Goal: Task Accomplishment & Management: Complete application form

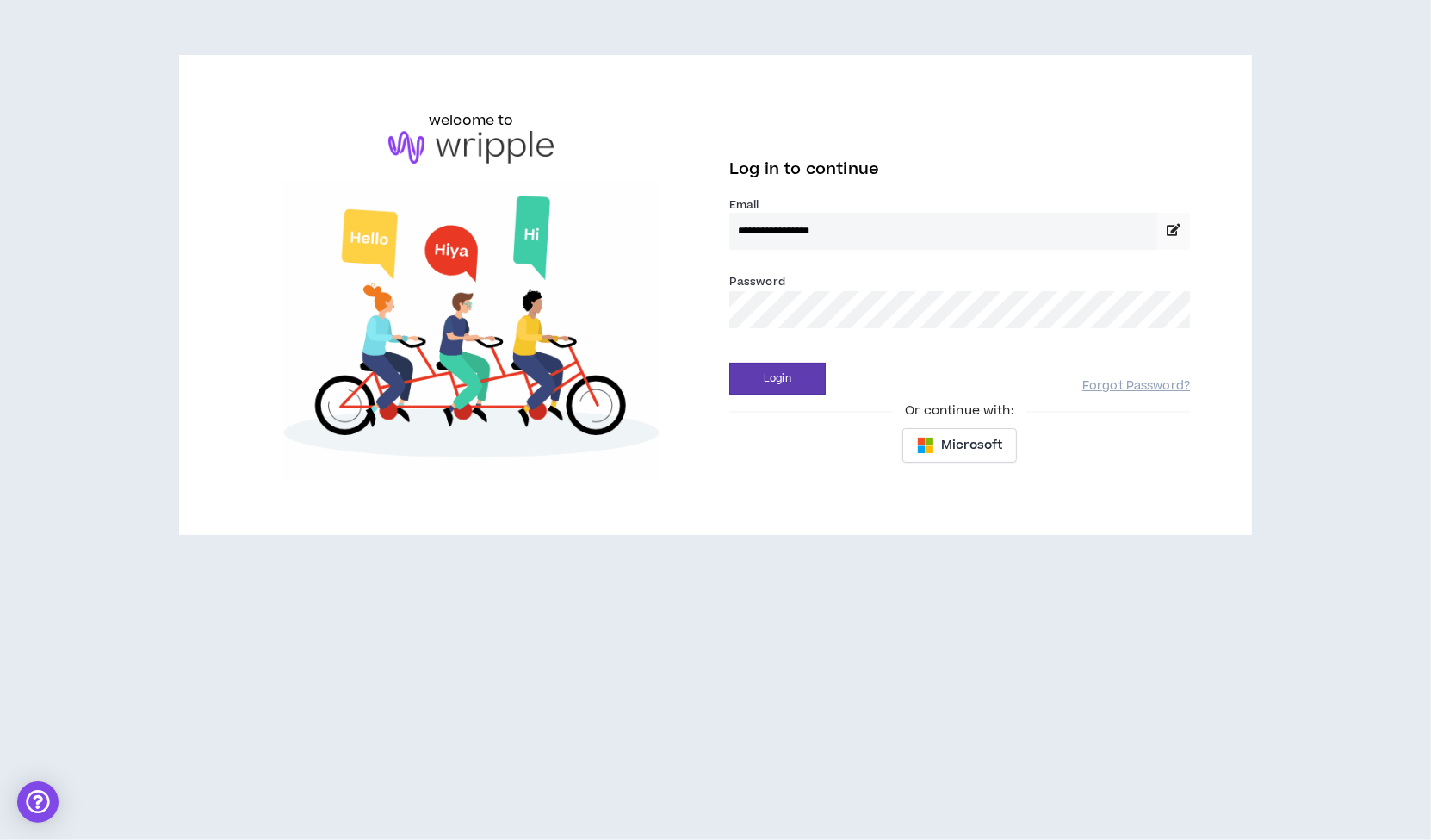
click at [770, 402] on div "Or continue with:" at bounding box center [959, 410] width 461 height 19
click at [773, 382] on button "Login" at bounding box center [777, 378] width 96 height 32
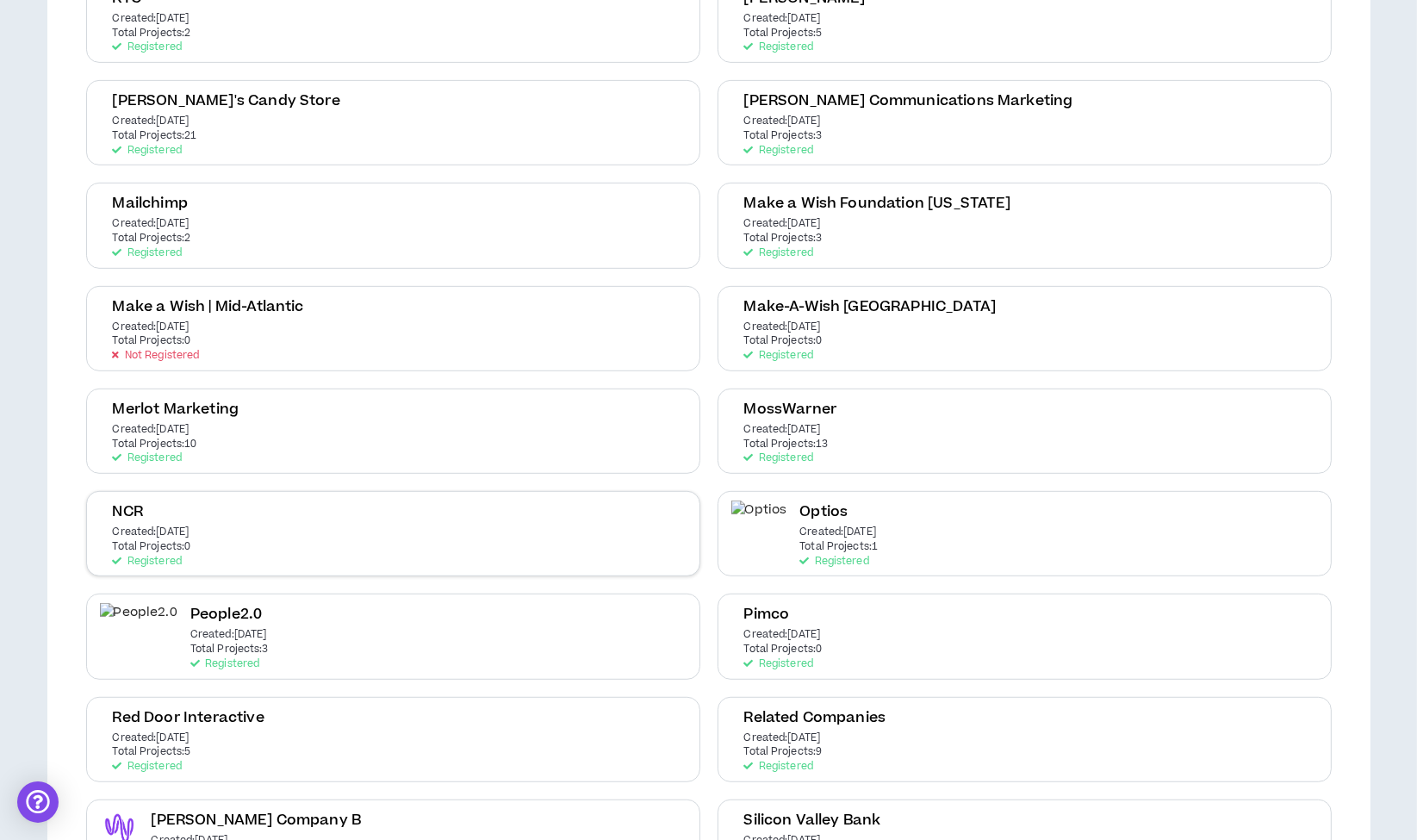
scroll to position [861, 0]
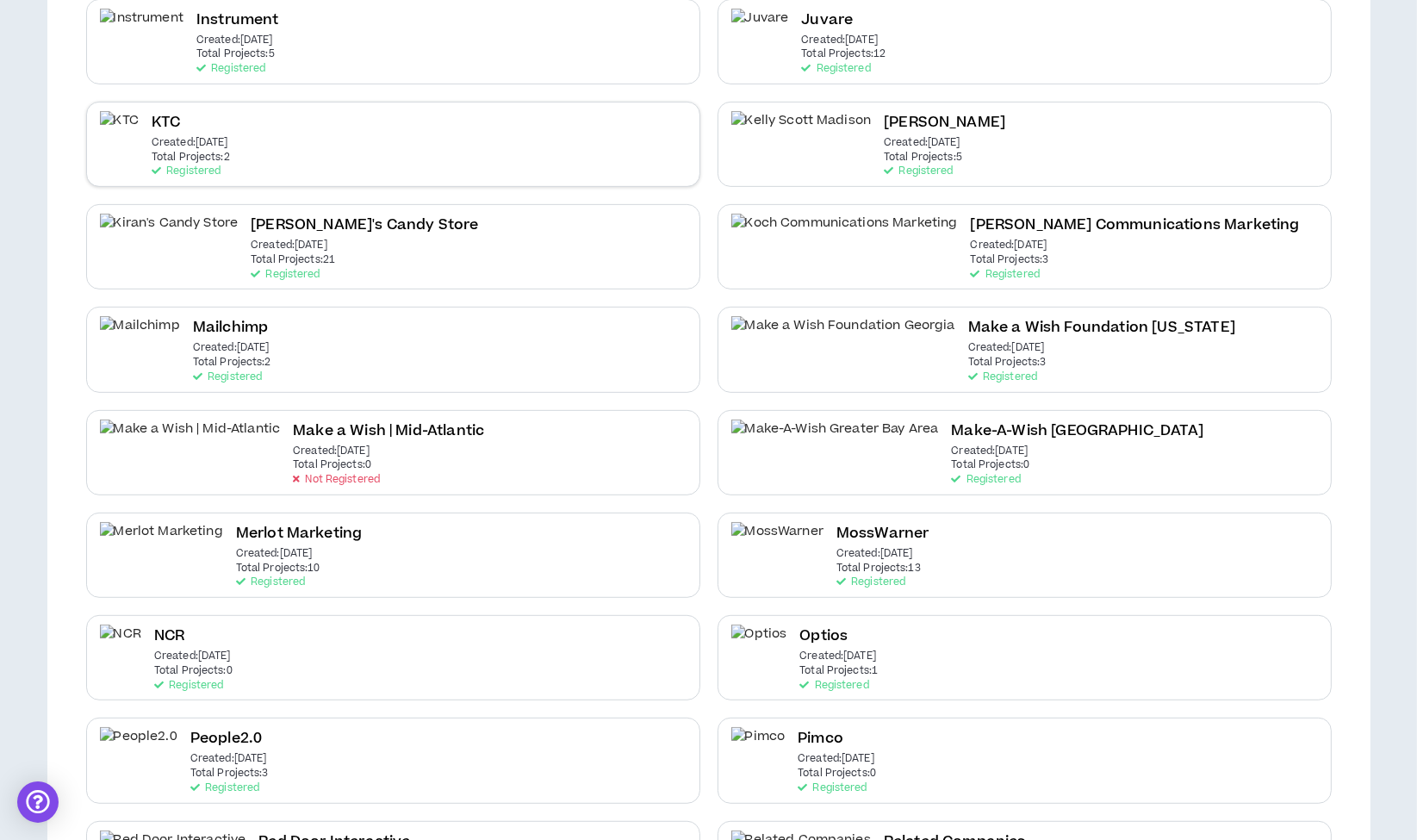
click at [487, 130] on div "KTC Created: Jul 23 2025 Total Projects: 2 Registered" at bounding box center [393, 145] width 614 height 85
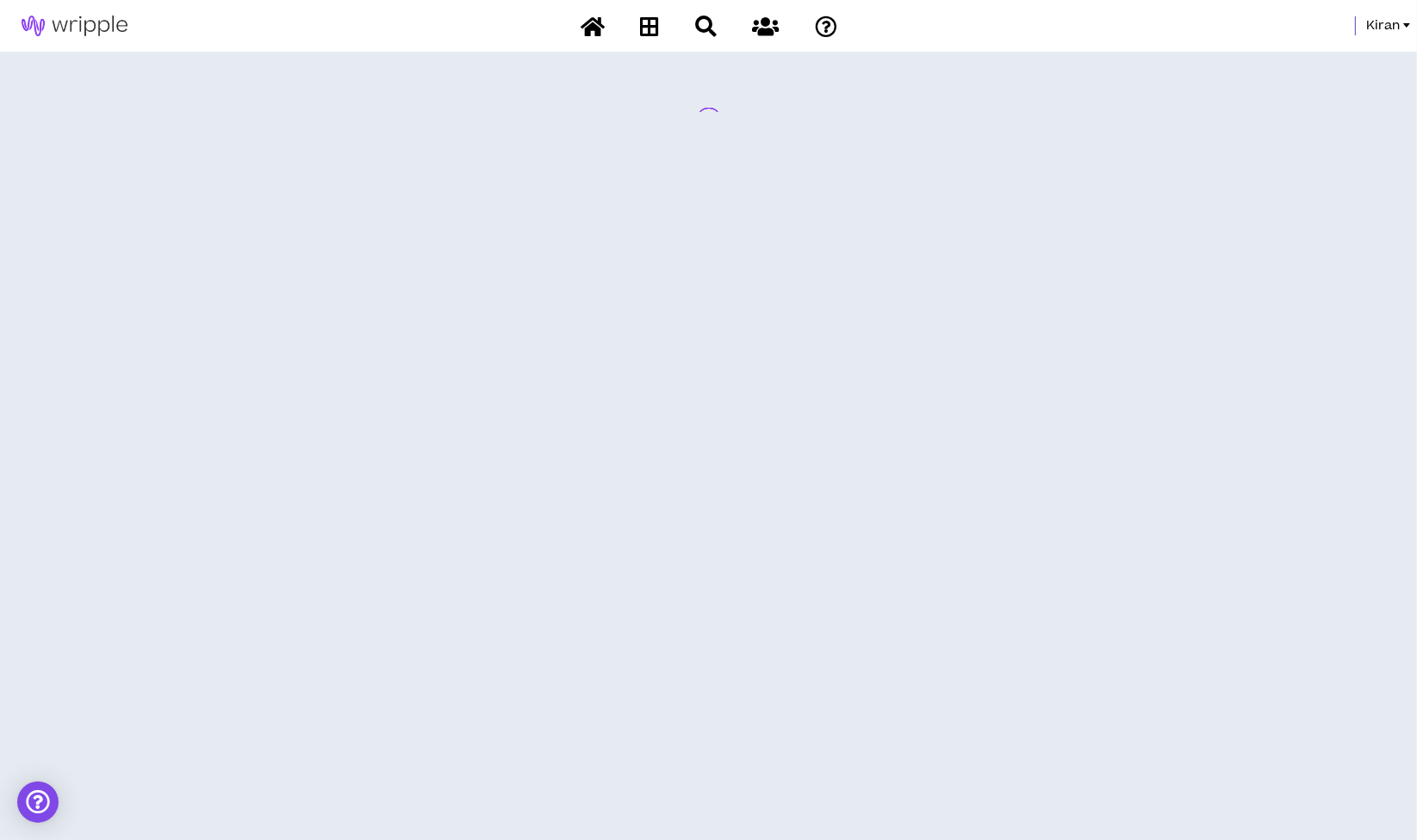
scroll to position [0, 0]
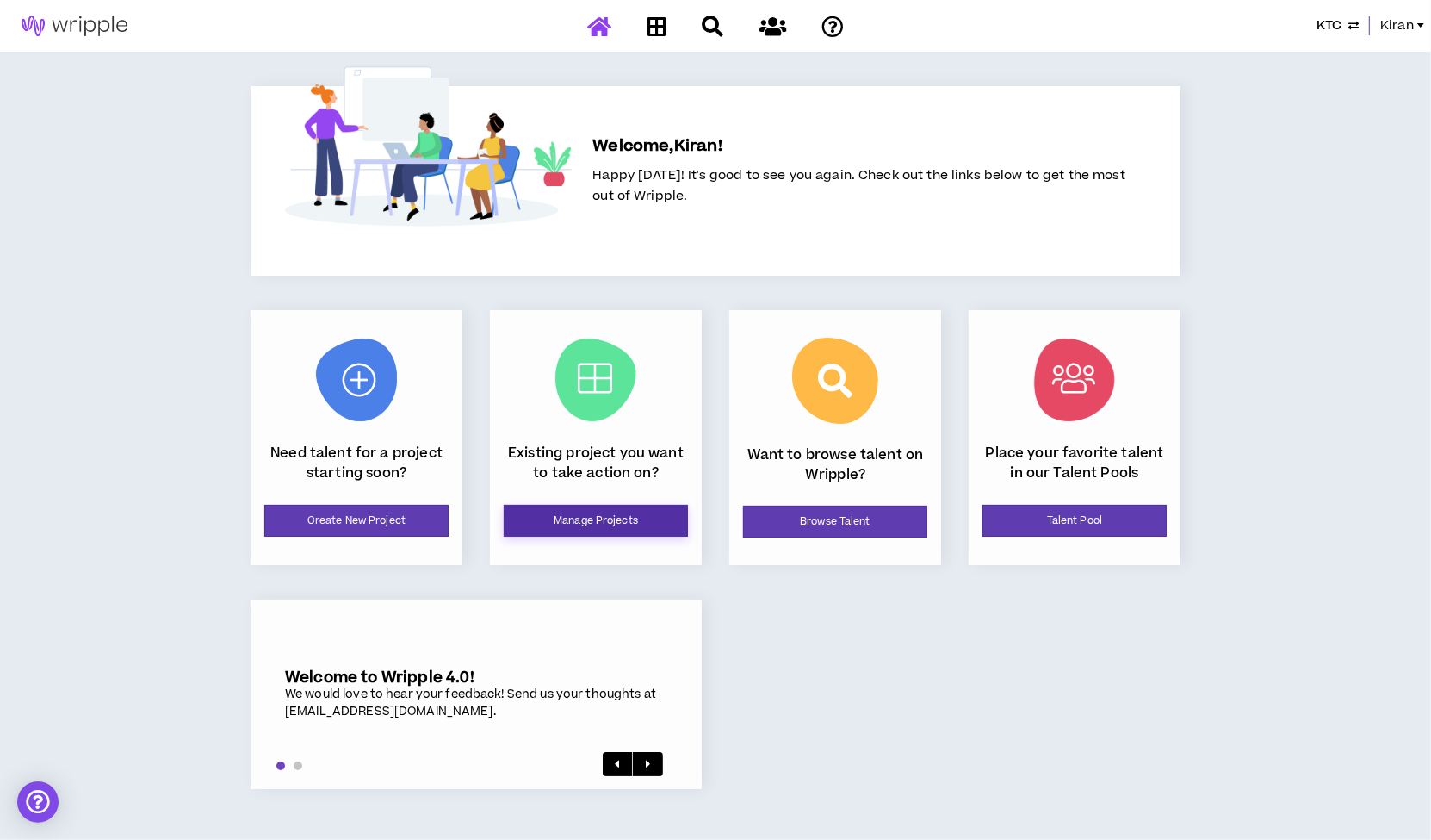
click at [564, 511] on link "Manage Projects" at bounding box center [595, 520] width 185 height 32
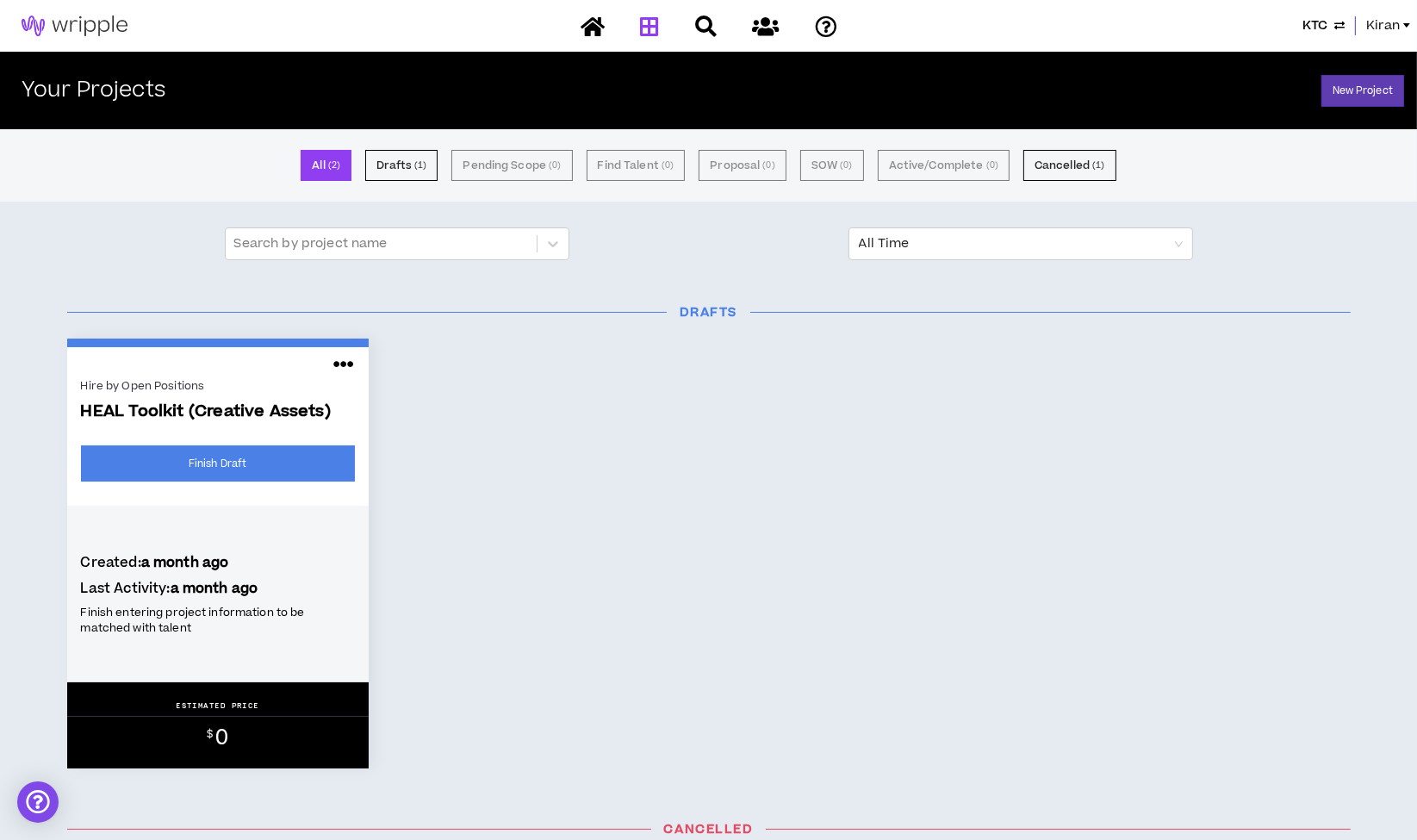
click at [1385, 25] on span "Kiran" at bounding box center [1382, 25] width 34 height 19
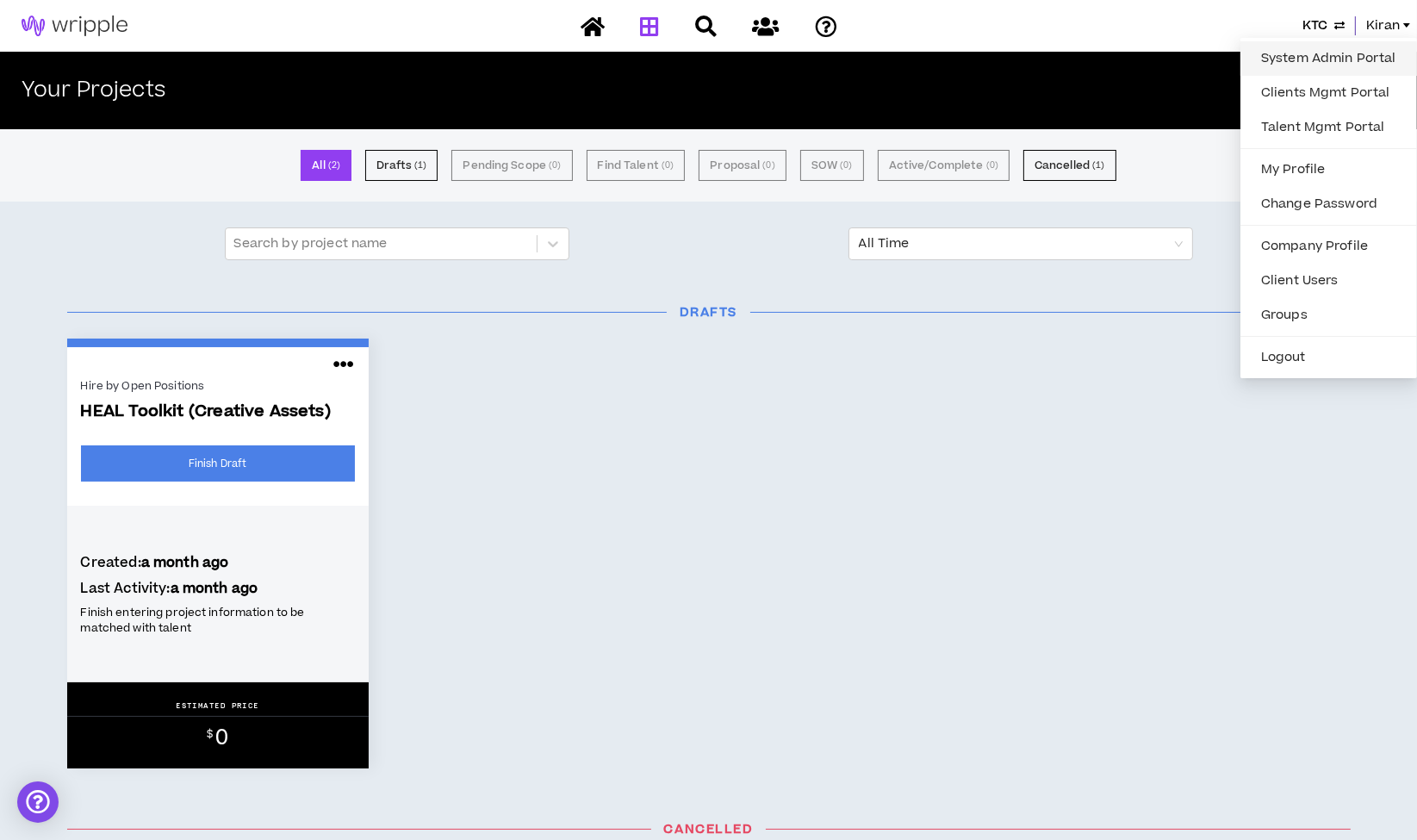
click at [1350, 54] on link "System Admin Portal" at bounding box center [1329, 58] width 156 height 25
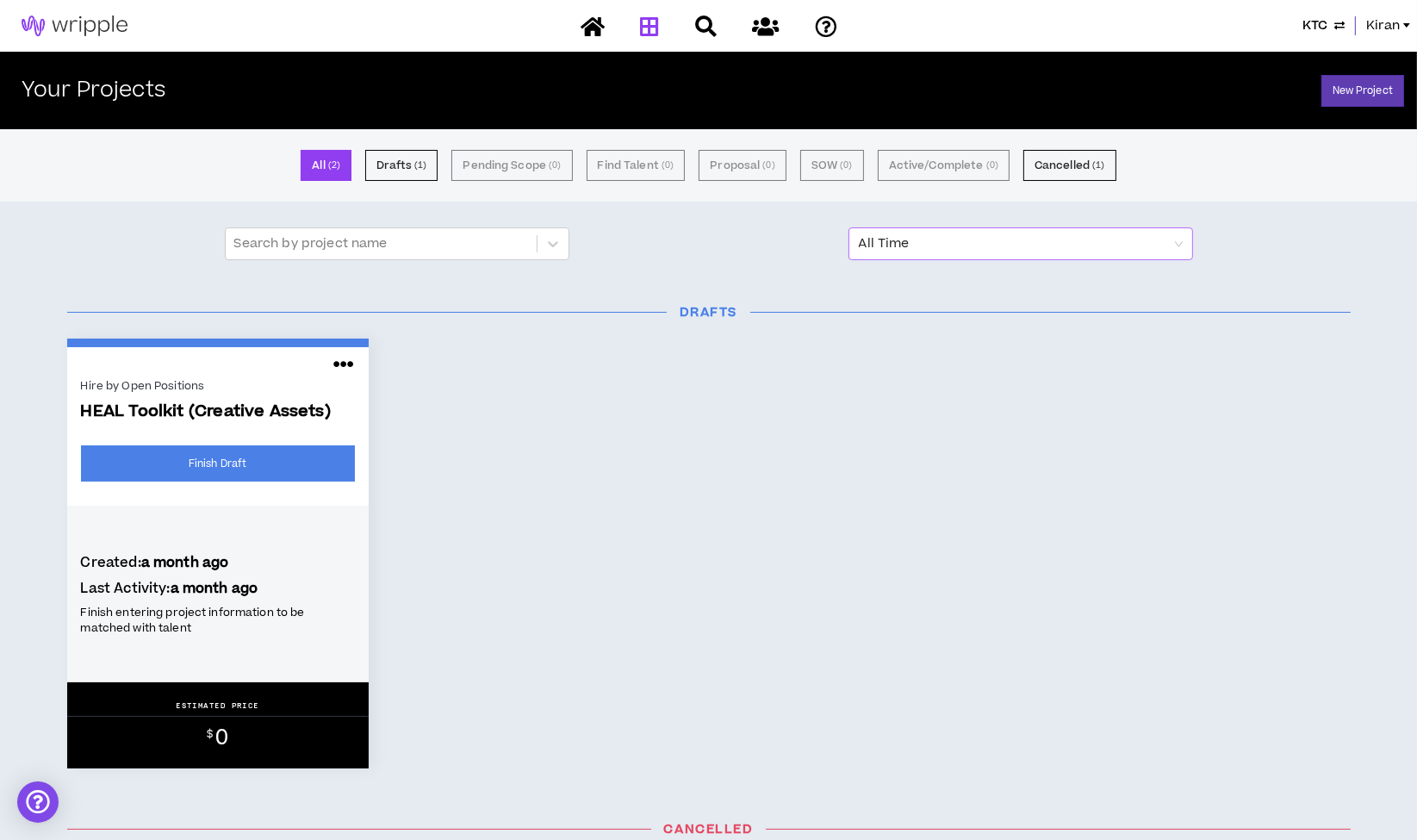
drag, startPoint x: 923, startPoint y: 384, endPoint x: 1095, endPoint y: 254, distance: 215.6
click at [923, 384] on div "Hire by Open Positions HEAL Toolkit (Creative Assets) Finish Draft Created: a m…" at bounding box center [709, 553] width 1310 height 430
click at [1092, 303] on h3 "Drafts" at bounding box center [709, 312] width 1310 height 18
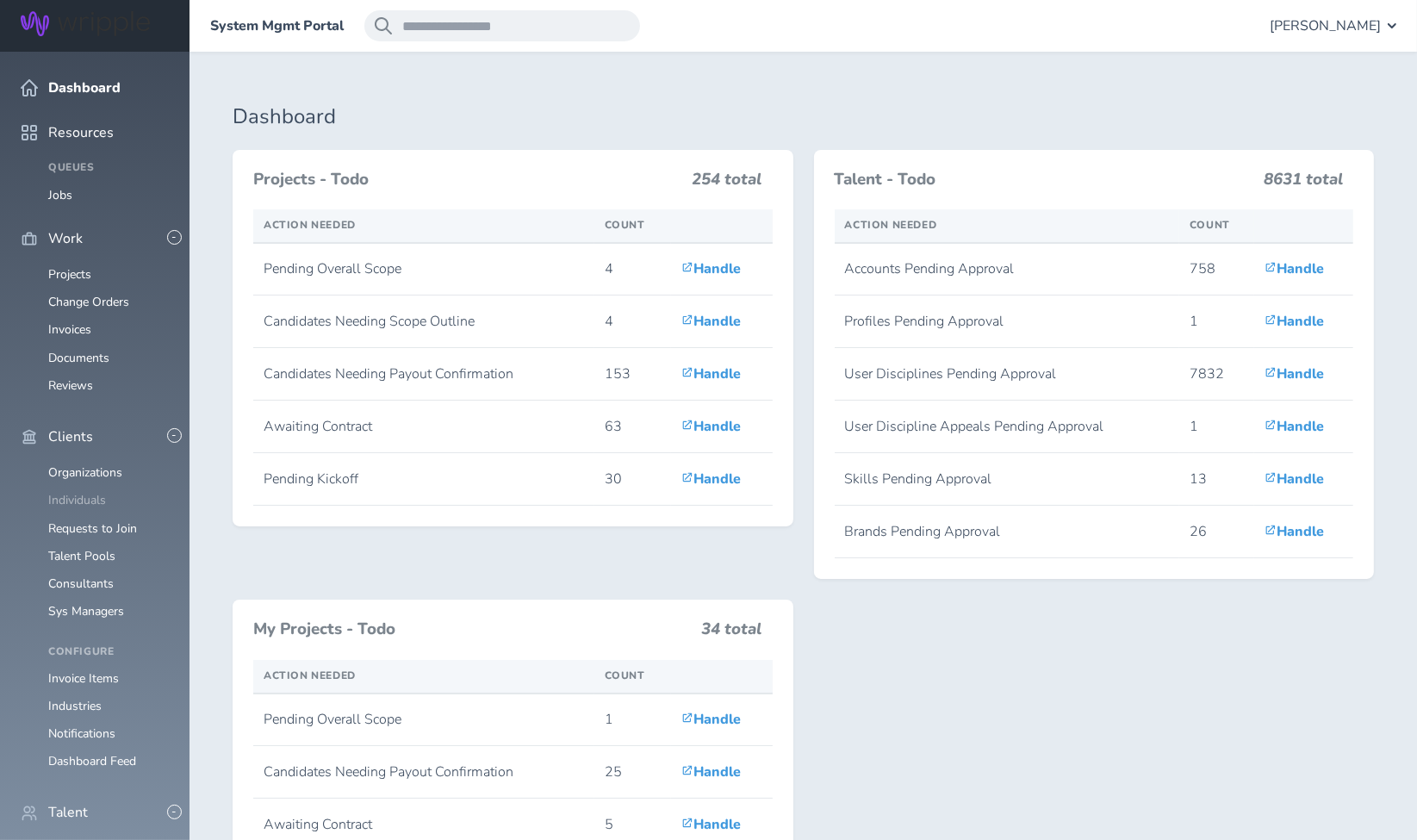
click at [89, 492] on link "Individuals" at bounding box center [76, 500] width 57 height 16
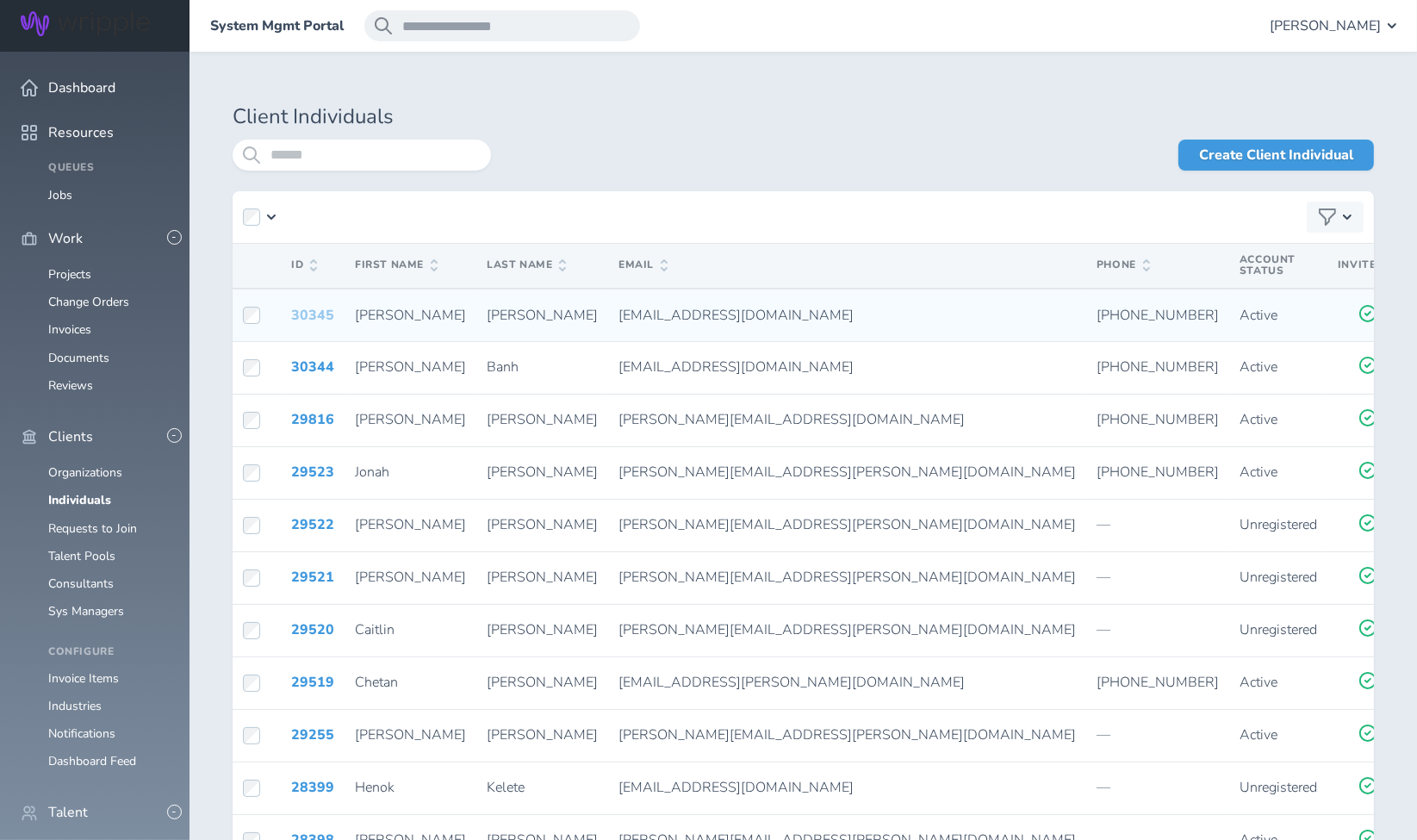
click at [323, 310] on link "30345" at bounding box center [312, 315] width 43 height 19
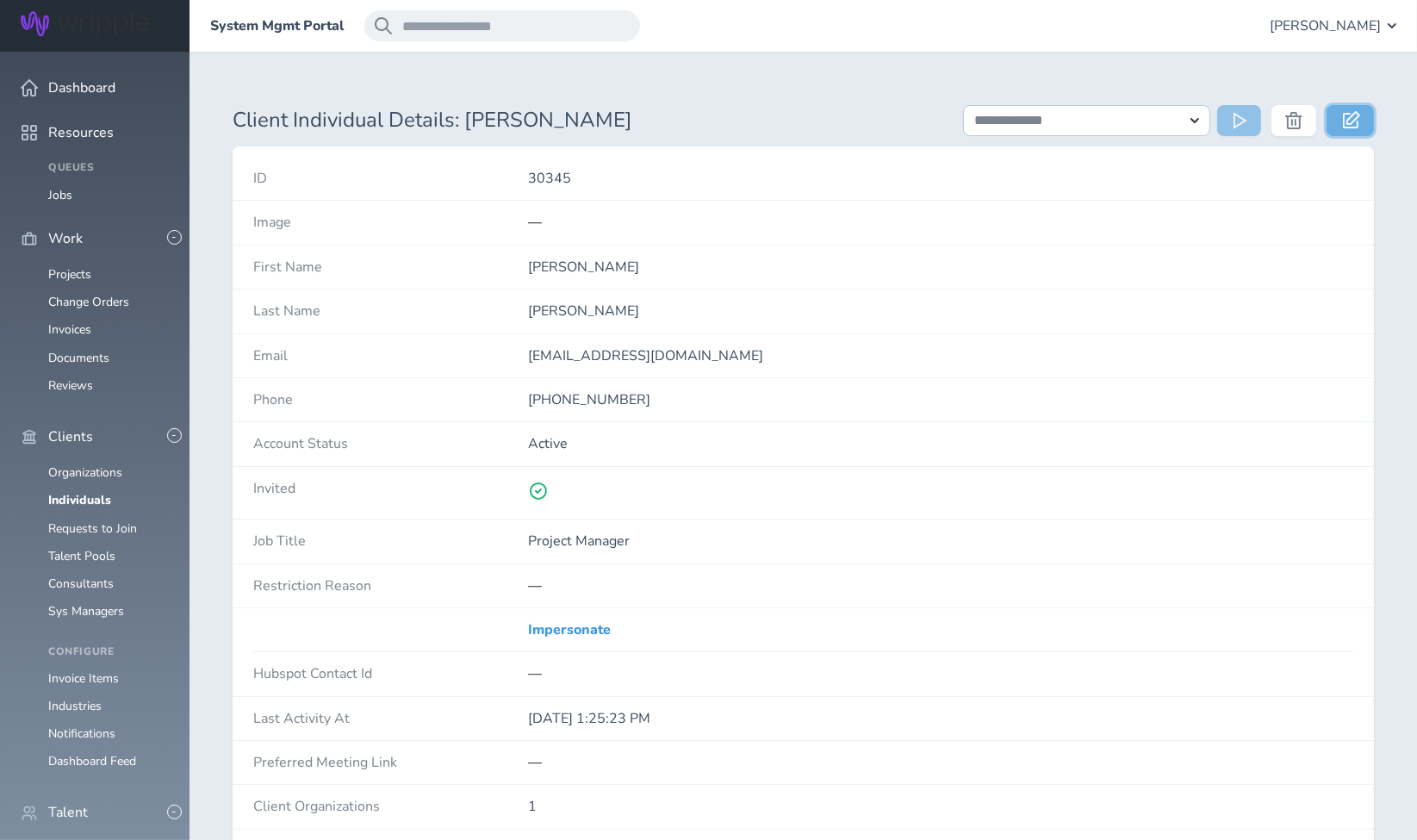
click at [1339, 118] on link at bounding box center [1351, 121] width 47 height 31
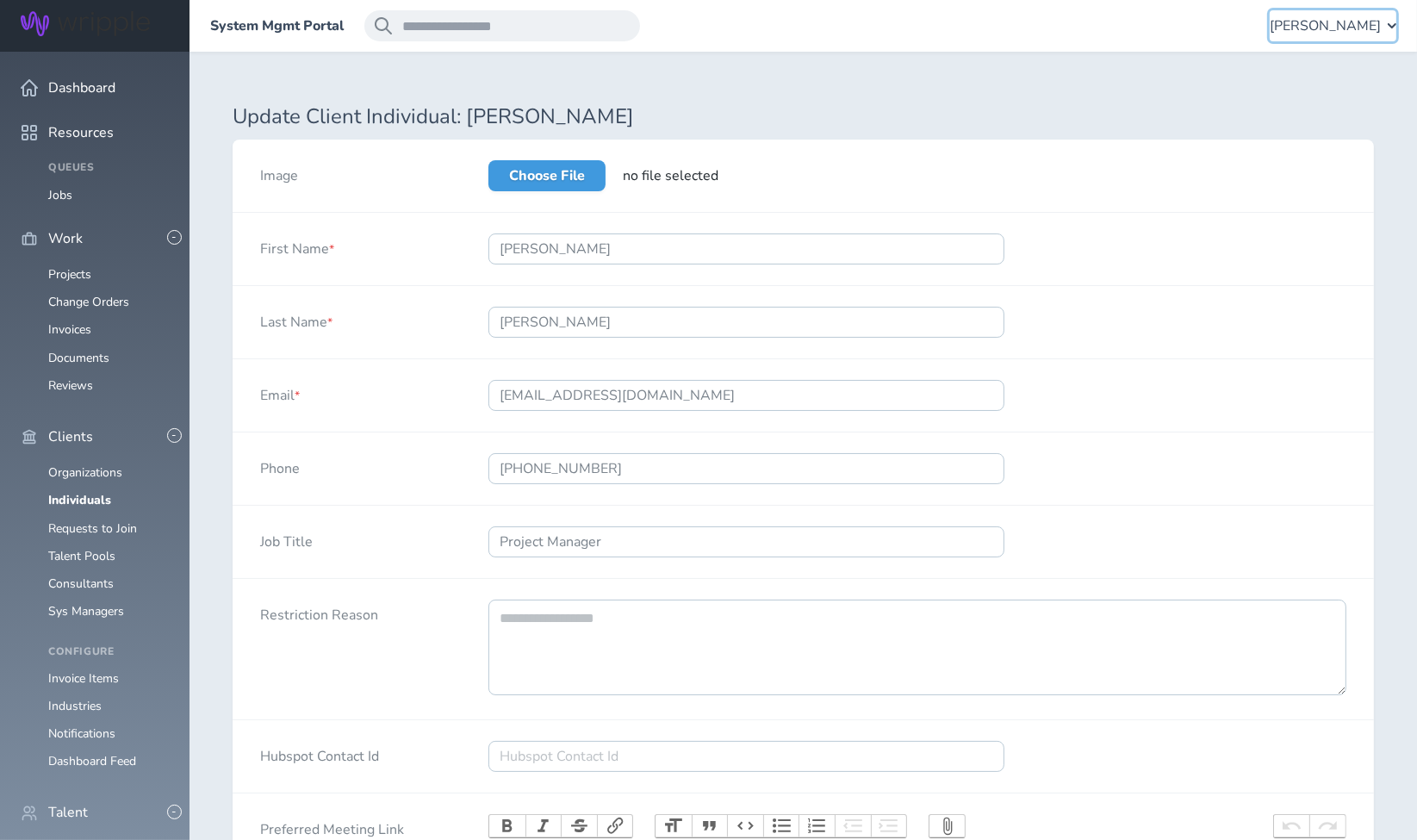
click at [1340, 27] on span "Kiran Bhandari" at bounding box center [1325, 25] width 111 height 15
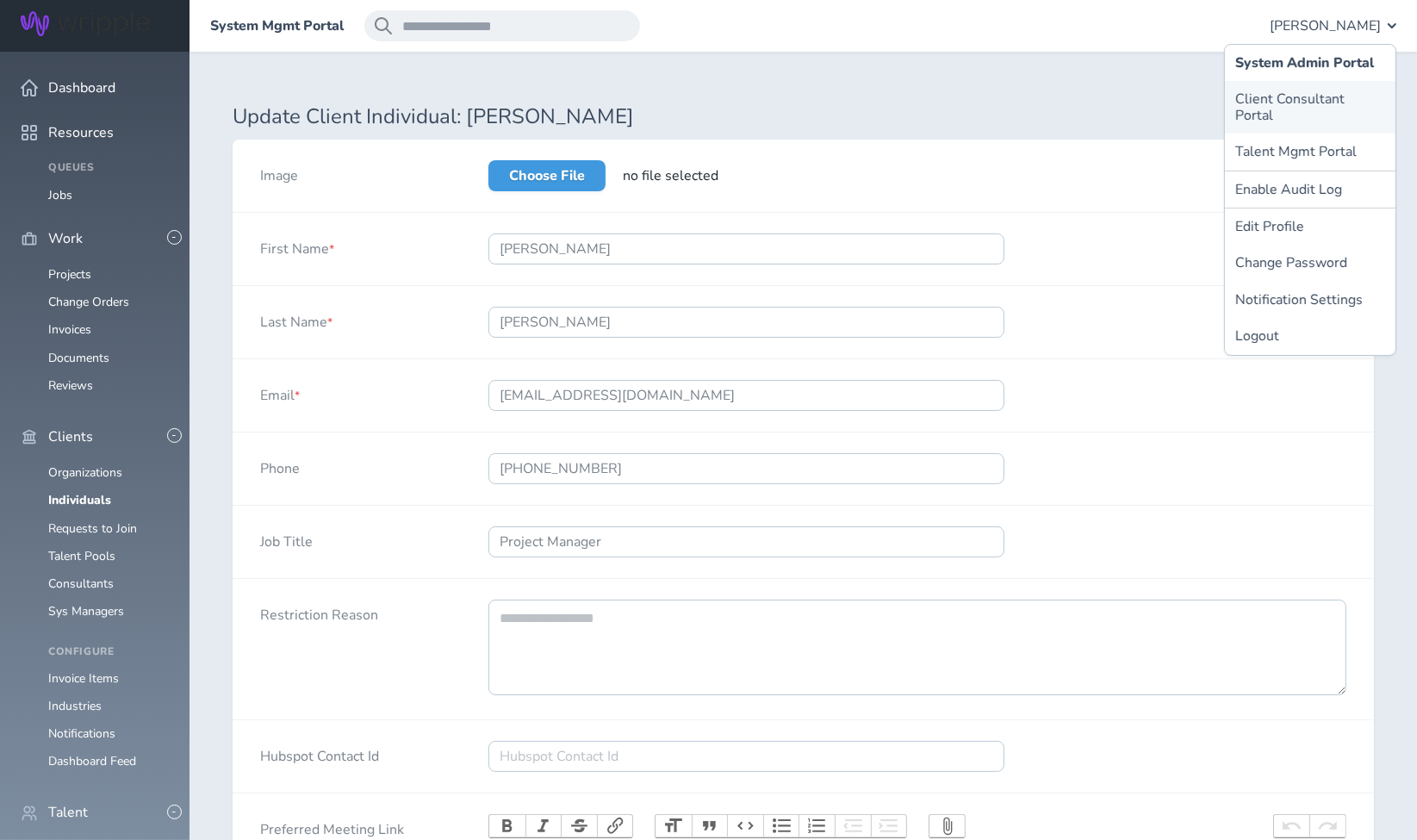
click at [1331, 101] on link "Client Consultant Portal" at bounding box center [1311, 107] width 171 height 53
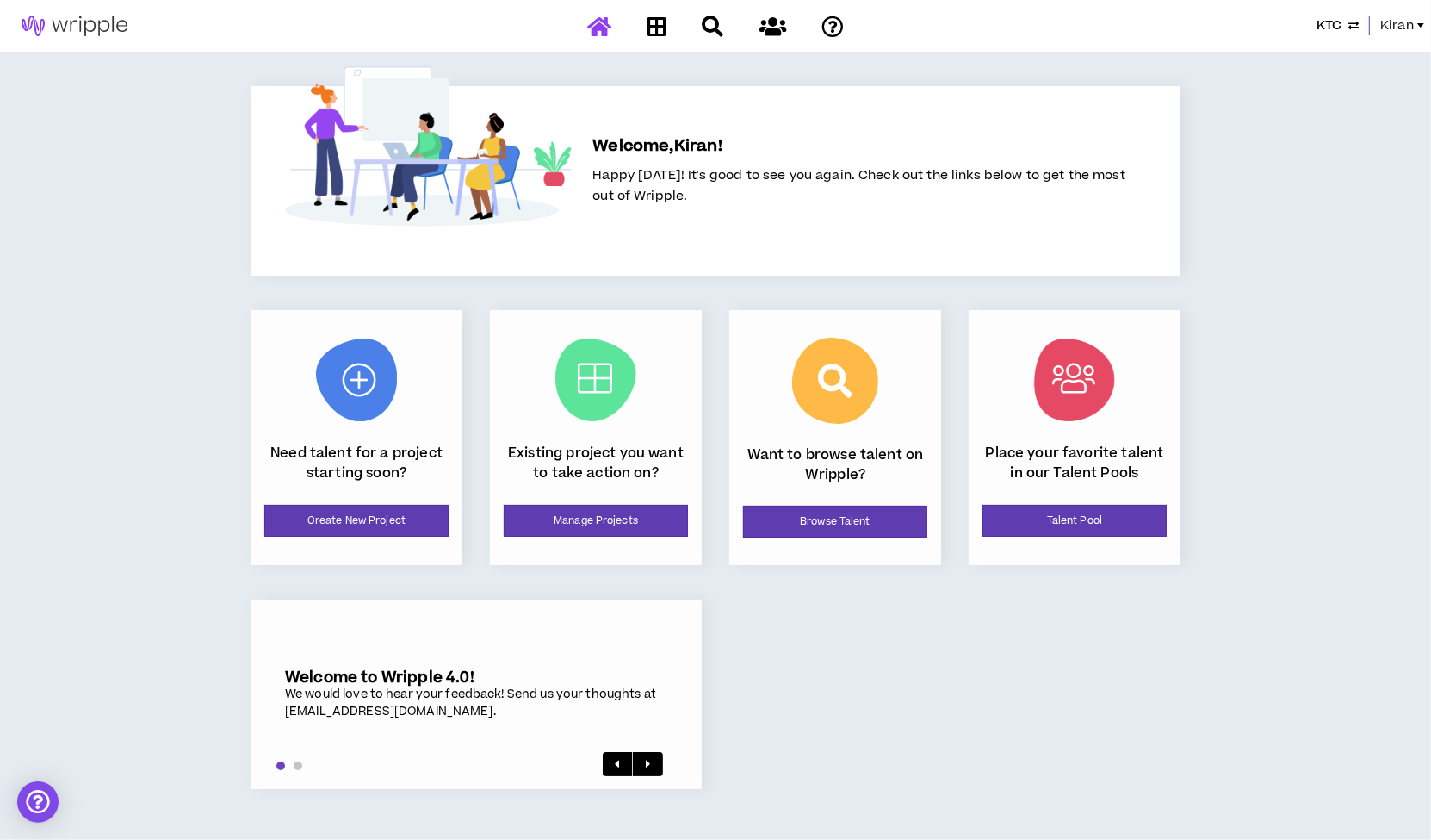
click at [1391, 31] on span "Kiran" at bounding box center [1397, 25] width 34 height 19
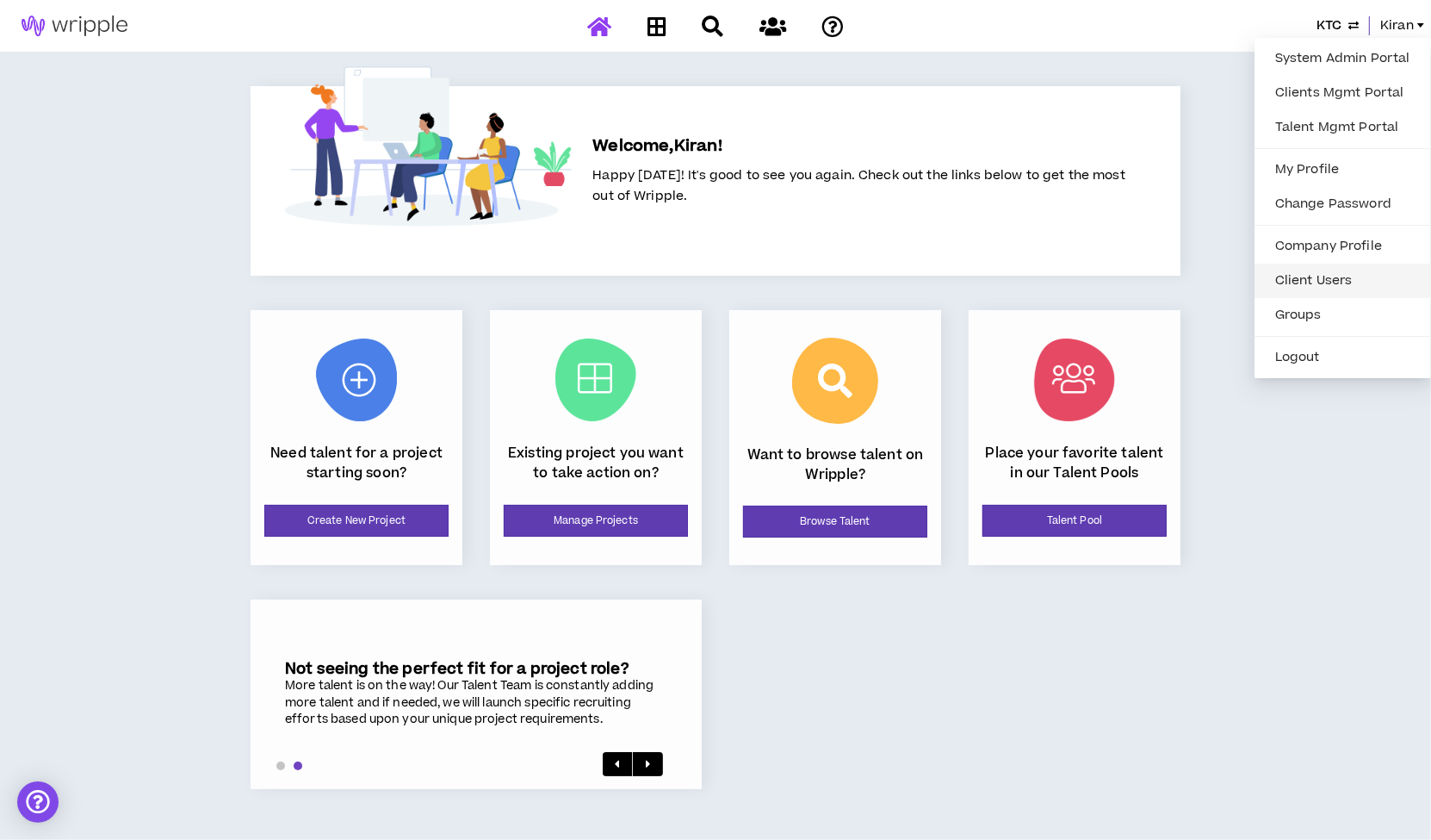
click at [1290, 268] on link "Client Users" at bounding box center [1343, 281] width 155 height 25
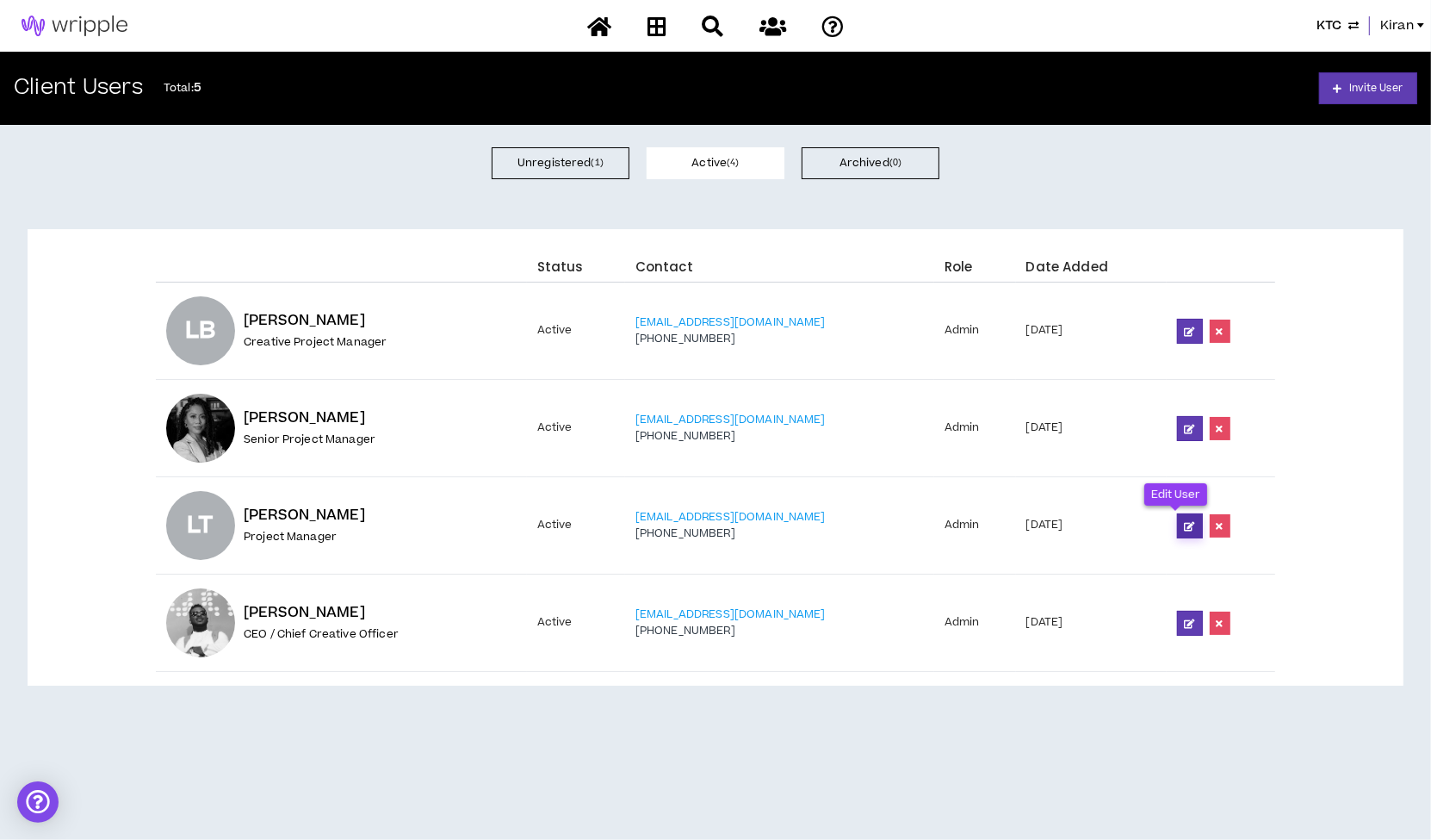
click at [1186, 521] on icon at bounding box center [1190, 525] width 10 height 9
select select "US"
select select "*"
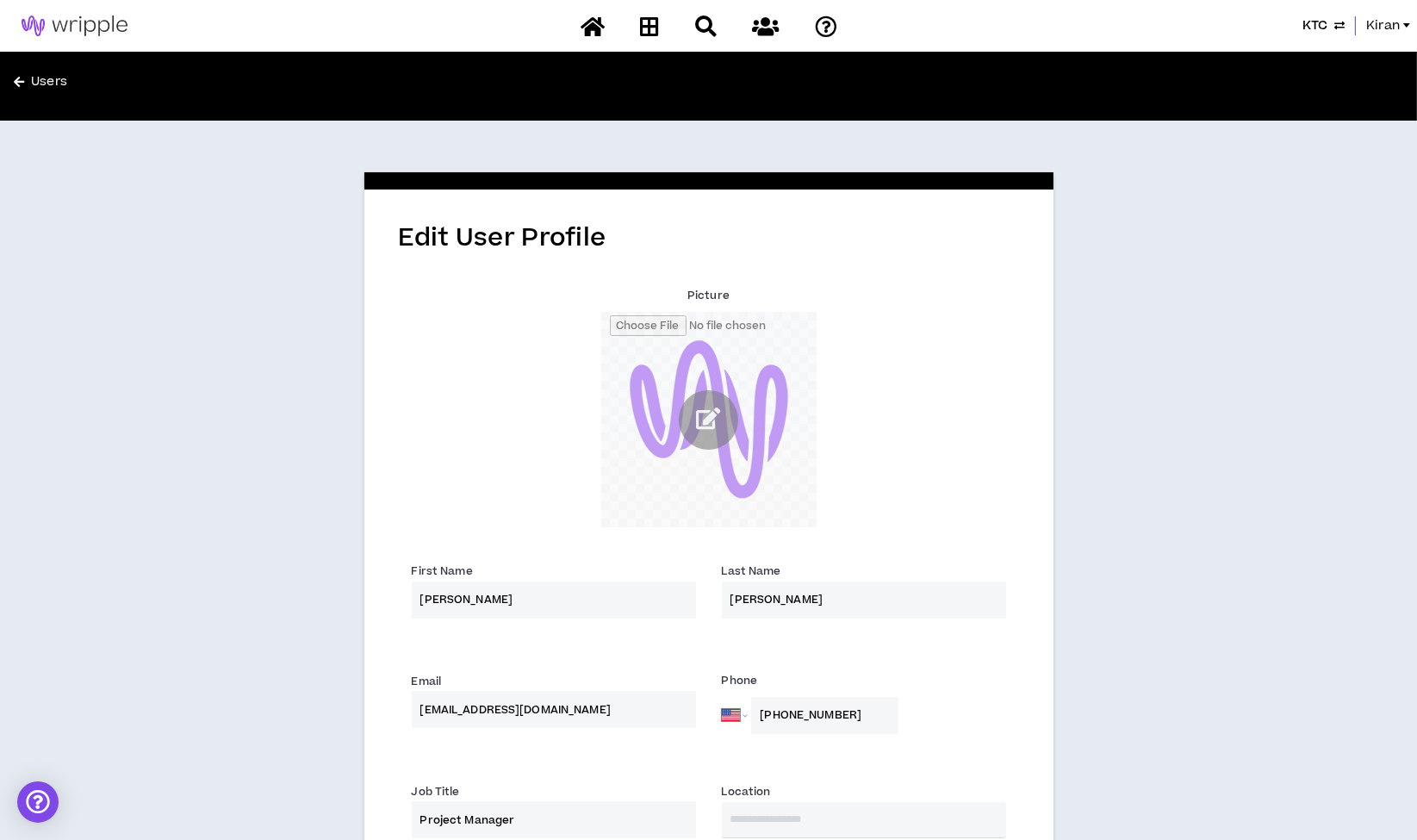
click at [12, 83] on div "Users" at bounding box center [708, 86] width 1417 height 69
click at [1306, 247] on div "Edit User Profile Picture First Name * Lavada Last Name * Thompson Email * lava…" at bounding box center [708, 604] width 1417 height 966
click at [25, 81] on link "Users" at bounding box center [365, 86] width 702 height 27
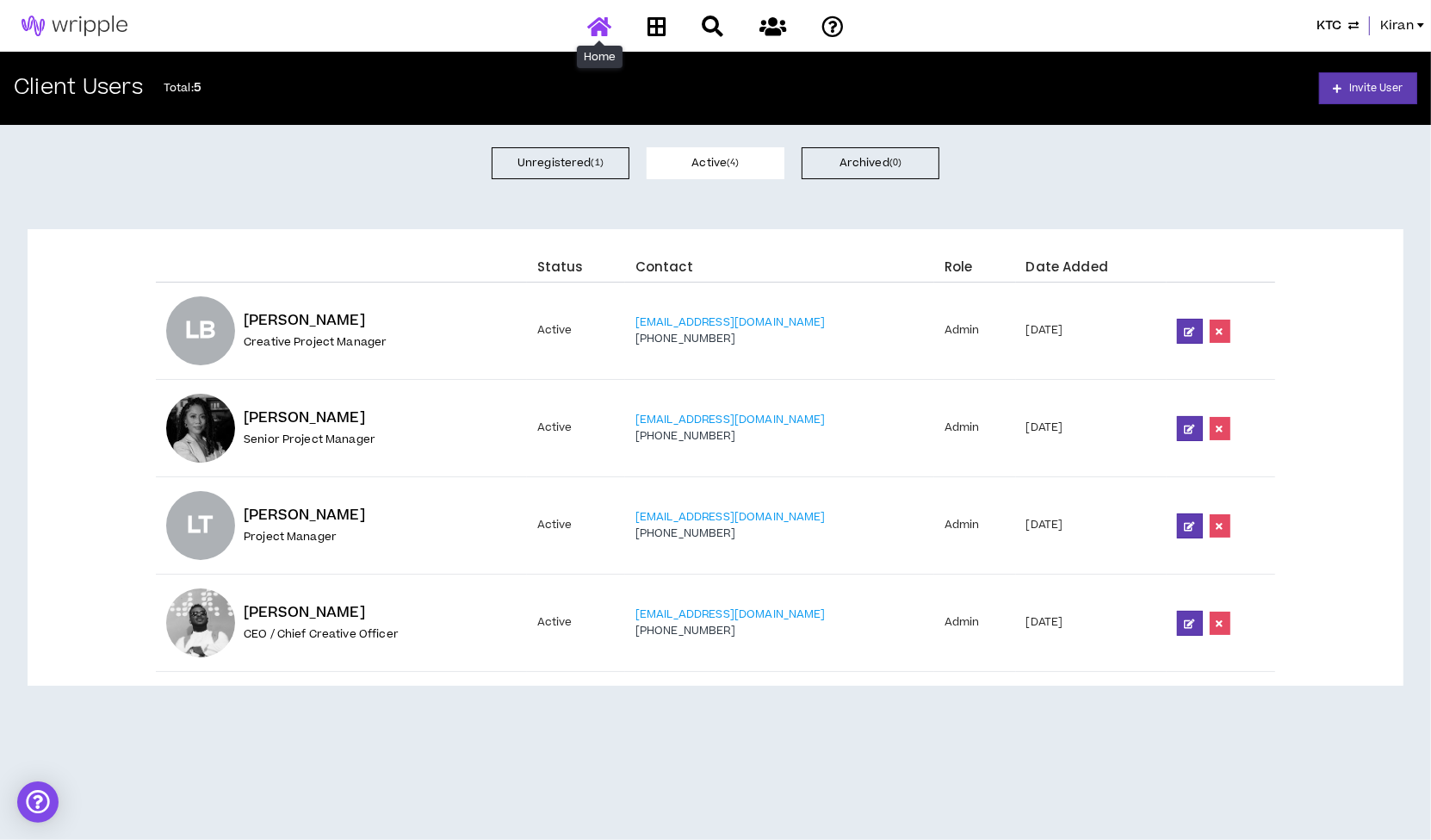
click at [600, 29] on icon at bounding box center [599, 26] width 25 height 22
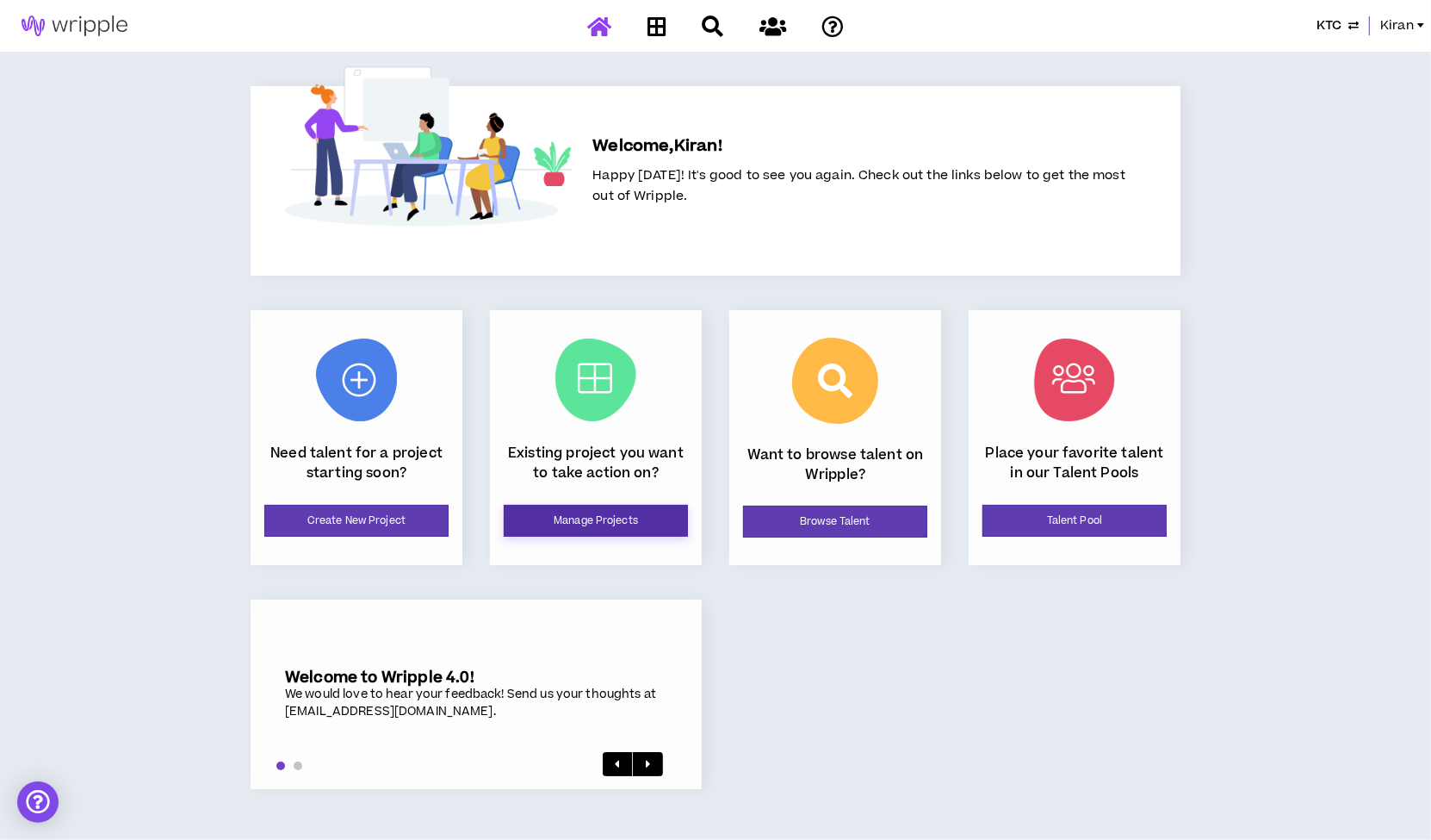
click at [563, 518] on link "Manage Projects" at bounding box center [595, 520] width 185 height 32
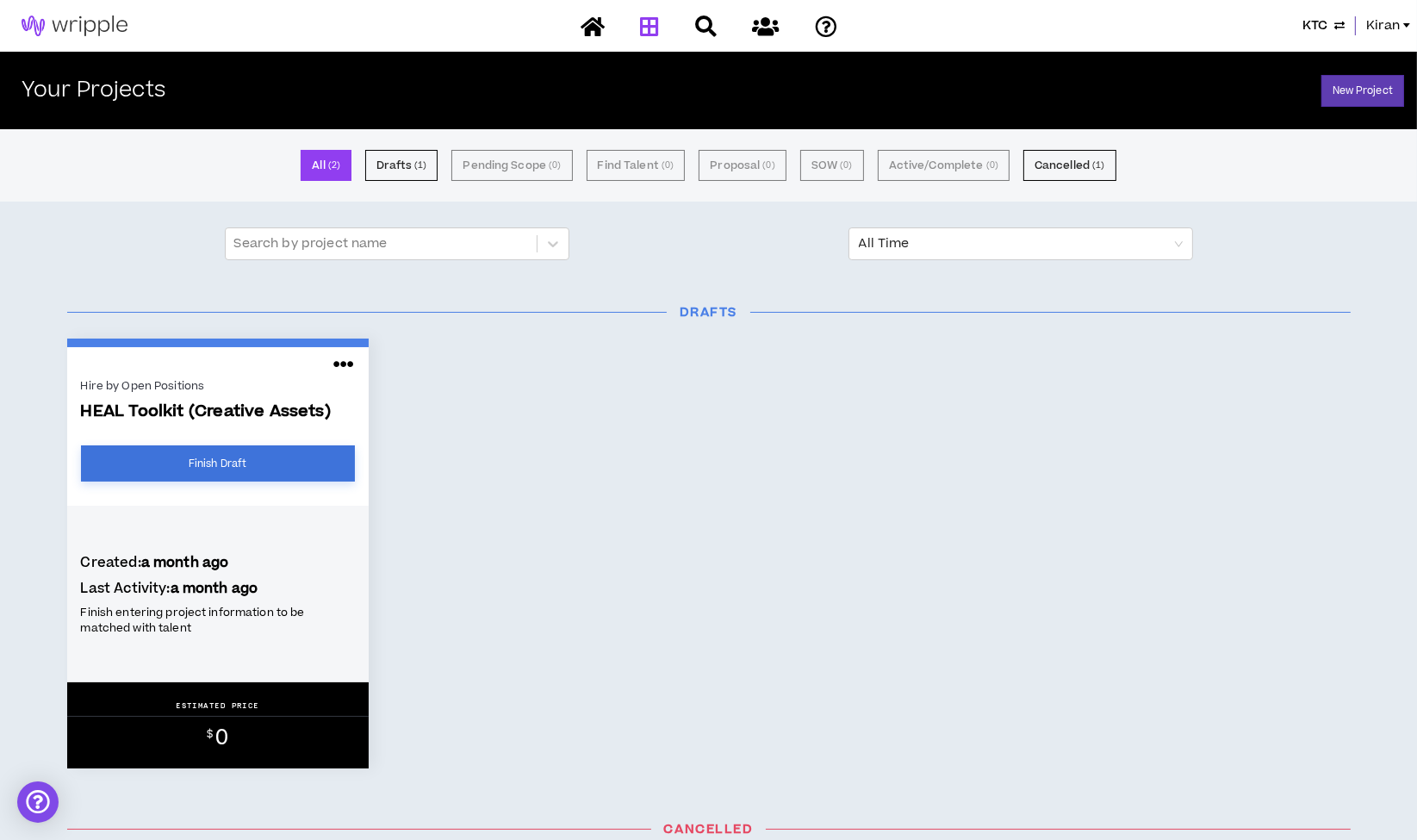
click at [254, 457] on link "Finish Draft" at bounding box center [217, 464] width 274 height 36
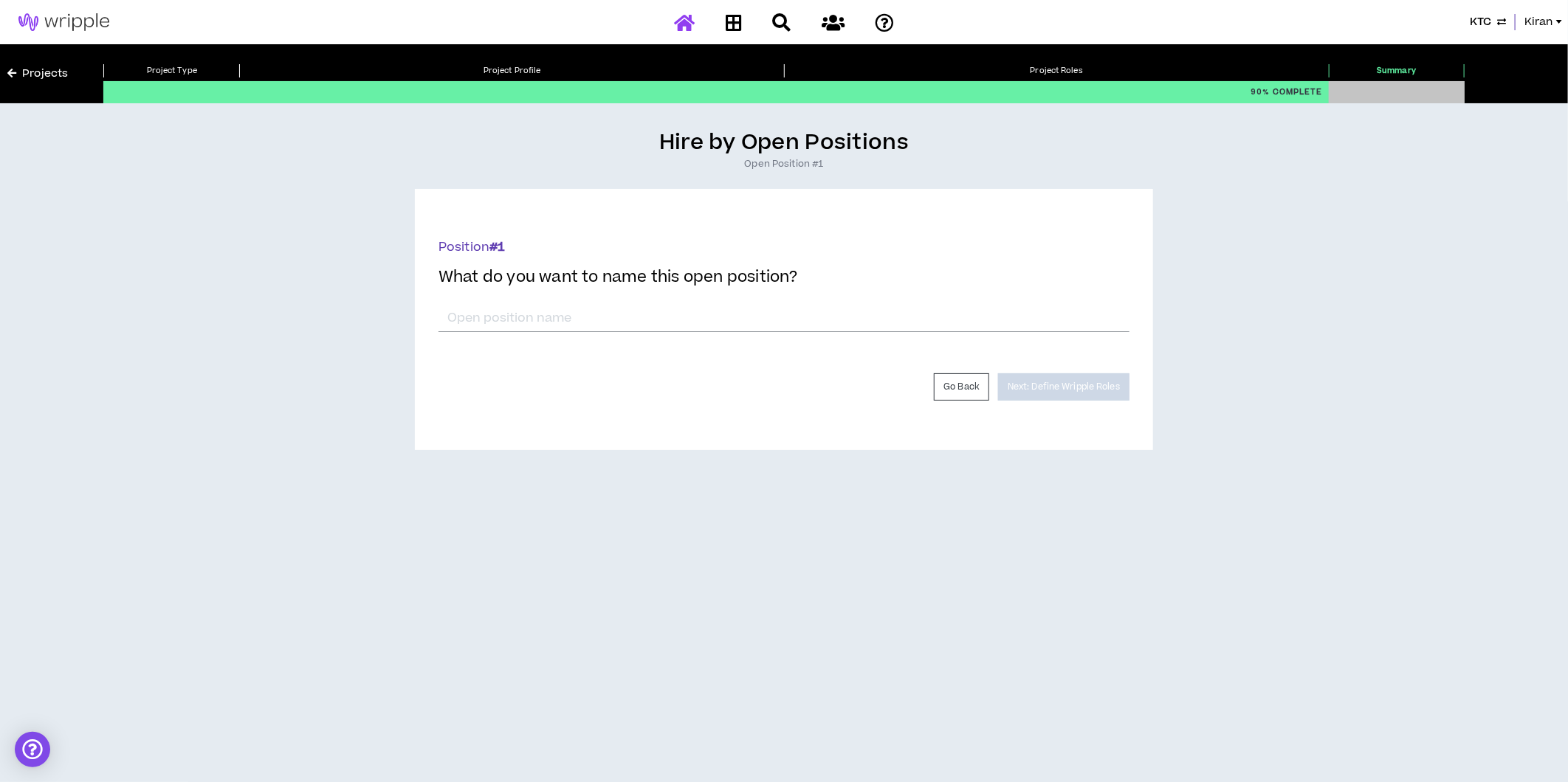
click at [693, 21] on icon at bounding box center [684, 23] width 21 height 19
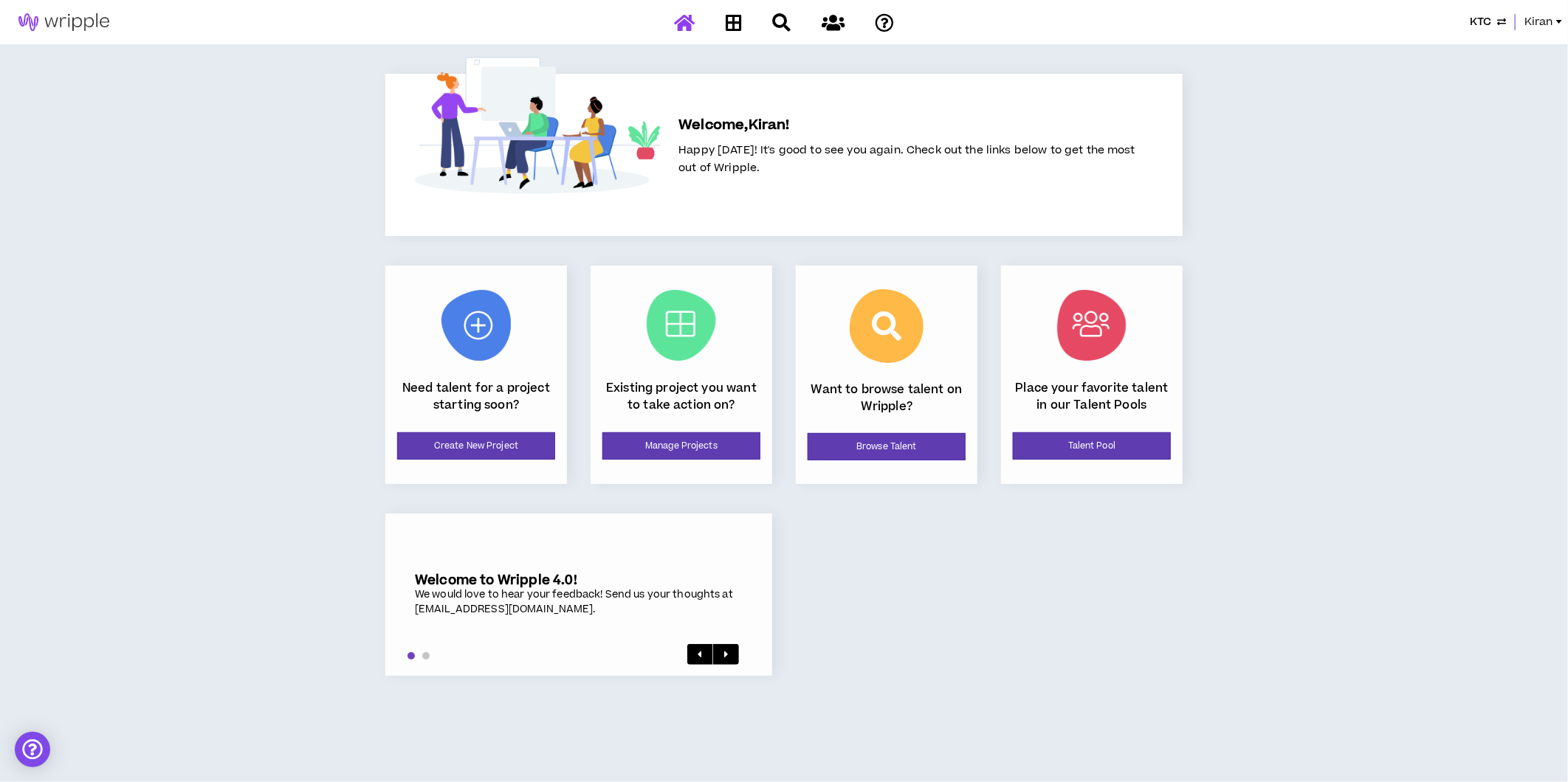
click at [1226, 19] on span "Kiran" at bounding box center [1538, 22] width 29 height 16
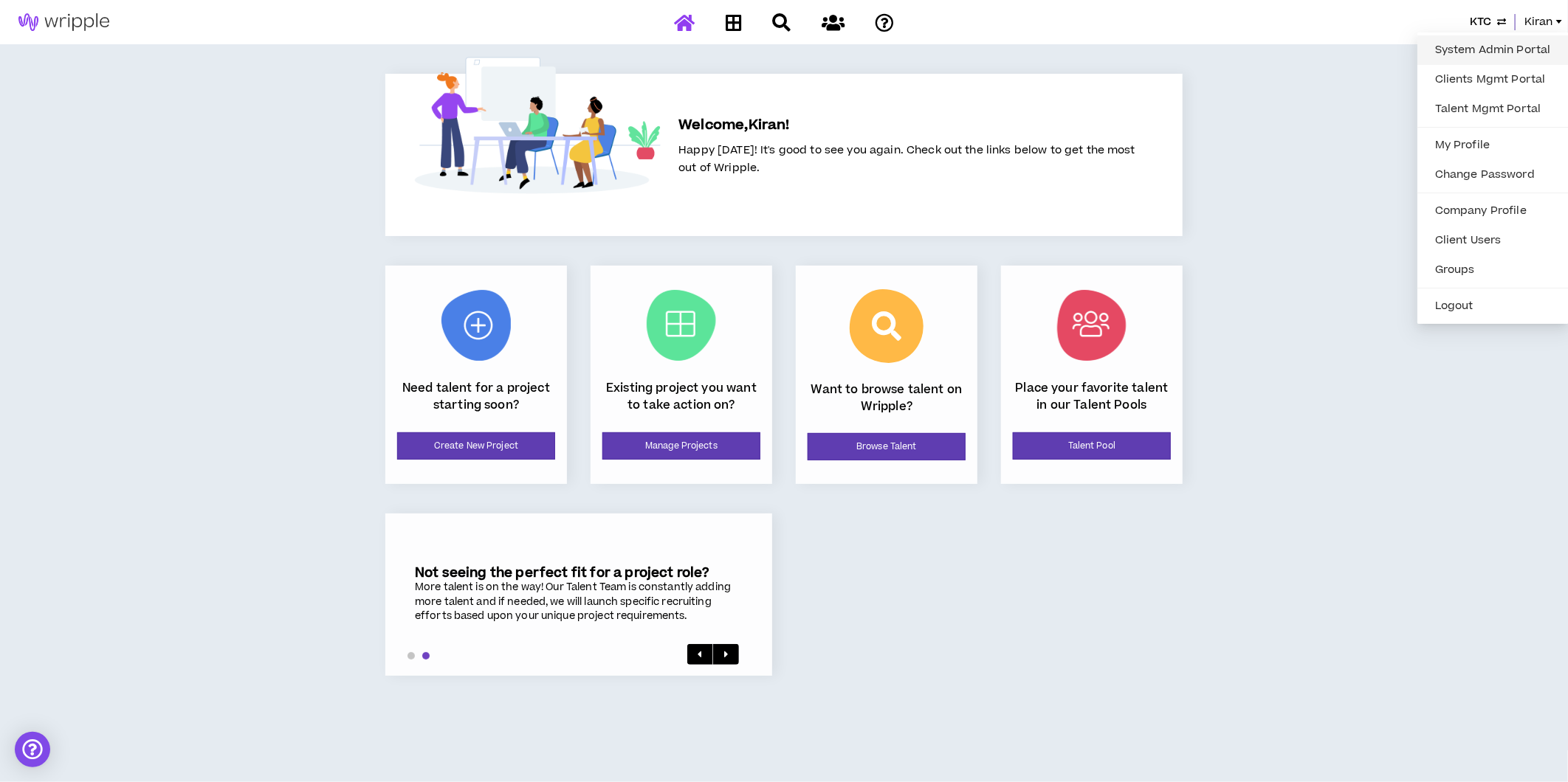
click at [1226, 49] on link "System Admin Portal" at bounding box center [1492, 50] width 133 height 22
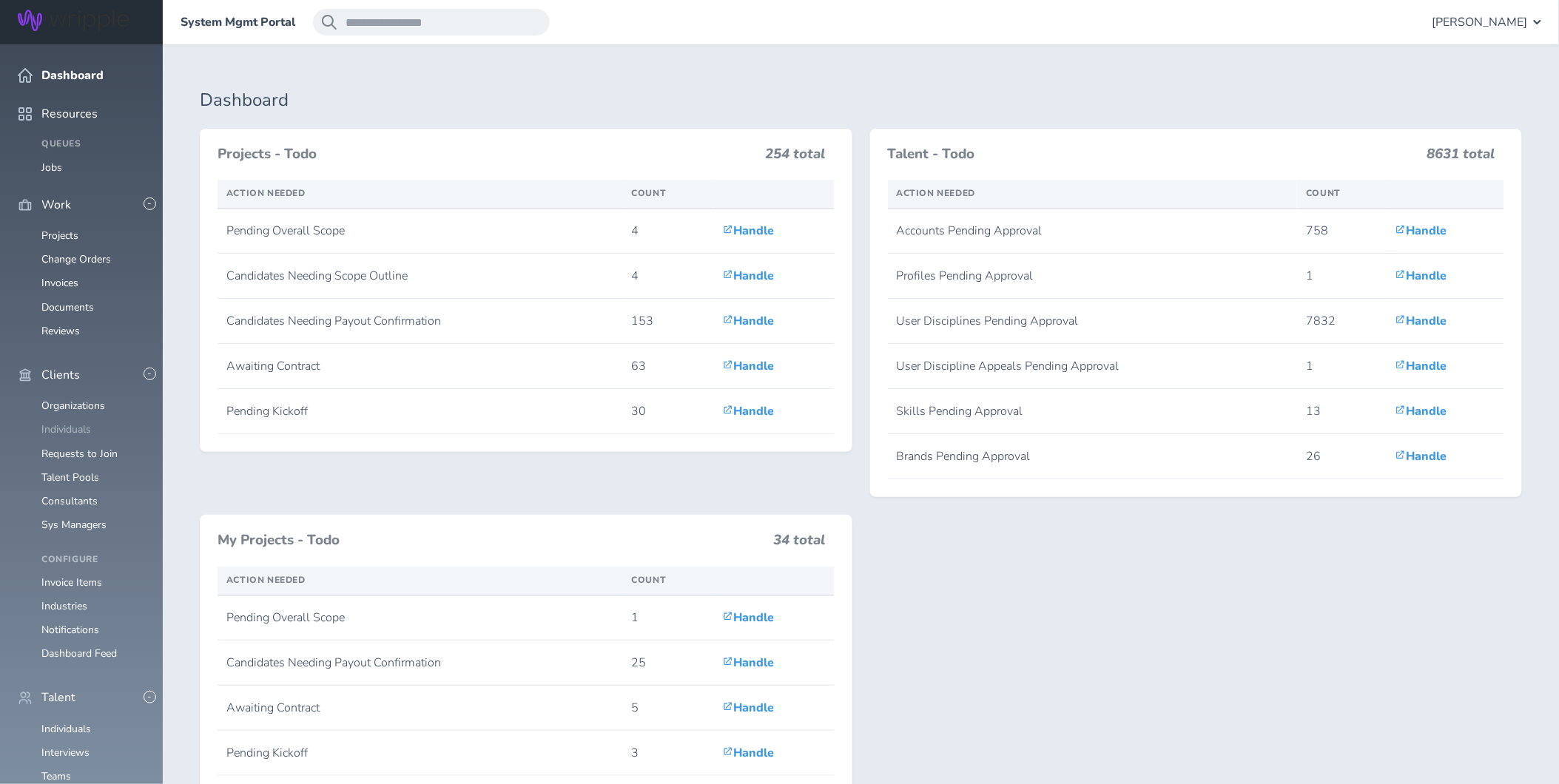
click at [59, 422] on link "Individuals" at bounding box center [66, 429] width 49 height 14
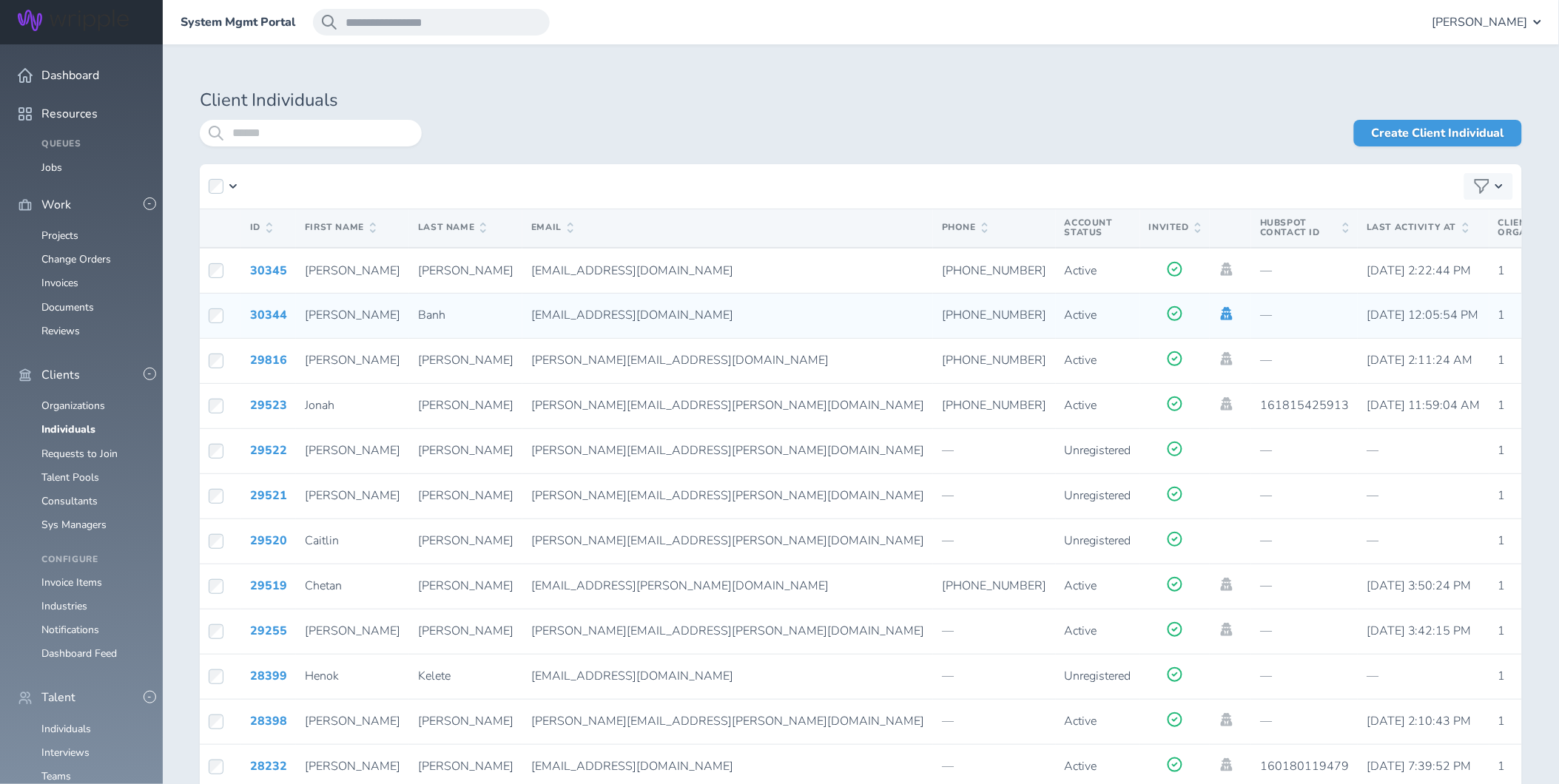
click at [1218, 307] on icon at bounding box center [1226, 313] width 16 height 13
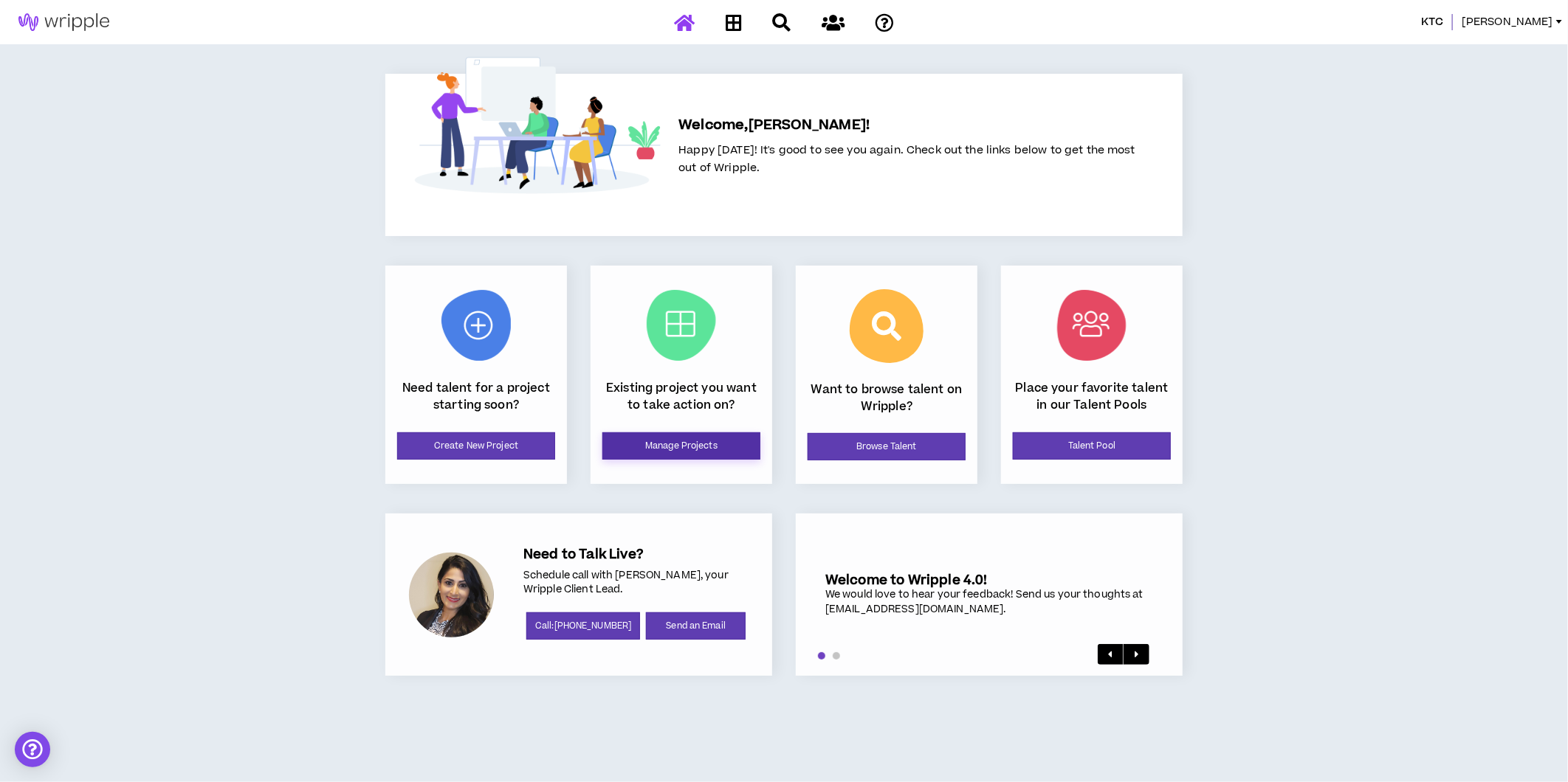
click at [690, 458] on link "Manage Projects" at bounding box center [681, 446] width 158 height 27
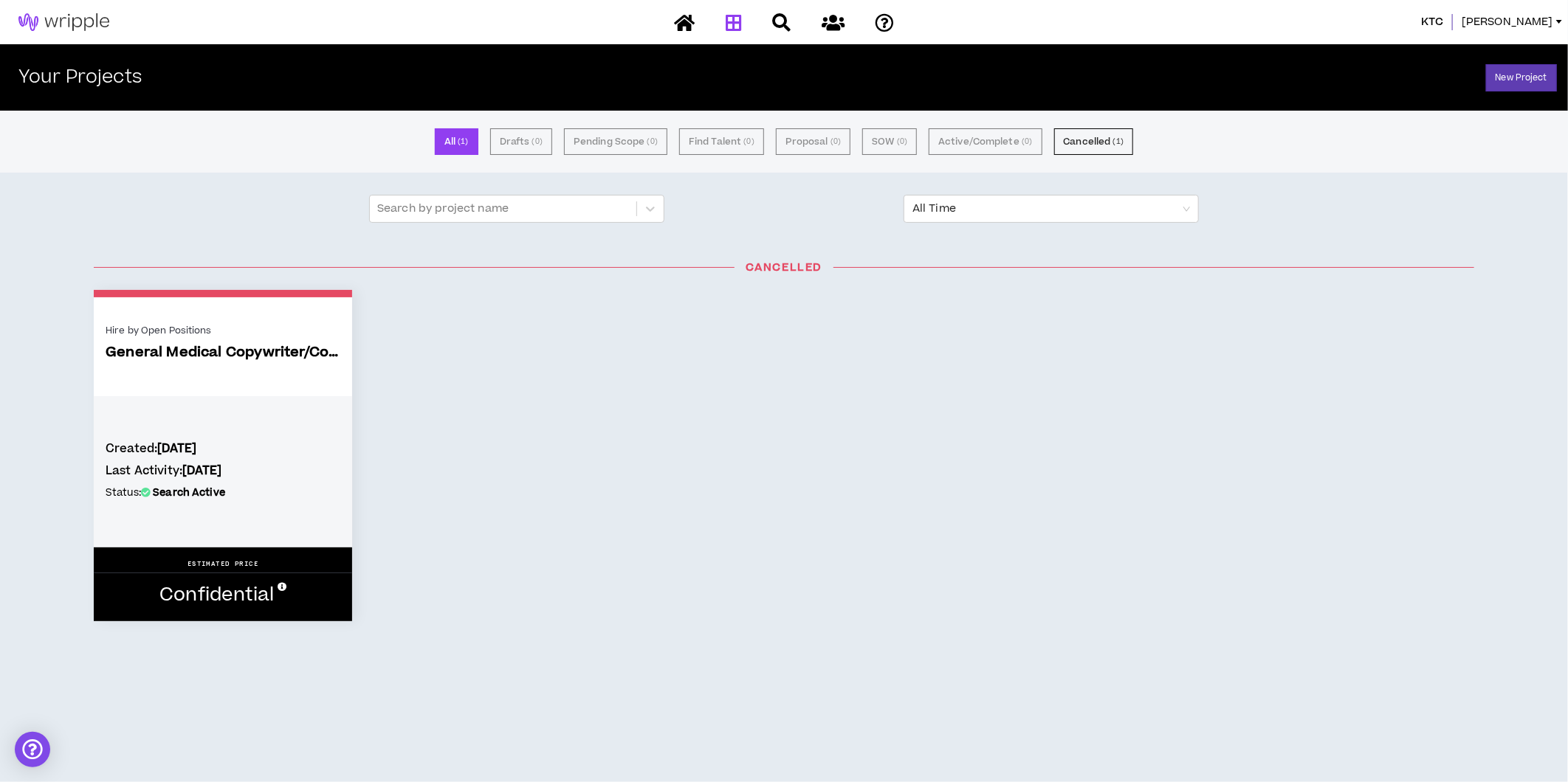
click at [683, 26] on icon at bounding box center [684, 23] width 21 height 19
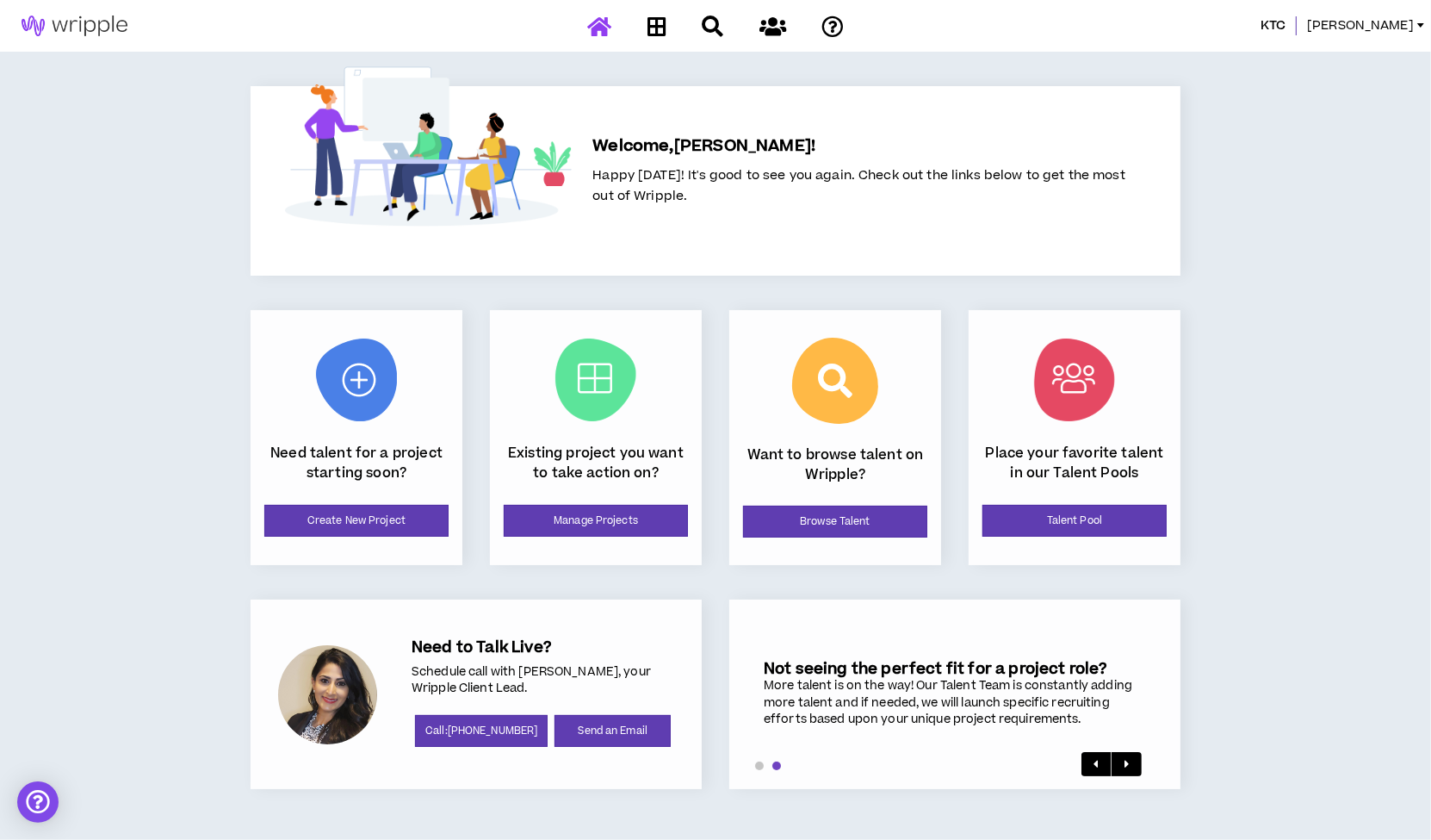
click at [865, 342] on div "Want to browse talent on Wripple? Browse Talent" at bounding box center [835, 437] width 212 height 255
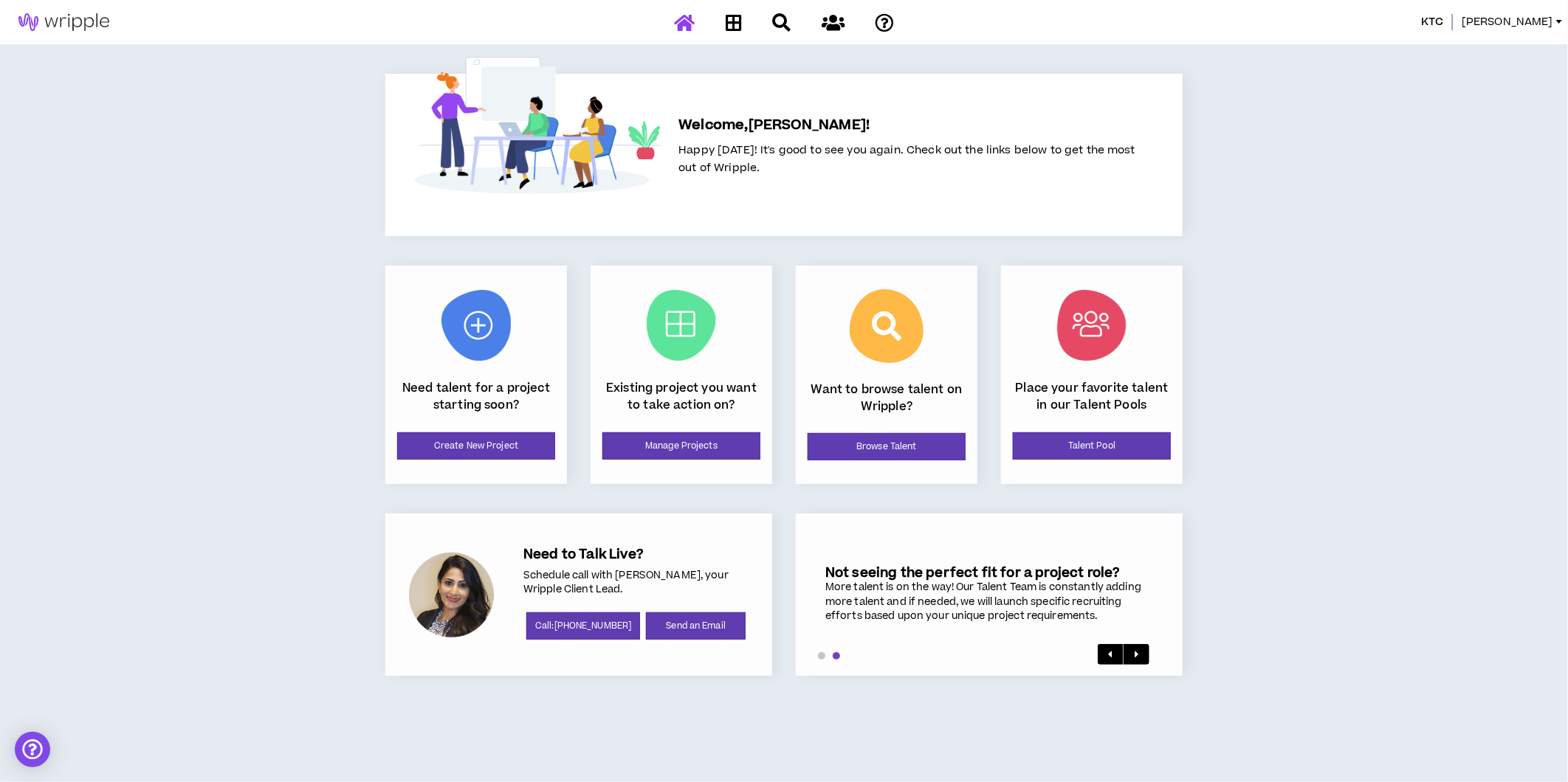
click at [1337, 403] on div "KTC Linda Welcome, Linda ! Happy Wednesday! It's good to see you again. Check o…" at bounding box center [784, 391] width 1568 height 782
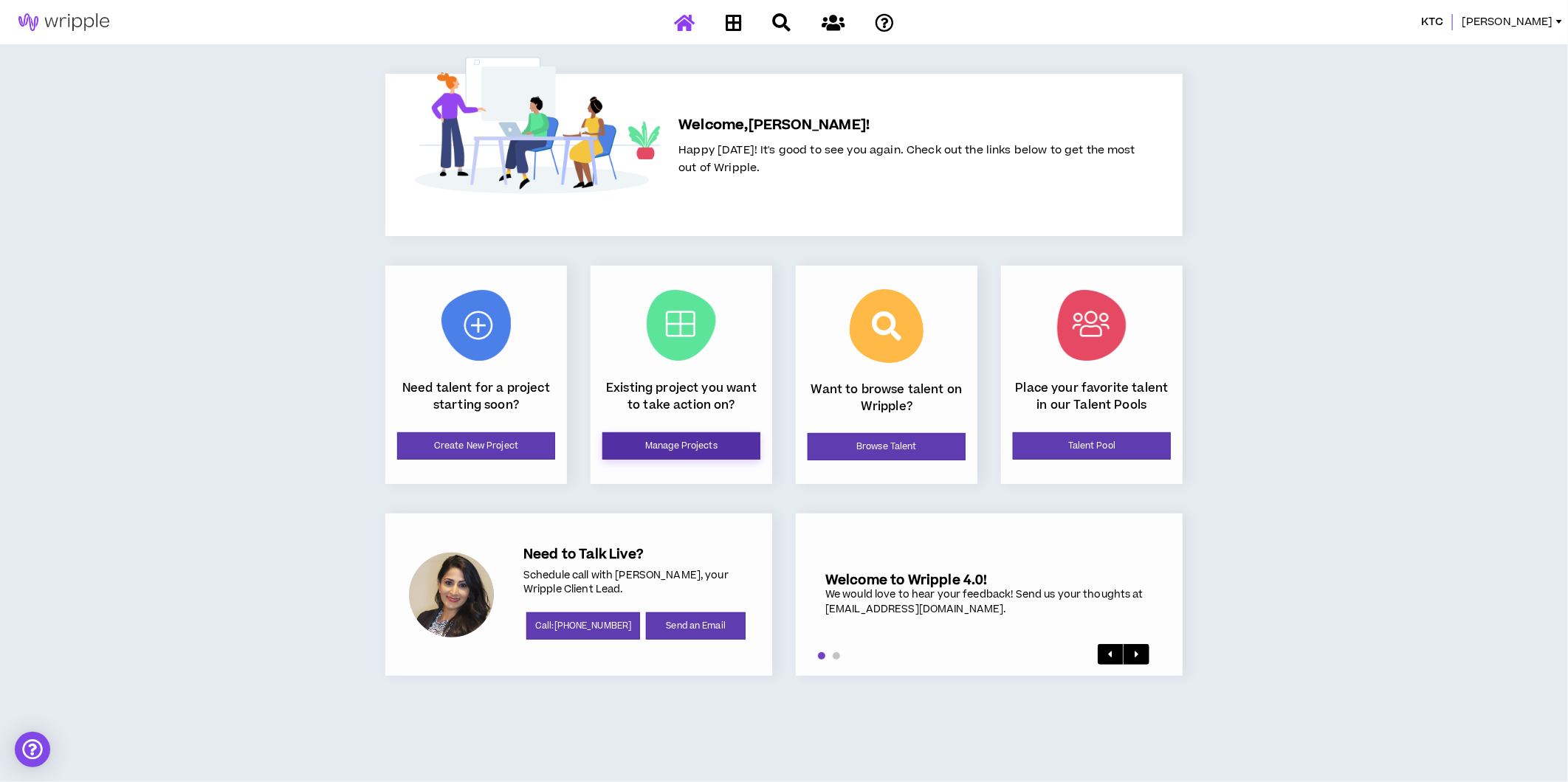
click at [657, 445] on link "Manage Projects" at bounding box center [681, 446] width 158 height 27
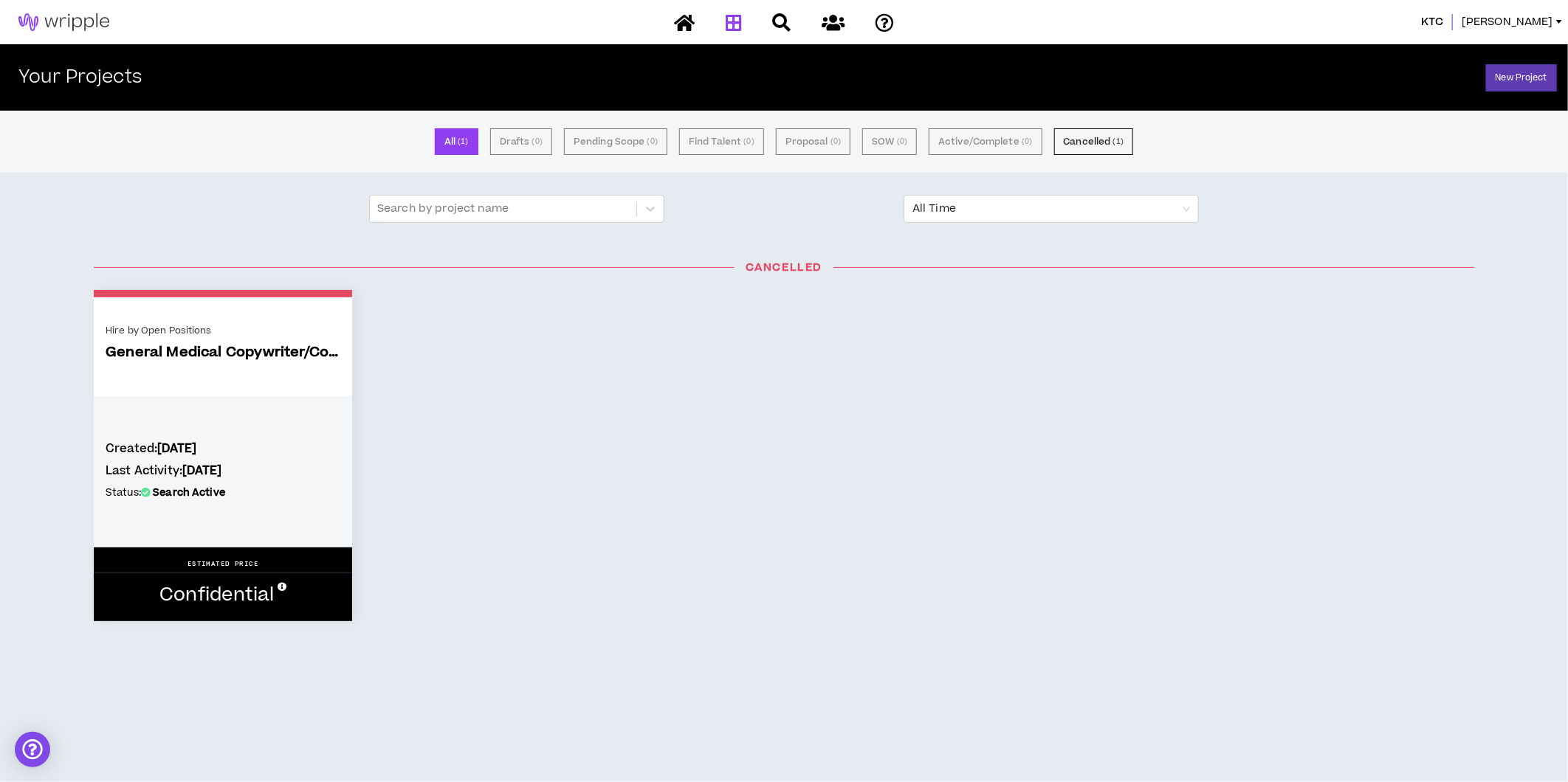
click at [695, 24] on link at bounding box center [684, 22] width 28 height 26
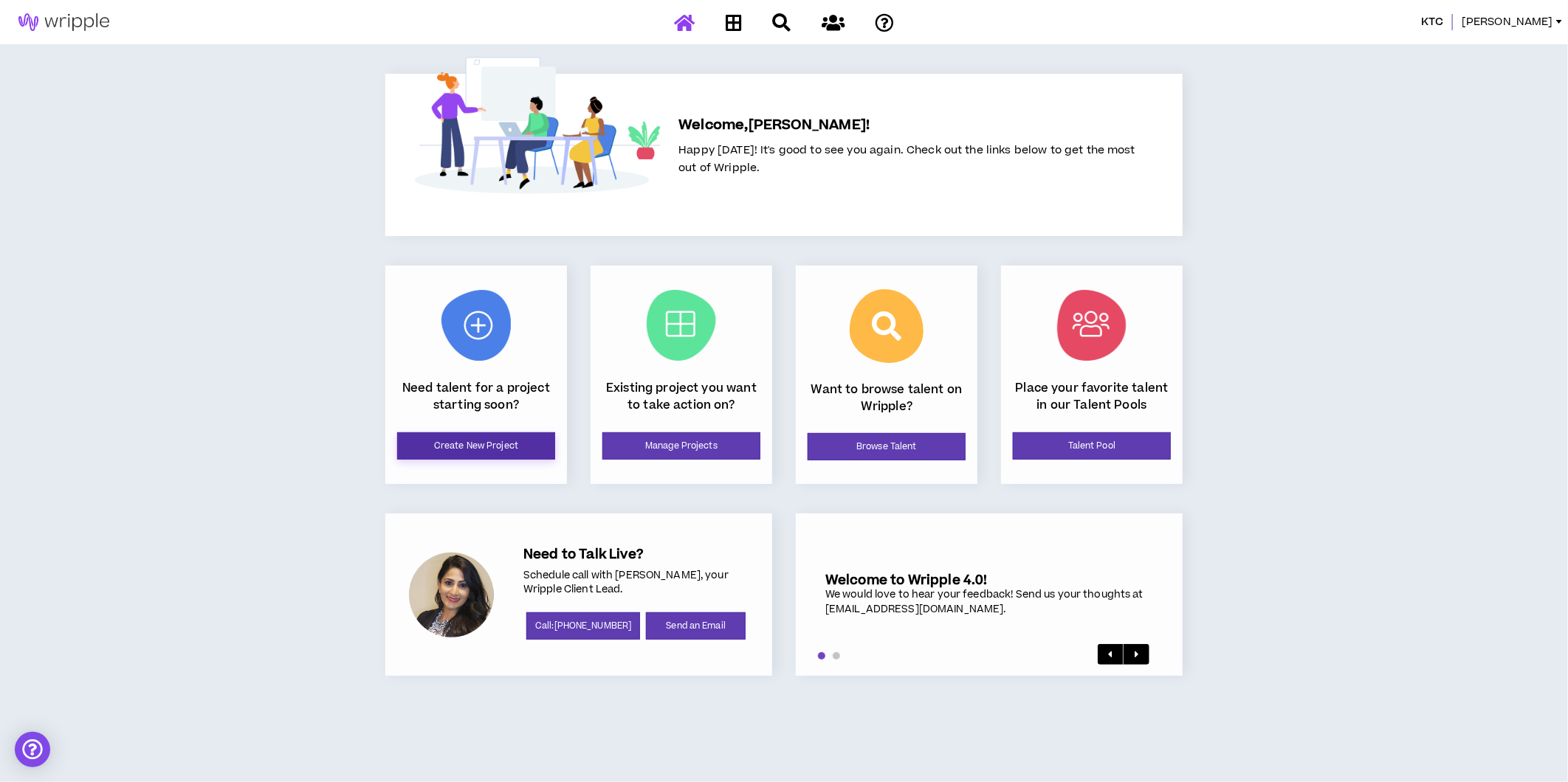
click at [433, 444] on link "Create New Project" at bounding box center [476, 446] width 158 height 27
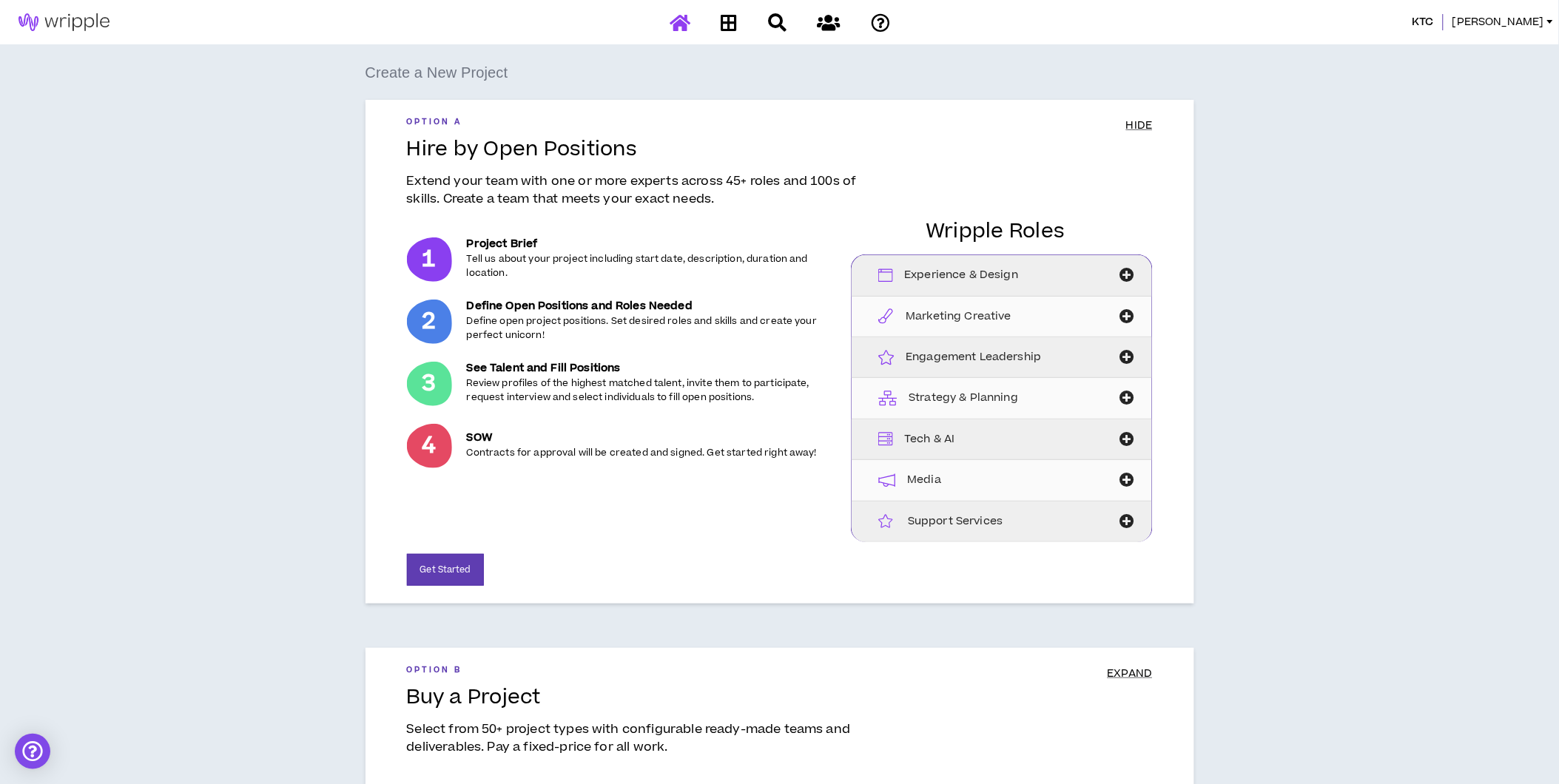
click at [688, 26] on icon at bounding box center [680, 23] width 21 height 19
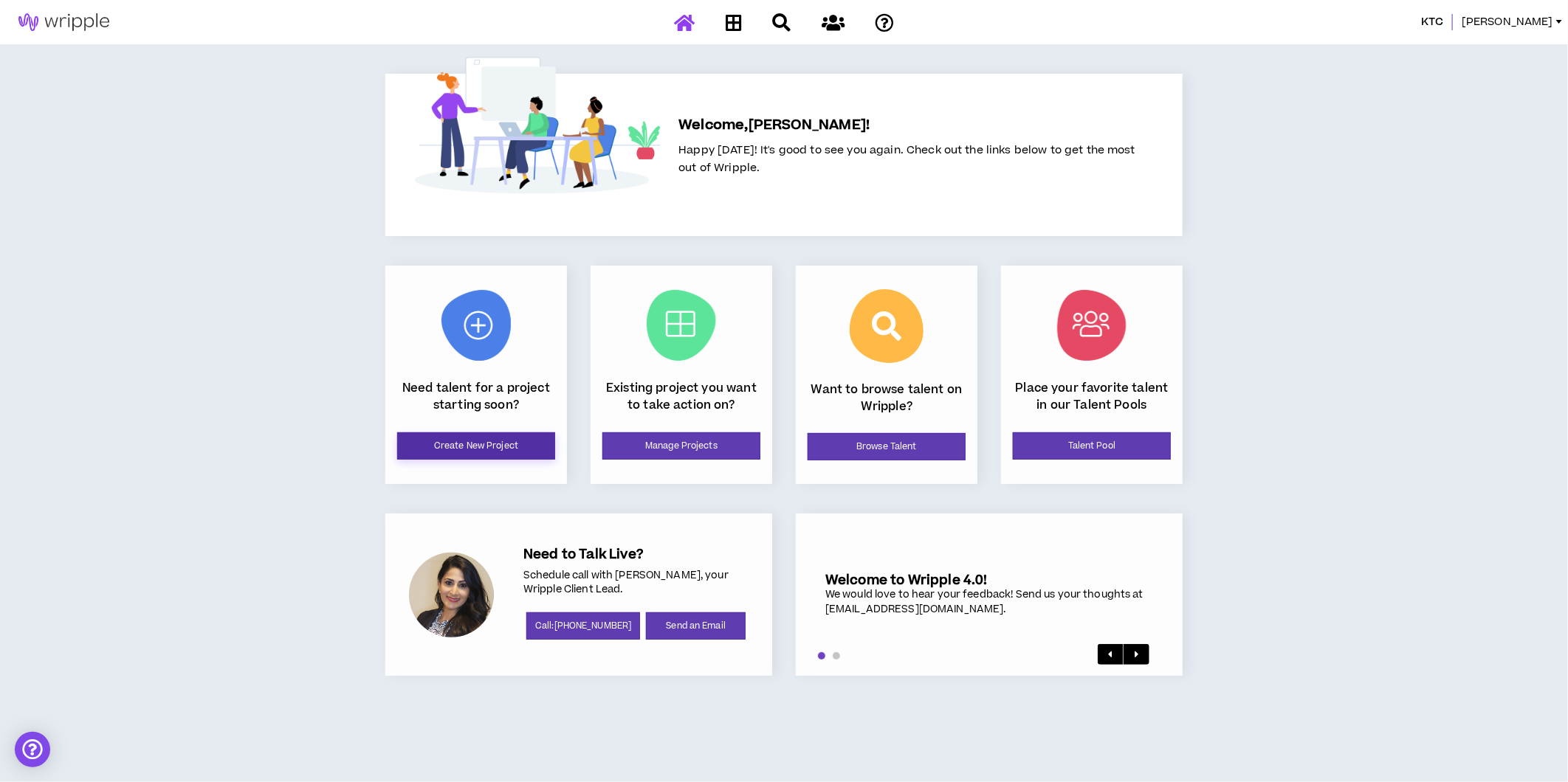
click at [481, 443] on link "Create New Project" at bounding box center [476, 446] width 158 height 27
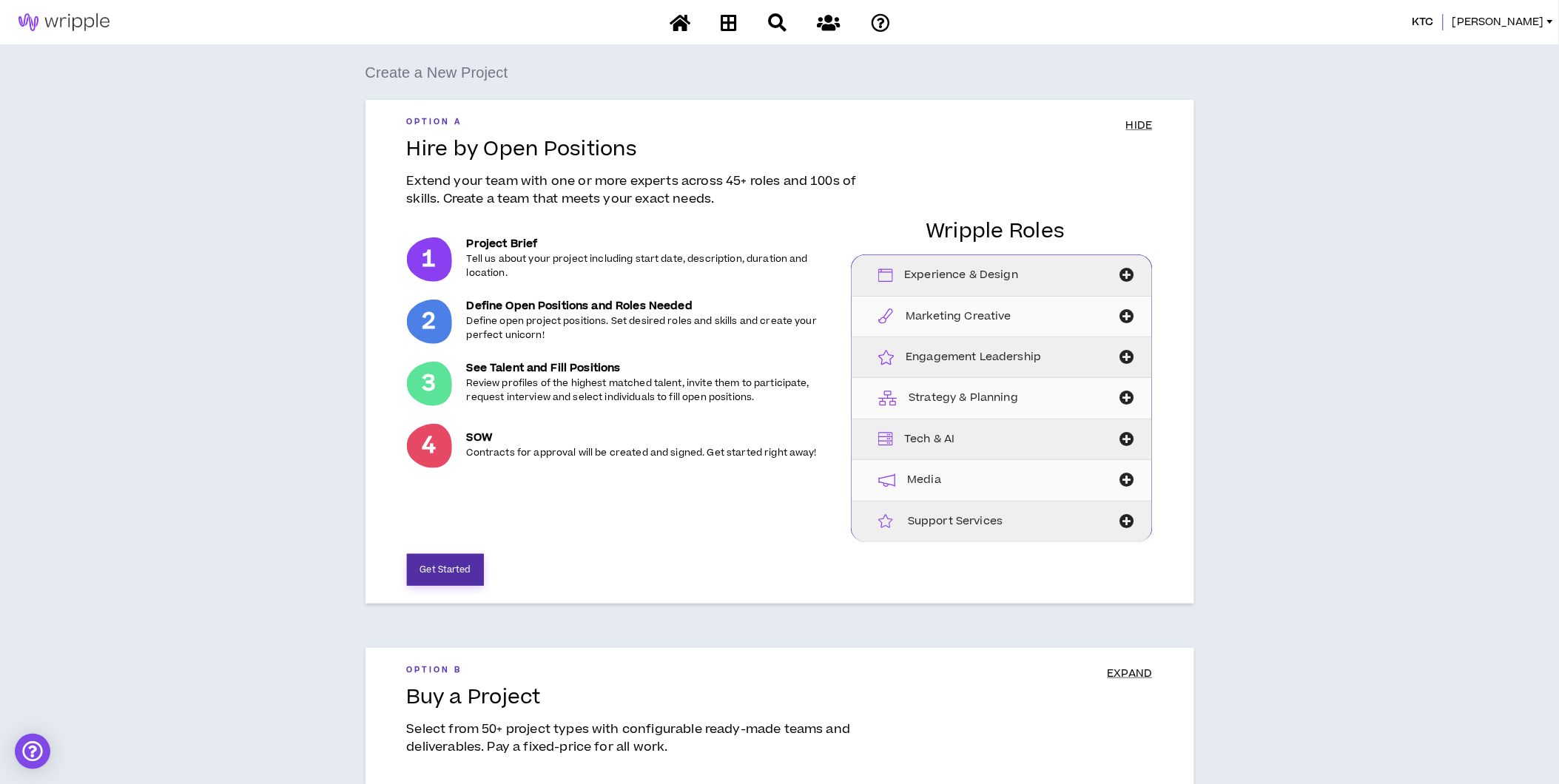
click at [446, 567] on button "Get Started" at bounding box center [445, 570] width 77 height 32
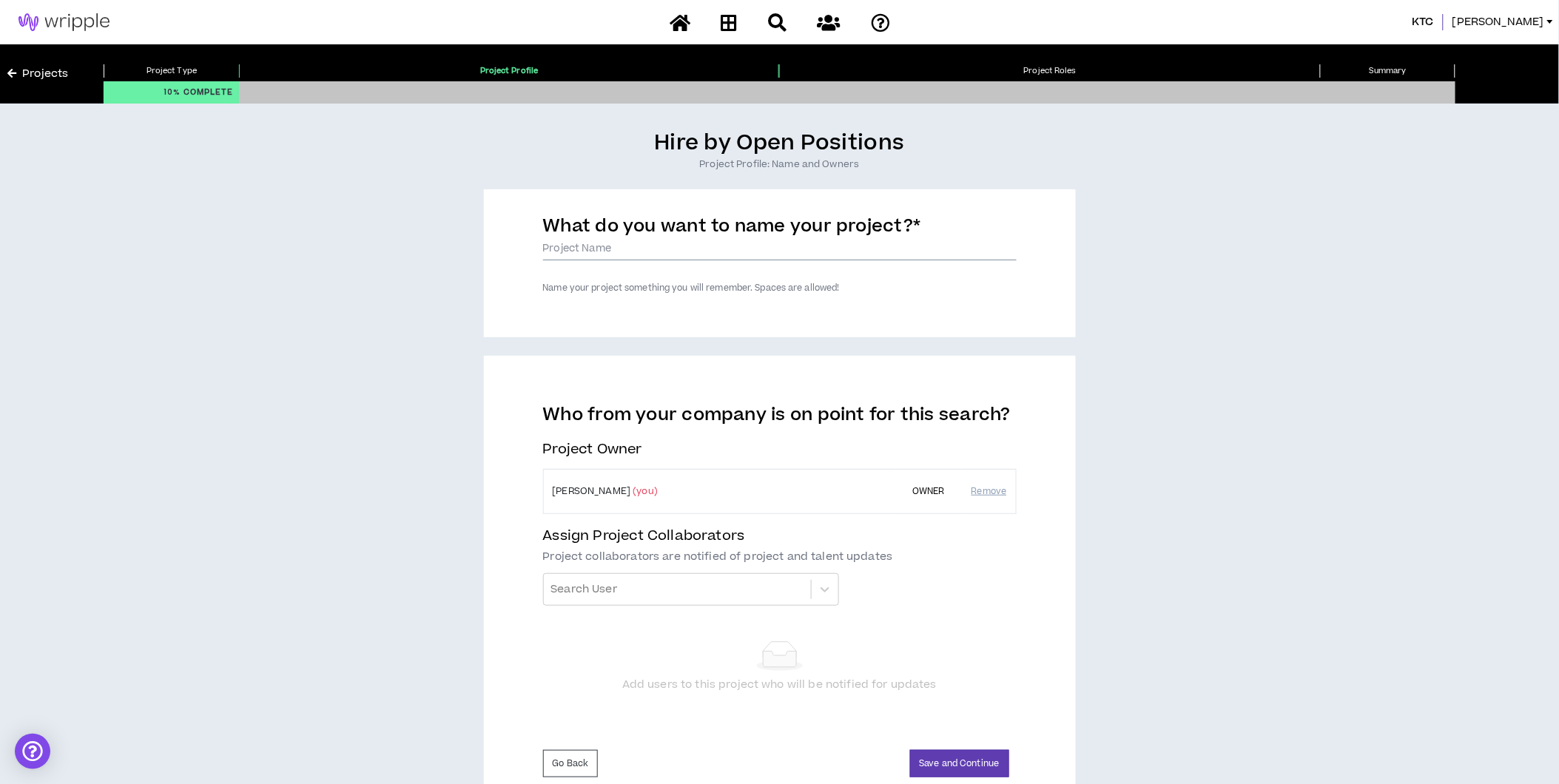
click at [671, 253] on input "What do you want to name your project? *" at bounding box center [780, 249] width 473 height 22
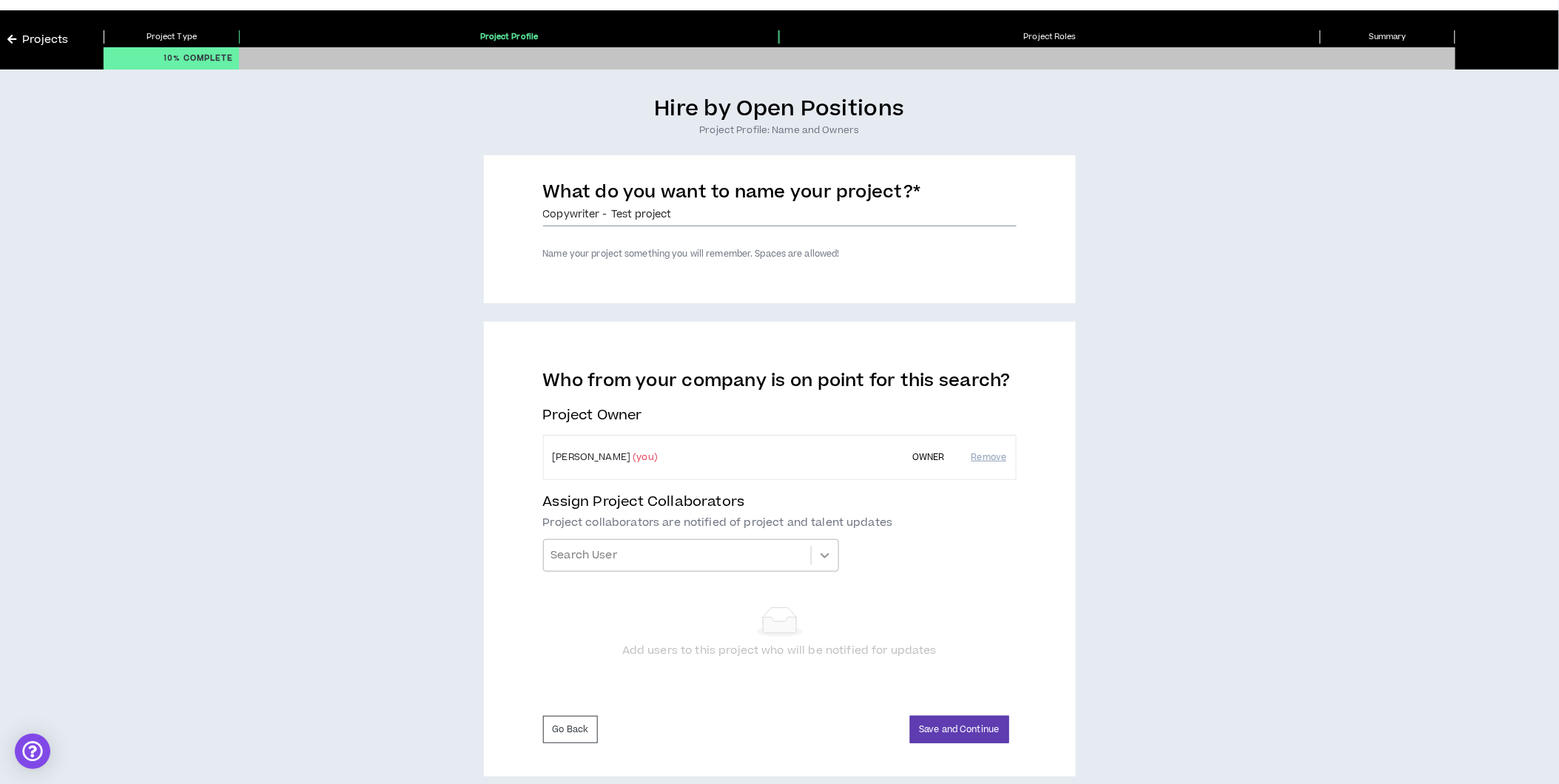
scroll to position [53, 0]
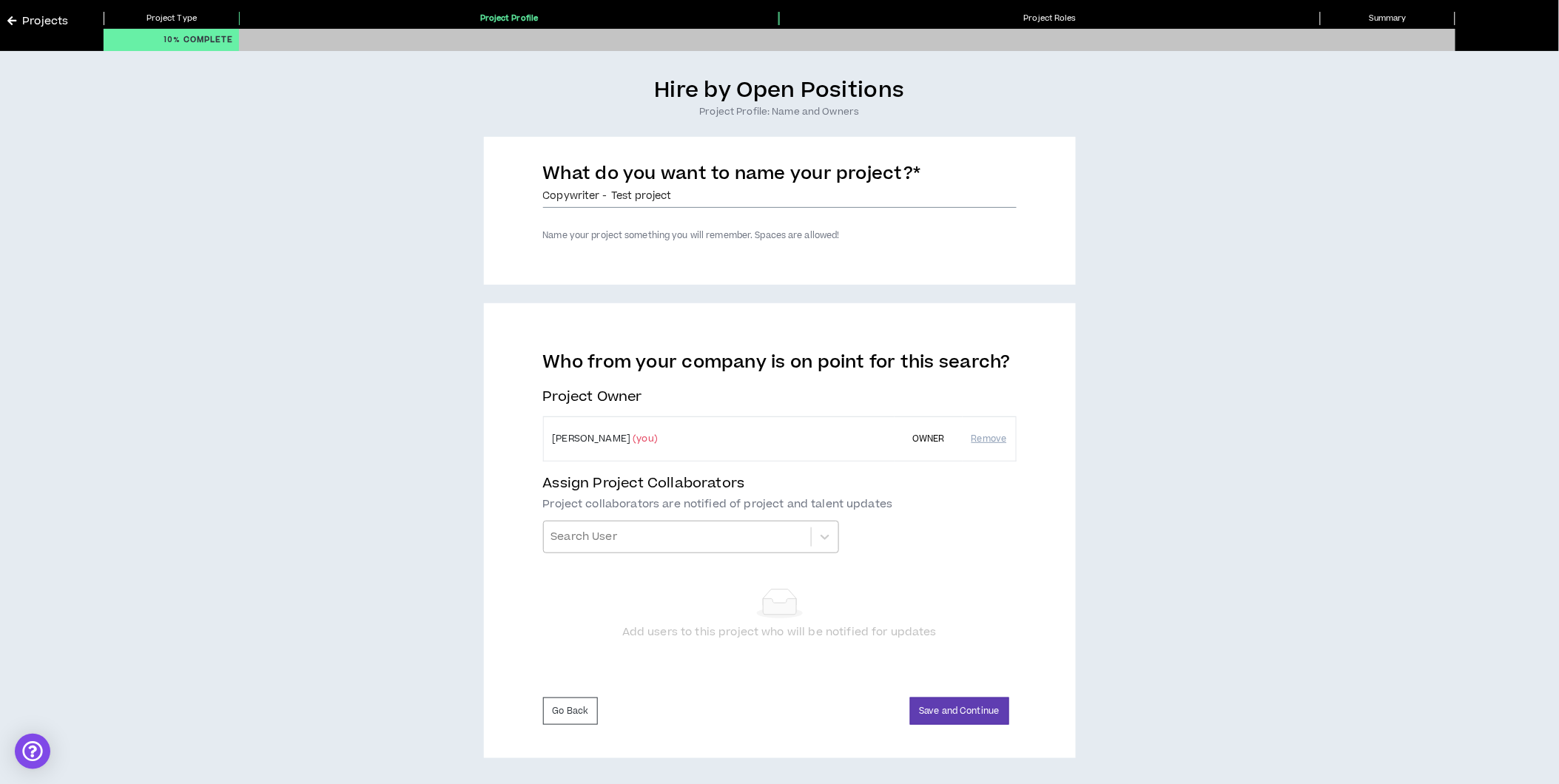
type input "Copywriter - Test project"
click at [639, 534] on div at bounding box center [677, 537] width 252 height 25
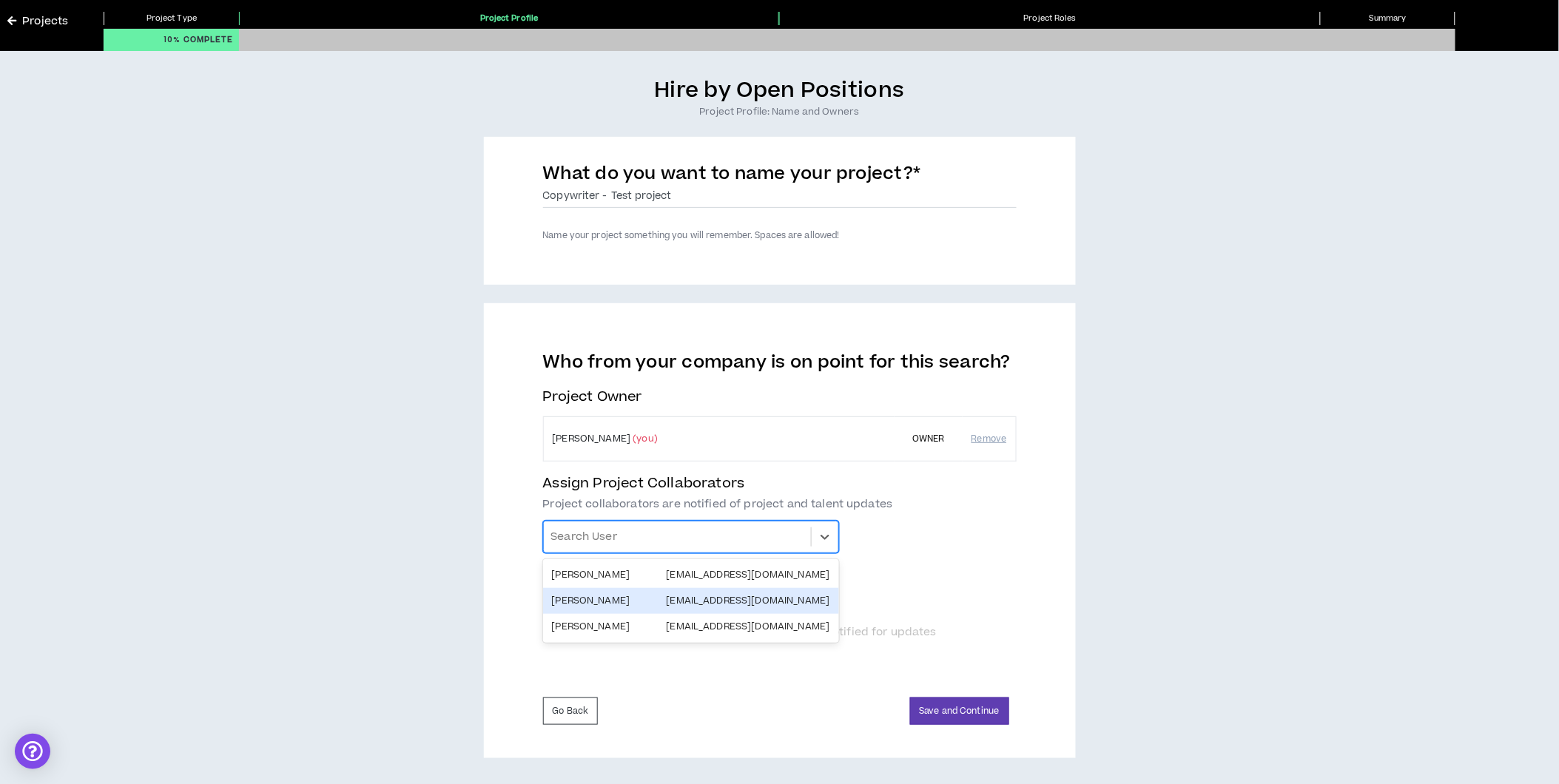
click at [594, 604] on div "[PERSON_NAME]" at bounding box center [591, 601] width 78 height 14
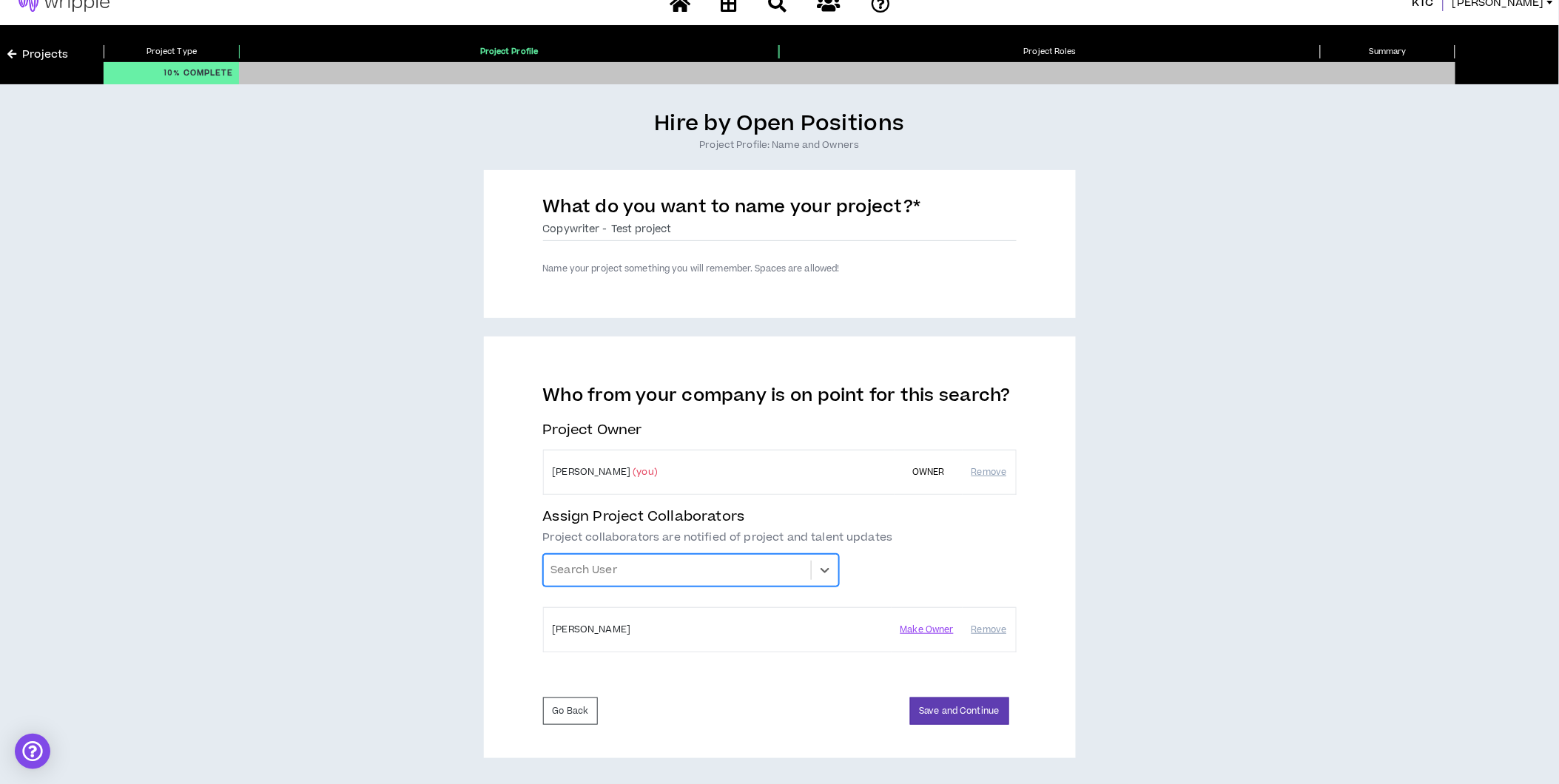
click at [618, 579] on div at bounding box center [677, 570] width 252 height 25
click at [1093, 529] on div "Hire by Open Positions Project Profile: Name and Owners What do you want to nam…" at bounding box center [779, 434] width 1544 height 648
click at [981, 707] on button "Save and Continue" at bounding box center [959, 711] width 99 height 27
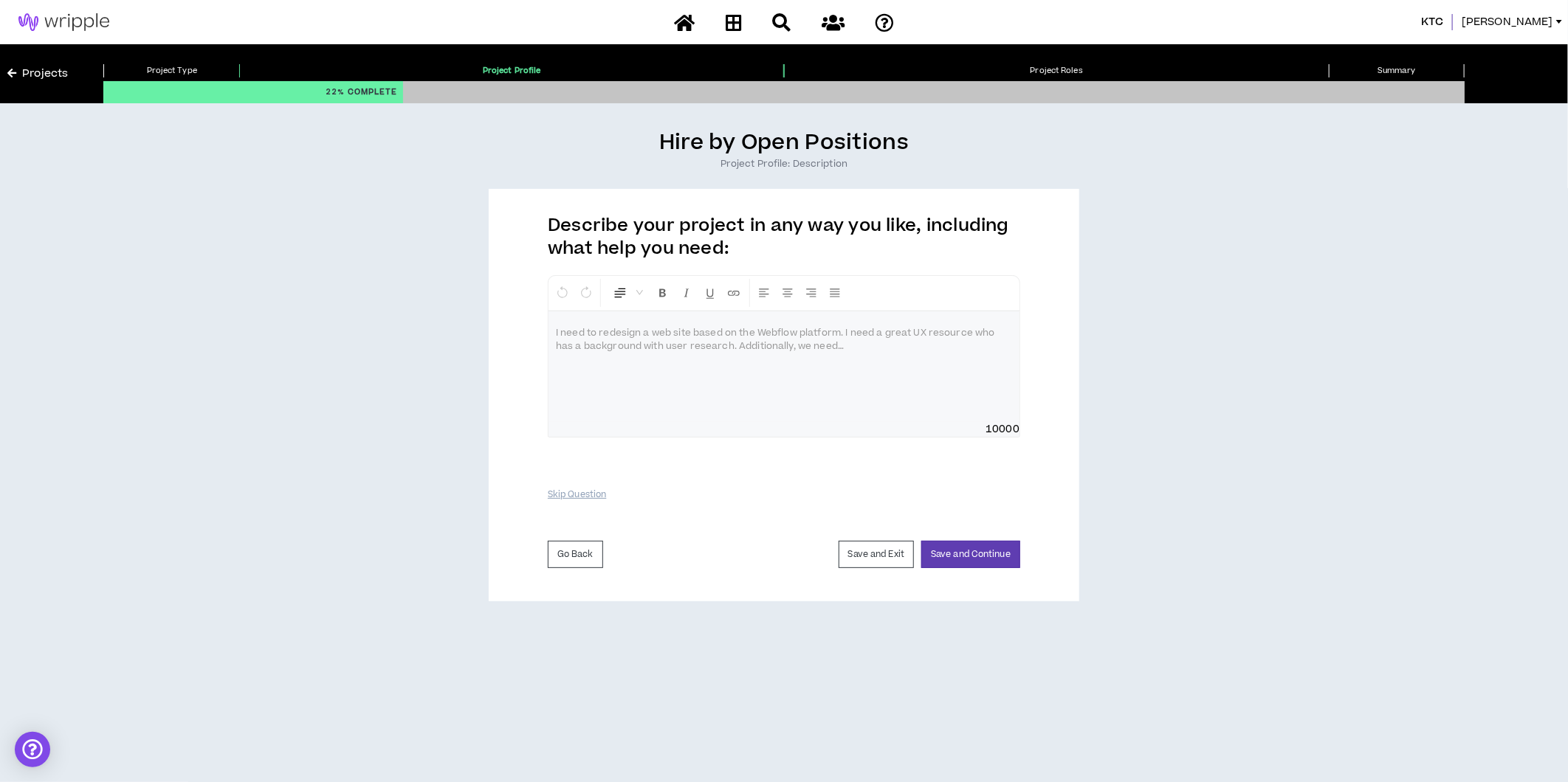
click at [805, 401] on div at bounding box center [784, 367] width 471 height 111
click at [972, 549] on button "Save and Continue" at bounding box center [970, 554] width 99 height 27
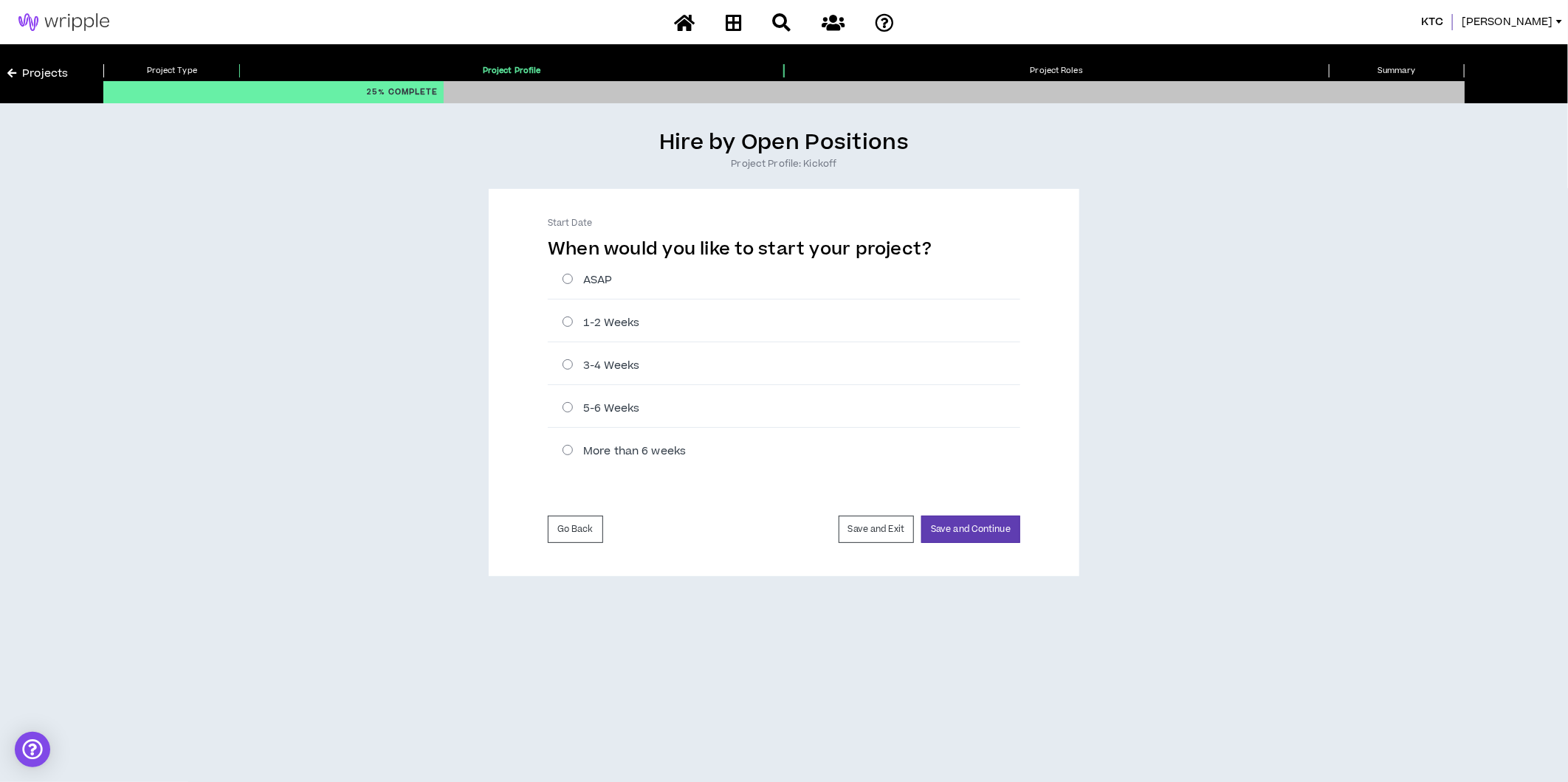
click at [599, 320] on label "1-2 Weeks" at bounding box center [791, 323] width 457 height 16
radio input "****"
click at [1006, 529] on button "Save and Continue" at bounding box center [970, 529] width 99 height 27
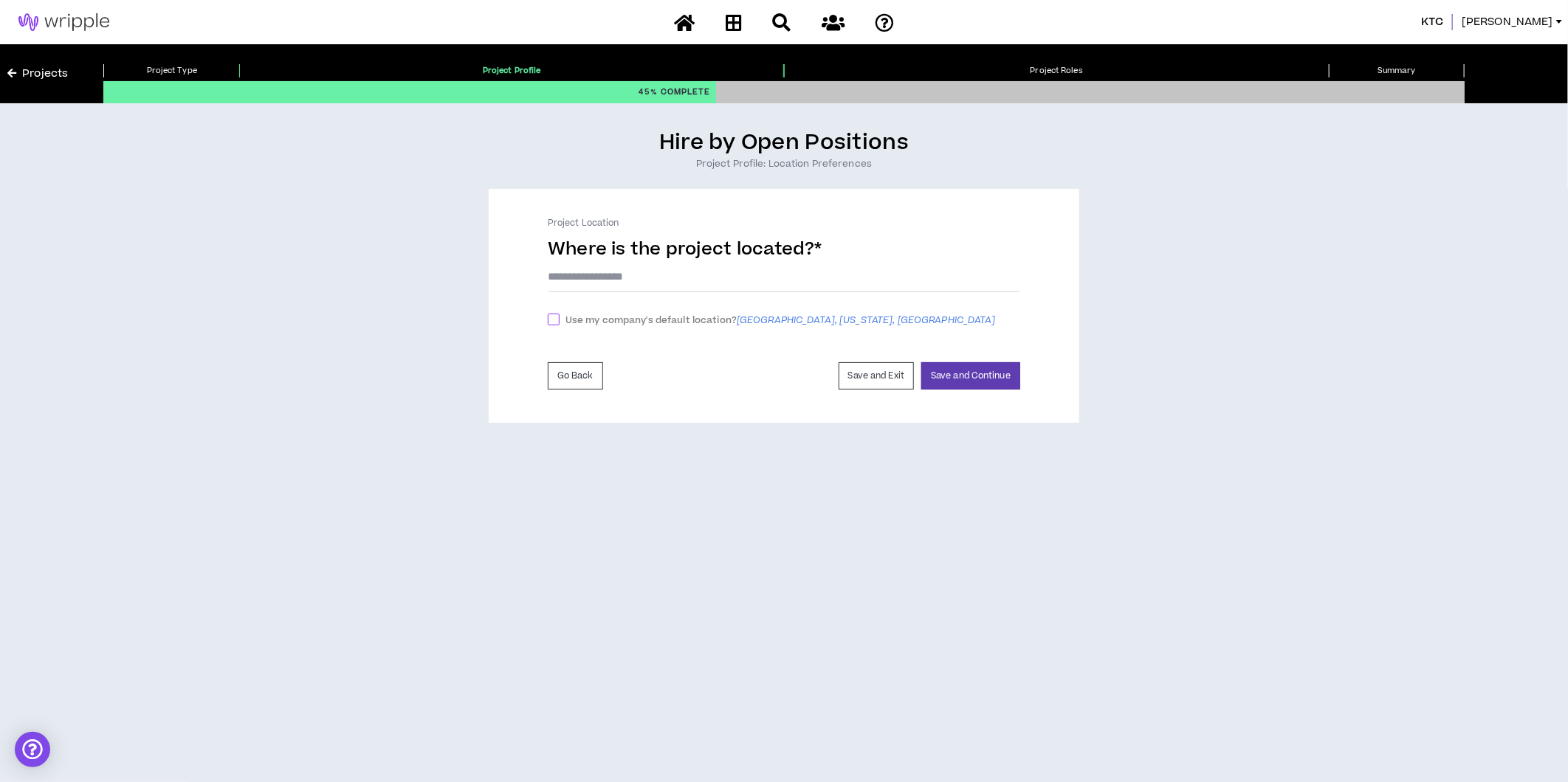
click at [556, 320] on span at bounding box center [553, 319] width 12 height 12
checkbox input "****"
click at [964, 375] on button "Save and Continue" at bounding box center [970, 379] width 99 height 27
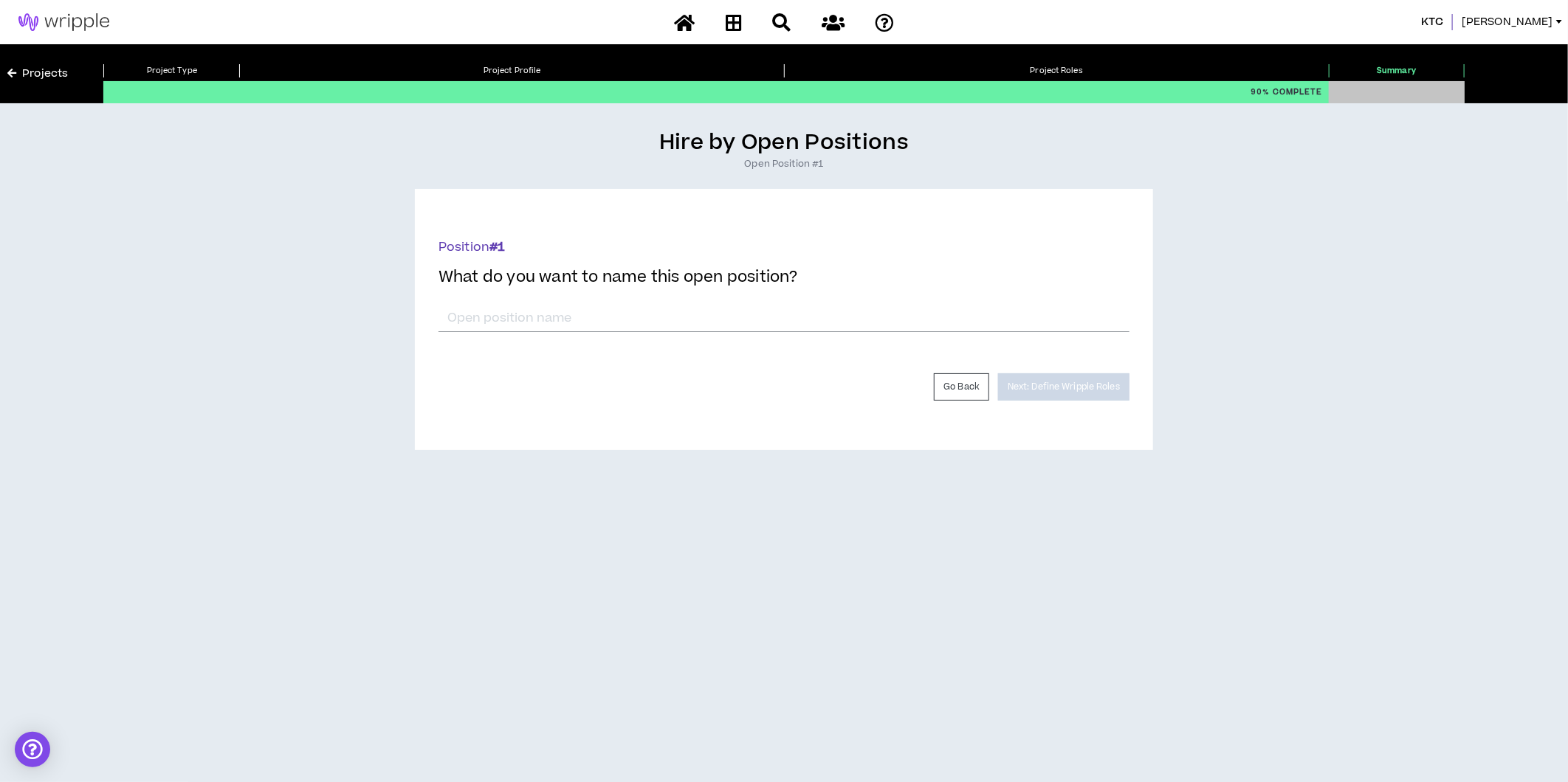
click at [645, 302] on div "*" at bounding box center [784, 315] width 691 height 34
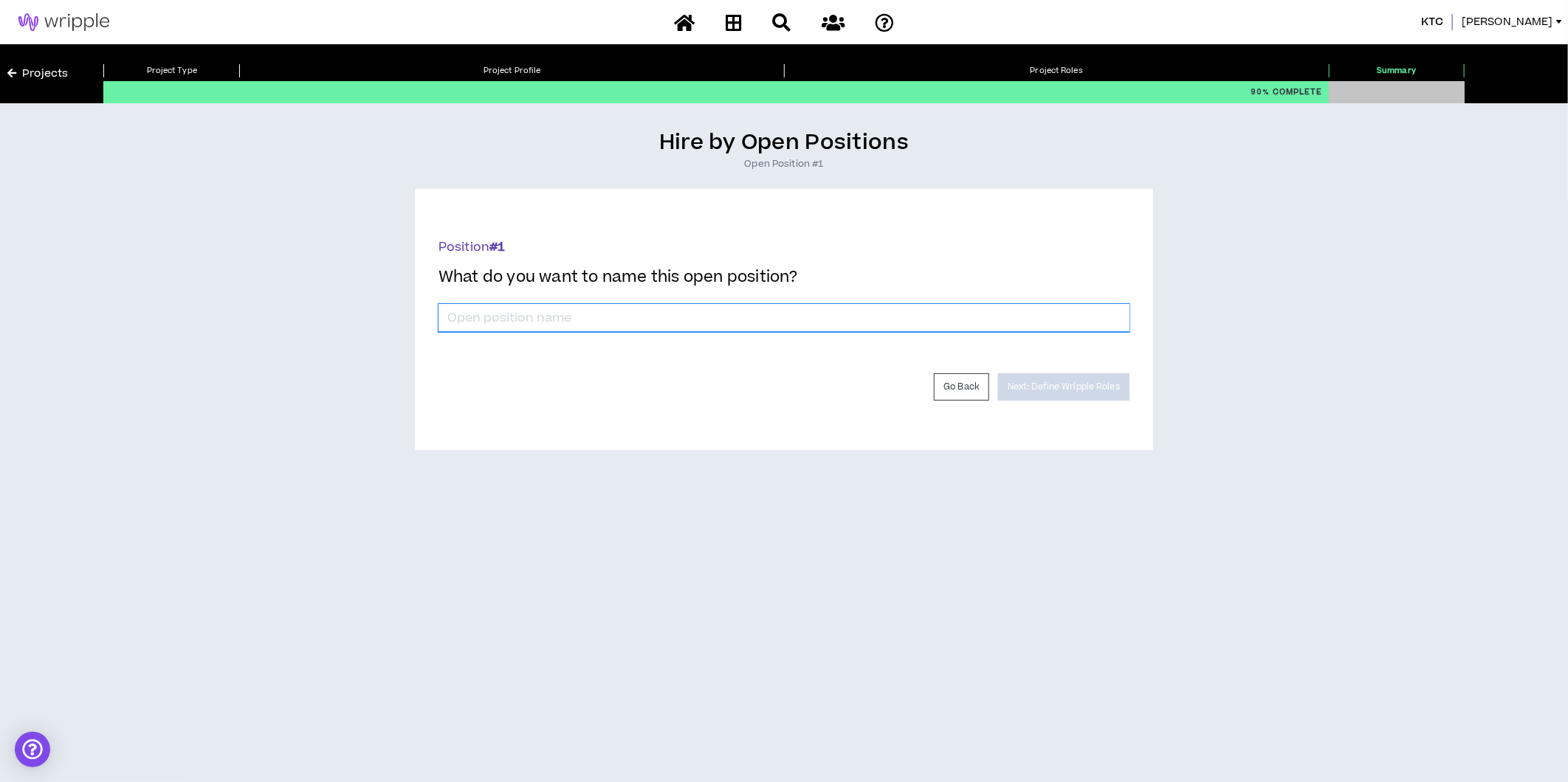
click at [645, 311] on input "*" at bounding box center [784, 318] width 691 height 28
type input "Copywriter"
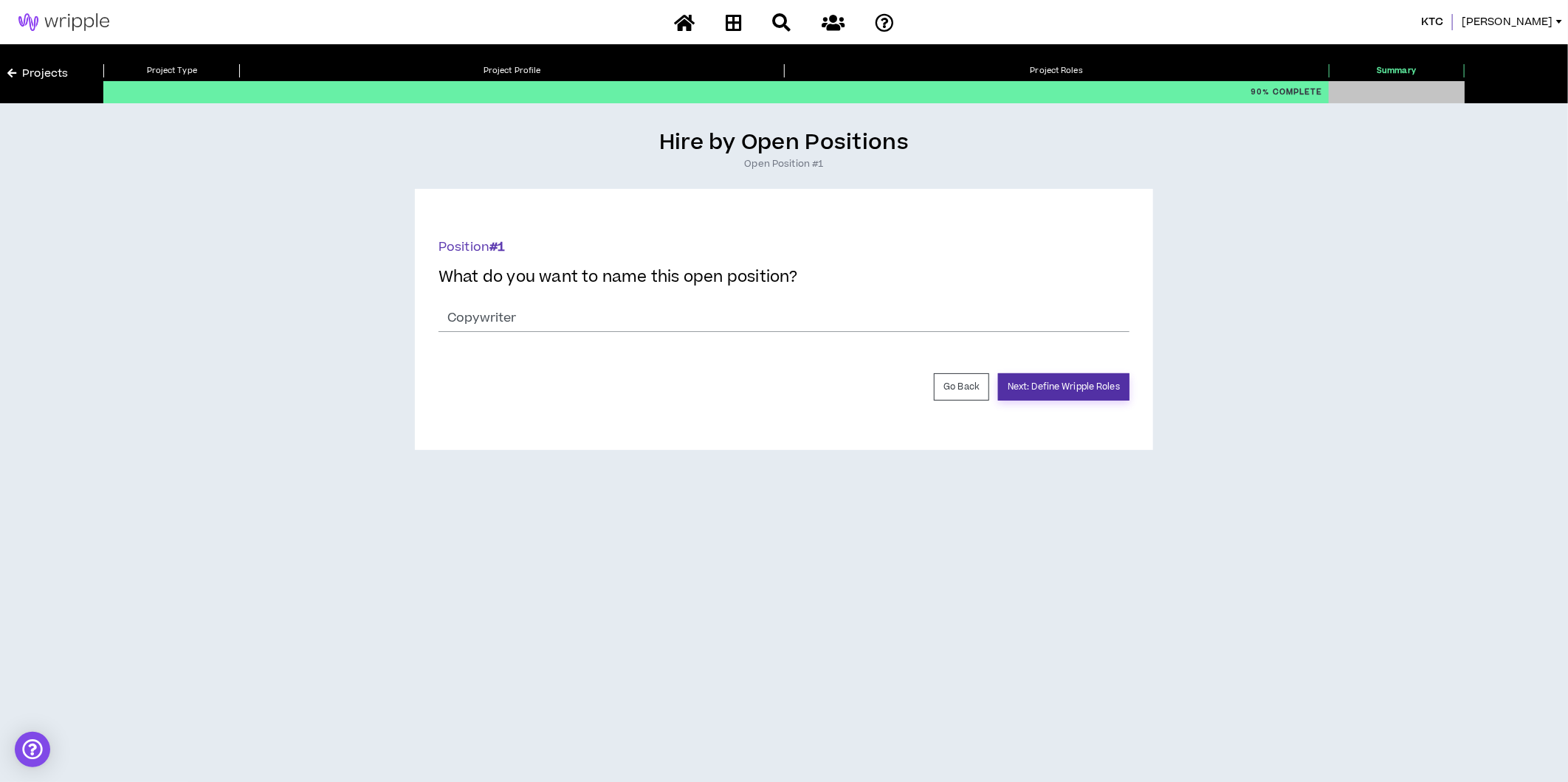
click at [1084, 378] on button "Next: Define Wripple Roles" at bounding box center [1064, 386] width 132 height 27
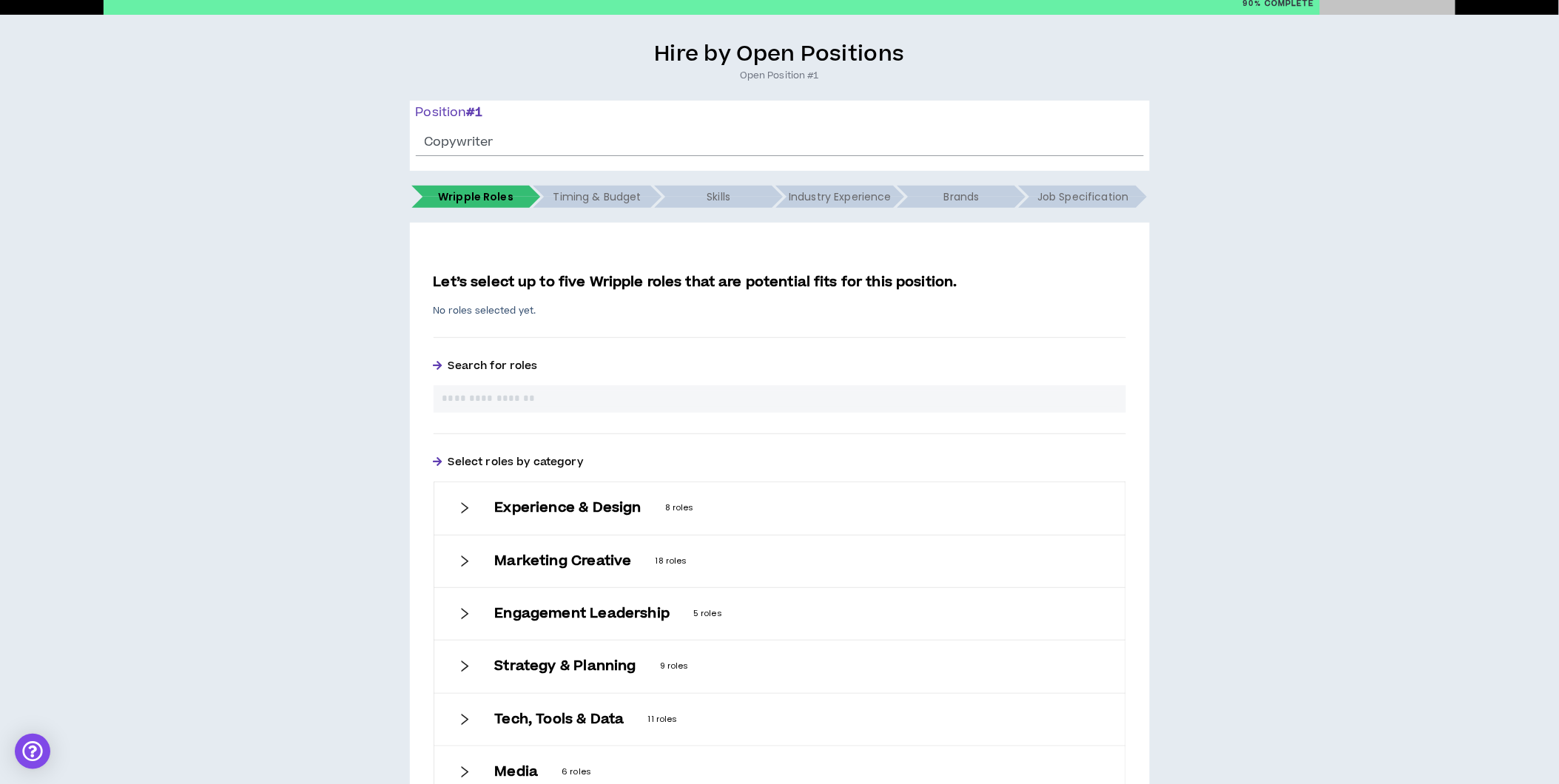
scroll to position [222, 0]
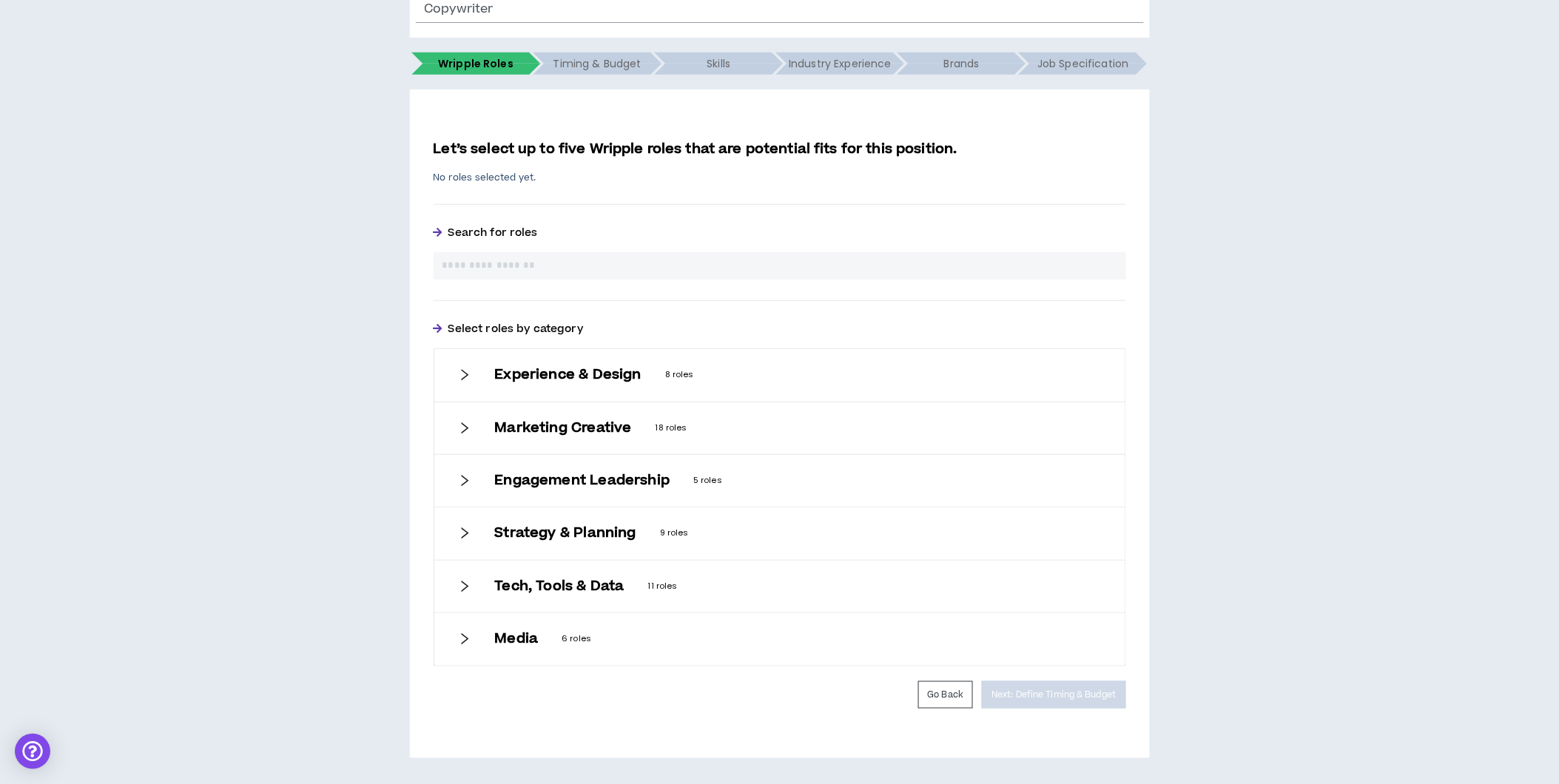
click at [597, 370] on h6 "Experience & Design" at bounding box center [569, 375] width 147 height 16
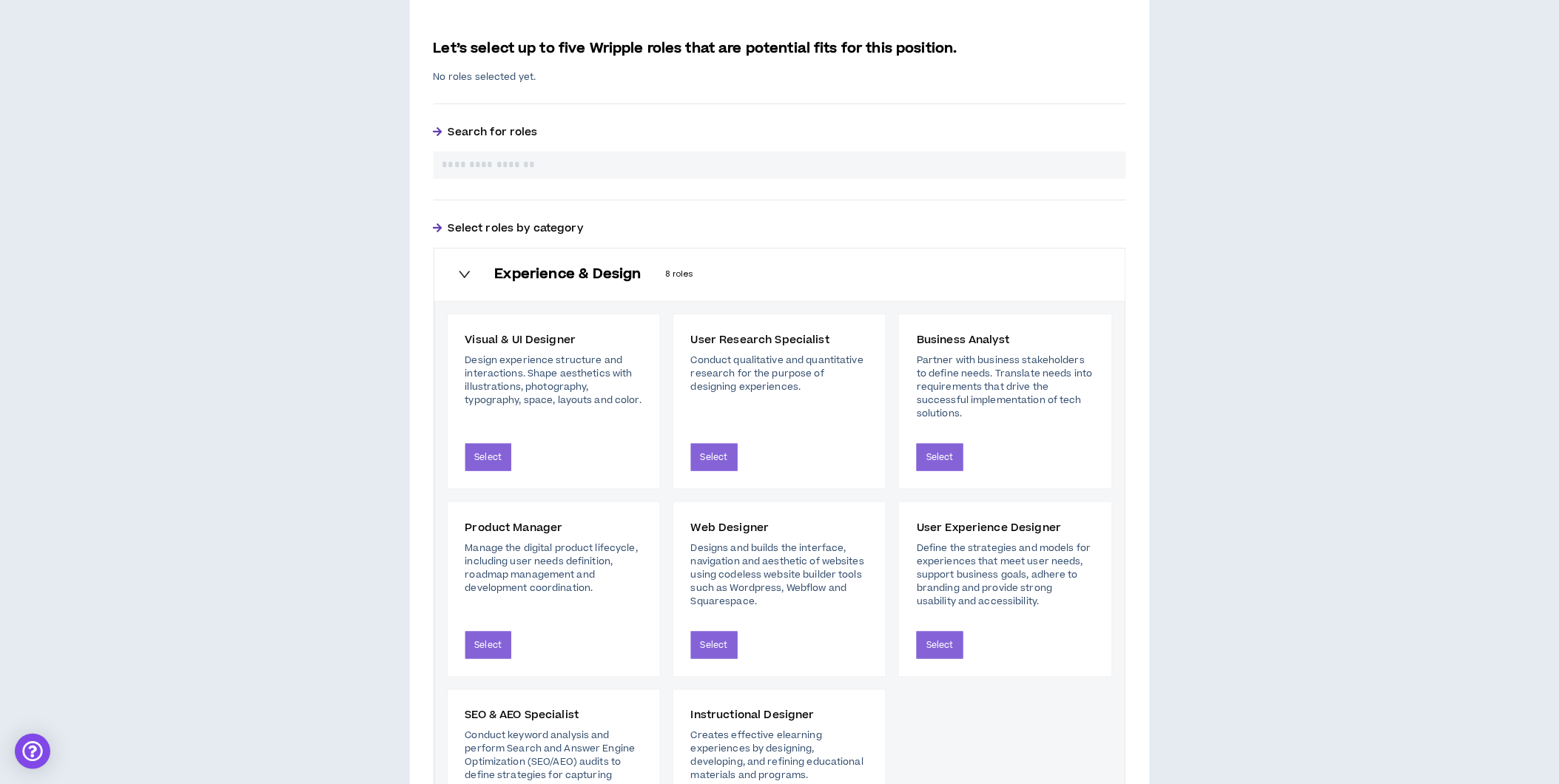
scroll to position [387, 0]
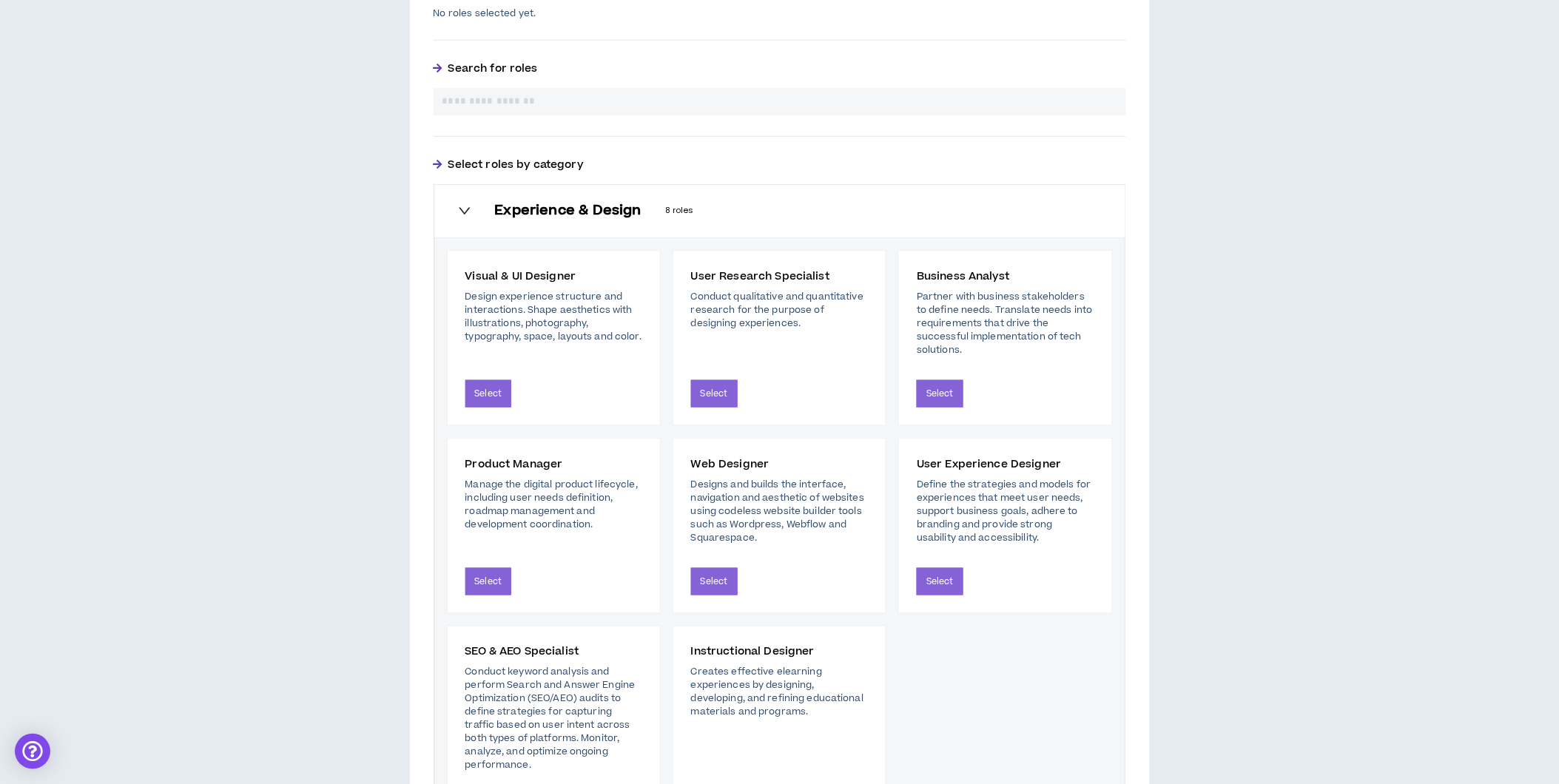
click at [520, 212] on h6 "Experience & Design" at bounding box center [569, 211] width 147 height 16
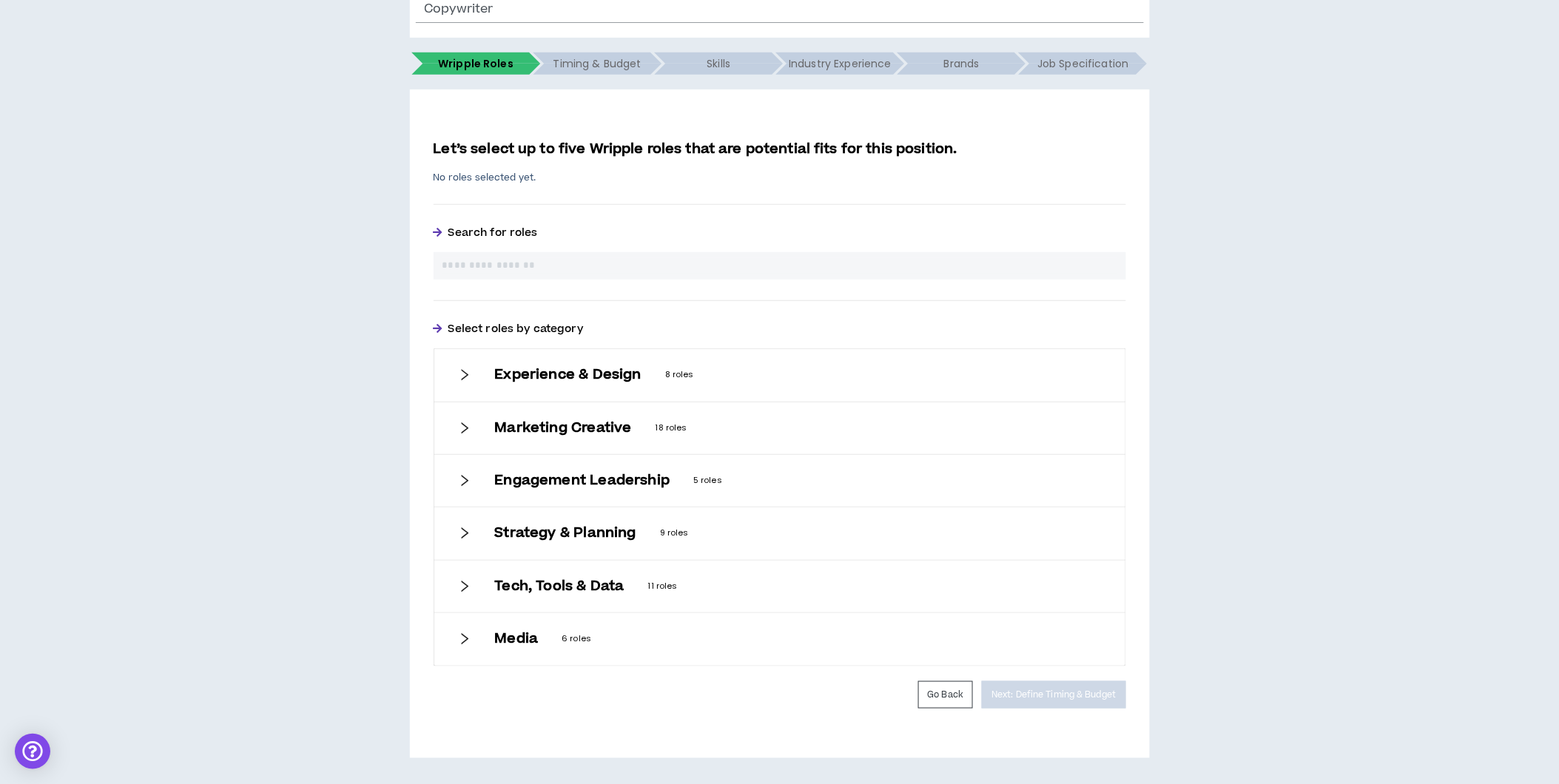
scroll to position [222, 0]
click at [516, 420] on h6 "Marketing Creative" at bounding box center [563, 428] width 137 height 16
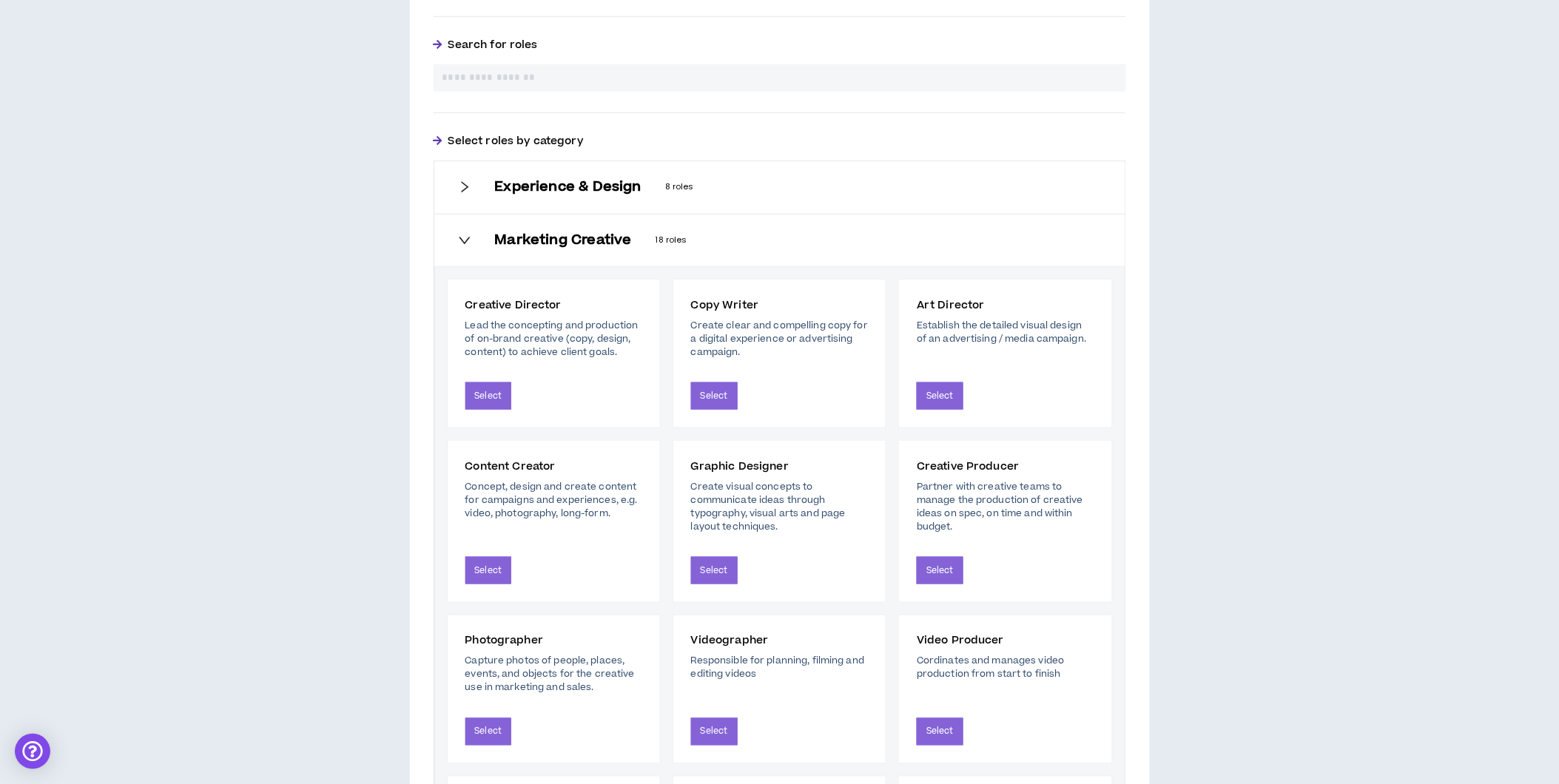
scroll to position [304, 0]
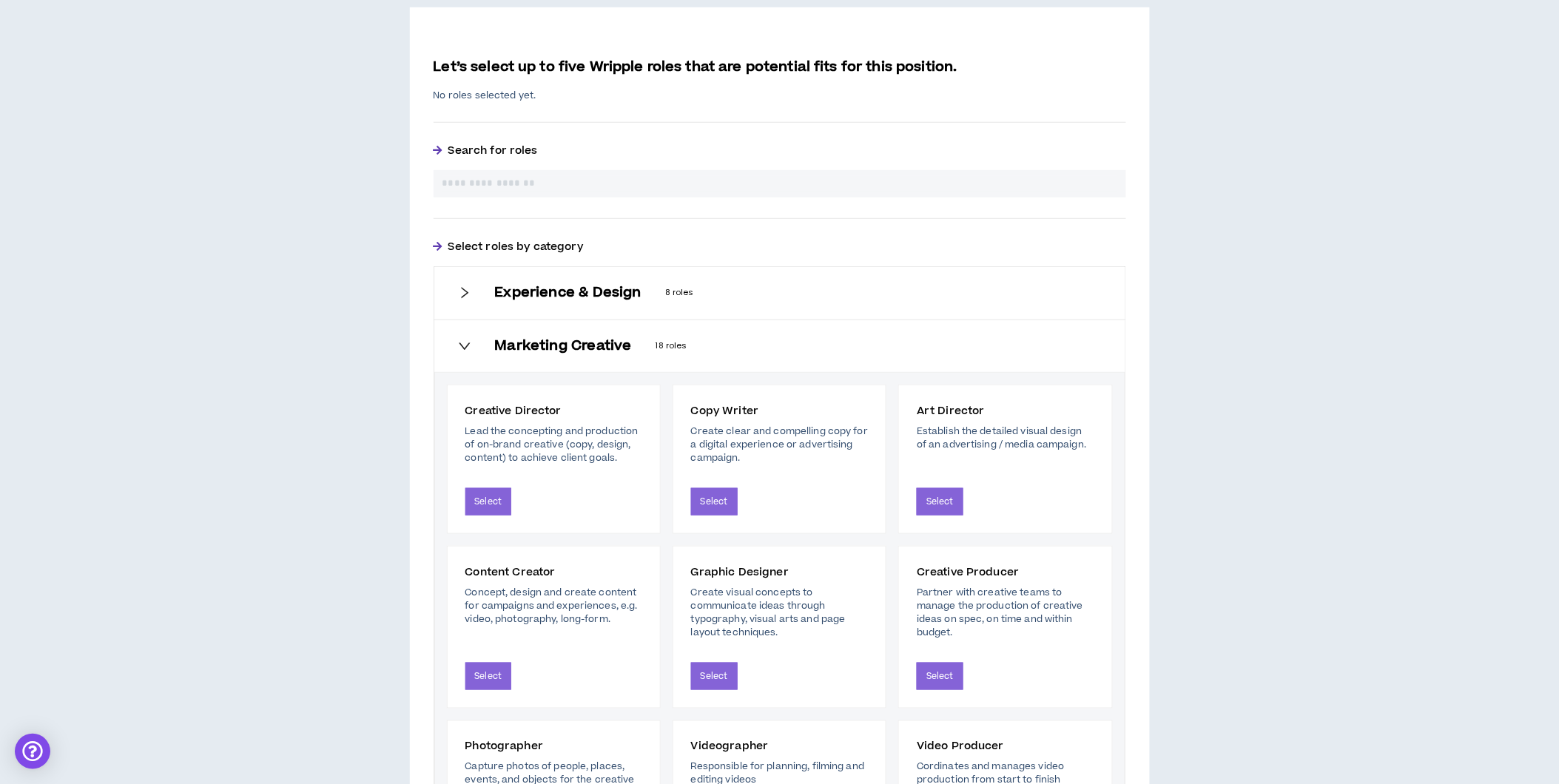
click at [516, 343] on h6 "Marketing Creative" at bounding box center [563, 346] width 137 height 16
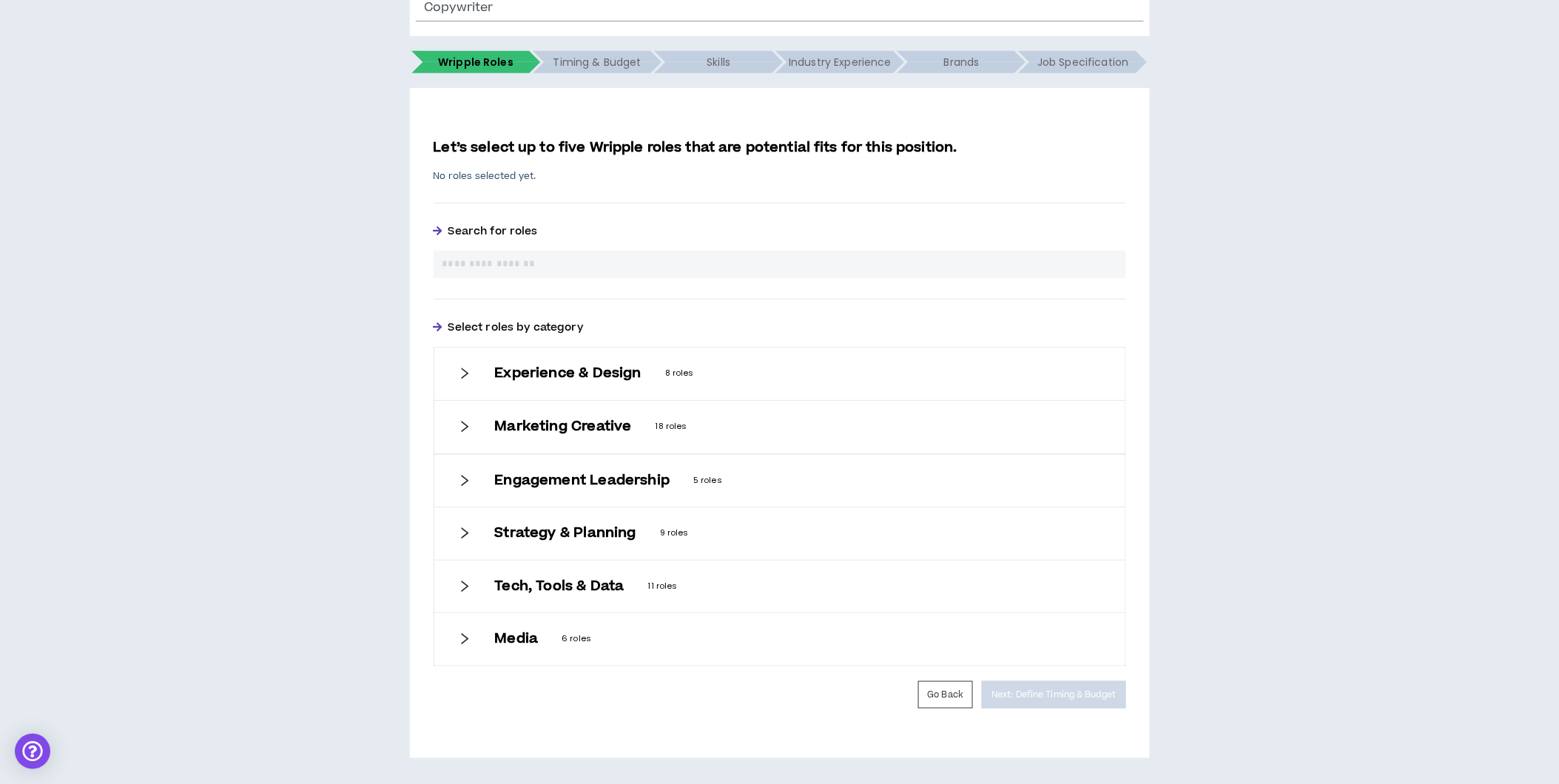
scroll to position [222, 0]
click at [553, 266] on input "text" at bounding box center [780, 266] width 675 height 16
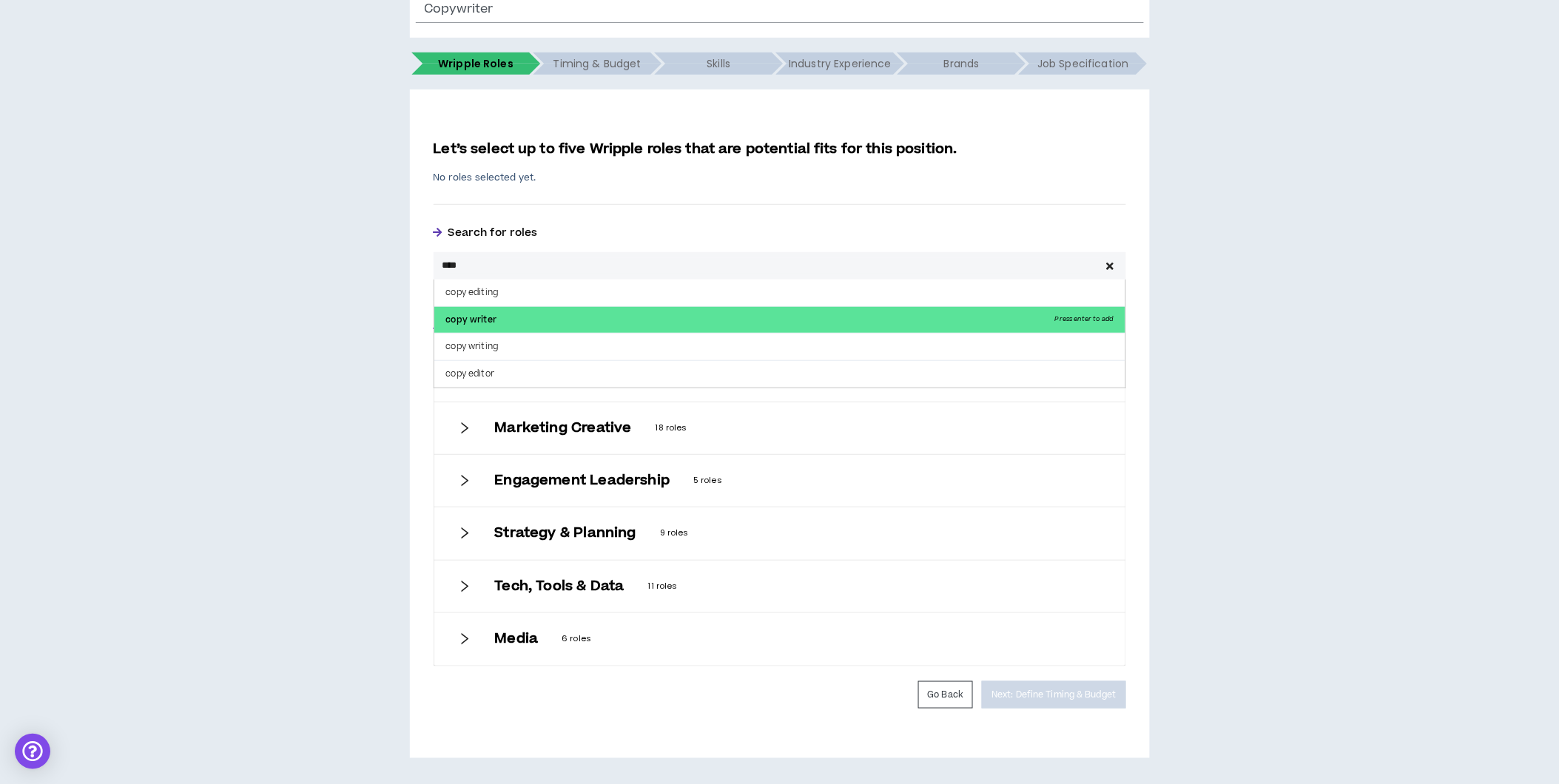
type input "****"
click at [545, 322] on p "copy writer Press enter to add" at bounding box center [780, 320] width 691 height 27
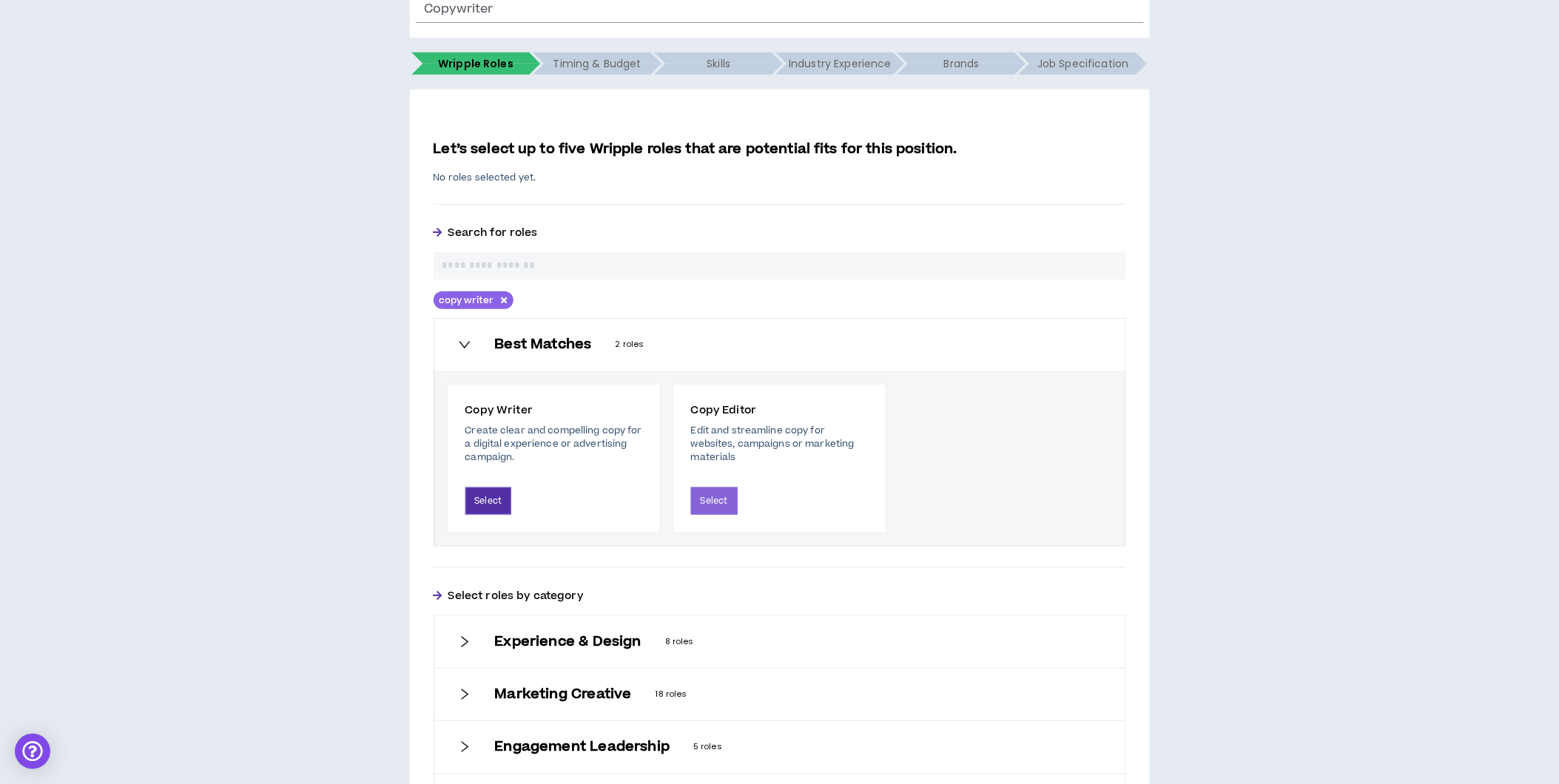
click at [492, 499] on button "Select" at bounding box center [489, 501] width 47 height 27
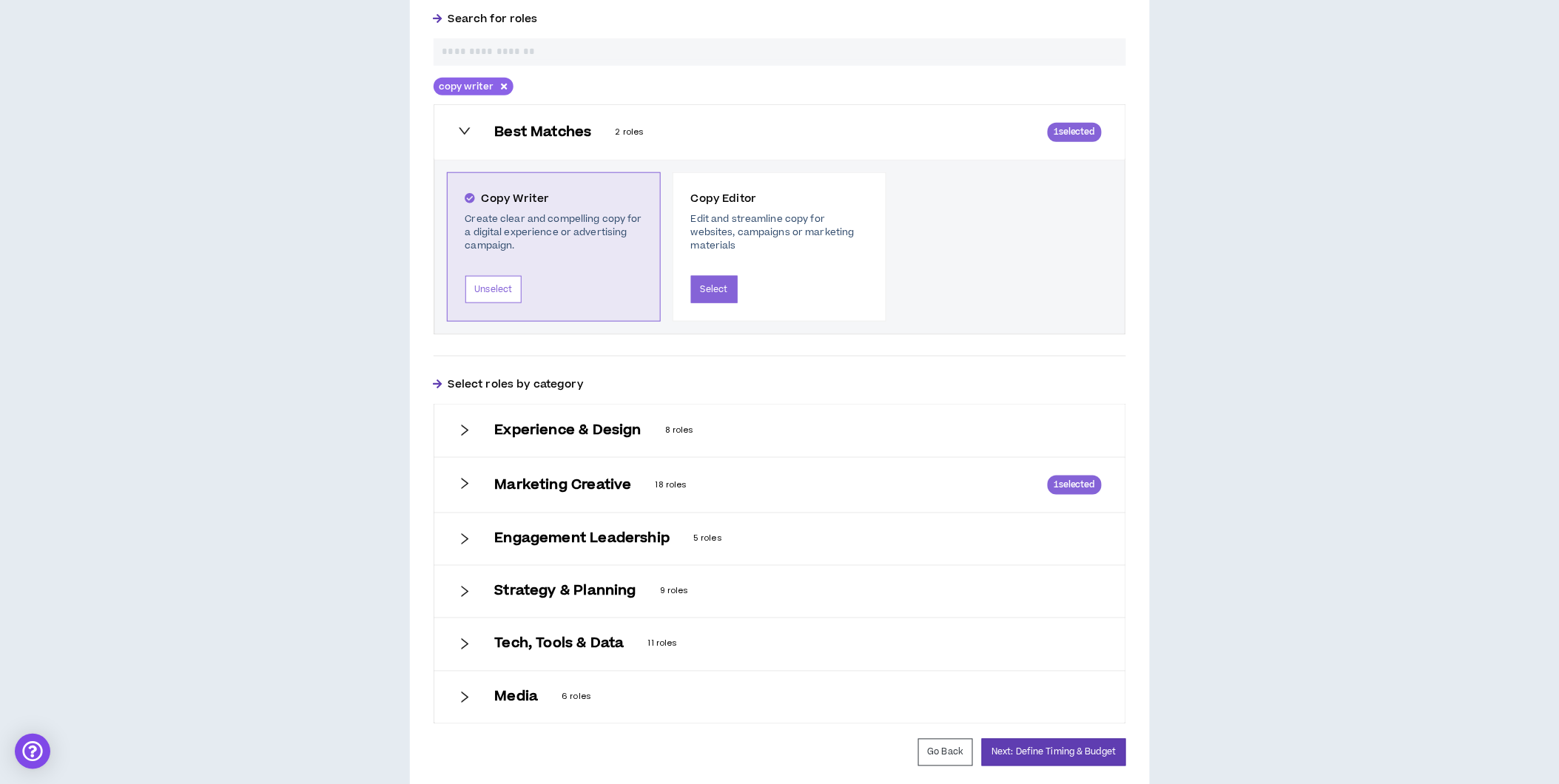
scroll to position [527, 0]
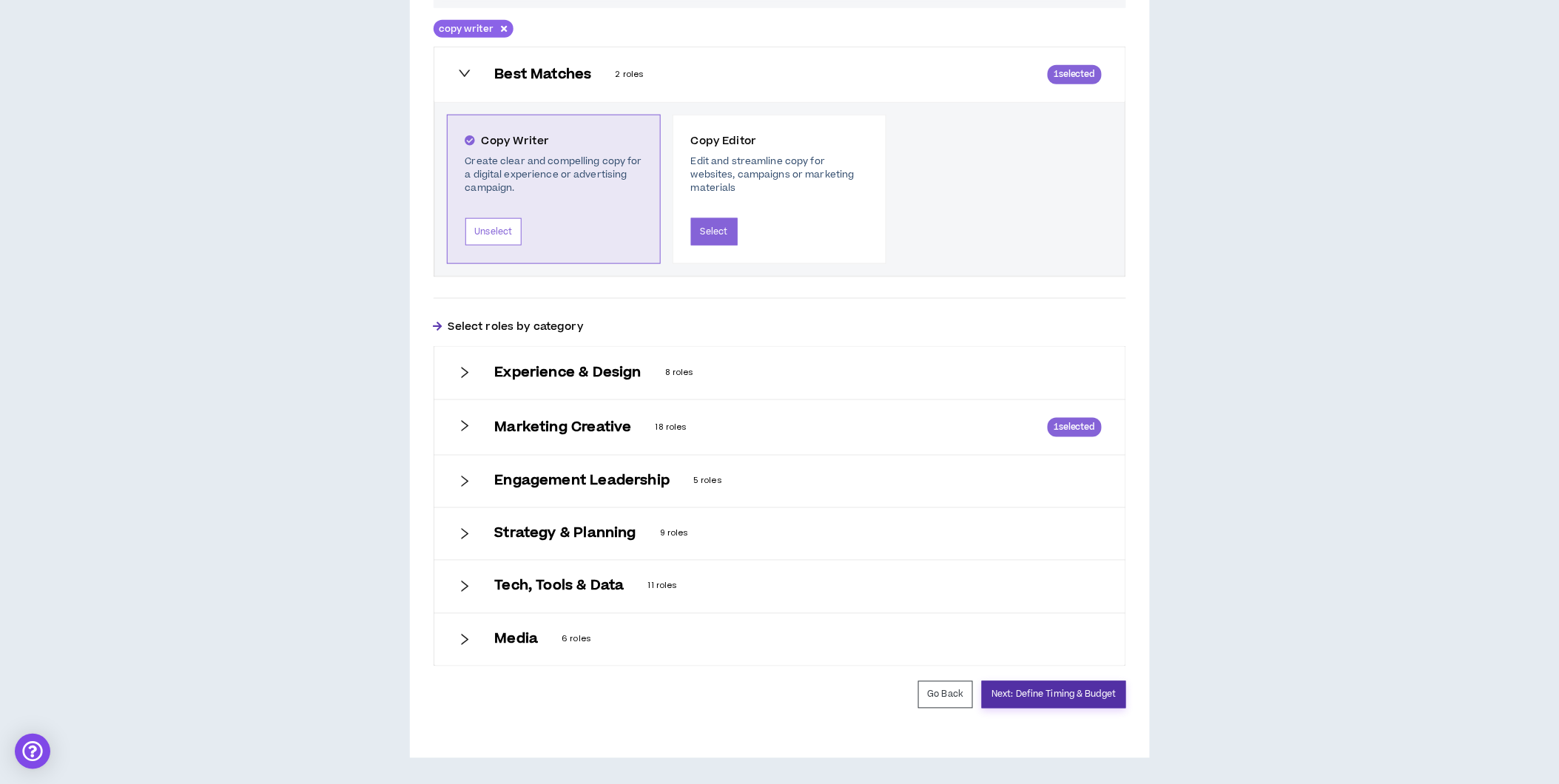
click at [1092, 700] on button "Next: Define Timing & Budget" at bounding box center [1054, 694] width 144 height 27
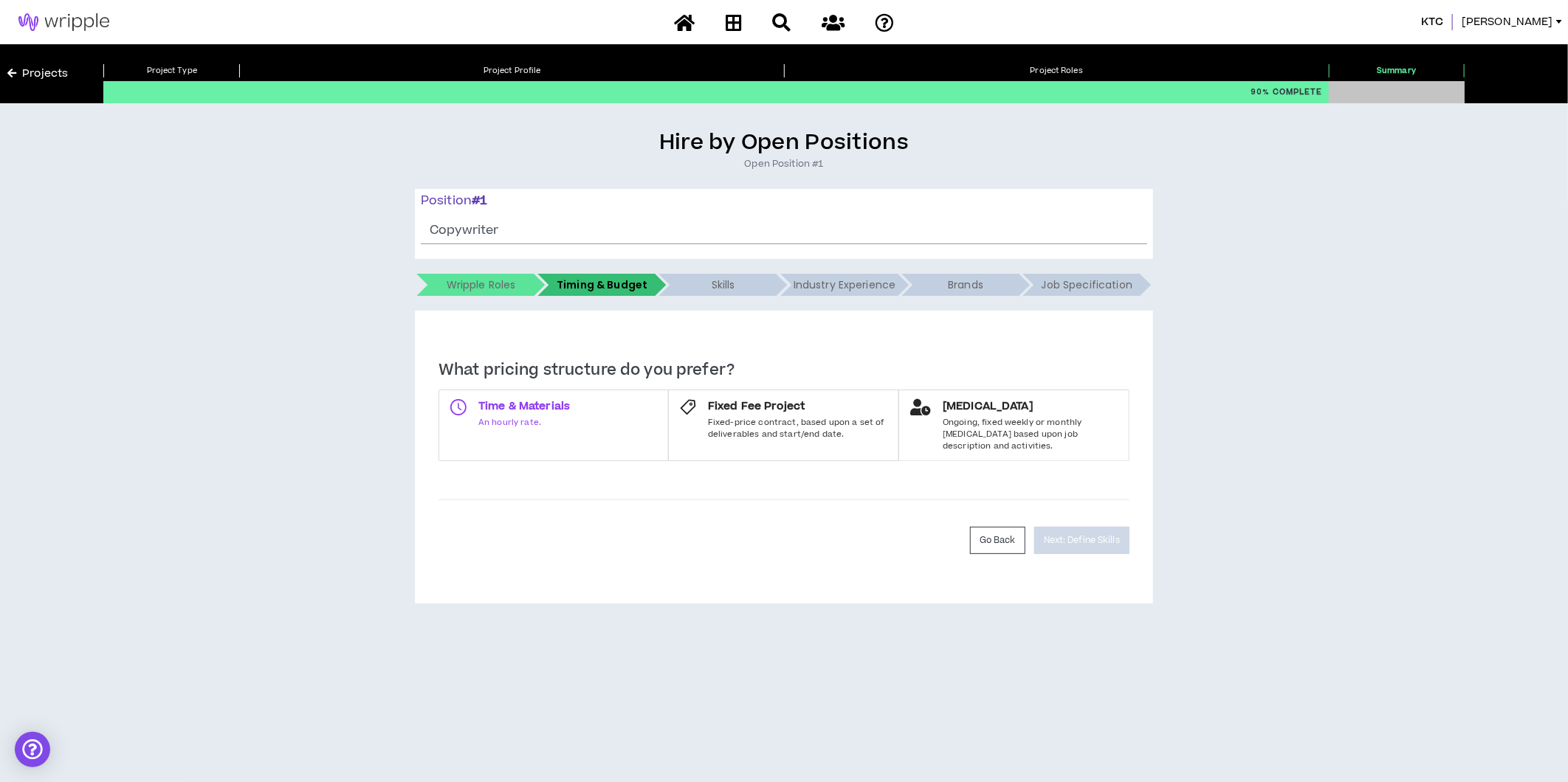
click at [581, 417] on label "Time & Materials An hourly rate." at bounding box center [554, 425] width 231 height 72
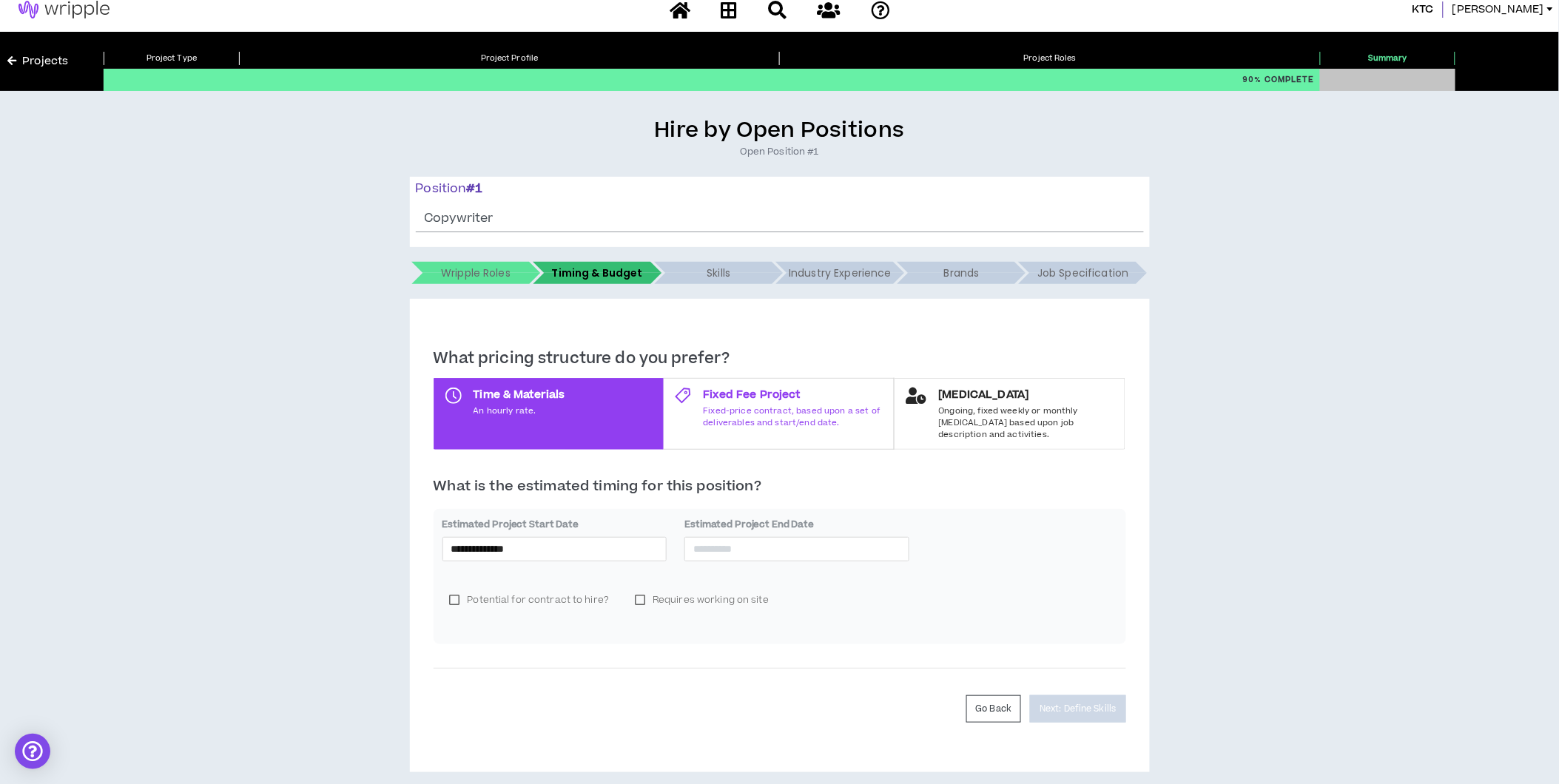
scroll to position [15, 0]
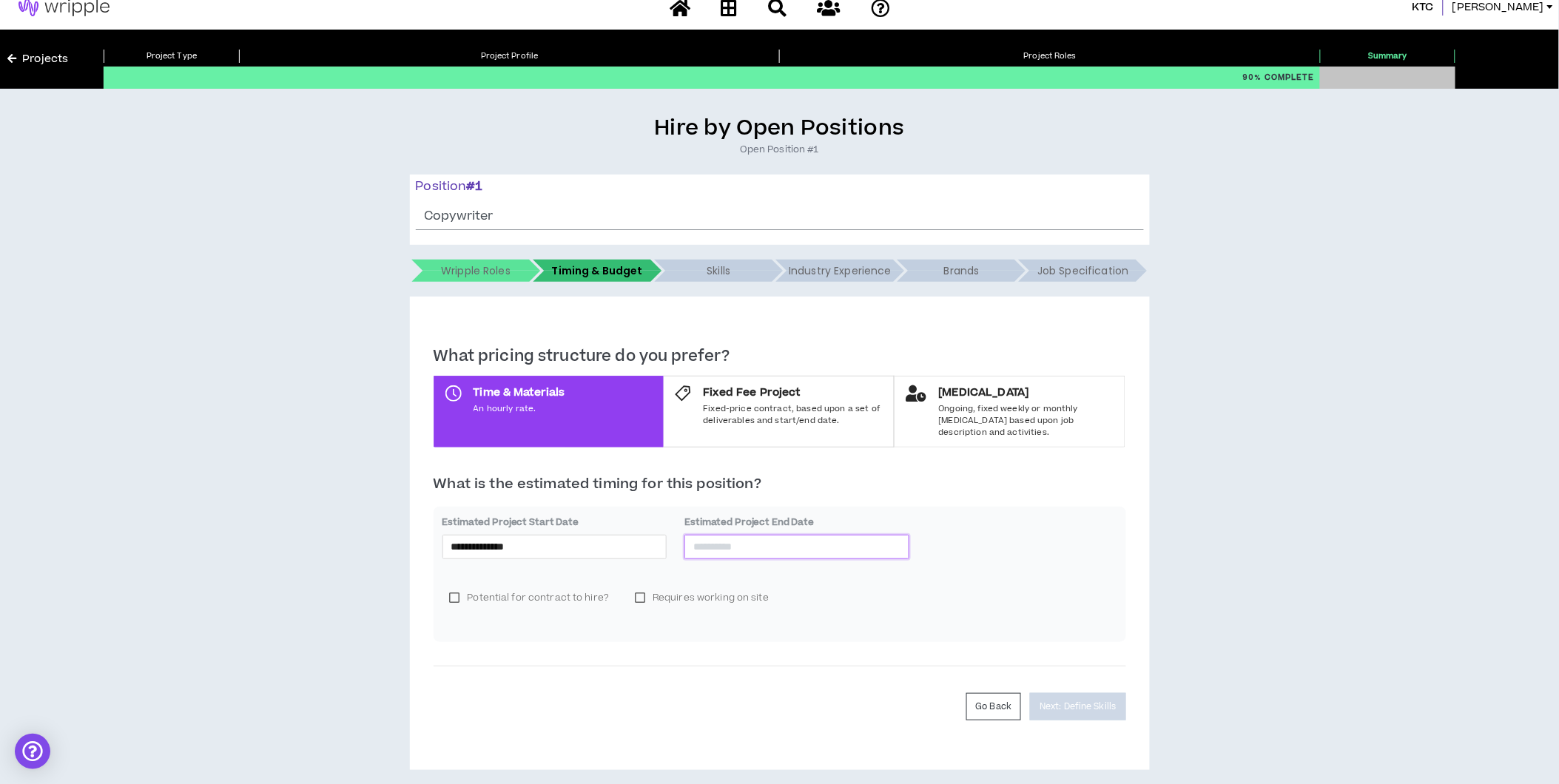
click at [738, 539] on input at bounding box center [797, 547] width 207 height 16
type input "**********"
click at [840, 700] on div "28" at bounding box center [840, 707] width 18 height 18
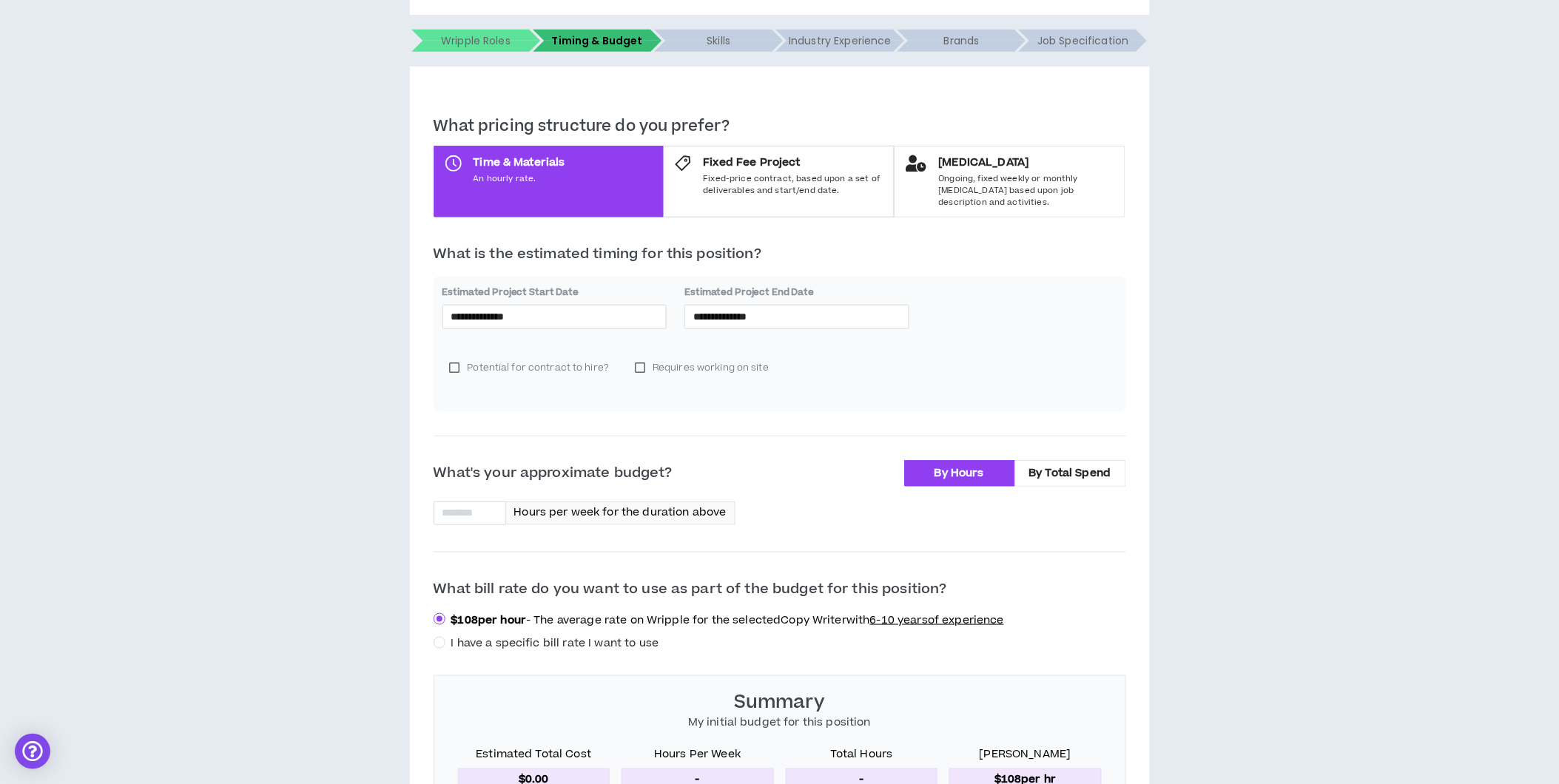
scroll to position [261, 0]
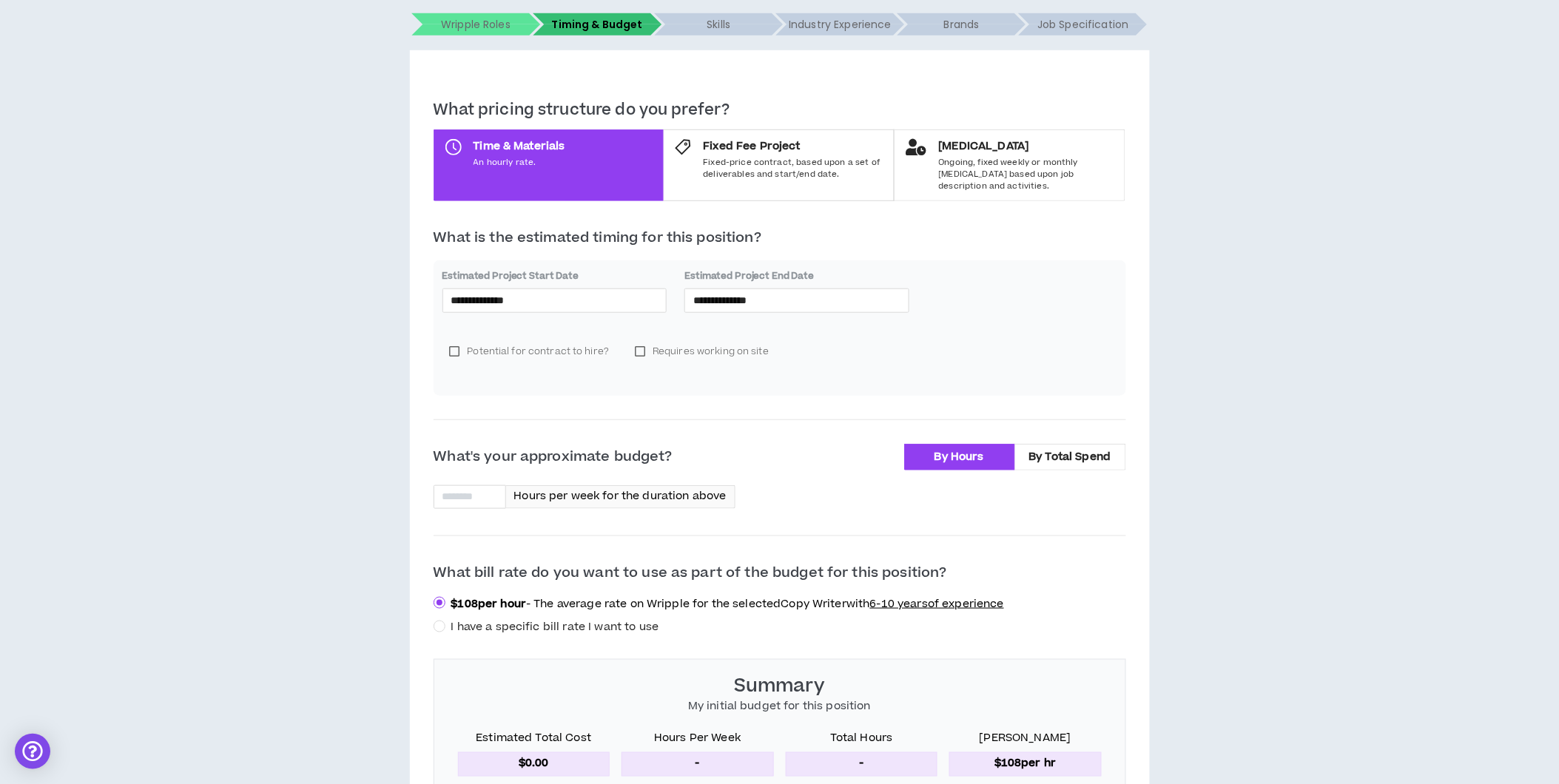
click at [498, 340] on label "Potential for contract to hire?" at bounding box center [529, 351] width 174 height 22
click at [498, 340] on label "Potential for contract to hire?" at bounding box center [529, 351] width 174 height 22
click at [688, 340] on label "Requires working on site" at bounding box center [701, 351] width 148 height 22
click at [837, 348] on input at bounding box center [952, 359] width 327 height 22
click at [696, 340] on label "Requires working on site" at bounding box center [701, 351] width 148 height 22
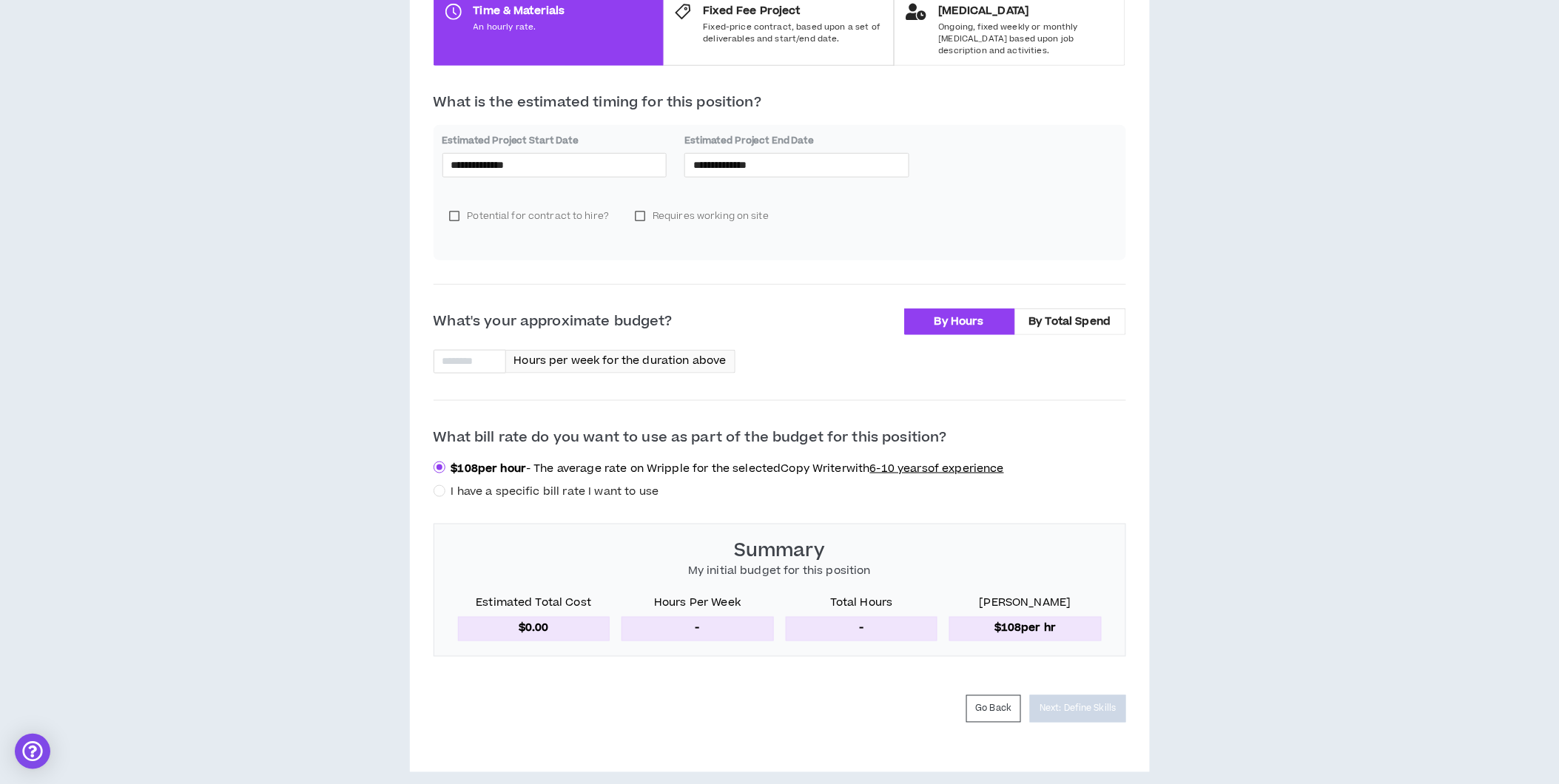
scroll to position [398, 0]
click at [468, 351] on input at bounding box center [469, 360] width 71 height 22
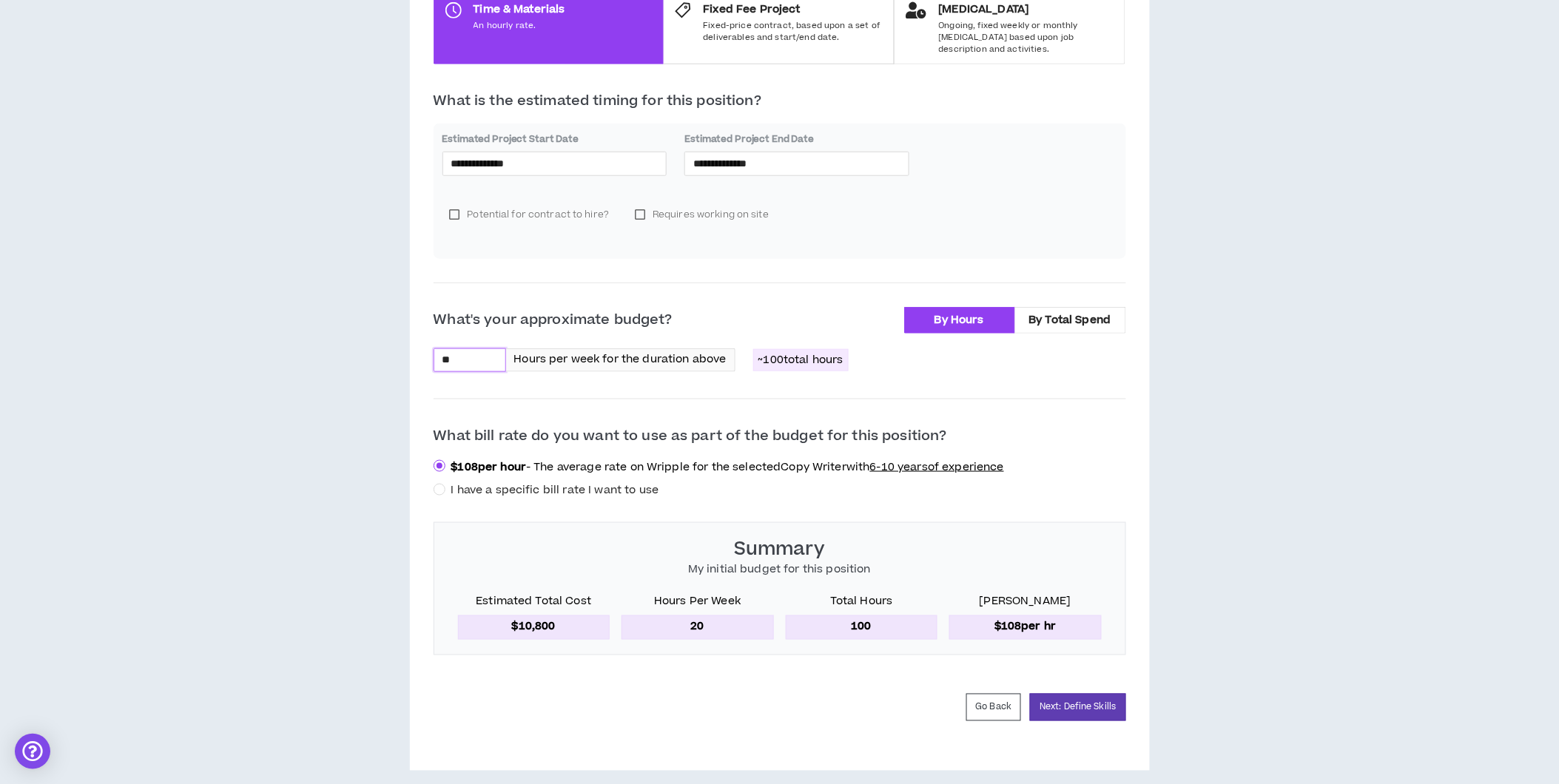
type input "**"
click at [1084, 380] on div "What's your approximate budget? By Hours By Total Spend ** Hours per week for t…" at bounding box center [780, 481] width 693 height 348
click at [644, 467] on div "$ 108 per hour - The average rate on Wripple for the selected Copy Writer with …" at bounding box center [725, 479] width 583 height 41
click at [640, 483] on span "I have a specific bill rate I want to use" at bounding box center [555, 490] width 208 height 16
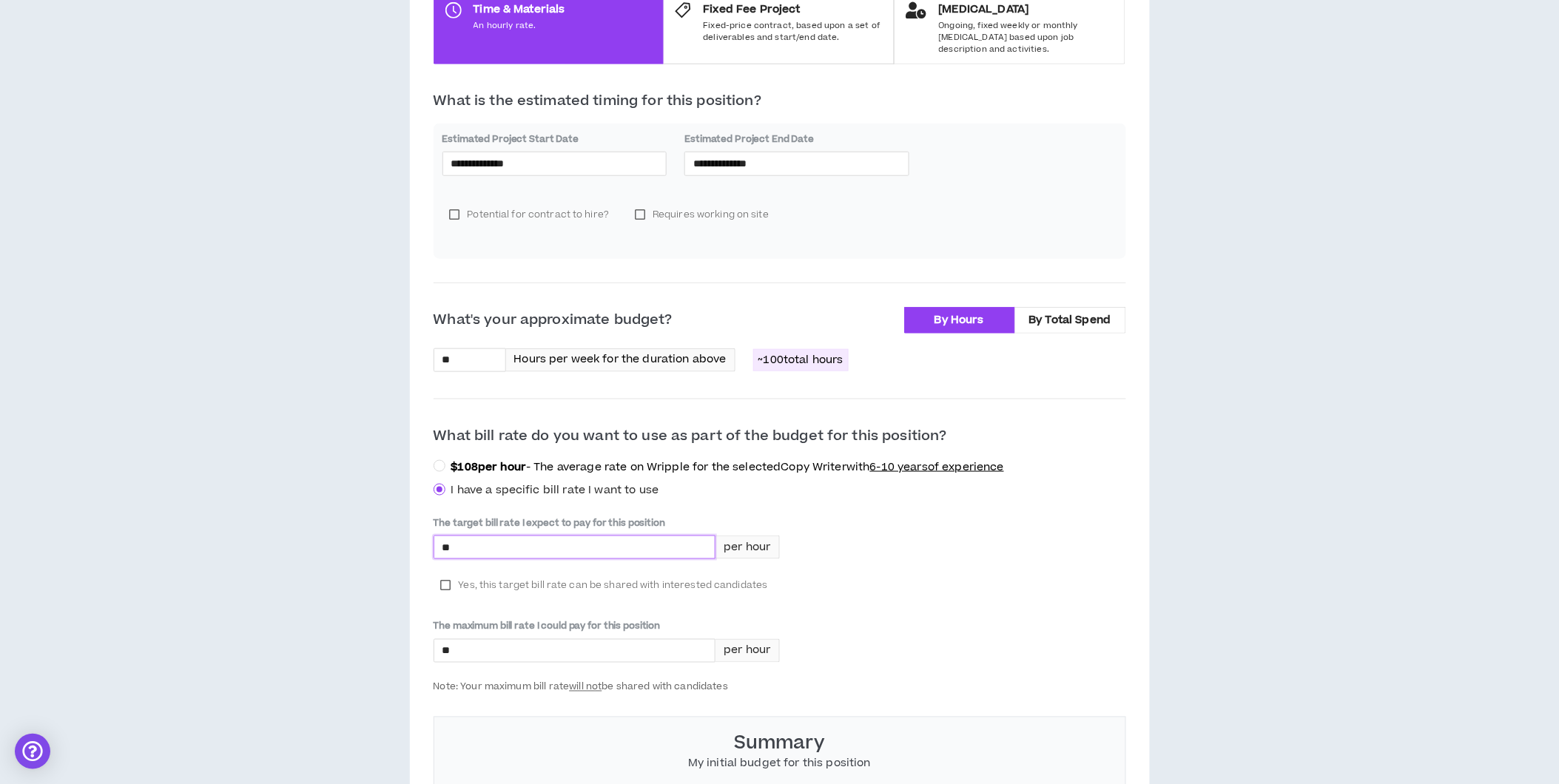
click at [600, 540] on input "*" at bounding box center [575, 547] width 281 height 22
type input "****"
click at [1033, 527] on div "The target bill rate I expect to pay for this position **** per hour Yes, this …" at bounding box center [780, 604] width 693 height 176
click at [513, 522] on div "The target bill rate I expect to pay for this position **** per hour" at bounding box center [606, 539] width 346 height 46
click at [515, 538] on input "****" at bounding box center [575, 547] width 281 height 22
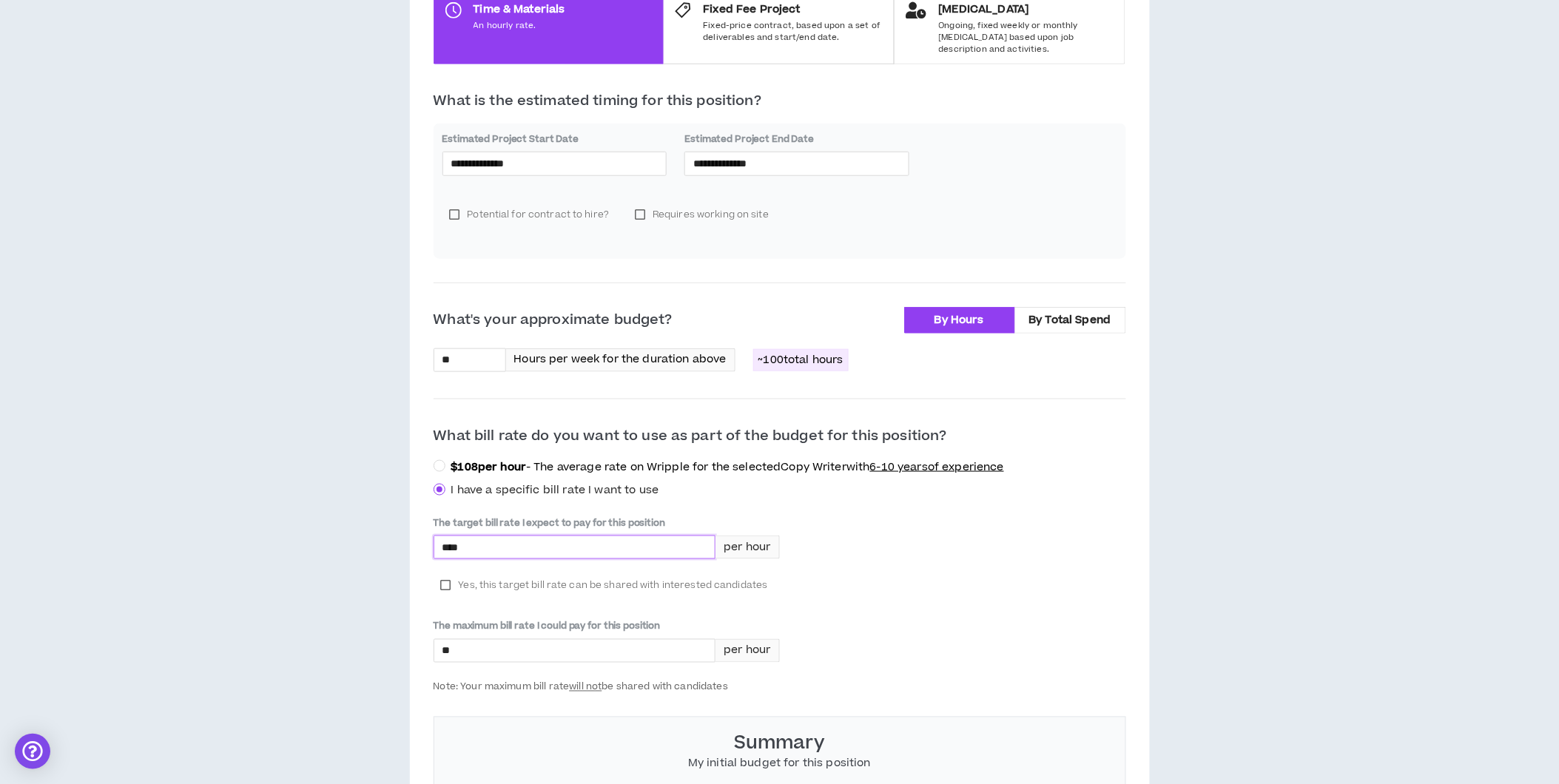
click at [551, 578] on span "Yes, this target bill rate can be shared with interested candidates" at bounding box center [613, 585] width 309 height 15
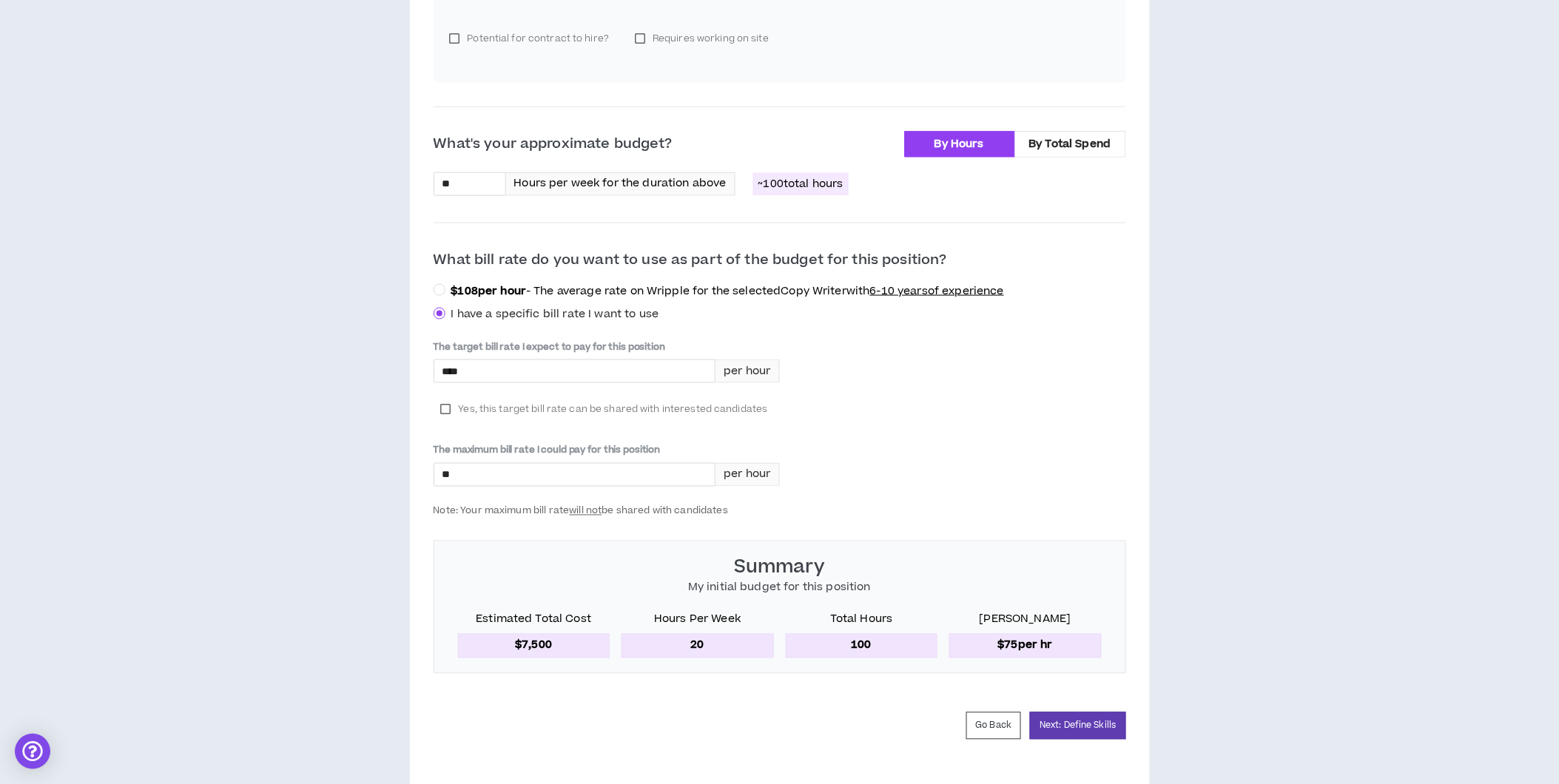
scroll to position [593, 0]
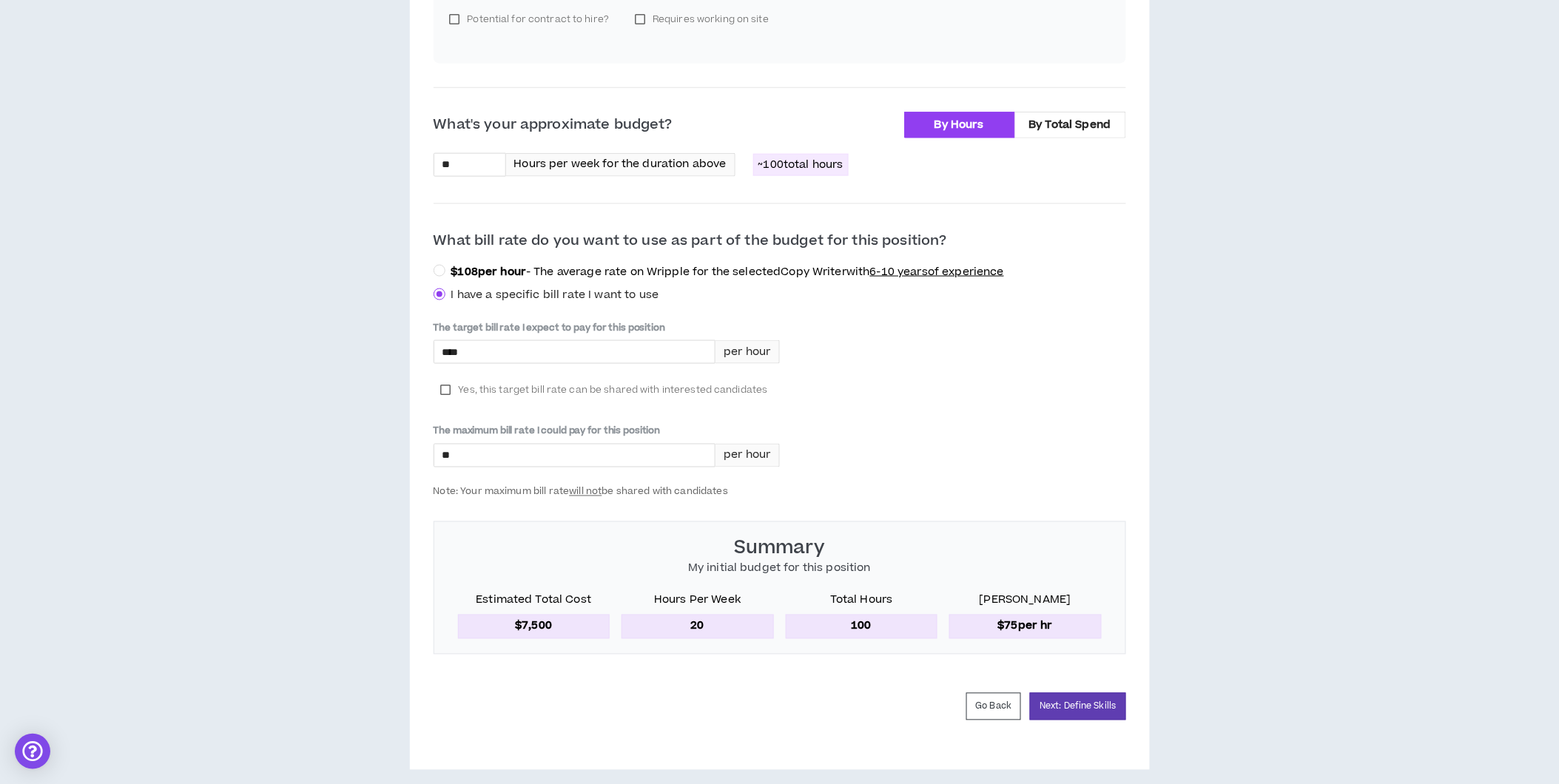
click at [879, 420] on div "The target bill rate I expect to pay for this position **** per hour Yes, this …" at bounding box center [780, 409] width 693 height 176
click at [512, 447] on input "*" at bounding box center [575, 455] width 281 height 22
type input "****"
click at [933, 389] on div "The target bill rate I expect to pay for this position **** per hour Yes, this …" at bounding box center [780, 409] width 693 height 176
click at [492, 344] on input "****" at bounding box center [575, 352] width 281 height 22
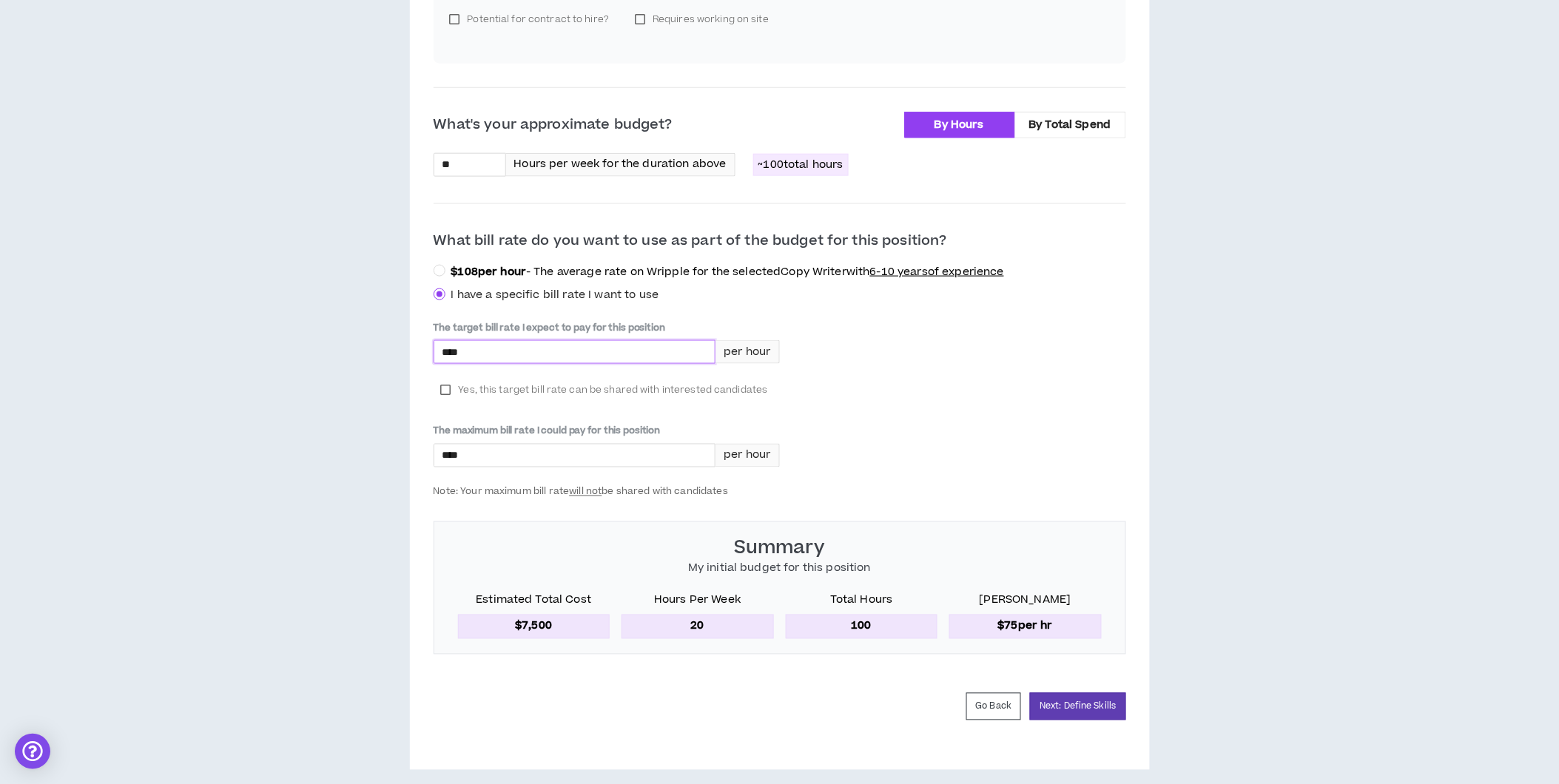
click at [956, 358] on div "The target bill rate I expect to pay for this position **** per hour Yes, this …" at bounding box center [780, 409] width 693 height 176
click at [663, 454] on input "****" at bounding box center [575, 455] width 281 height 22
click at [1086, 693] on button "Next: Define Skills" at bounding box center [1078, 707] width 95 height 27
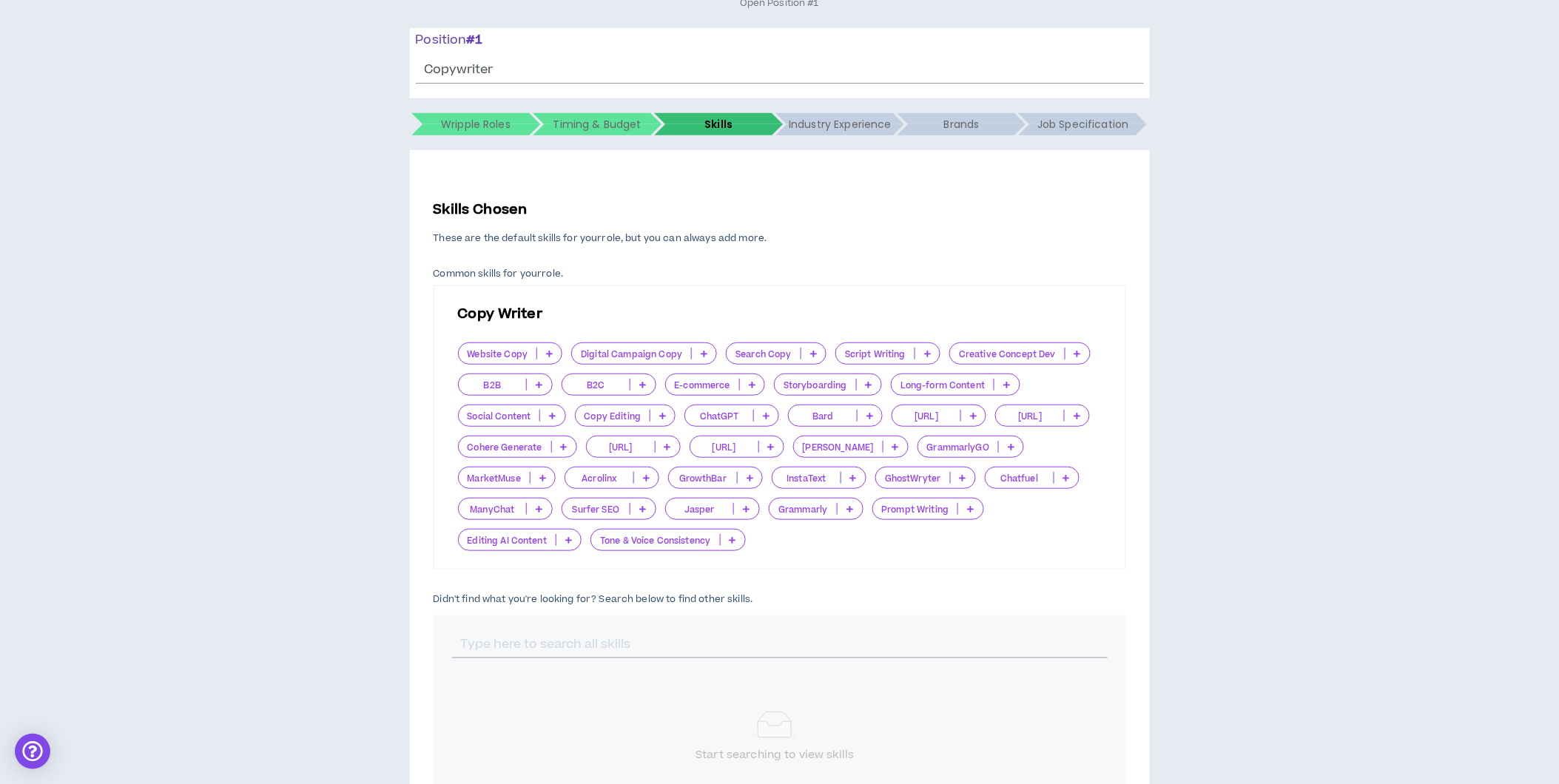
scroll to position [164, 0]
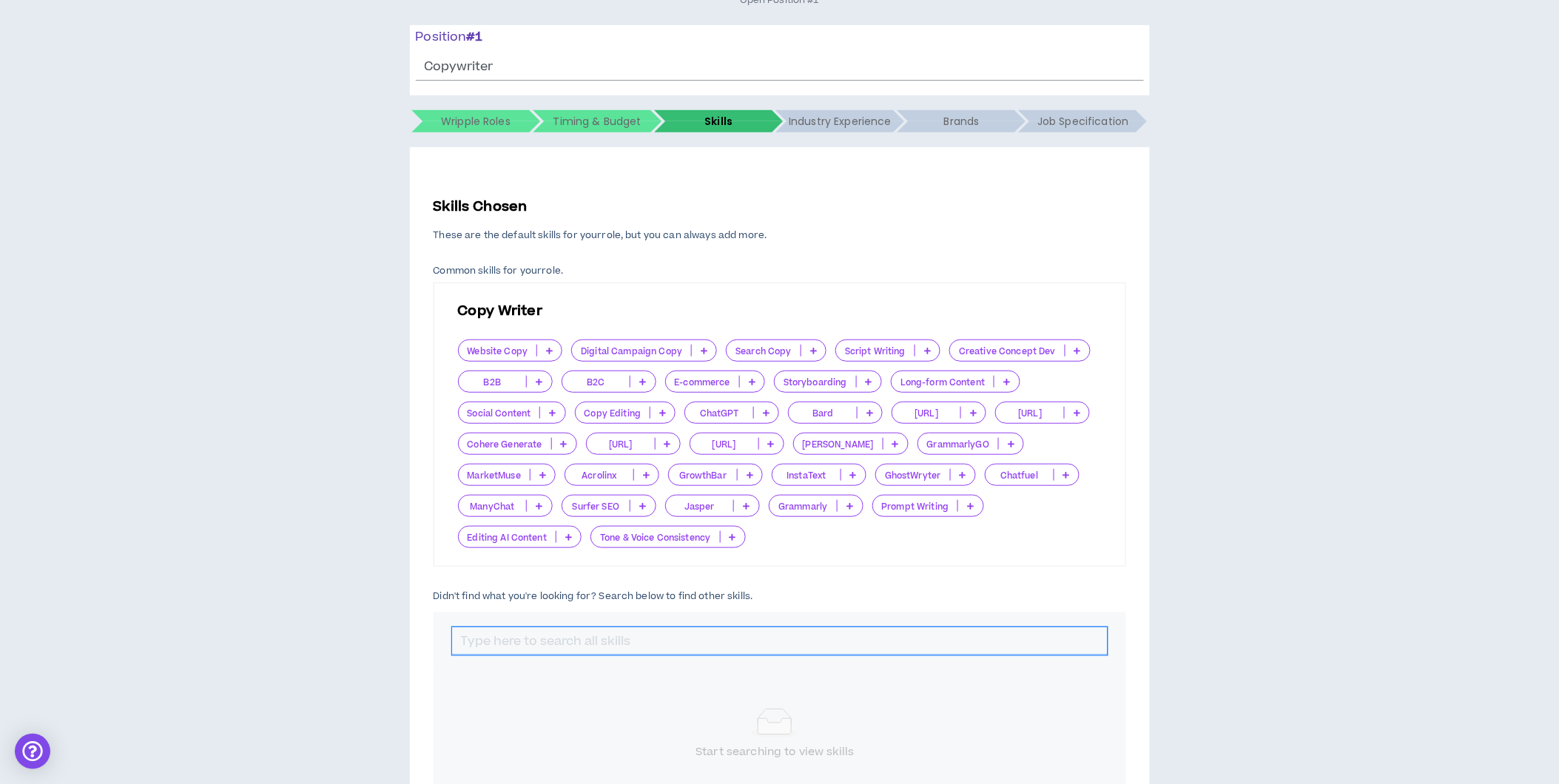
click at [585, 639] on input "text" at bounding box center [780, 641] width 655 height 28
click at [549, 350] on icon at bounding box center [549, 350] width 7 height 7
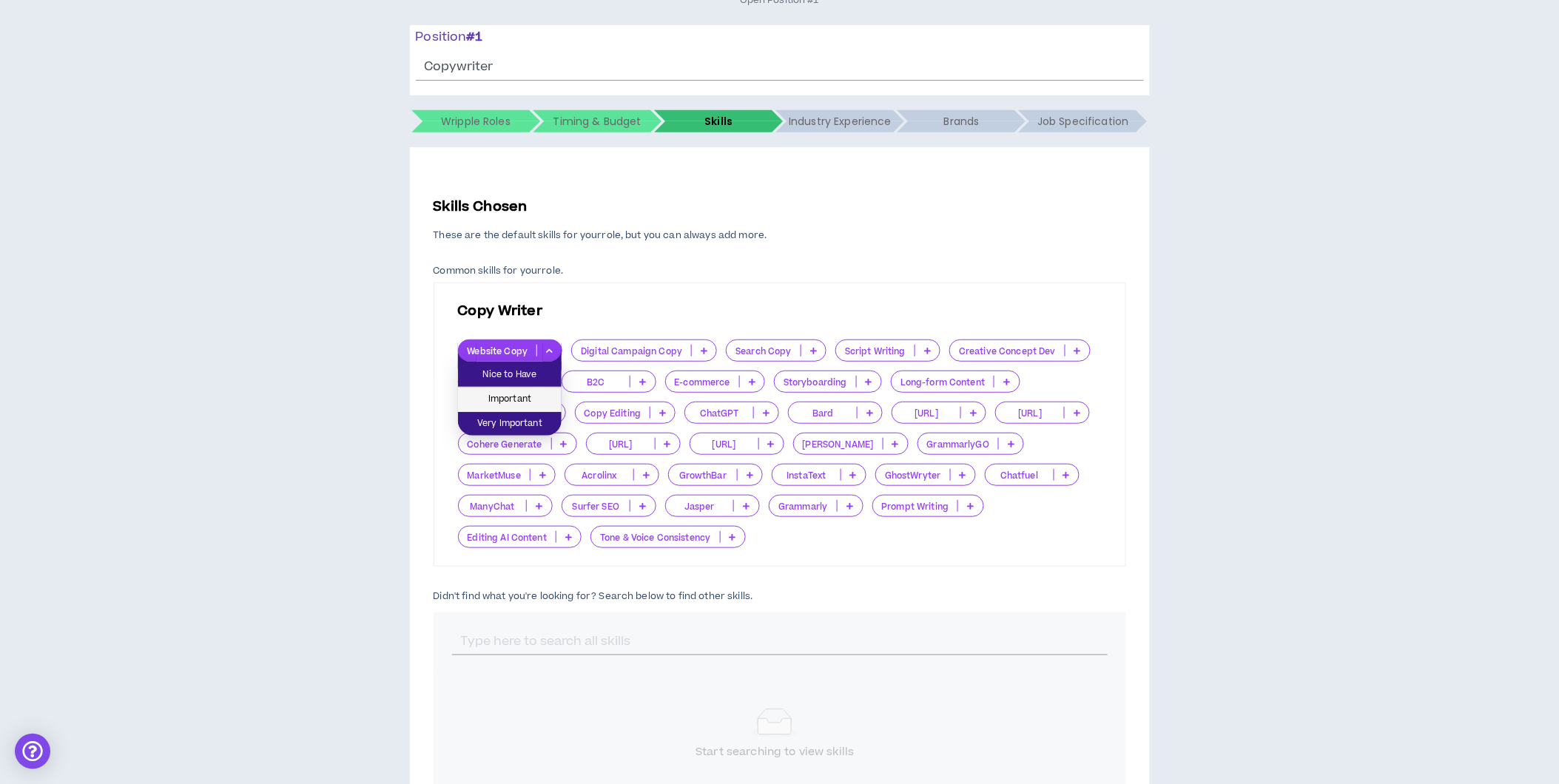
click at [527, 397] on span "Important" at bounding box center [510, 399] width 86 height 16
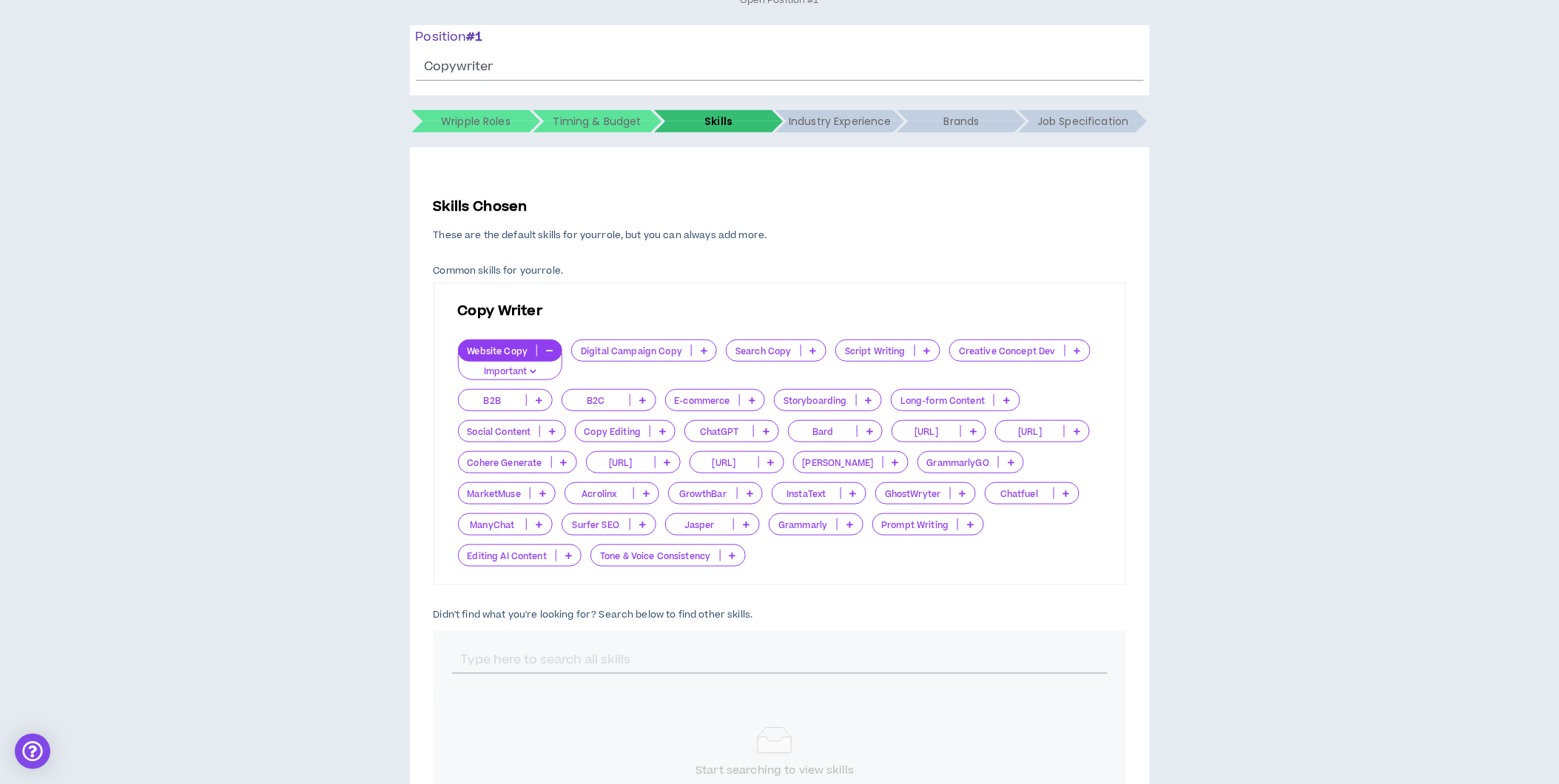
click at [637, 401] on p at bounding box center [642, 400] width 24 height 12
click at [625, 447] on span "Important" at bounding box center [608, 449] width 77 height 16
click at [658, 435] on p at bounding box center [662, 431] width 24 height 12
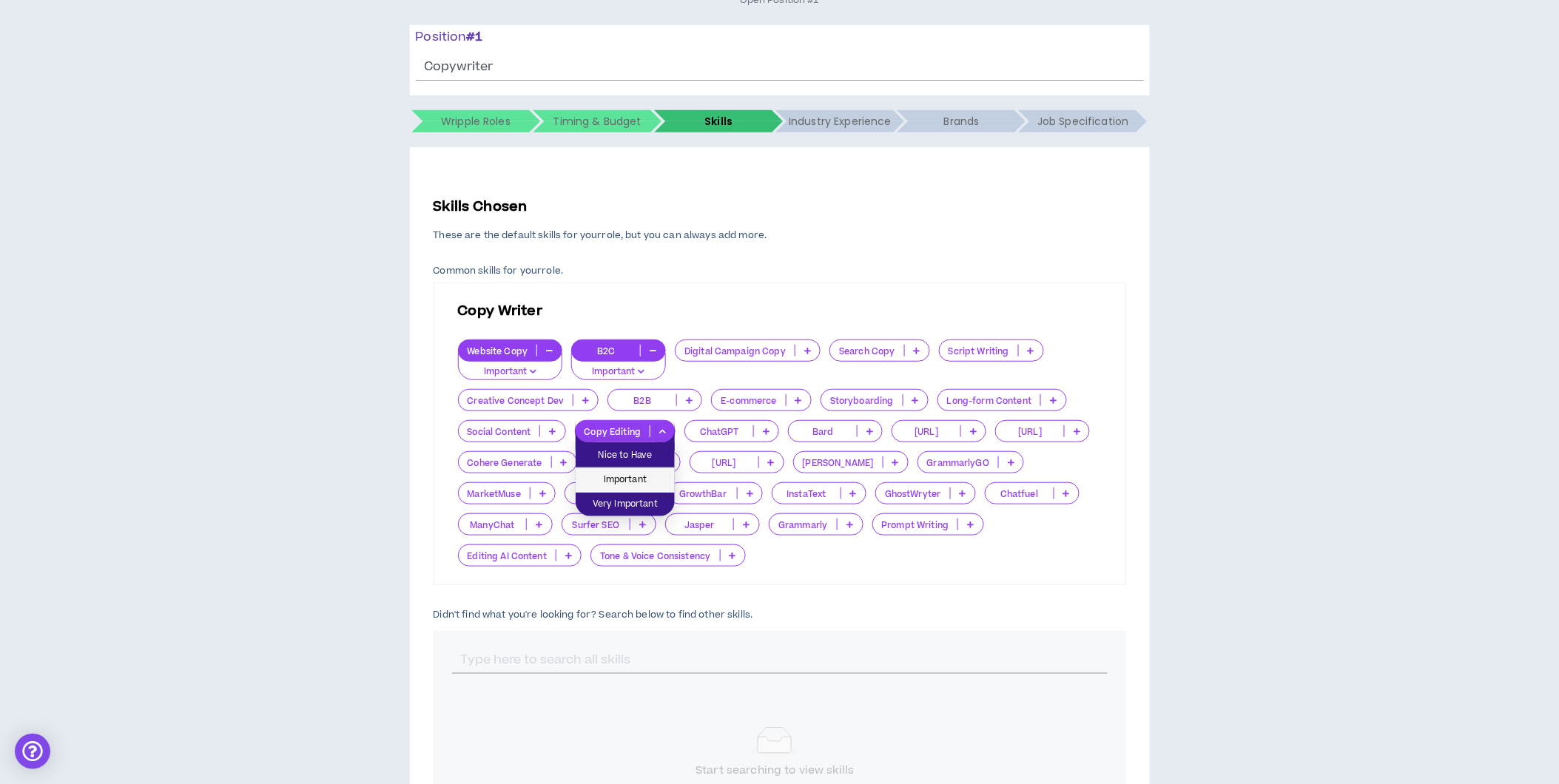
click at [633, 481] on span "Important" at bounding box center [625, 479] width 81 height 16
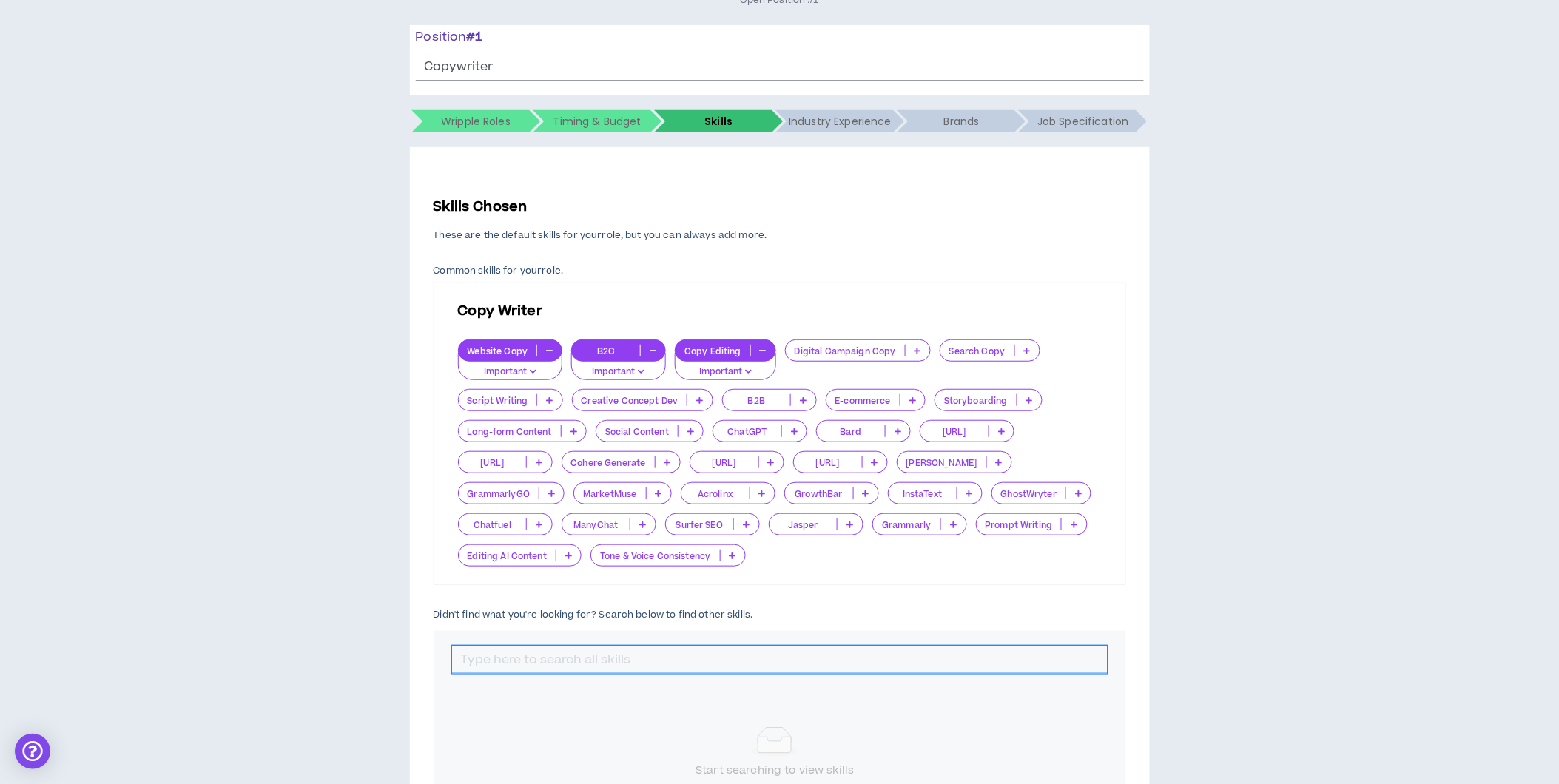
click at [827, 659] on input "text" at bounding box center [780, 660] width 655 height 28
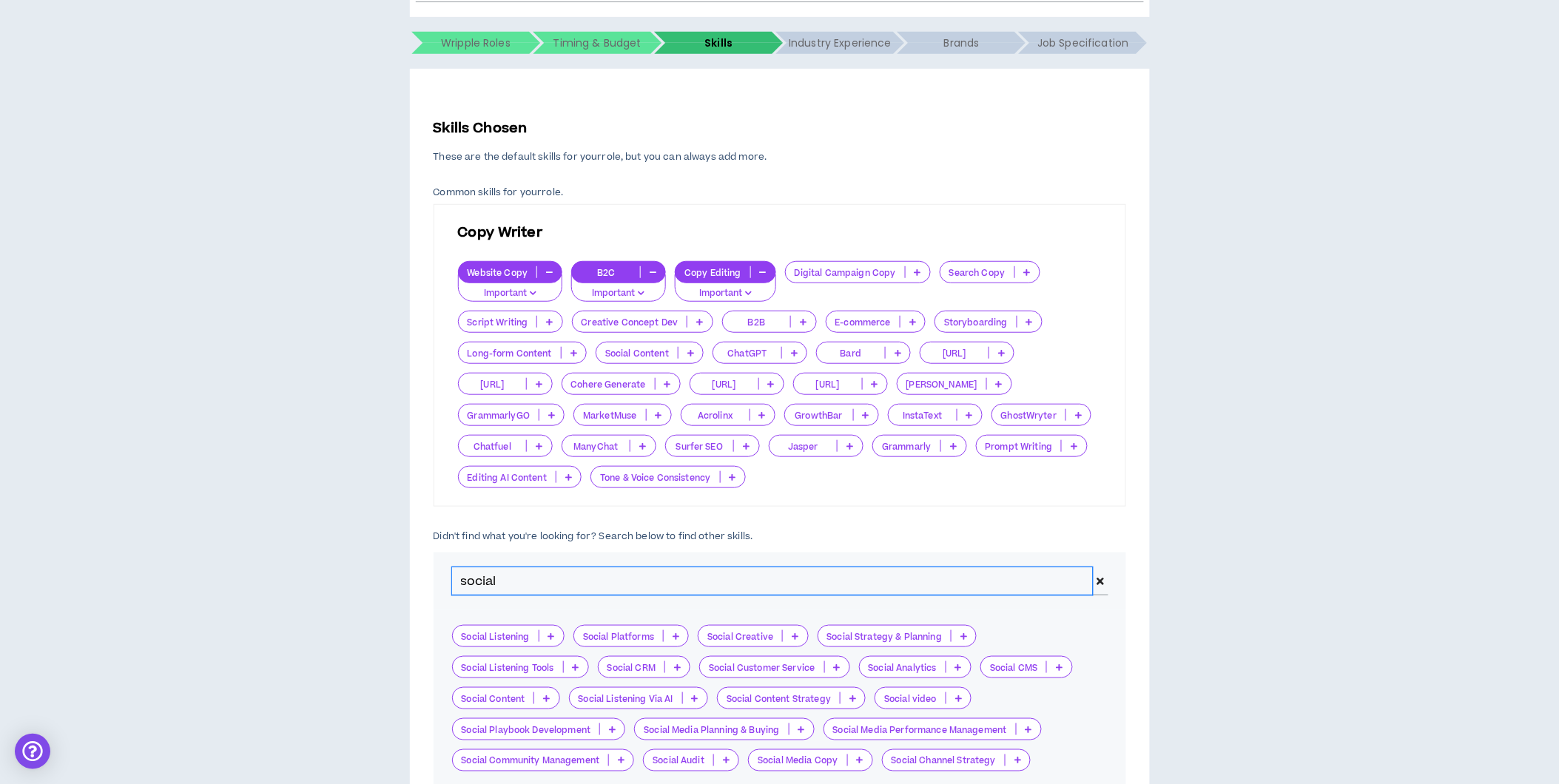
scroll to position [372, 0]
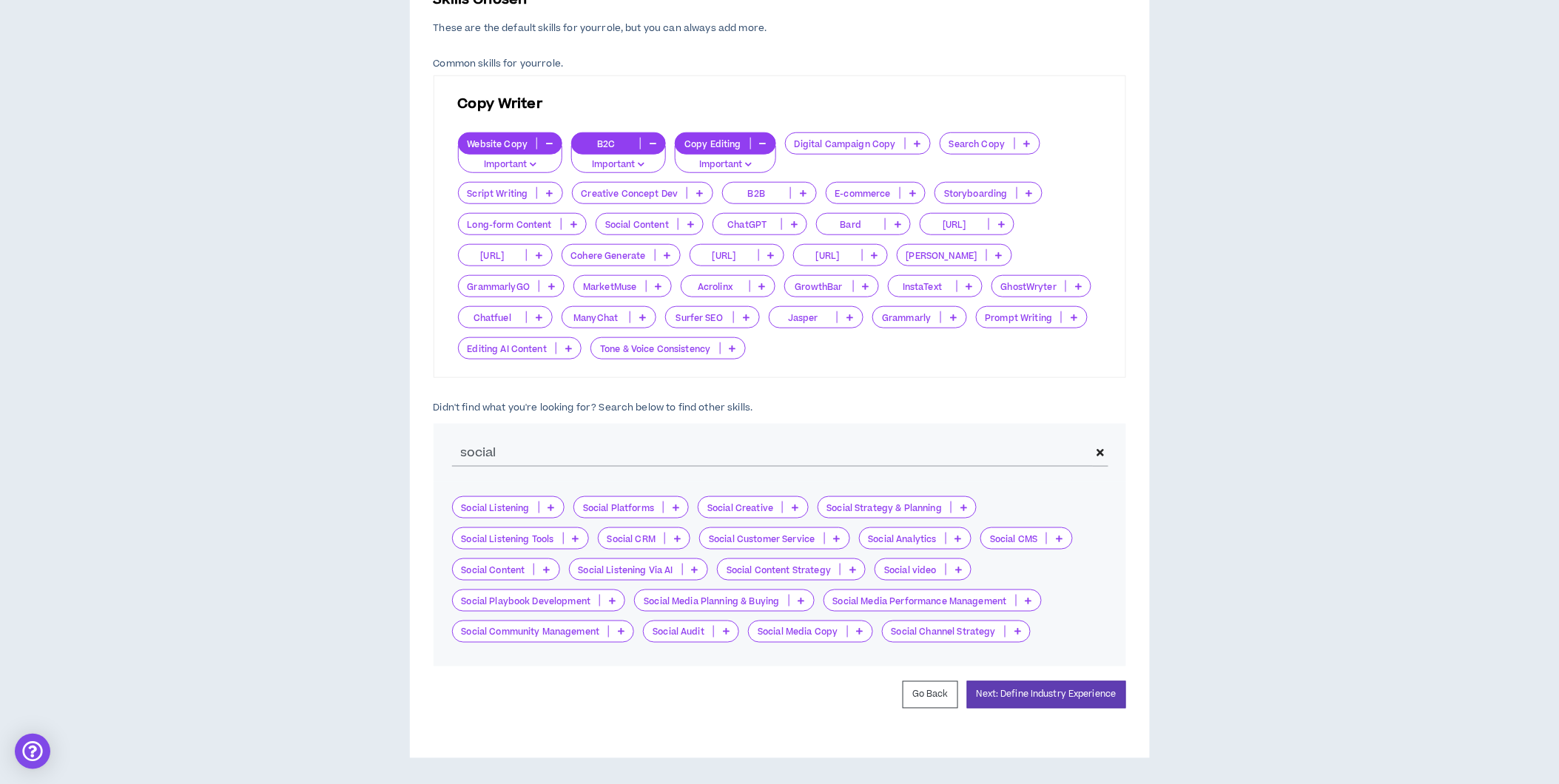
click at [801, 511] on p at bounding box center [794, 507] width 24 height 12
click at [772, 527] on span "Nice to Have" at bounding box center [755, 532] width 91 height 16
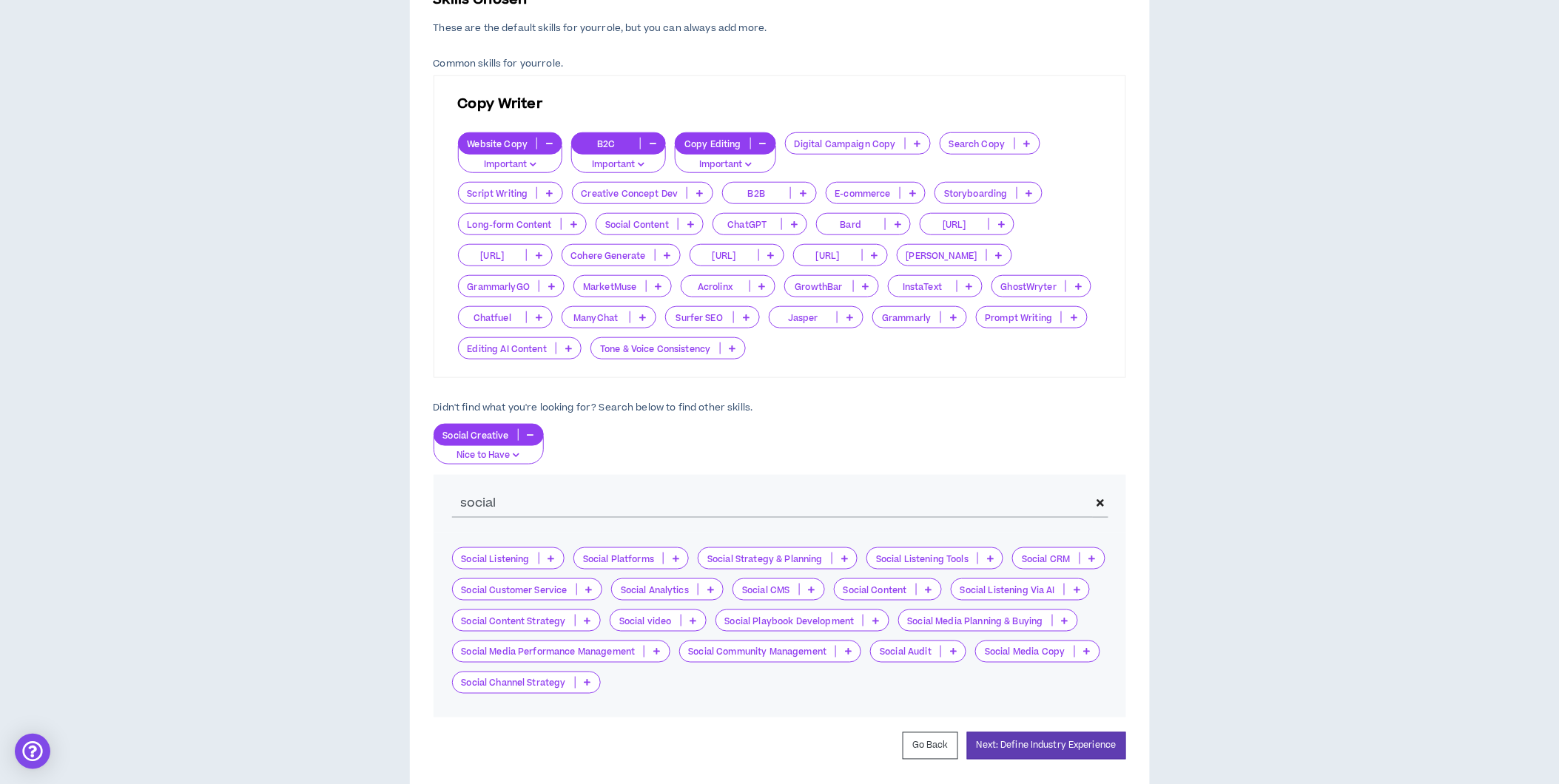
click at [1084, 655] on icon at bounding box center [1087, 651] width 7 height 7
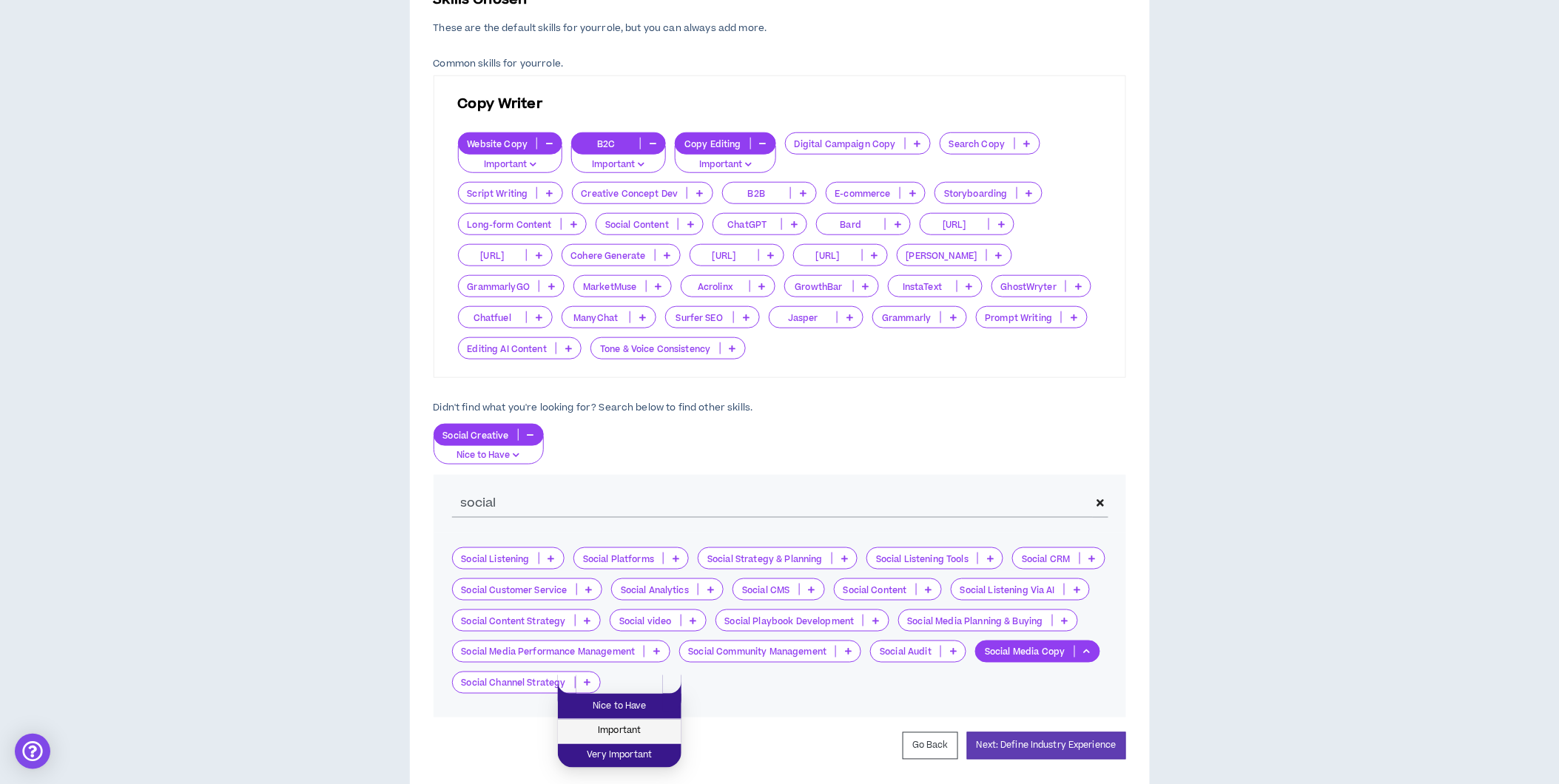
click at [644, 723] on span "Important" at bounding box center [619, 731] width 105 height 16
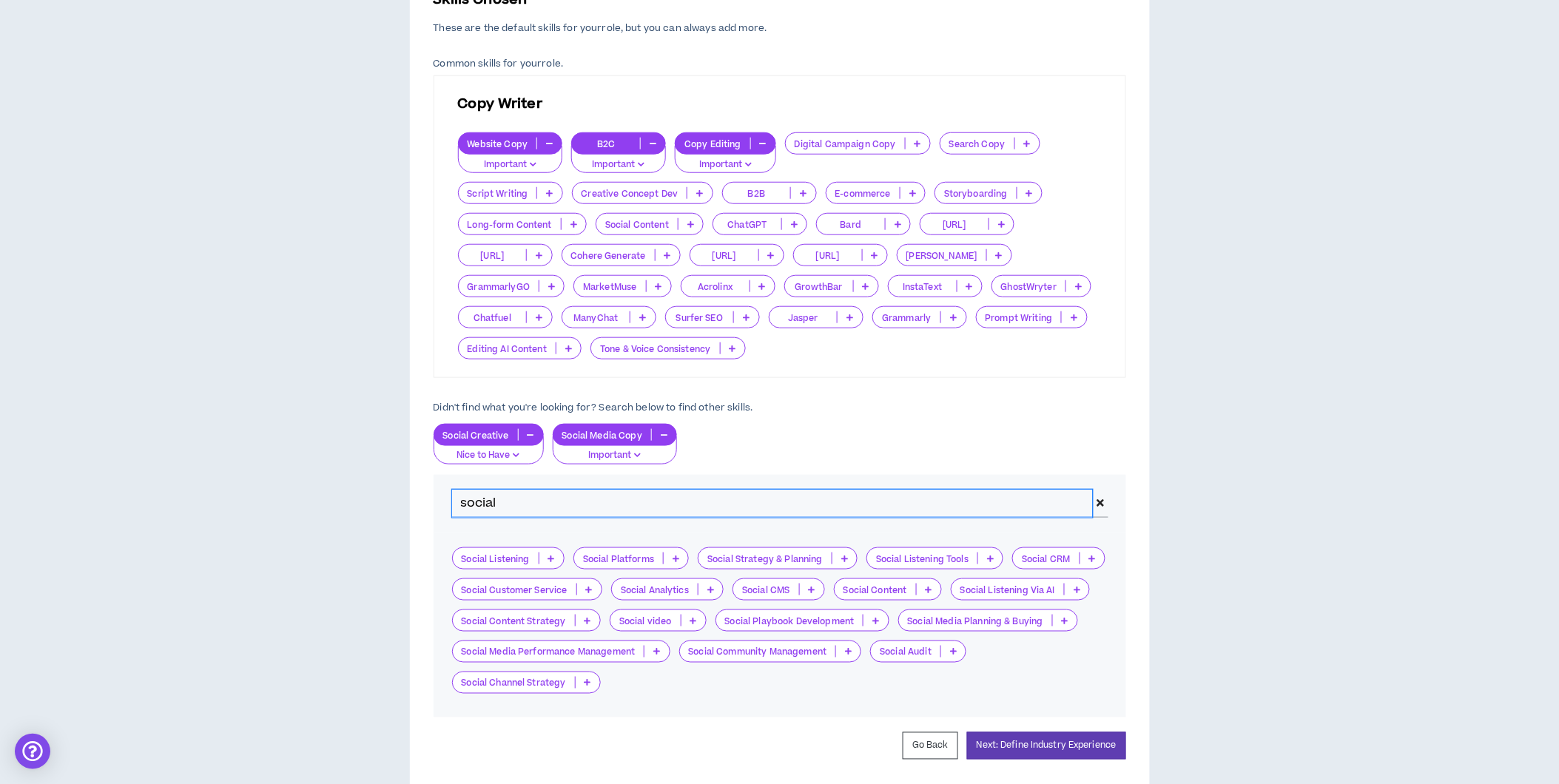
drag, startPoint x: 598, startPoint y: 508, endPoint x: 70, endPoint y: 483, distance: 528.6
click at [192, 503] on div "Hire by Open Positions Open Position #1 Position # 1 Copywriter The position na…" at bounding box center [779, 283] width 1544 height 1051
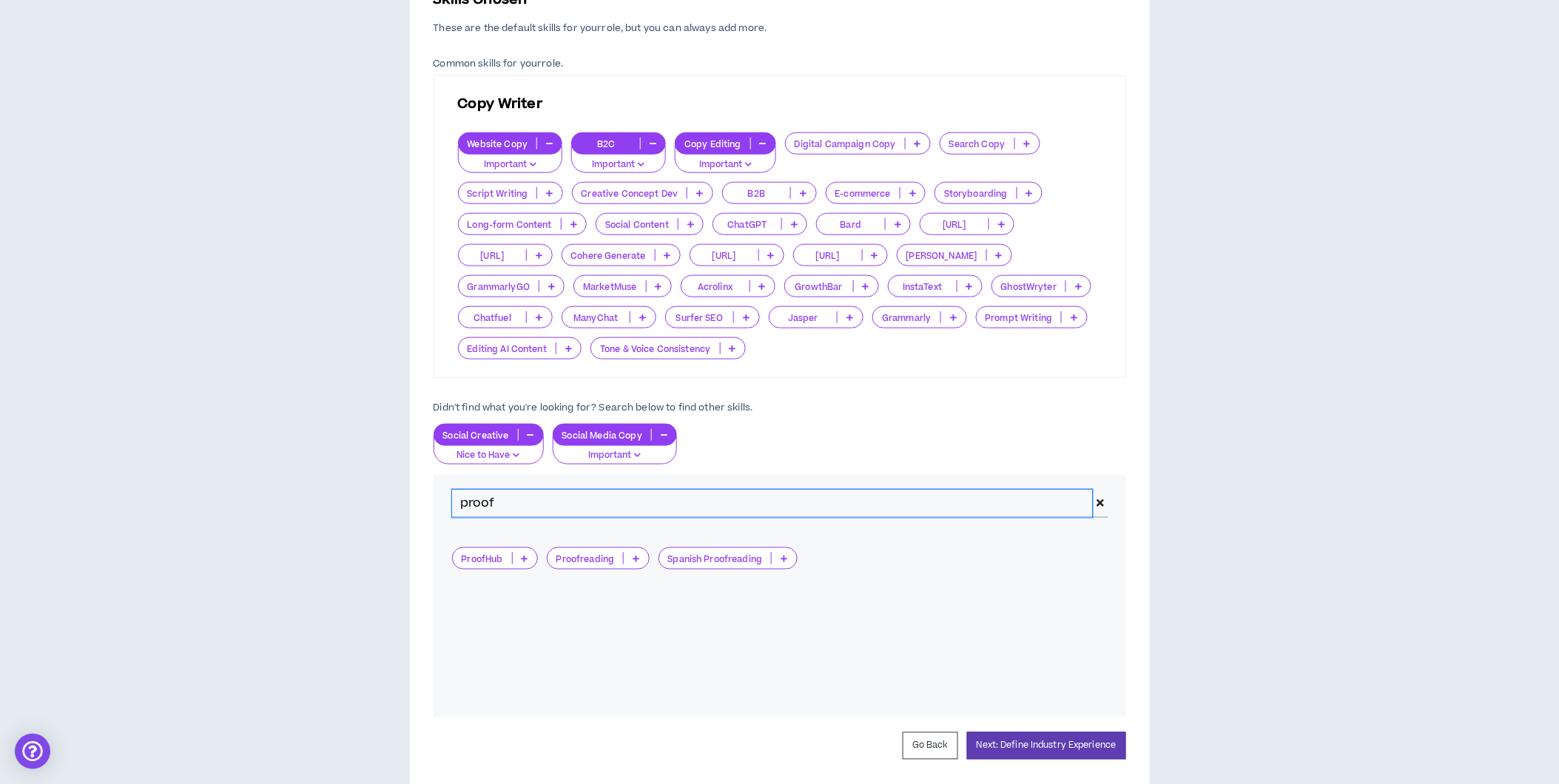
type input "proof"
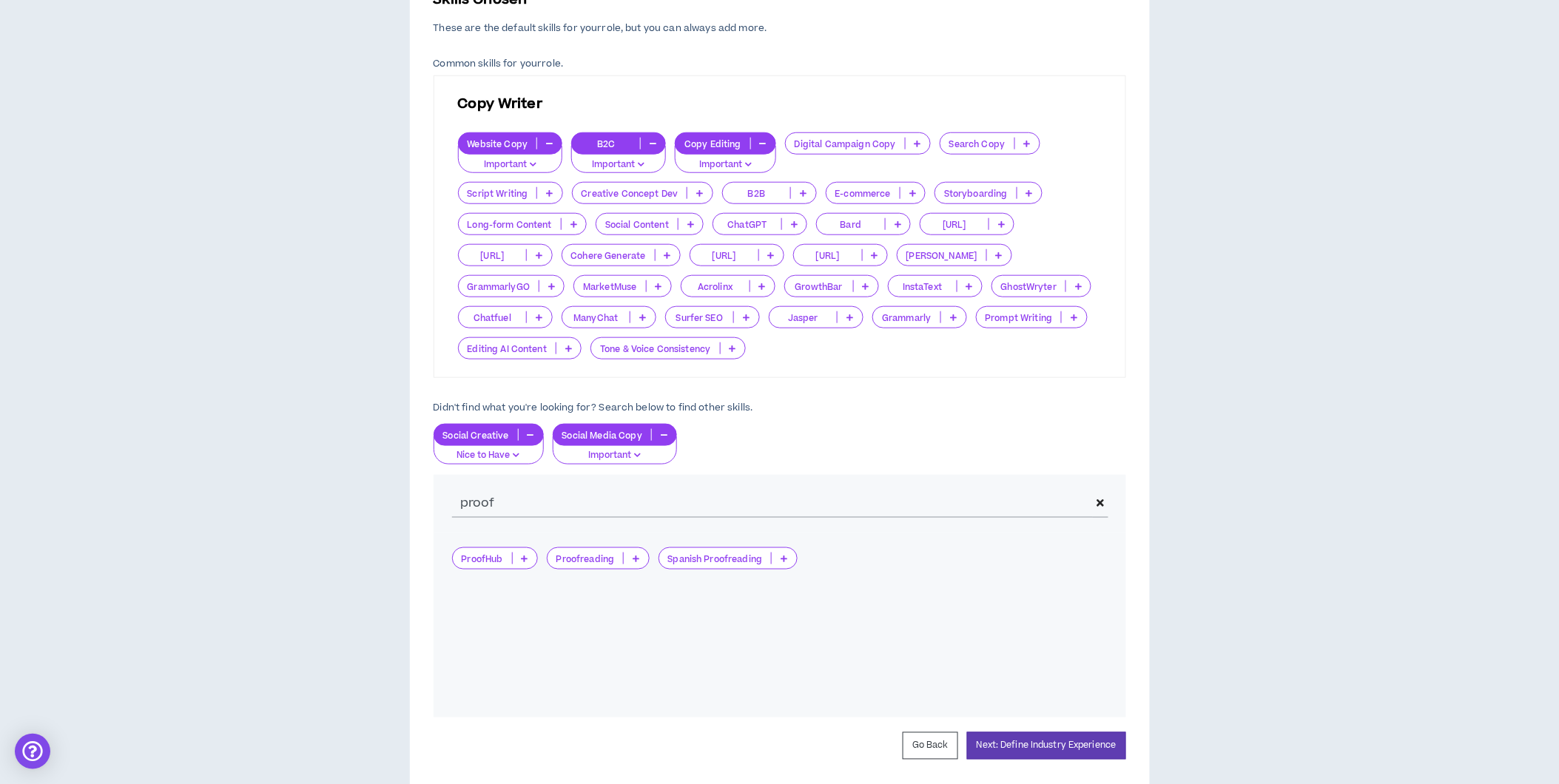
click at [633, 558] on icon at bounding box center [636, 558] width 7 height 7
click at [616, 583] on span "Nice to Have" at bounding box center [598, 583] width 84 height 16
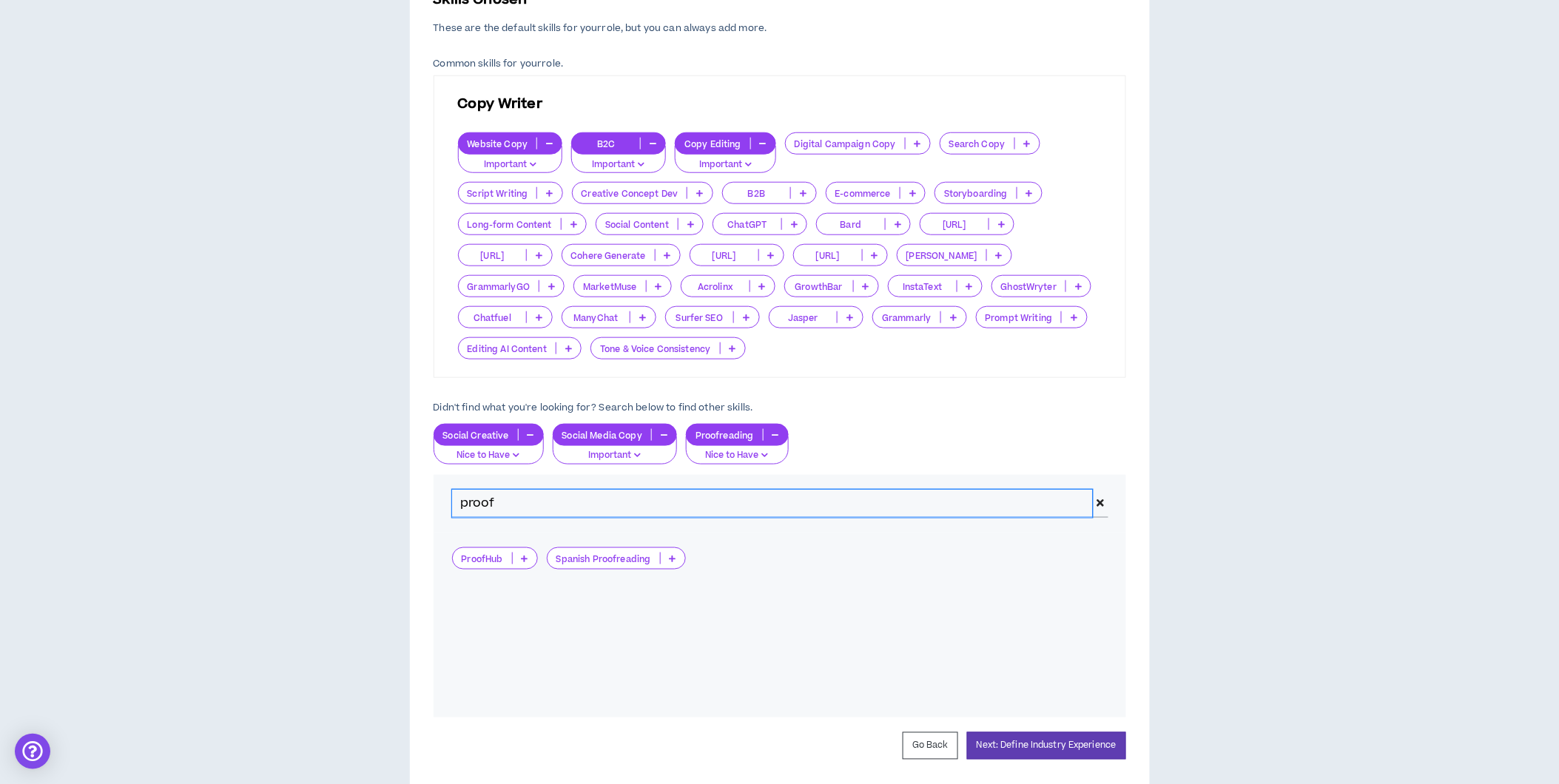
click at [505, 507] on input "proof" at bounding box center [772, 504] width 641 height 28
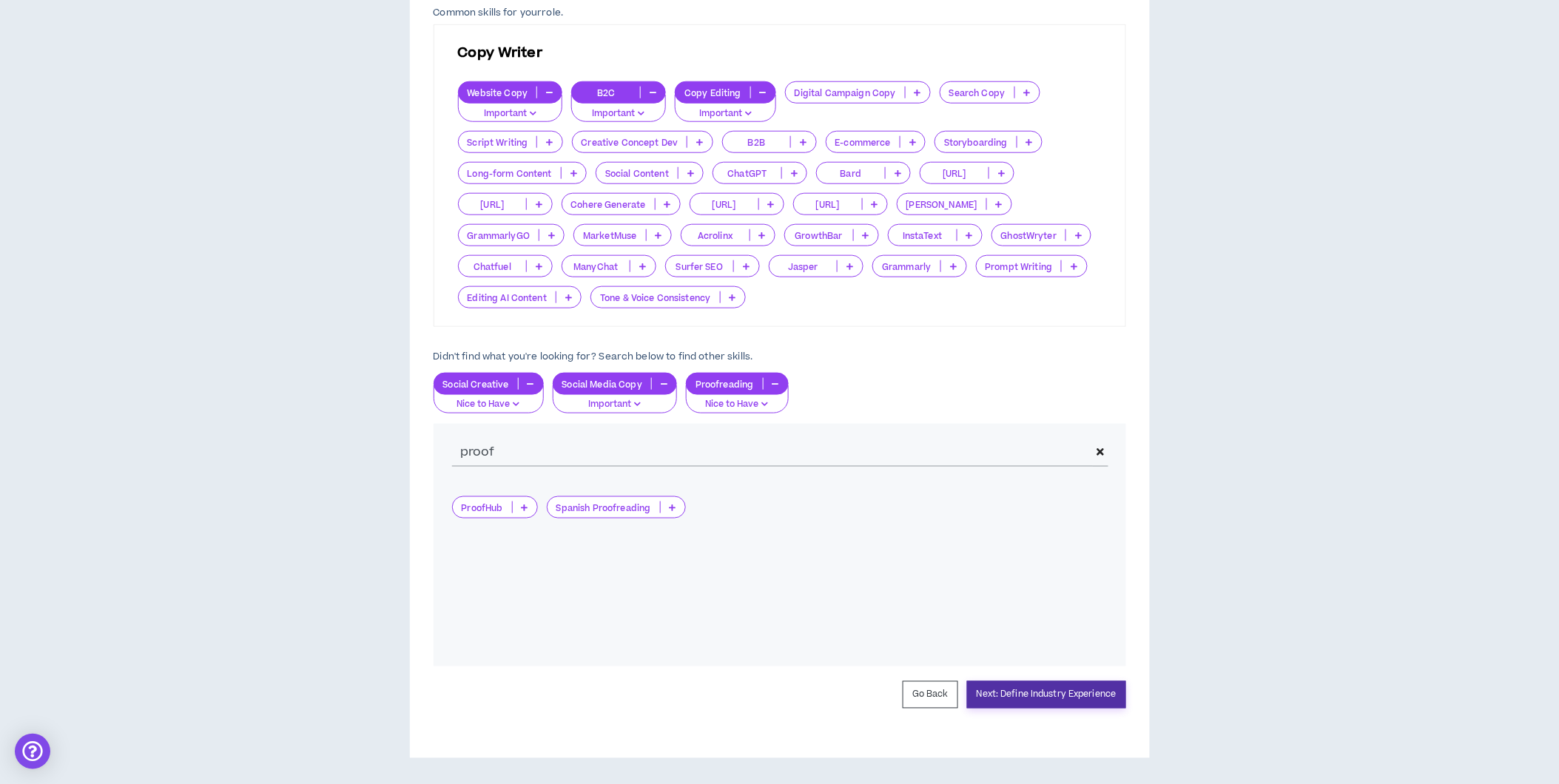
click at [1061, 694] on button "Next: Define Industry Experience" at bounding box center [1047, 694] width 159 height 27
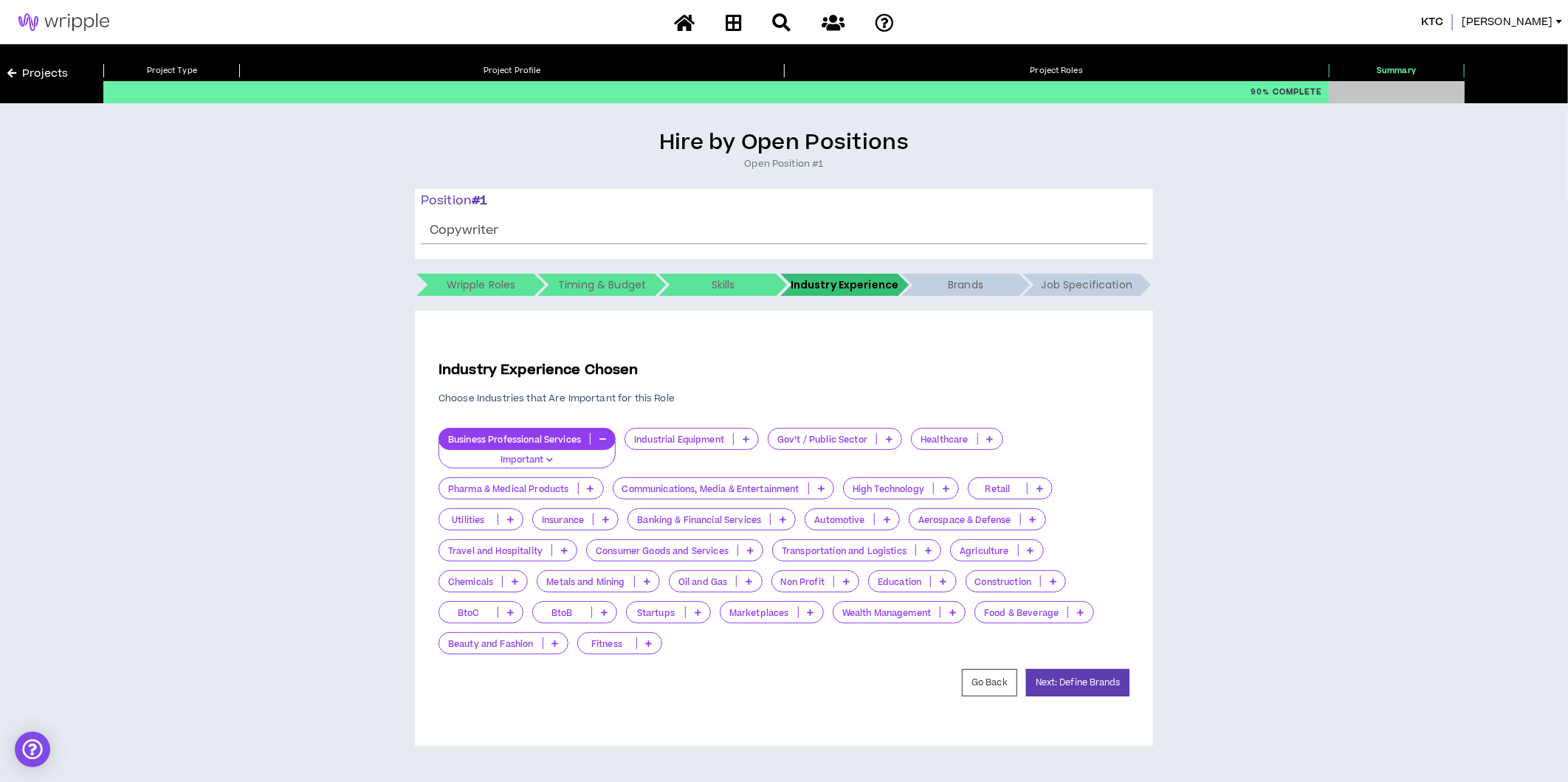
click at [606, 446] on div "Business Professional Services" at bounding box center [527, 439] width 177 height 22
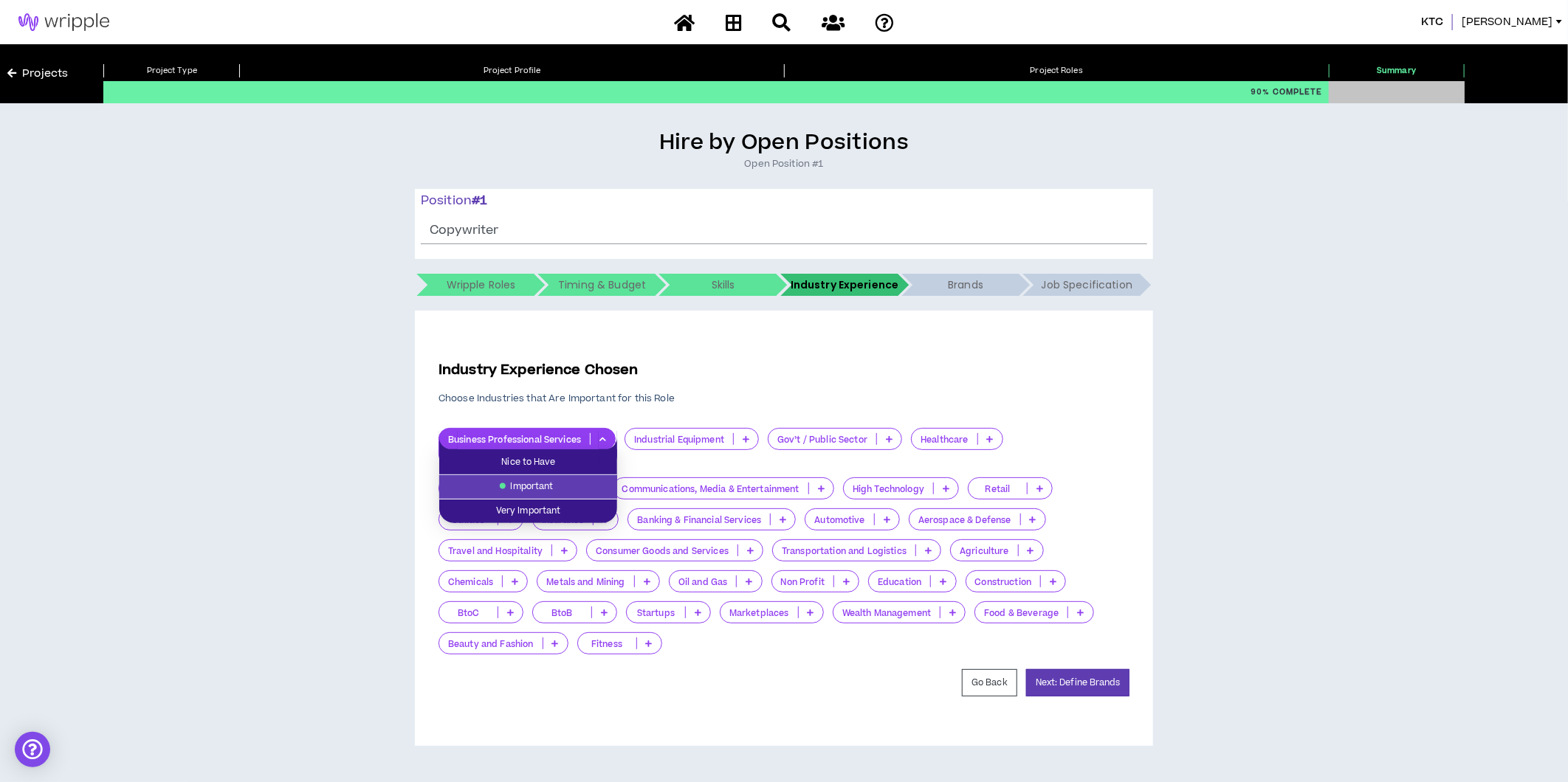
click at [607, 433] on div "Business Professional Services" at bounding box center [527, 439] width 177 height 22
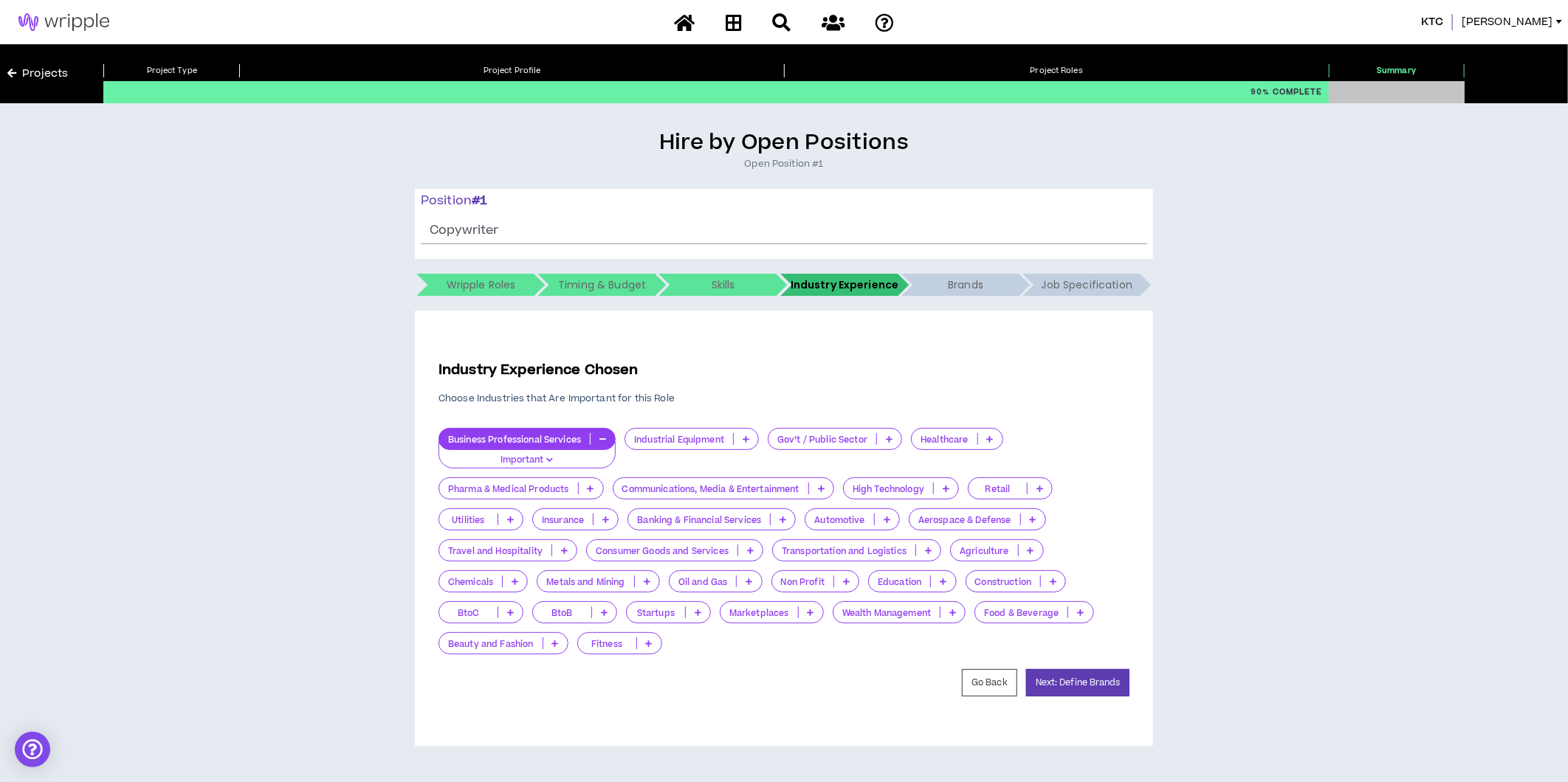
click at [690, 388] on div "Industry Experience Chosen Choose Industries that Are Important for this Role" at bounding box center [784, 382] width 691 height 44
click at [599, 439] on button "button" at bounding box center [602, 439] width 24 height 12
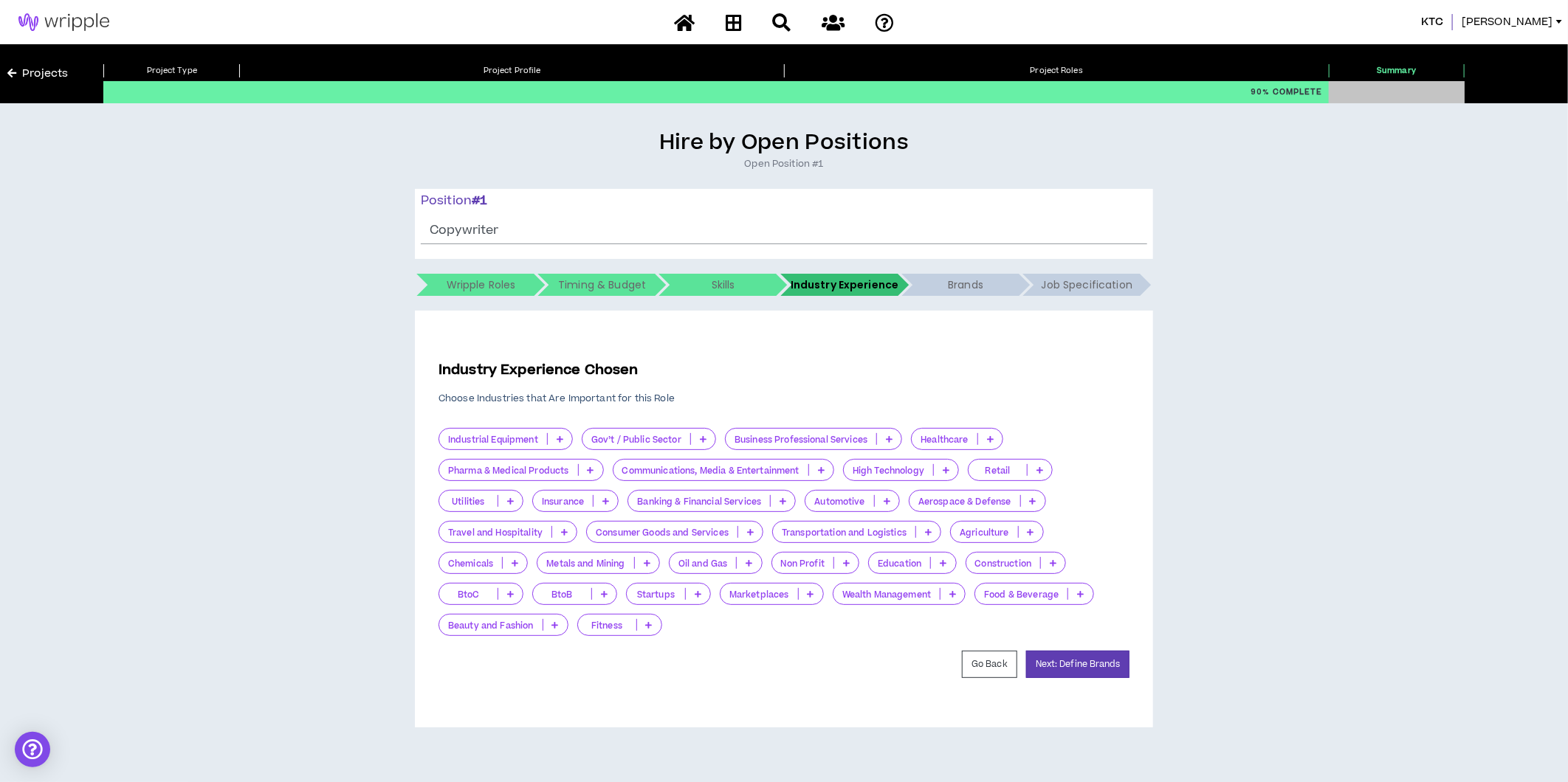
click at [750, 528] on icon at bounding box center [750, 531] width 7 height 7
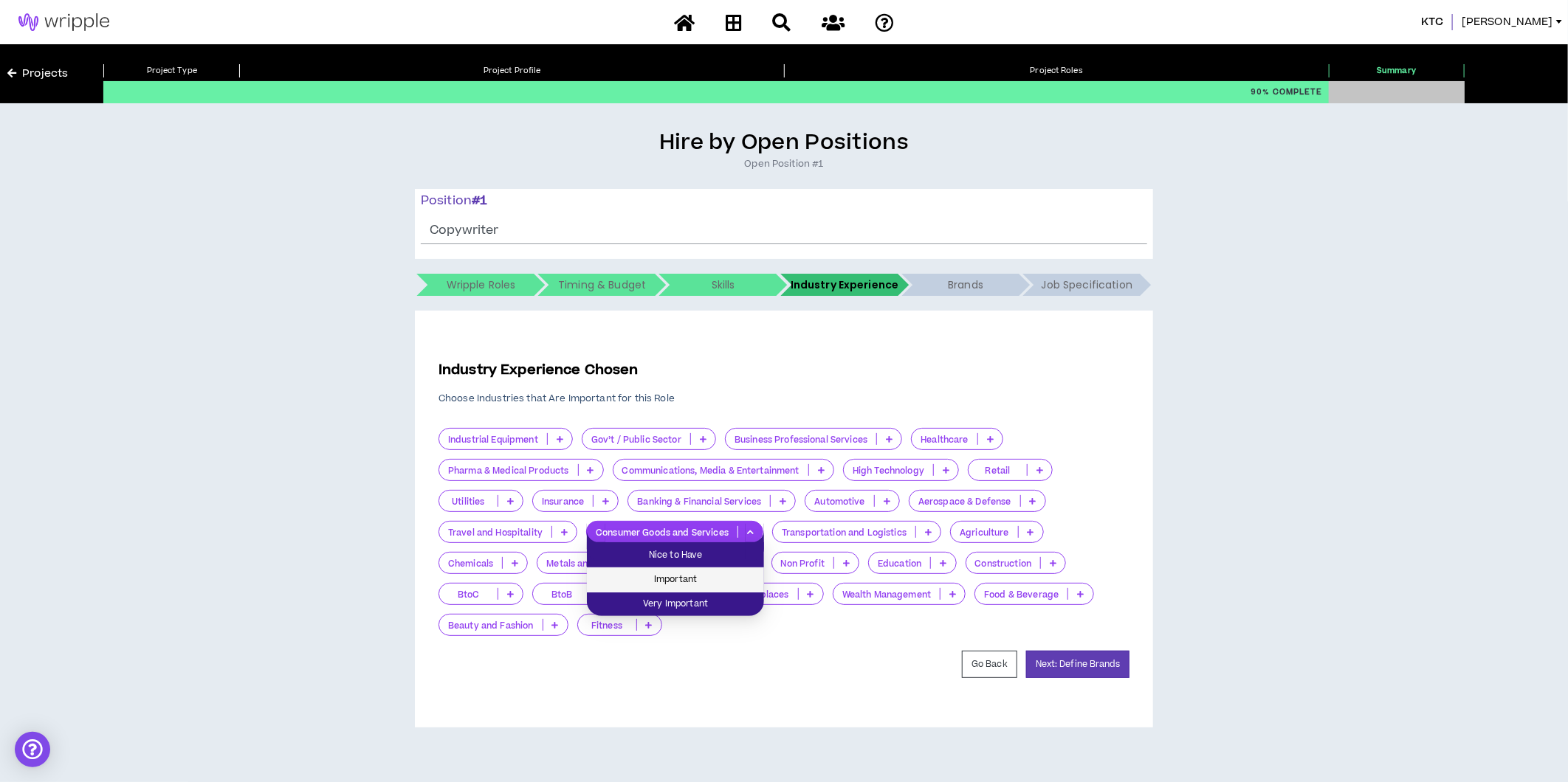
click at [667, 572] on span "Important" at bounding box center [675, 579] width 160 height 16
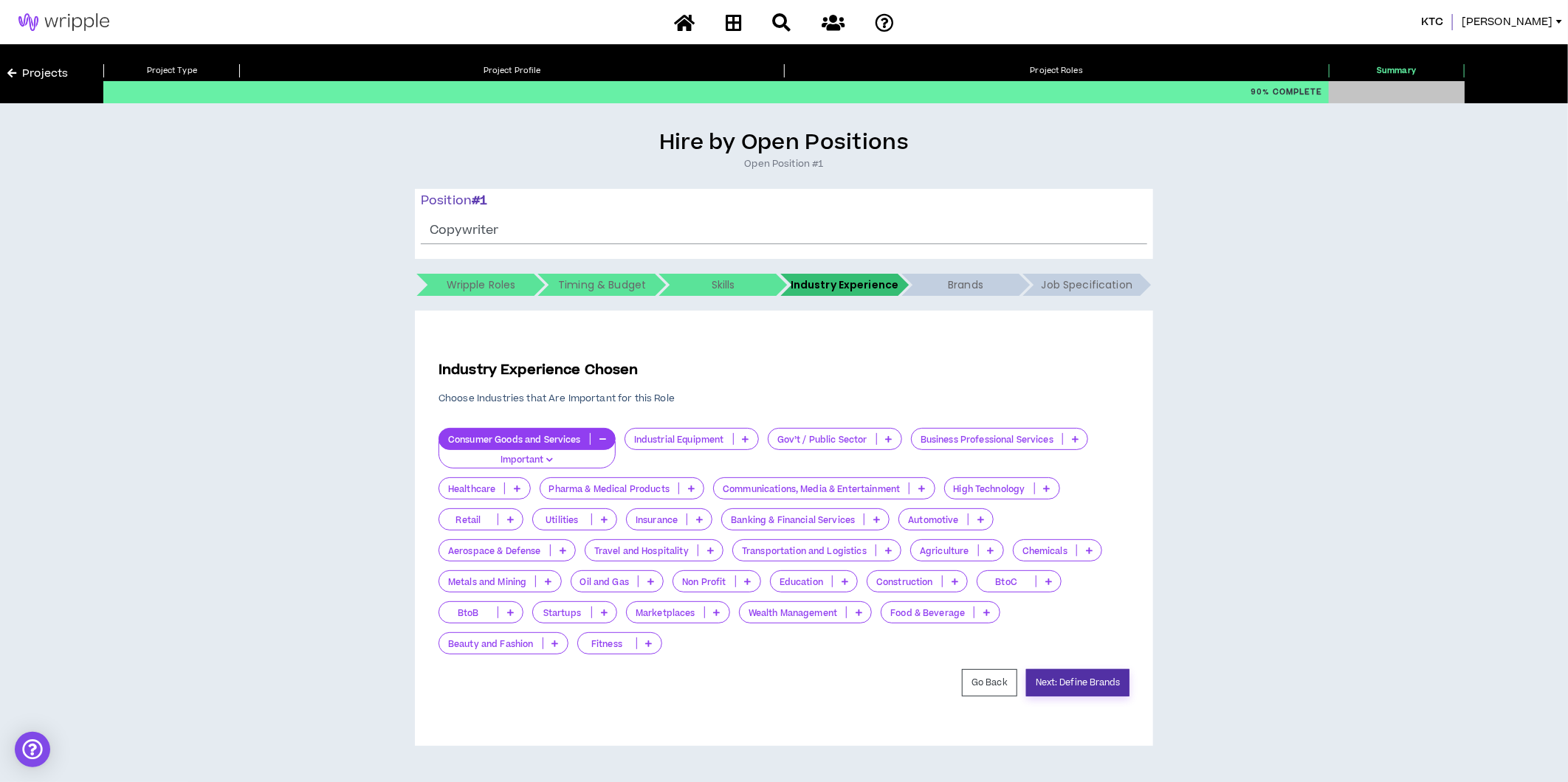
click at [1080, 684] on button "Next: Define Brands" at bounding box center [1078, 682] width 104 height 27
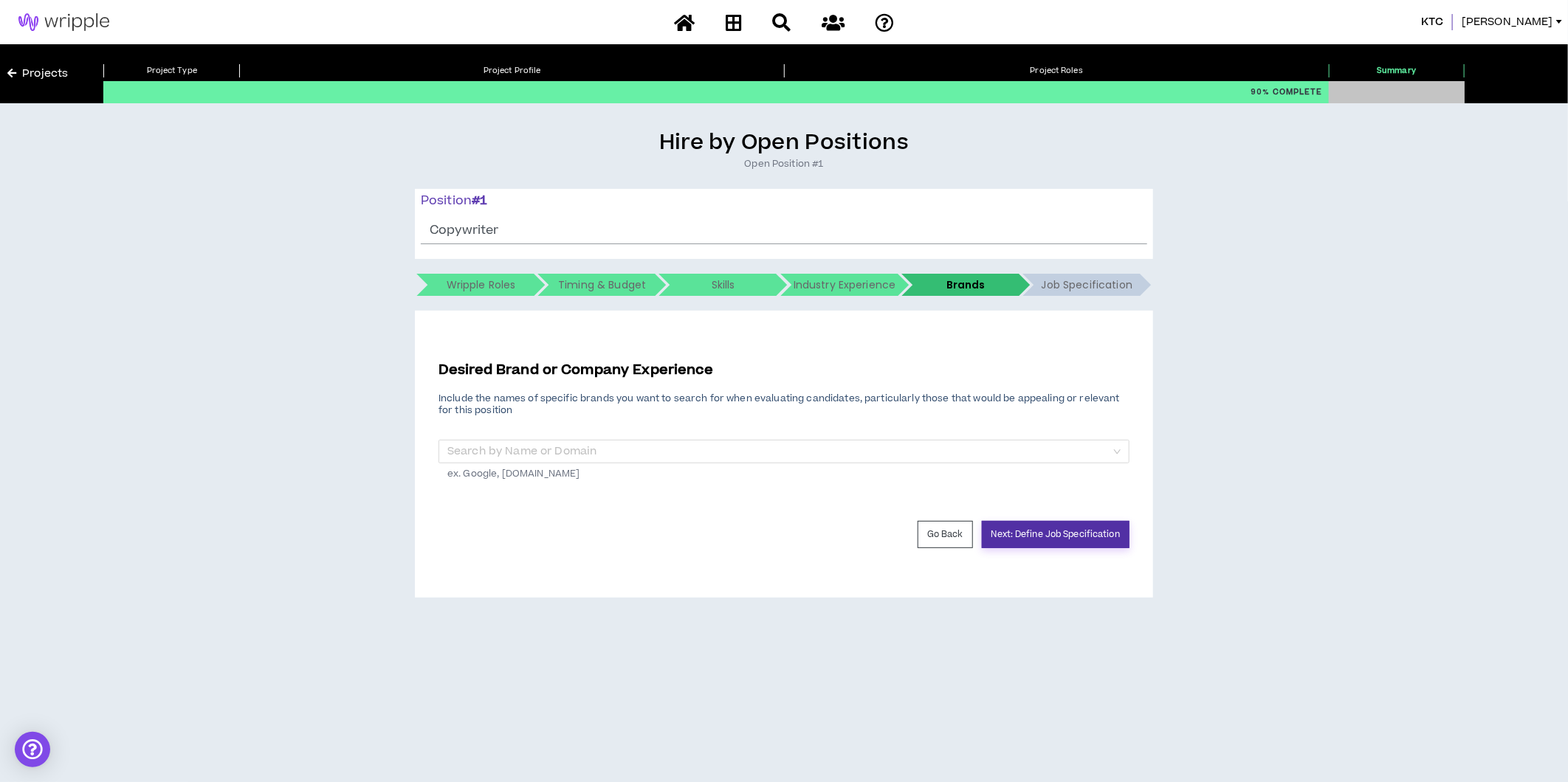
click at [1103, 531] on button "Next: Define Job Specification" at bounding box center [1055, 534] width 147 height 27
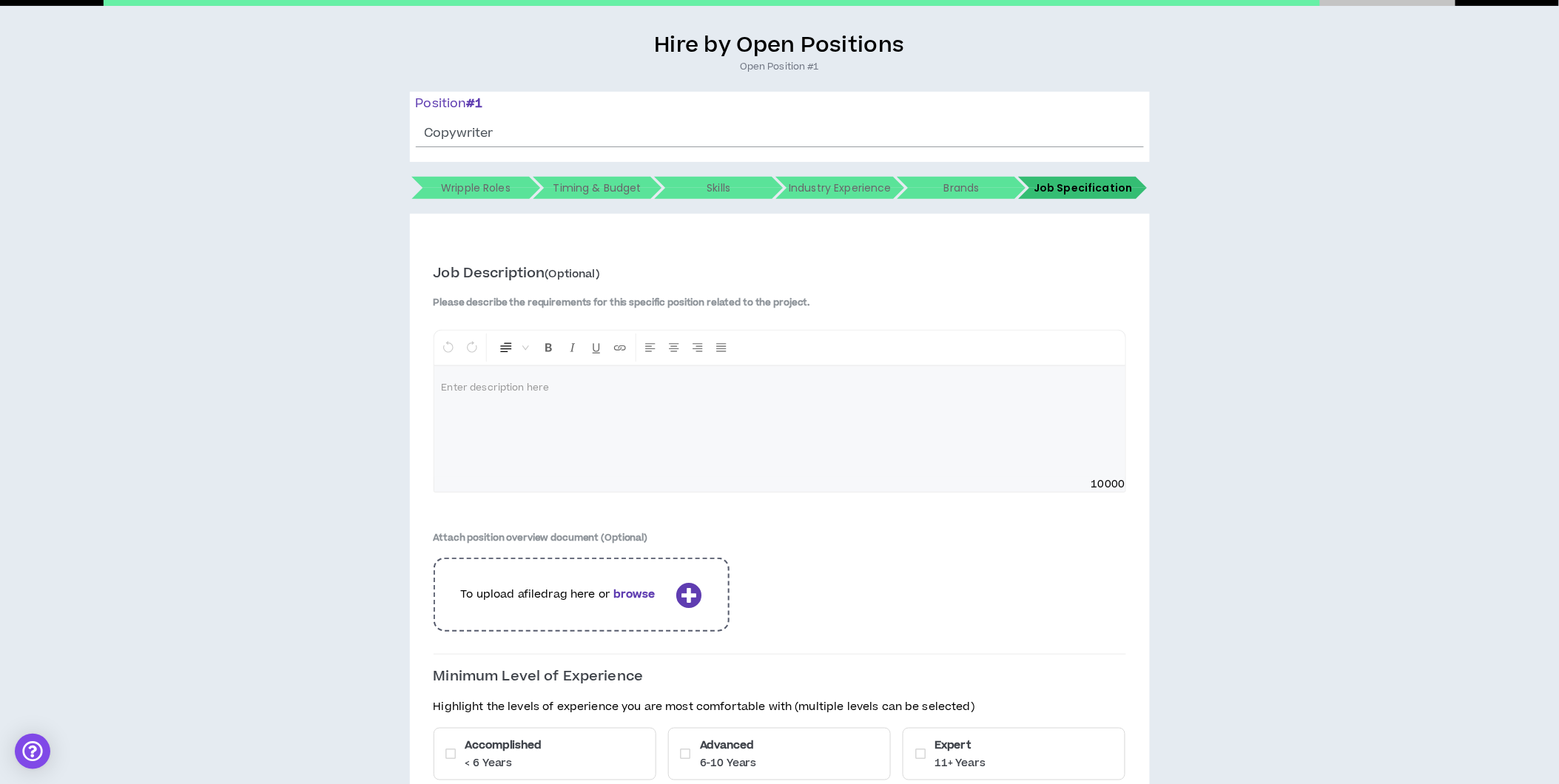
scroll to position [230, 0]
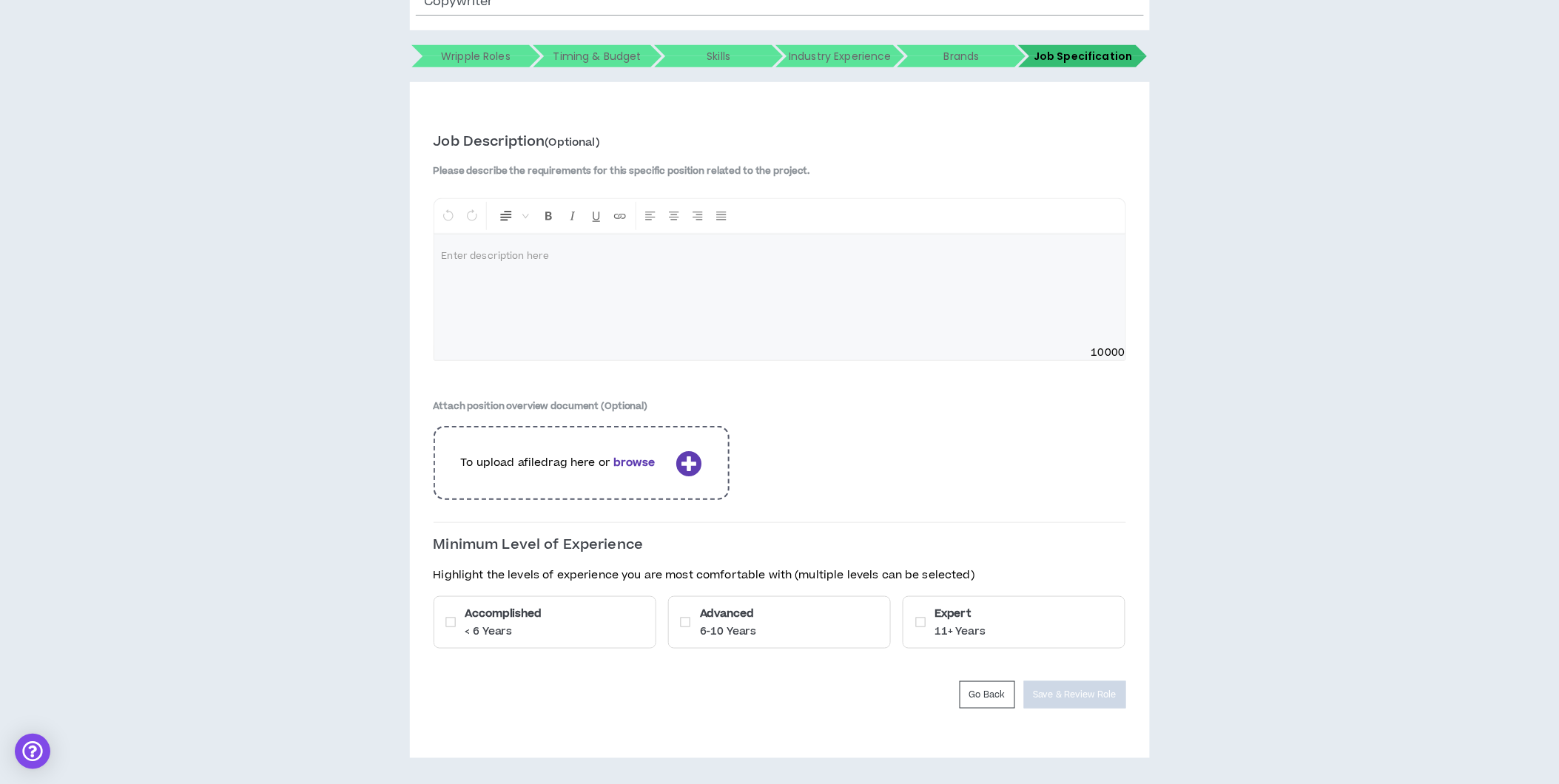
click at [763, 305] on div at bounding box center [780, 290] width 691 height 111
click at [588, 625] on div "Accomplished < 6 Years" at bounding box center [544, 622] width 223 height 52
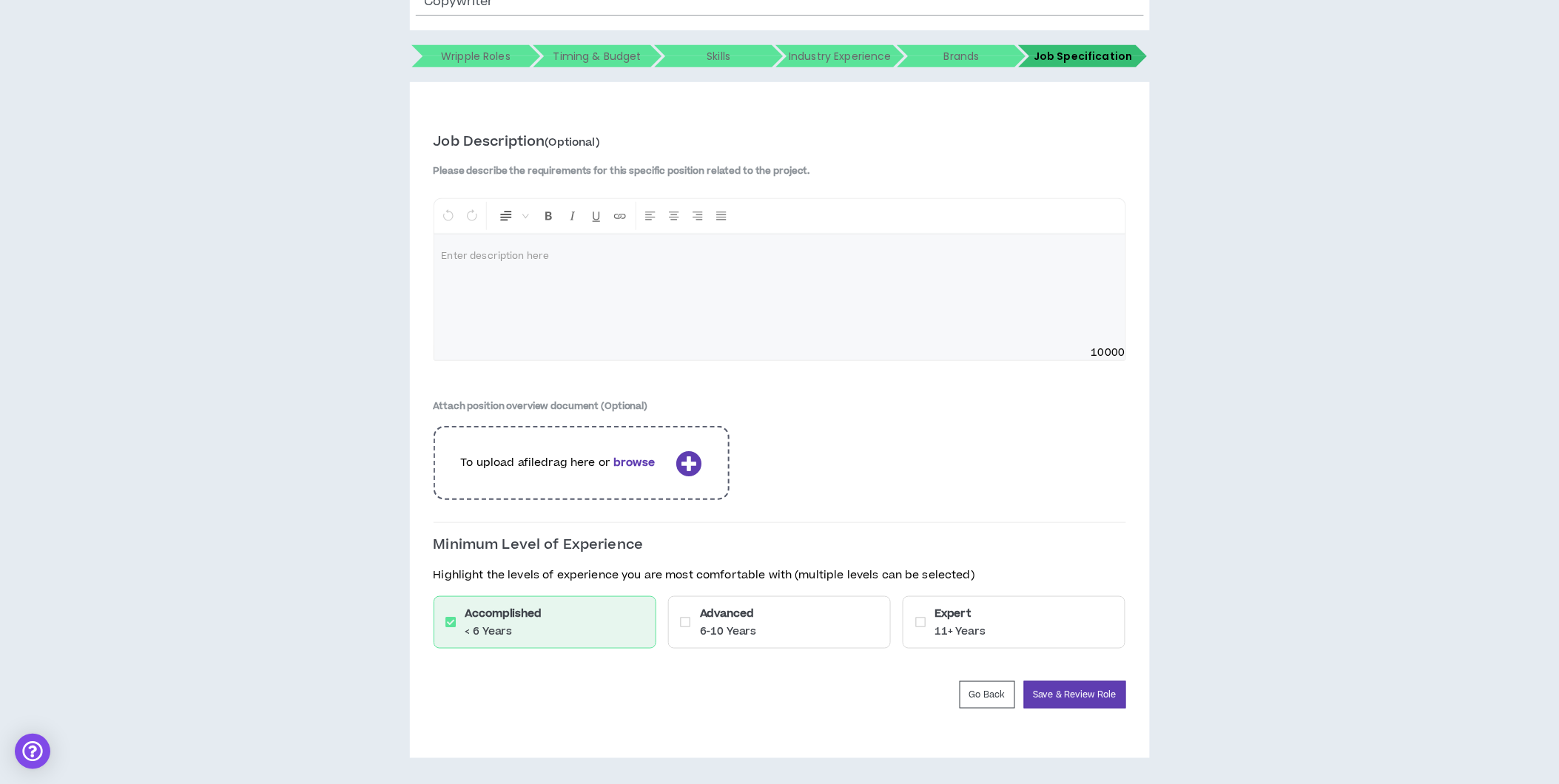
click at [762, 615] on div "Advanced 6-10 Years" at bounding box center [779, 622] width 223 height 52
click at [1097, 691] on button "Save & Review Role" at bounding box center [1075, 694] width 102 height 27
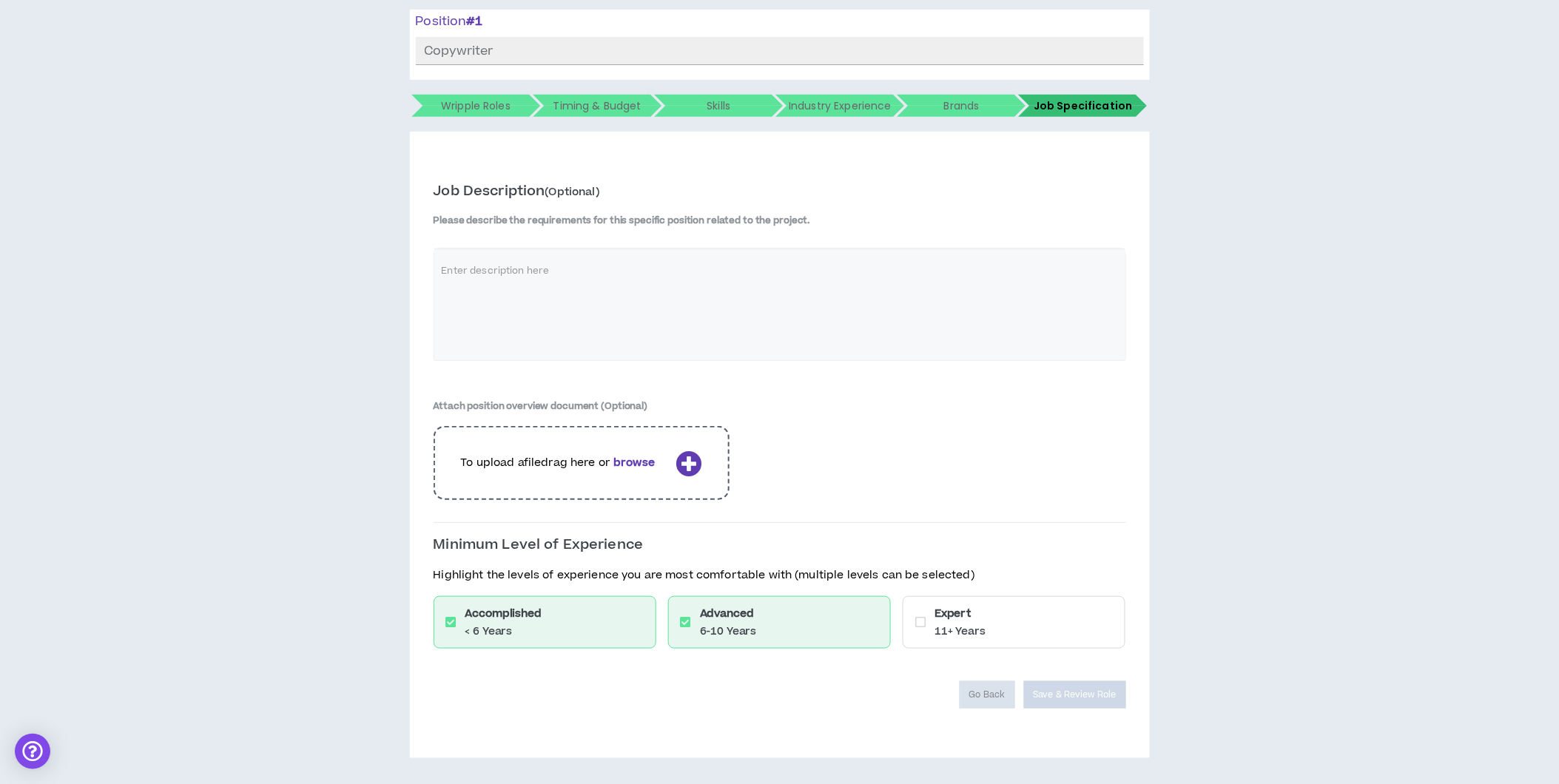
scroll to position [180, 0]
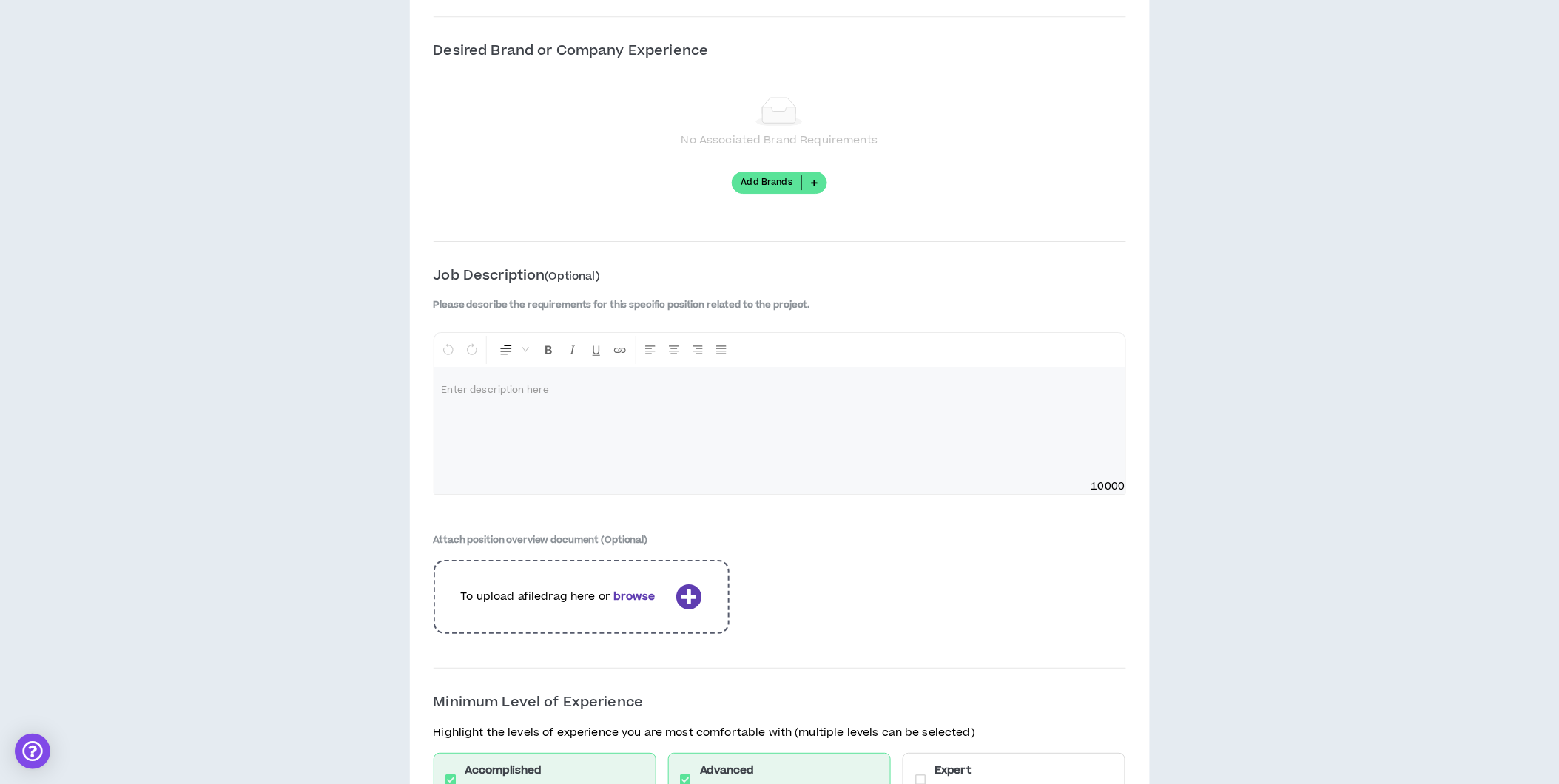
scroll to position [1827, 0]
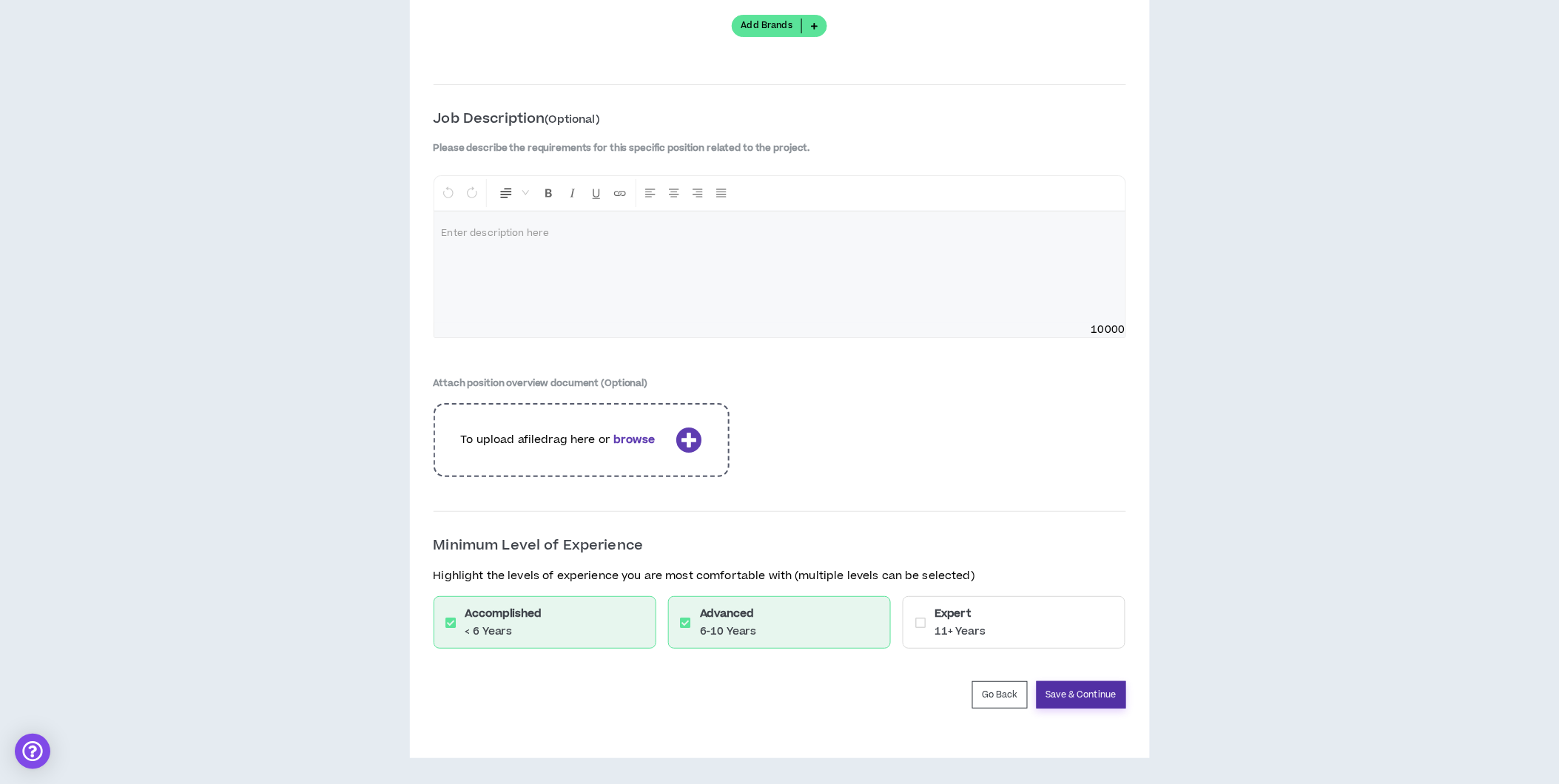
click at [1105, 691] on button "Save & Continue" at bounding box center [1081, 694] width 90 height 27
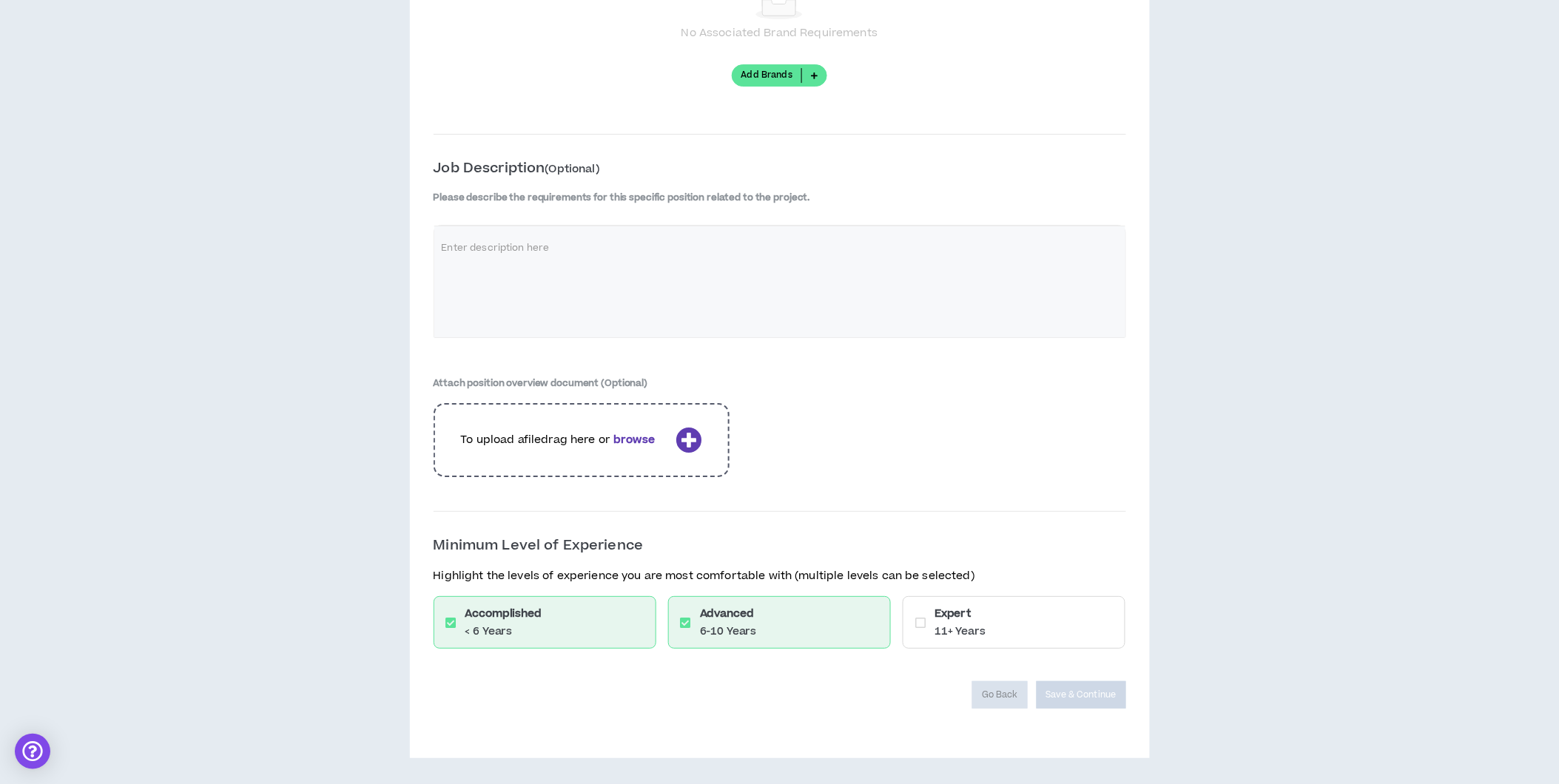
scroll to position [1777, 0]
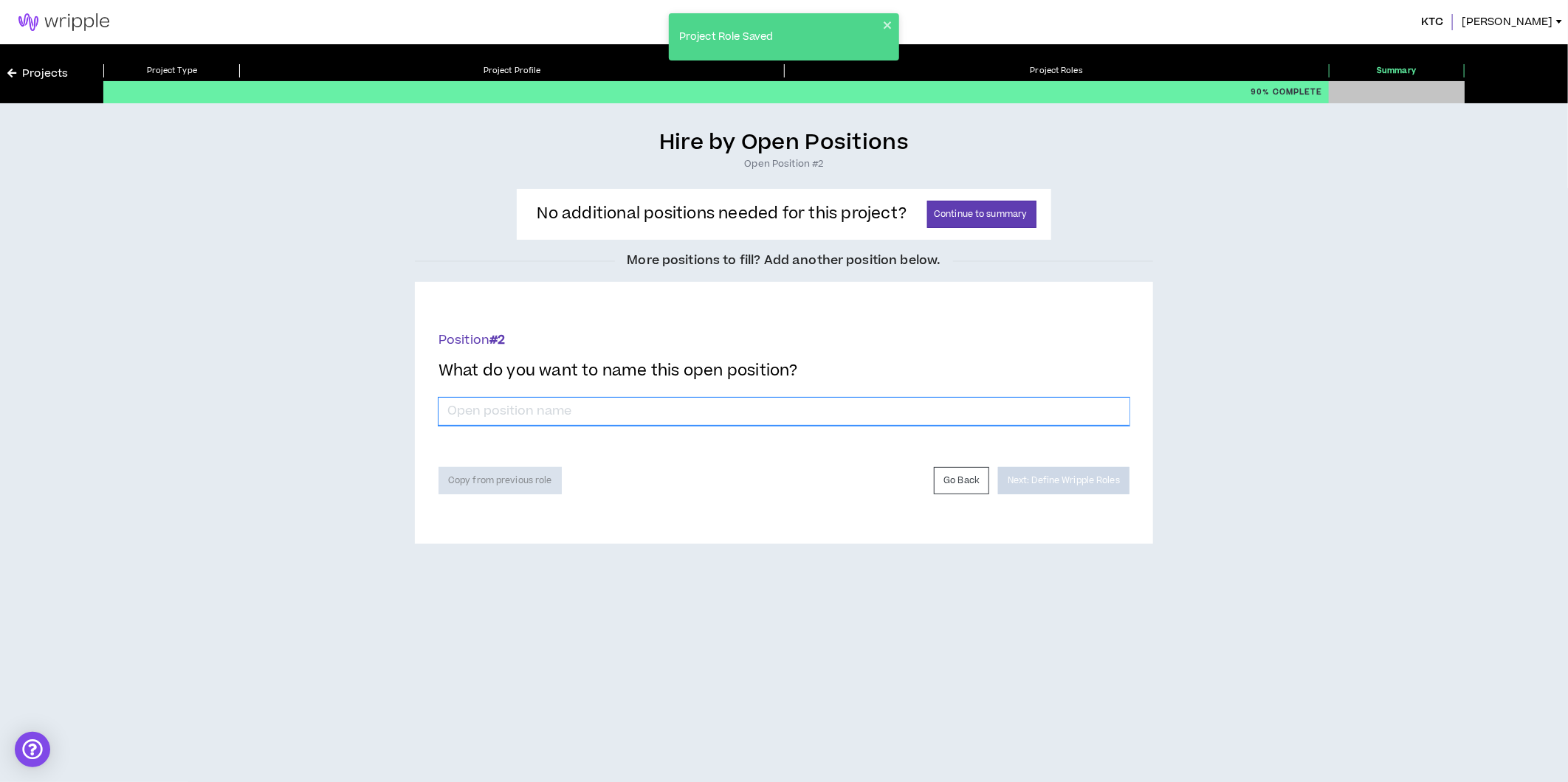
click at [648, 408] on input "*" at bounding box center [784, 412] width 691 height 28
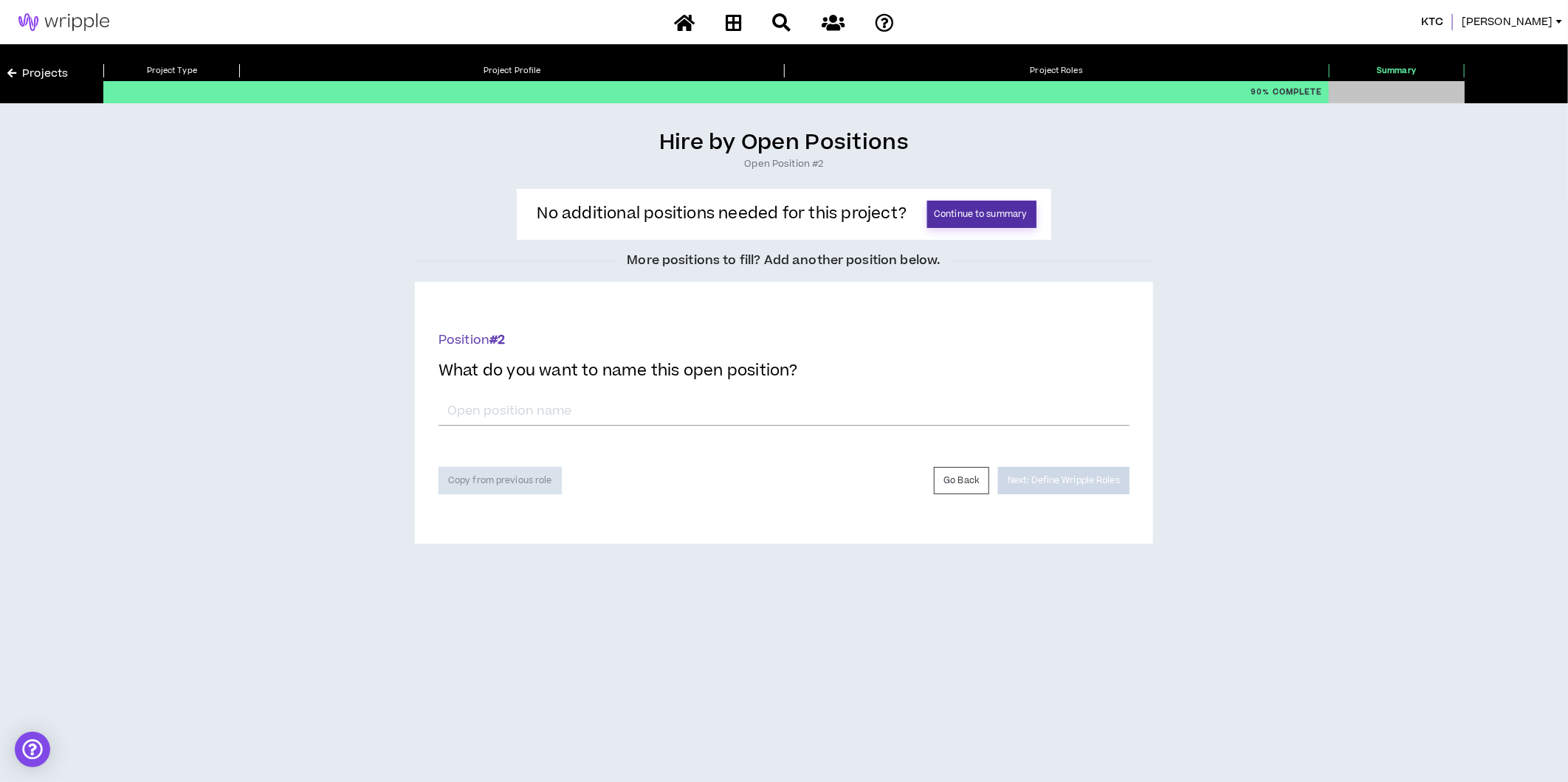
click at [1001, 206] on button "Continue to summary" at bounding box center [982, 214] width 109 height 27
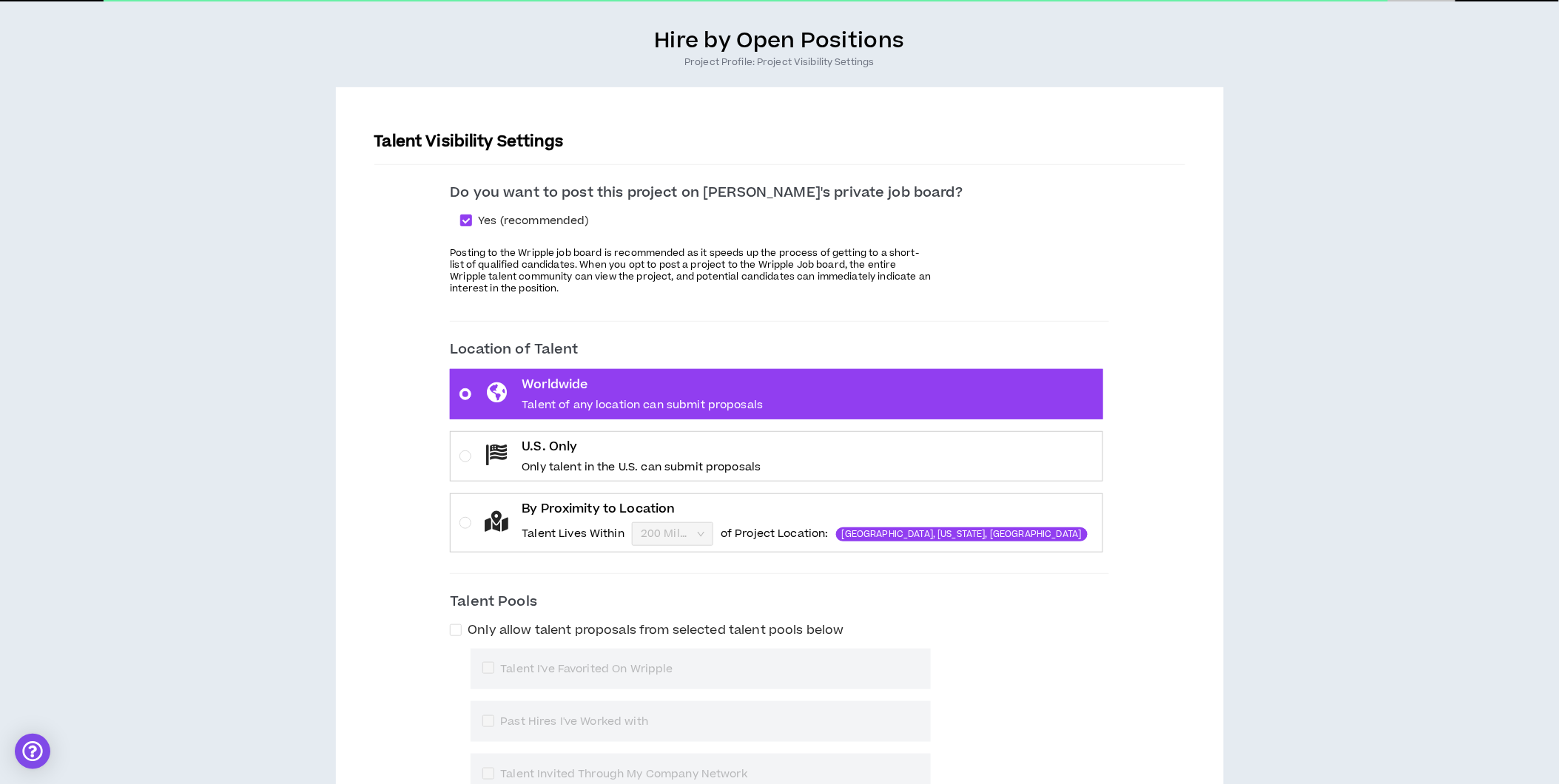
scroll to position [164, 0]
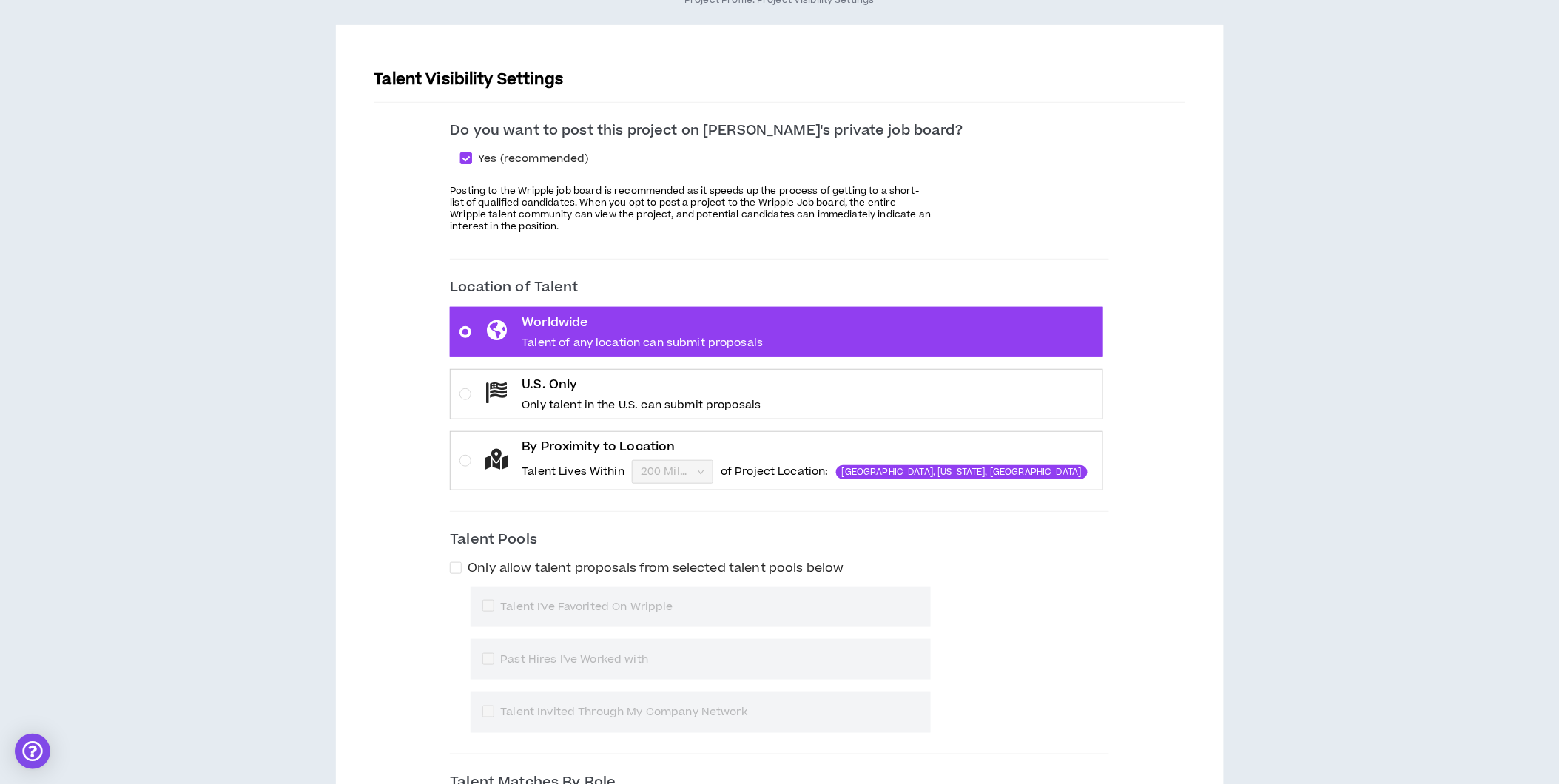
click at [556, 157] on span "Yes (recommended)" at bounding box center [533, 159] width 122 height 16
checkbox input "*****"
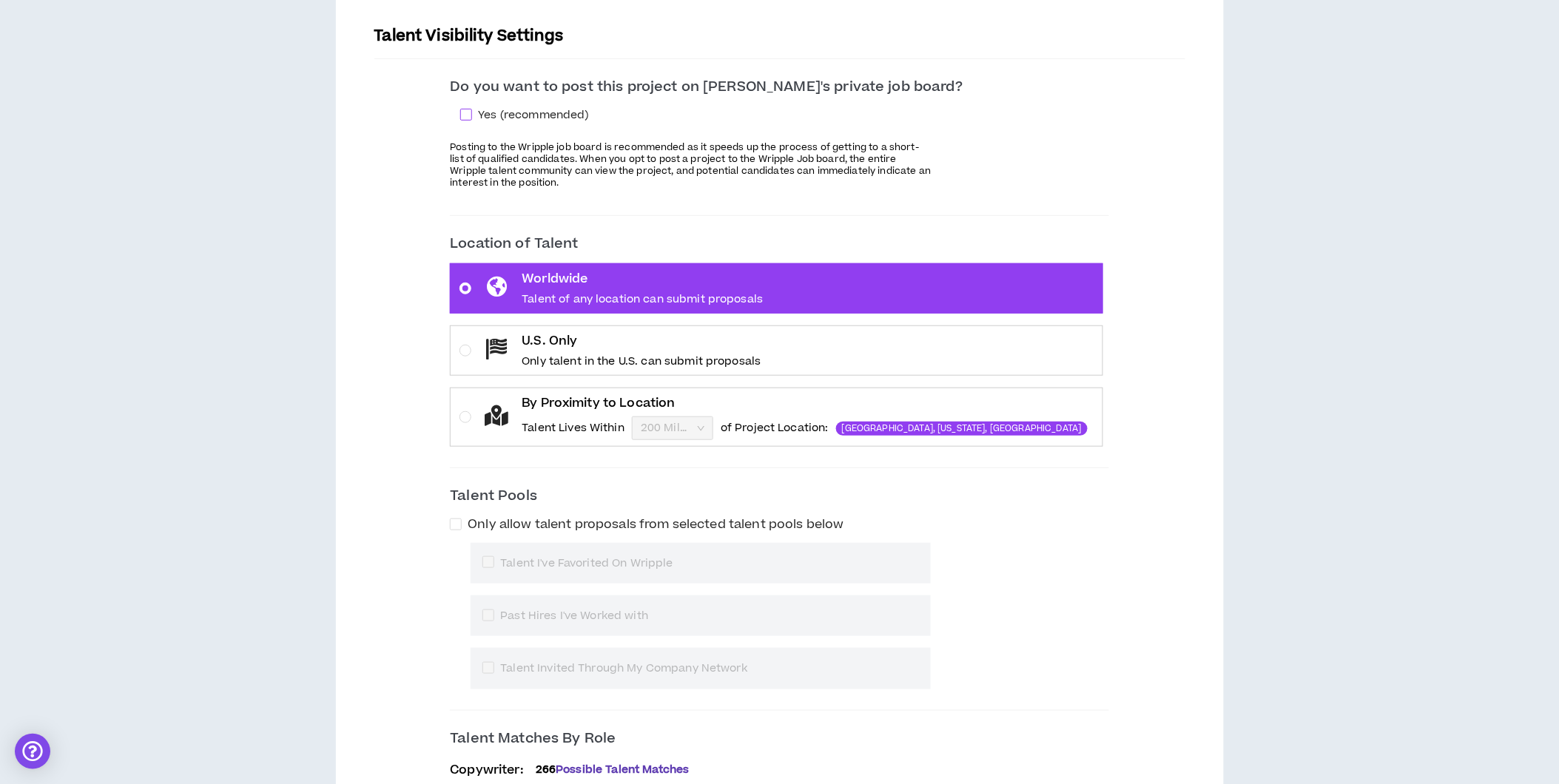
scroll to position [246, 0]
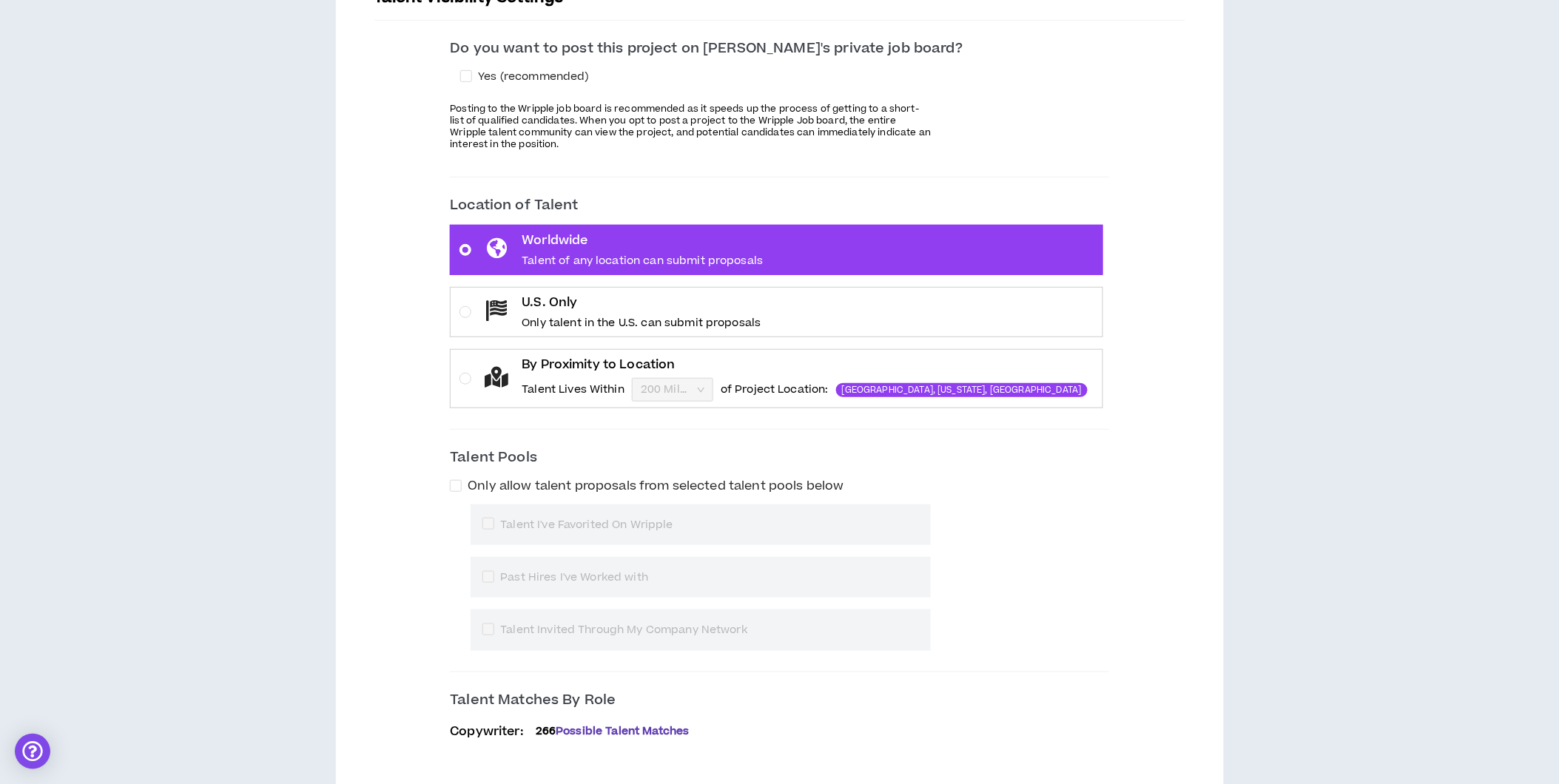
click at [510, 311] on div at bounding box center [497, 312] width 27 height 23
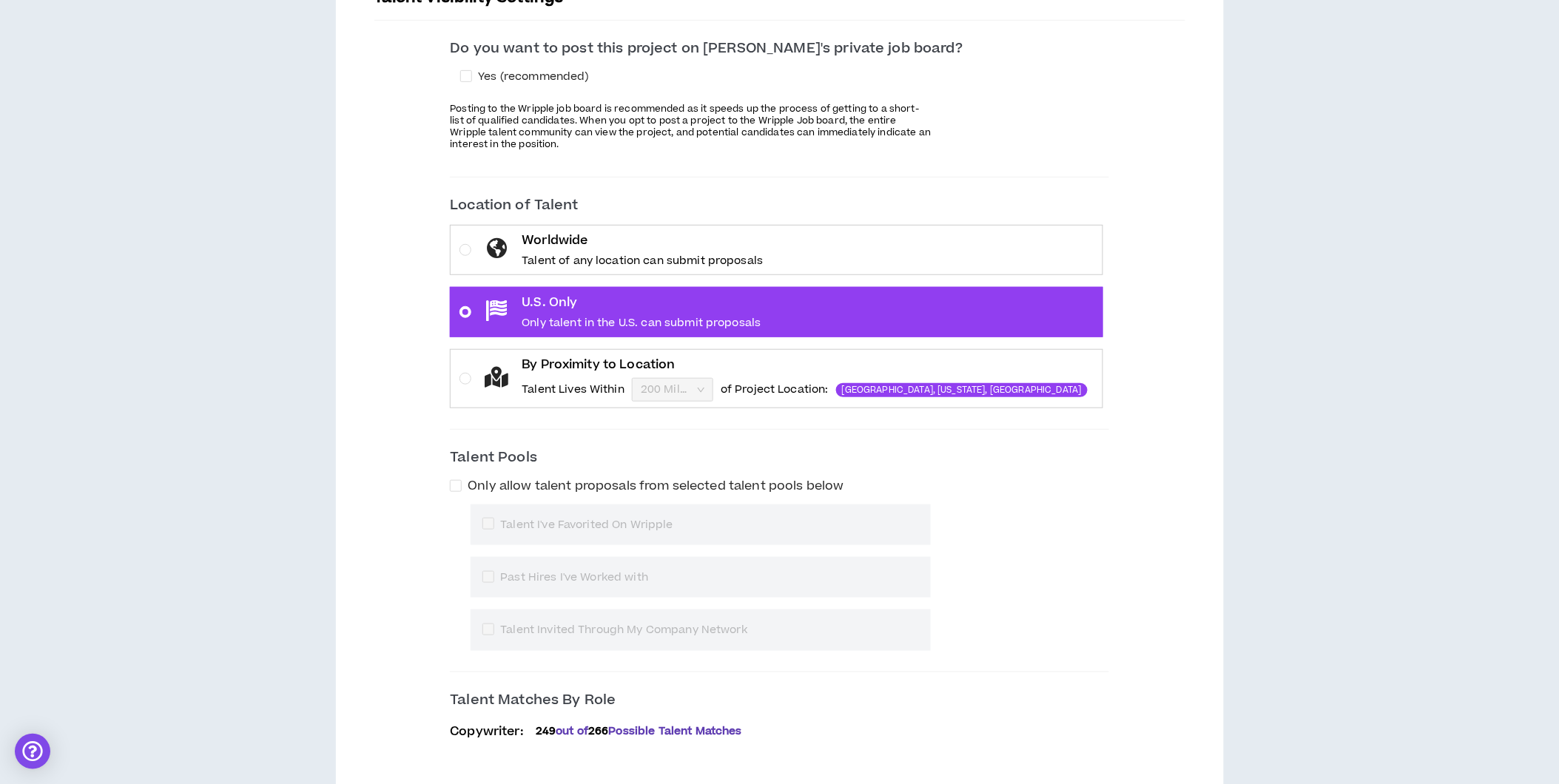
click at [609, 383] on p "Talent Lives Within" at bounding box center [573, 390] width 103 height 15
click at [640, 382] on input "By Proximity to Location Talent Lives Within 200 Miles of Project Location: Atl…" at bounding box center [667, 390] width 53 height 22
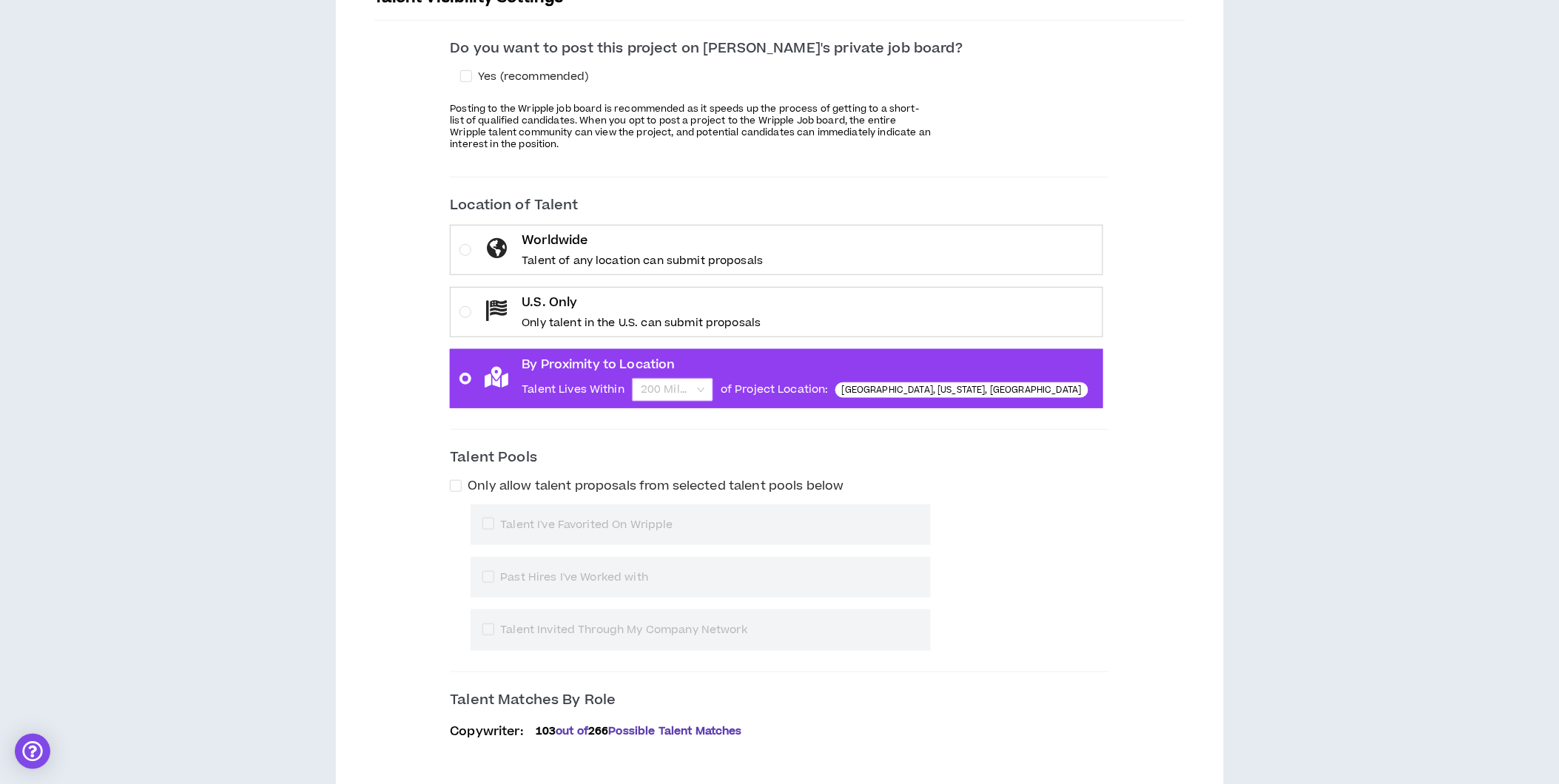
click at [705, 383] on span "200 Miles" at bounding box center [672, 390] width 63 height 22
click at [694, 383] on input "By Proximity to Location Talent Lives Within 200 Miles of Project Location: Atl…" at bounding box center [667, 390] width 53 height 22
click at [713, 441] on div "50 Miles" at bounding box center [726, 442] width 63 height 16
click at [533, 321] on div "U.S. Only Only talent in the U.S. can submit proposals" at bounding box center [619, 312] width 284 height 37
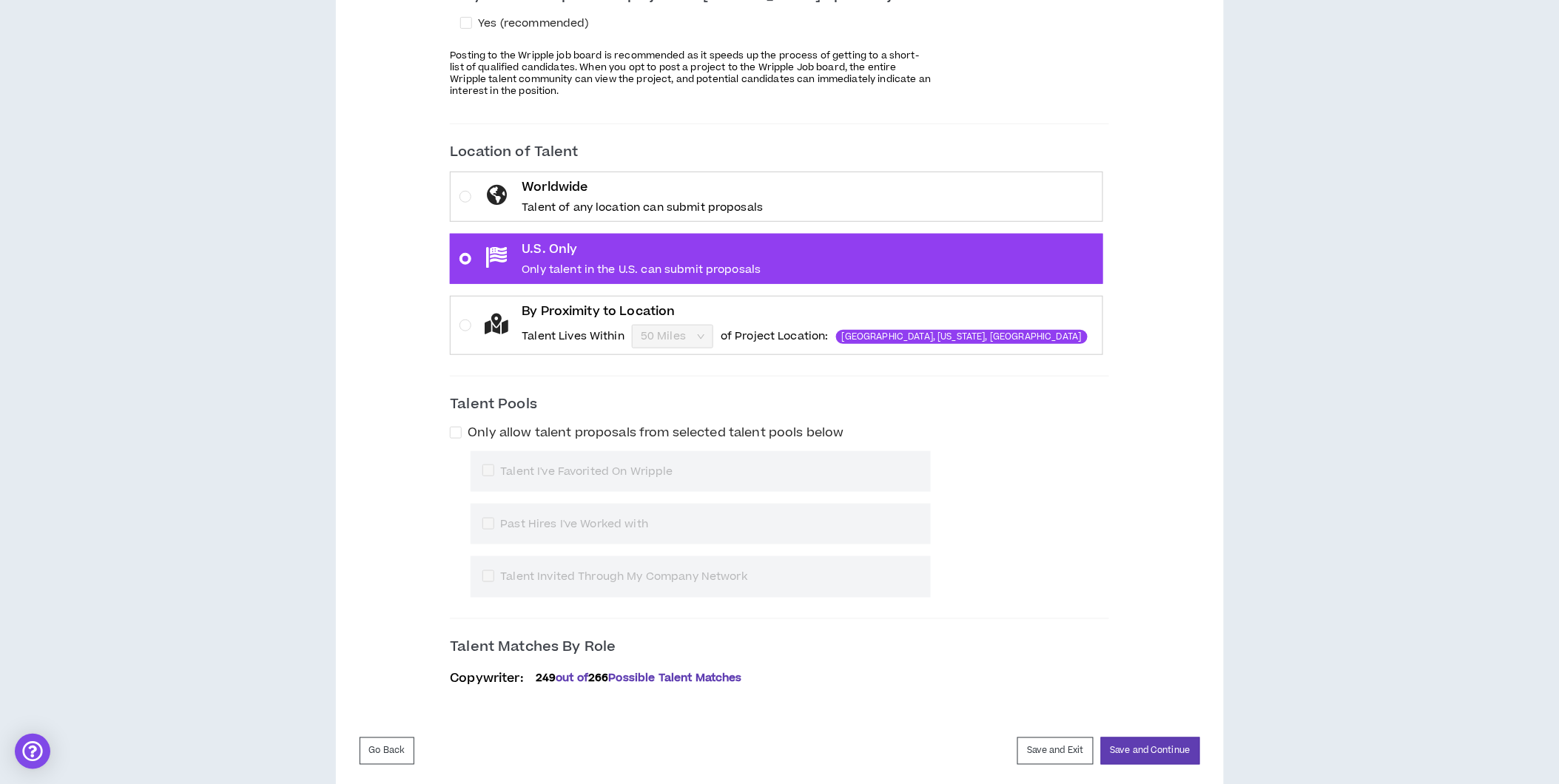
scroll to position [329, 0]
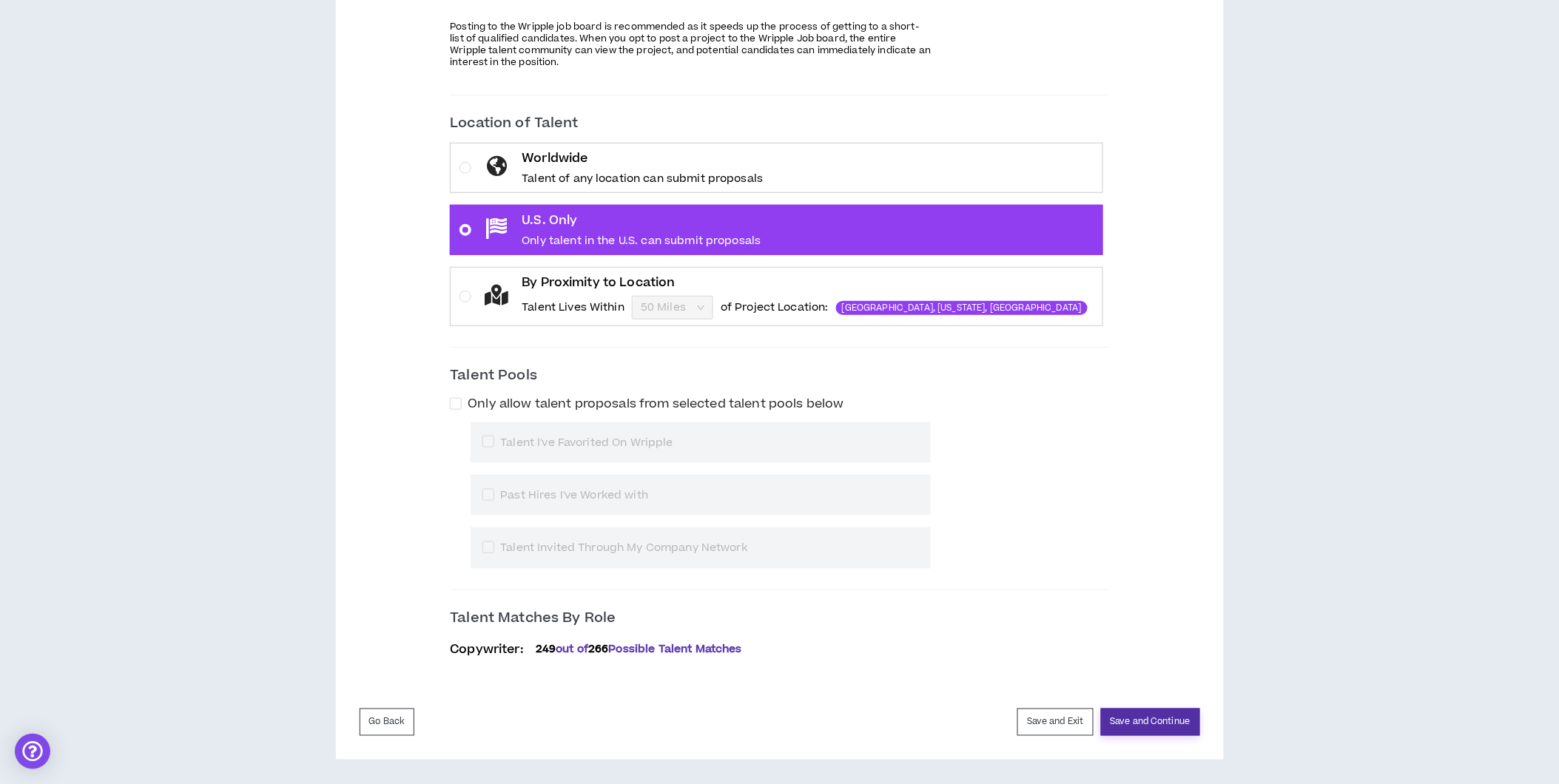
click at [1155, 715] on button "Save and Continue" at bounding box center [1151, 722] width 99 height 27
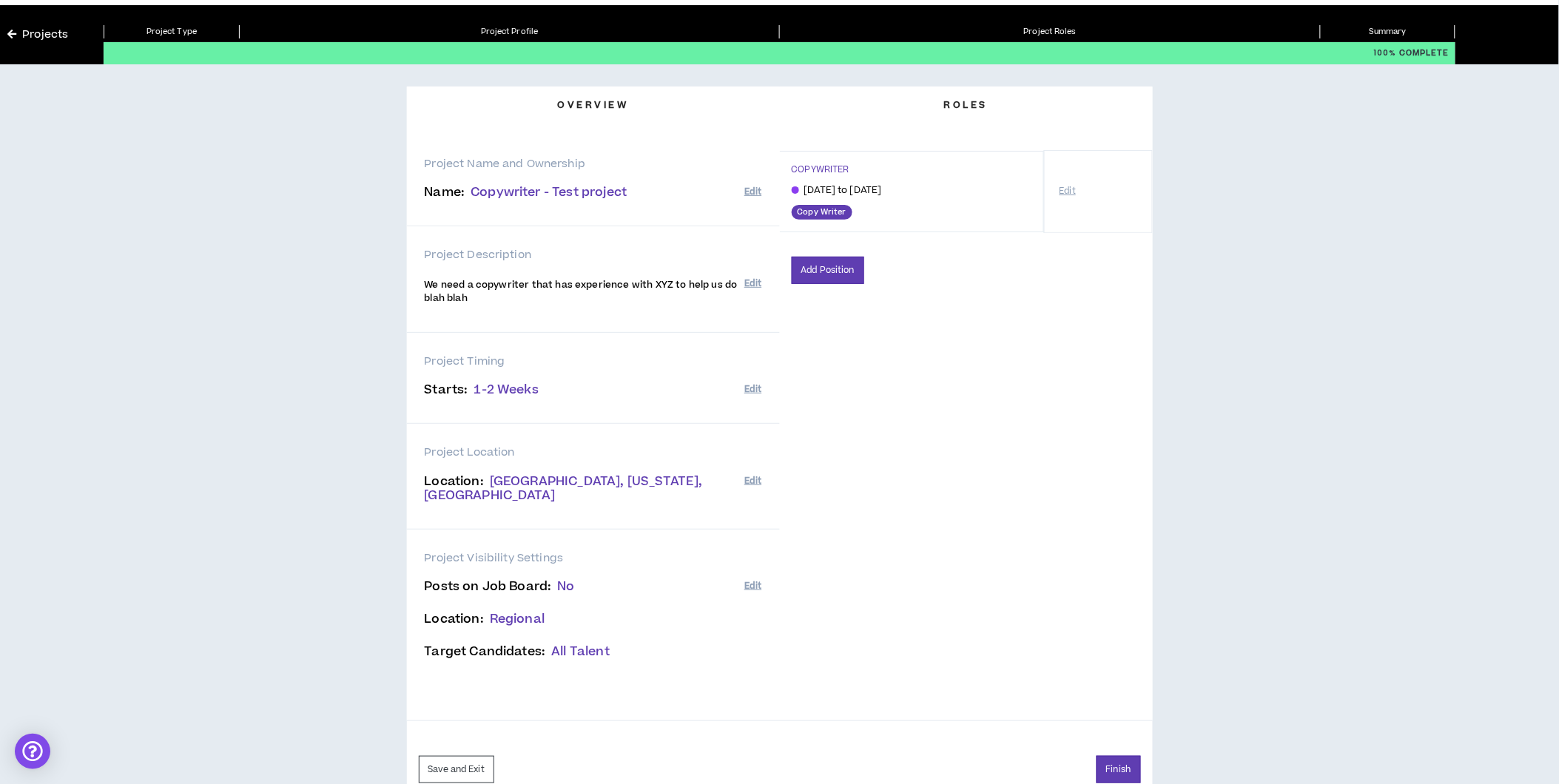
scroll to position [60, 0]
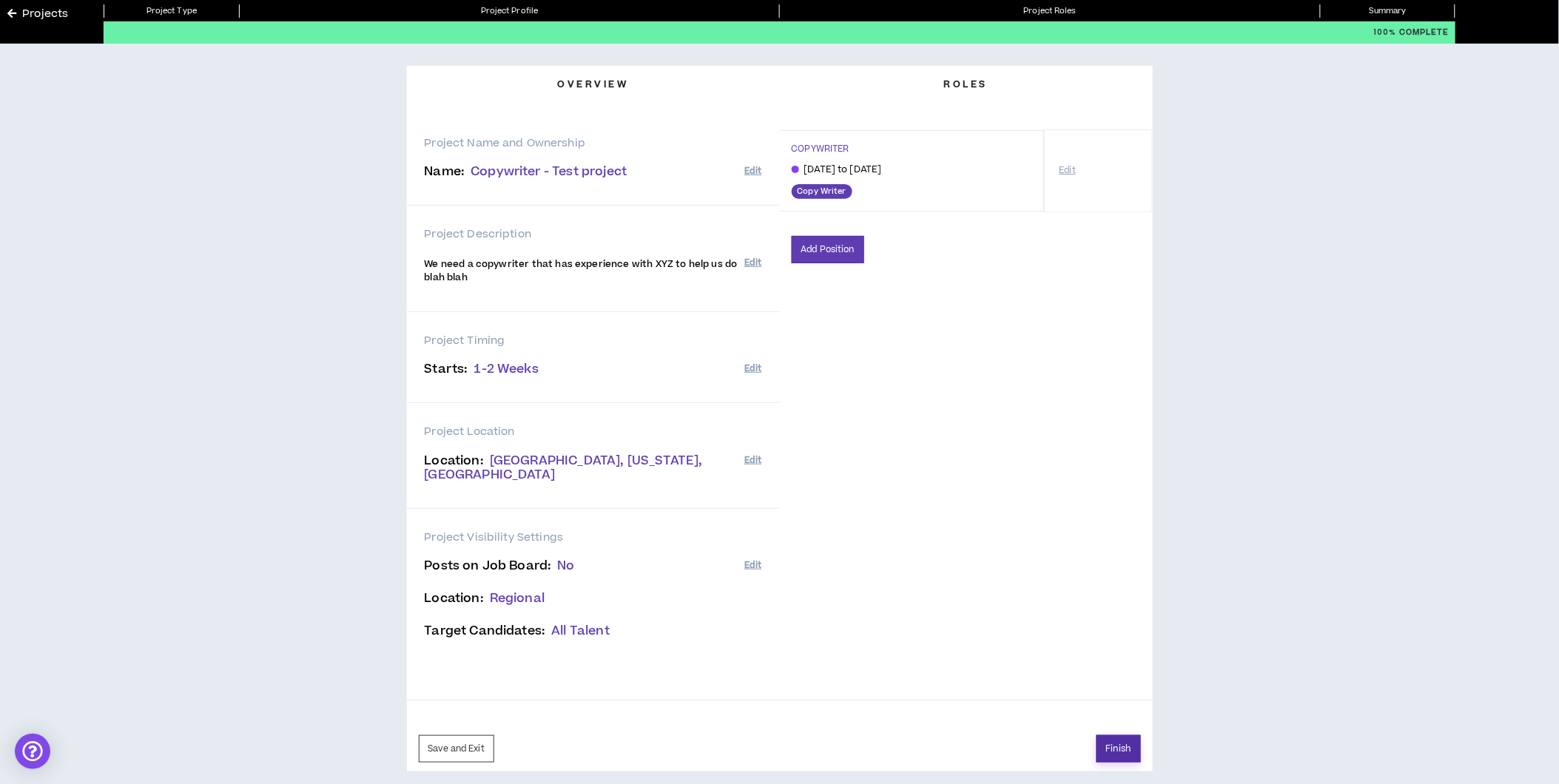
click at [1111, 736] on button "Finish" at bounding box center [1118, 749] width 45 height 27
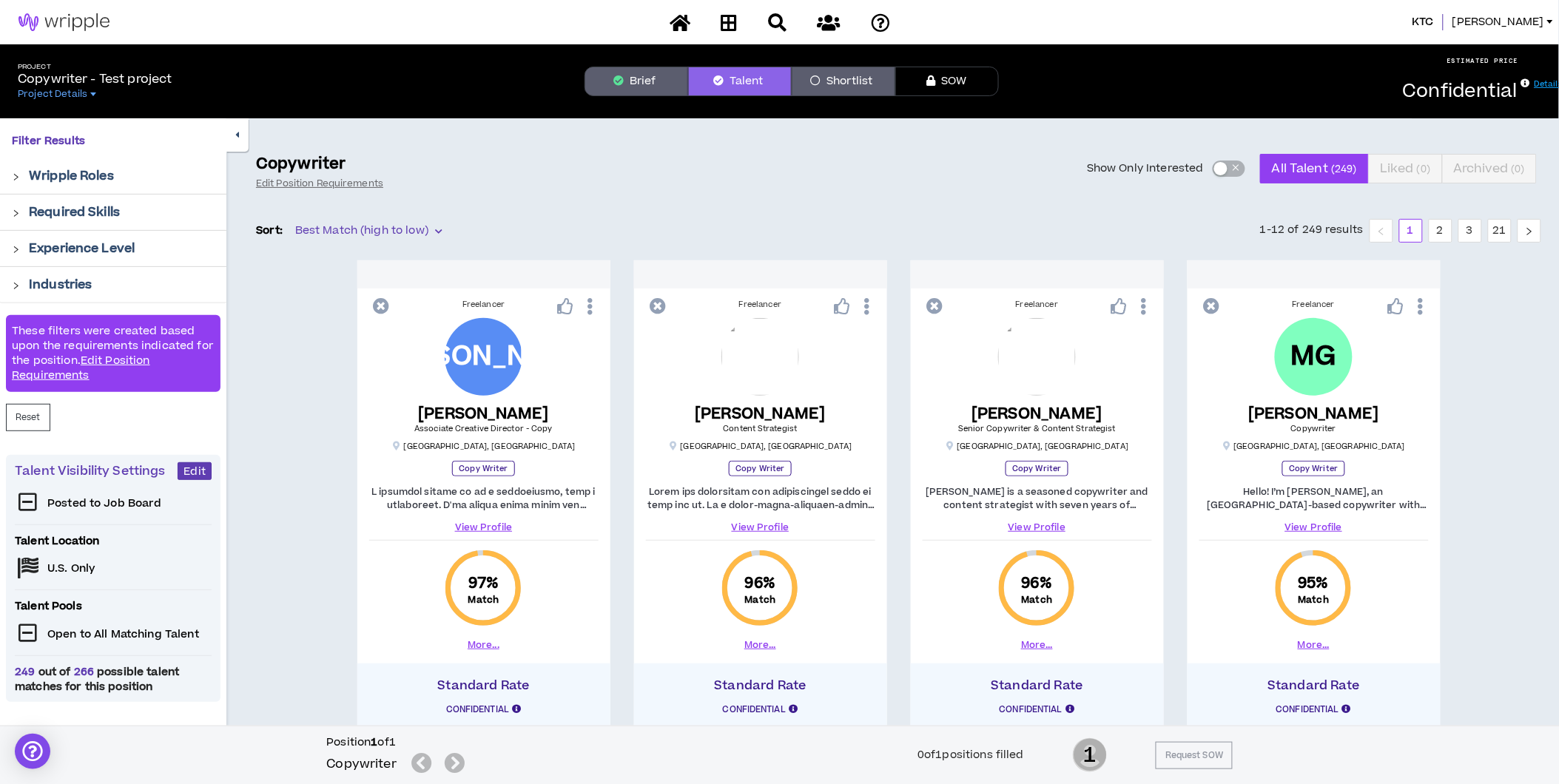
click at [1313, 232] on li "1-12 of 249 results" at bounding box center [1311, 230] width 104 height 23
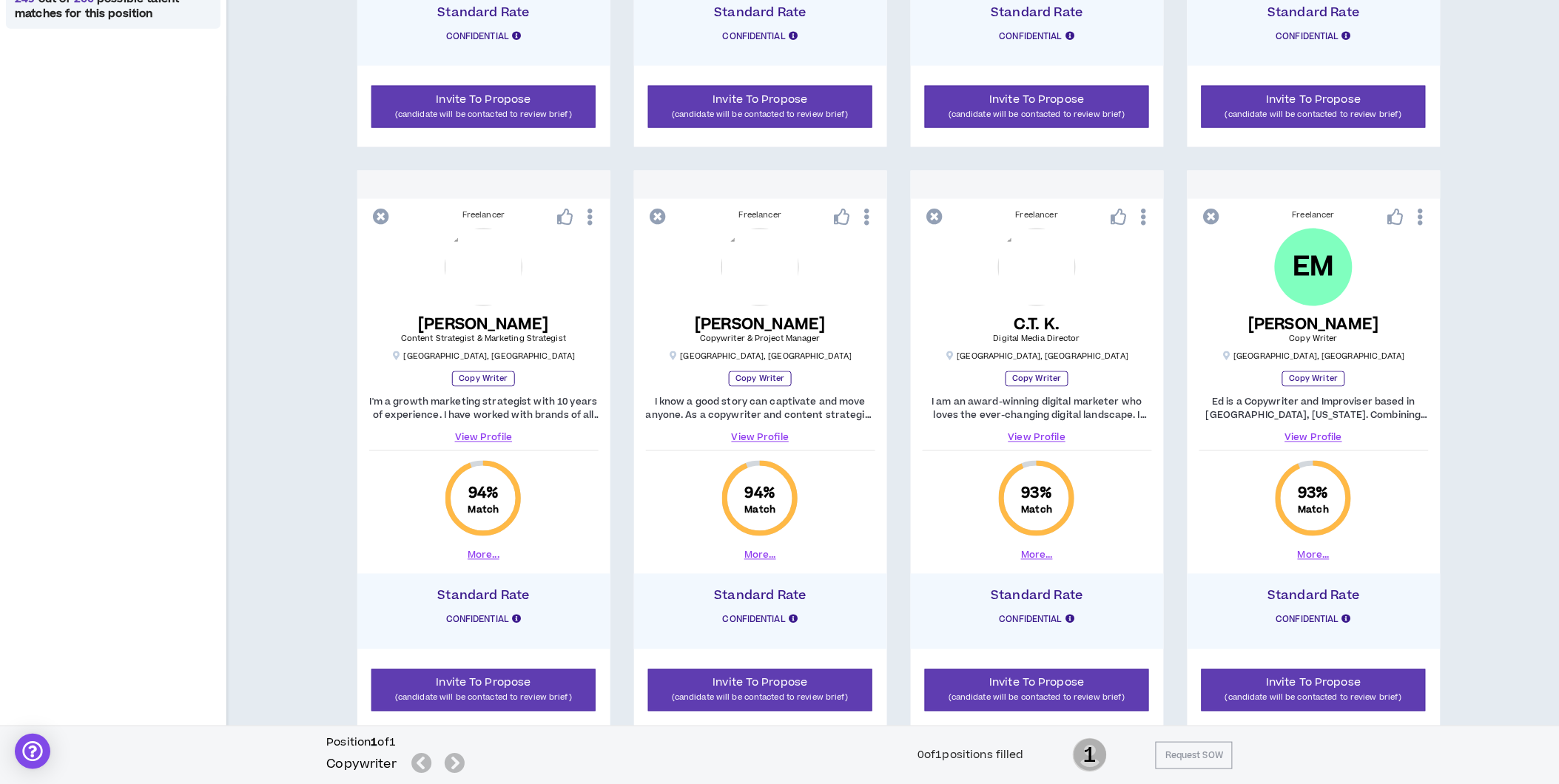
scroll to position [739, 0]
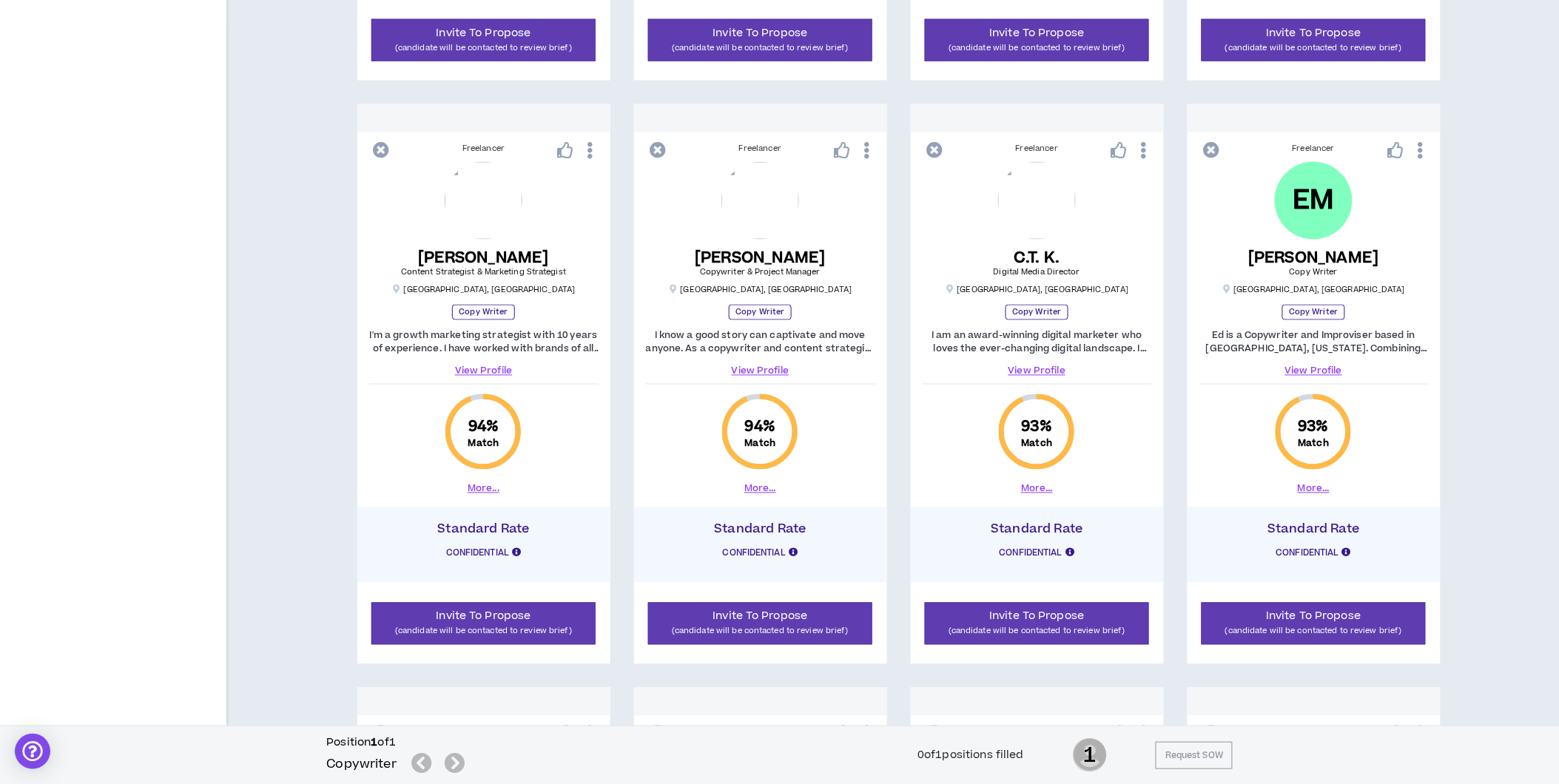
click at [1317, 488] on button "More..." at bounding box center [1314, 489] width 32 height 13
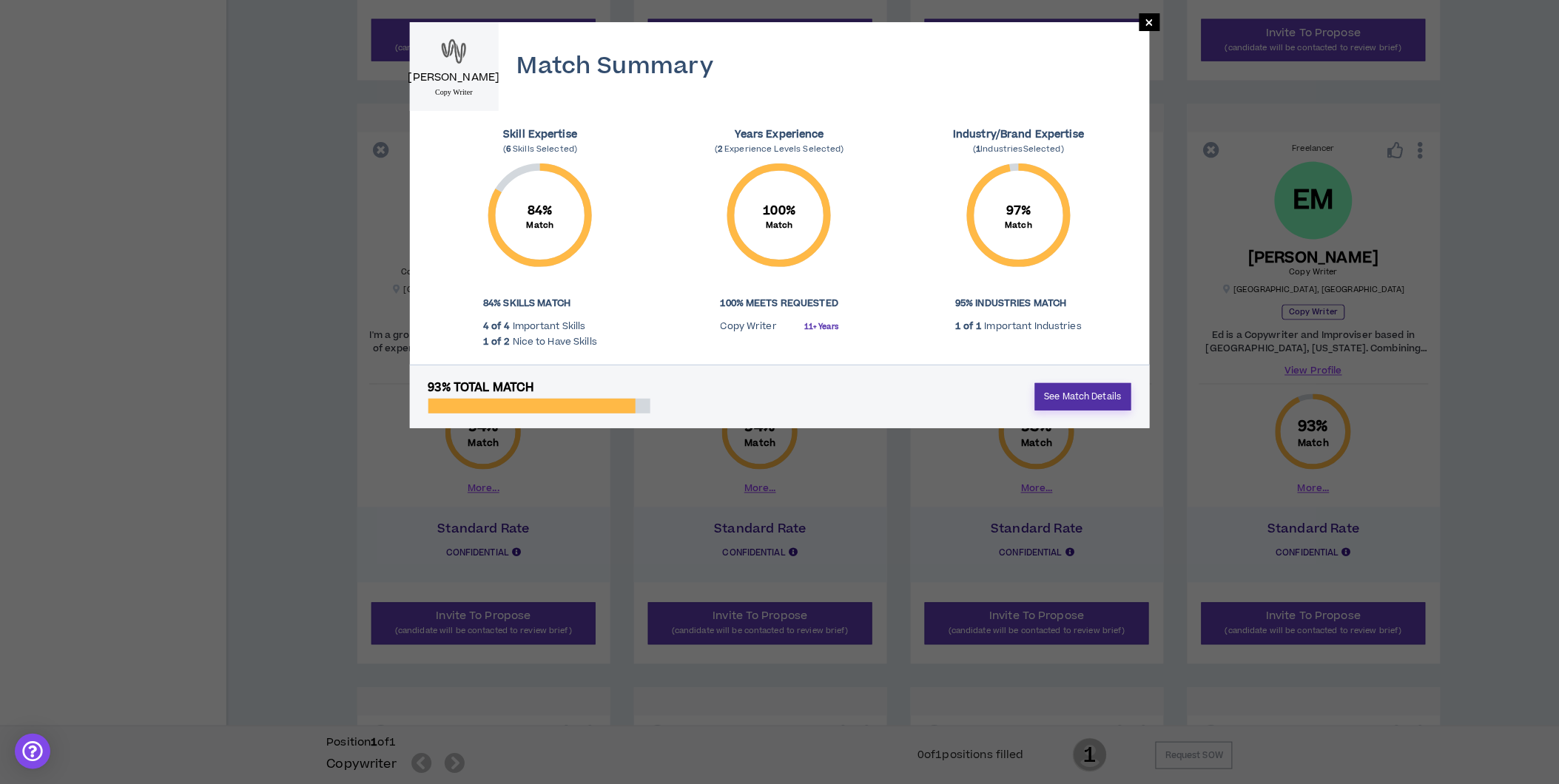
click at [1088, 396] on link "See Match Details" at bounding box center [1083, 397] width 96 height 27
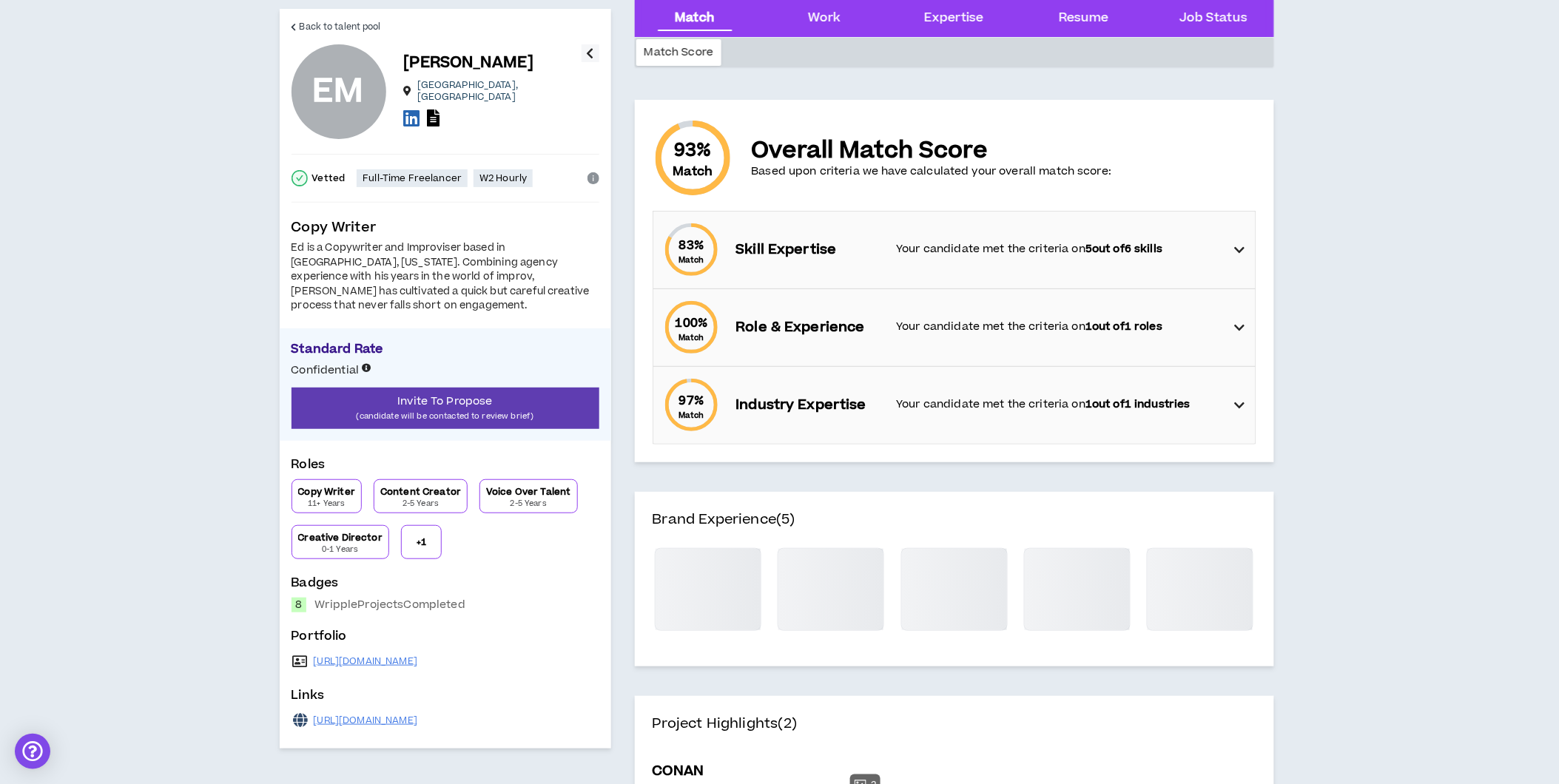
scroll to position [82, 0]
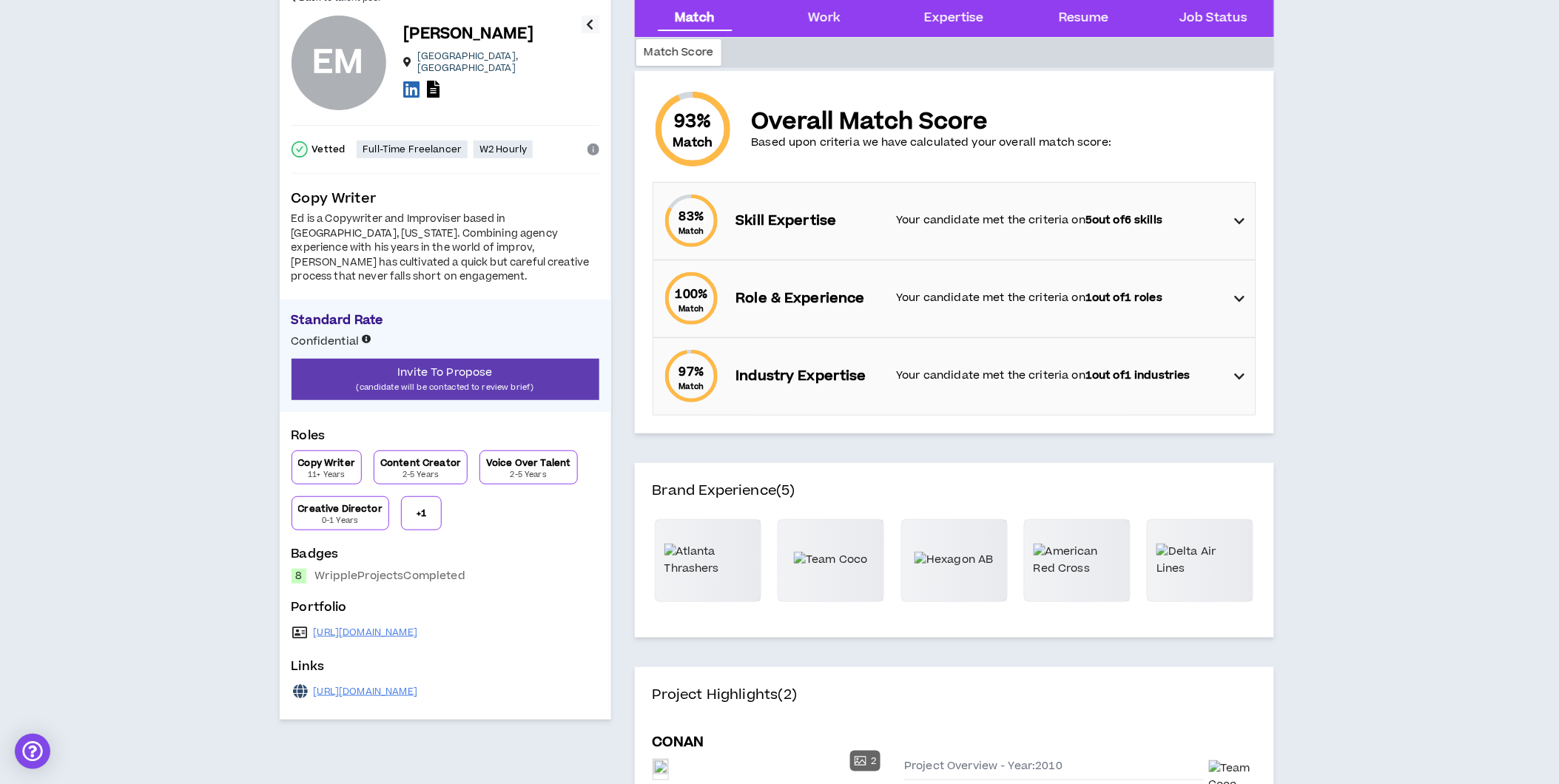
click at [1227, 220] on div "83 % Match Skill Expertise Your candidate met the criteria on 5 out of 6 skills" at bounding box center [959, 221] width 594 height 77
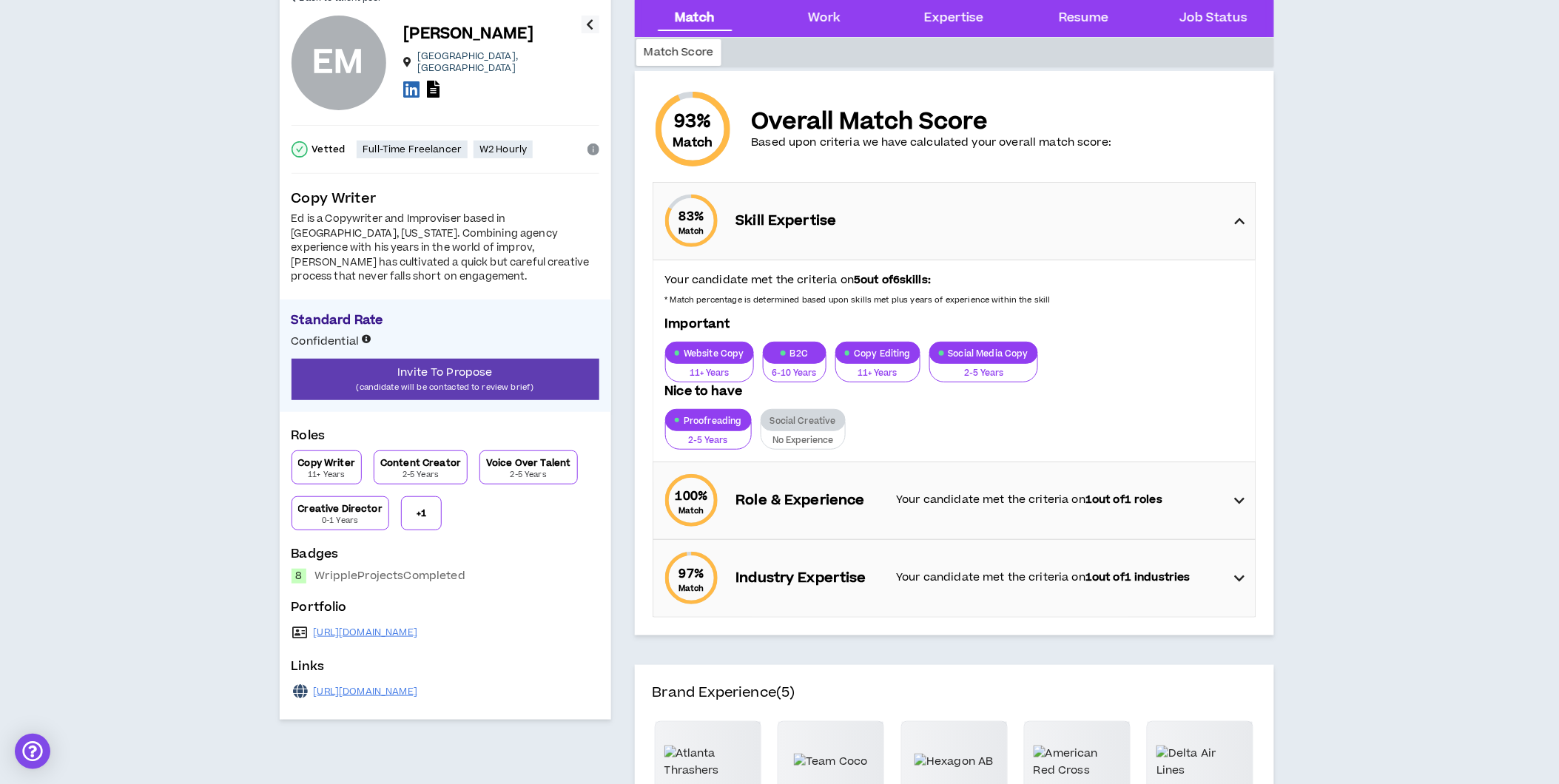
click at [1234, 493] on icon at bounding box center [1239, 501] width 10 height 18
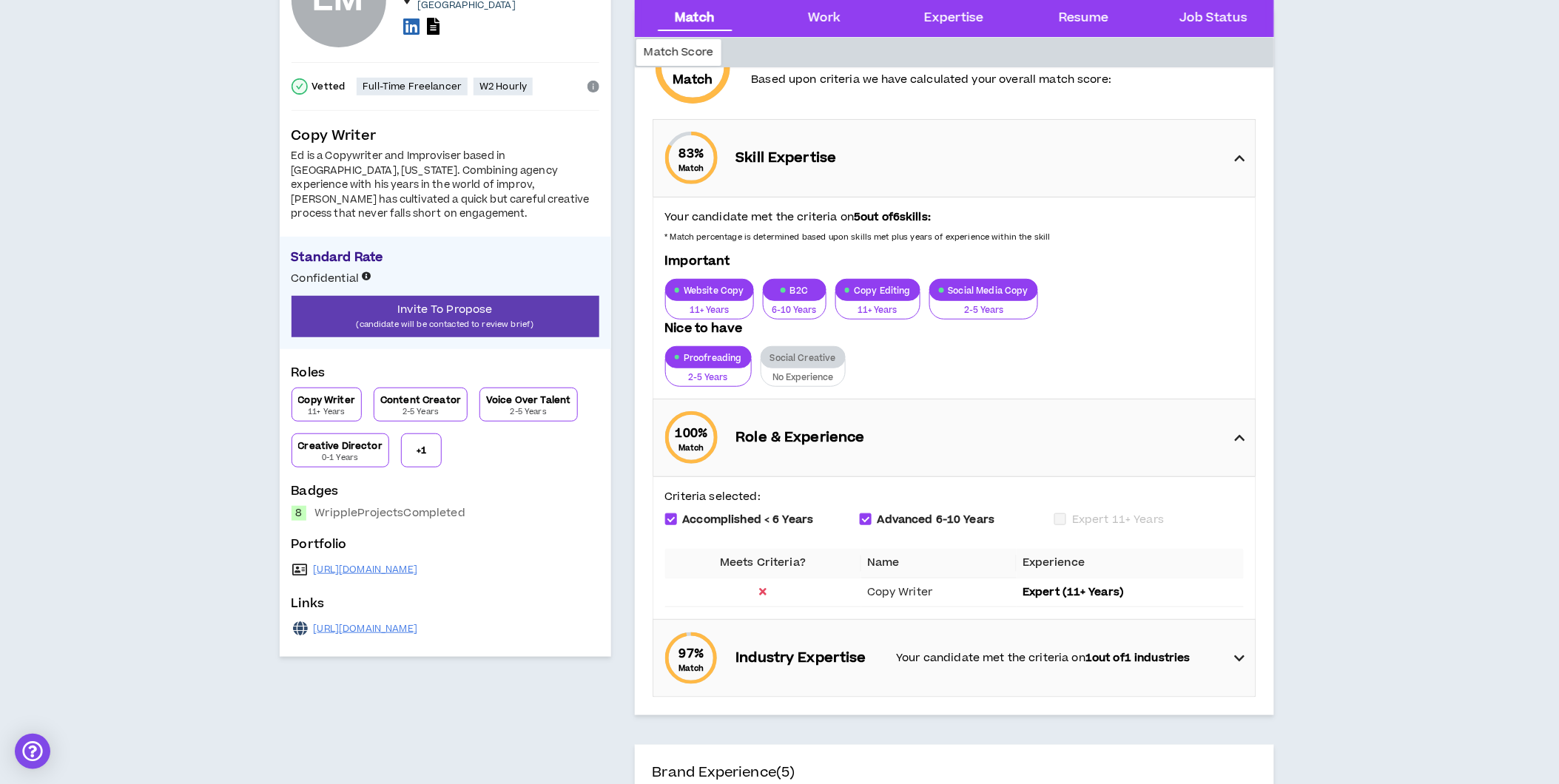
scroll to position [246, 0]
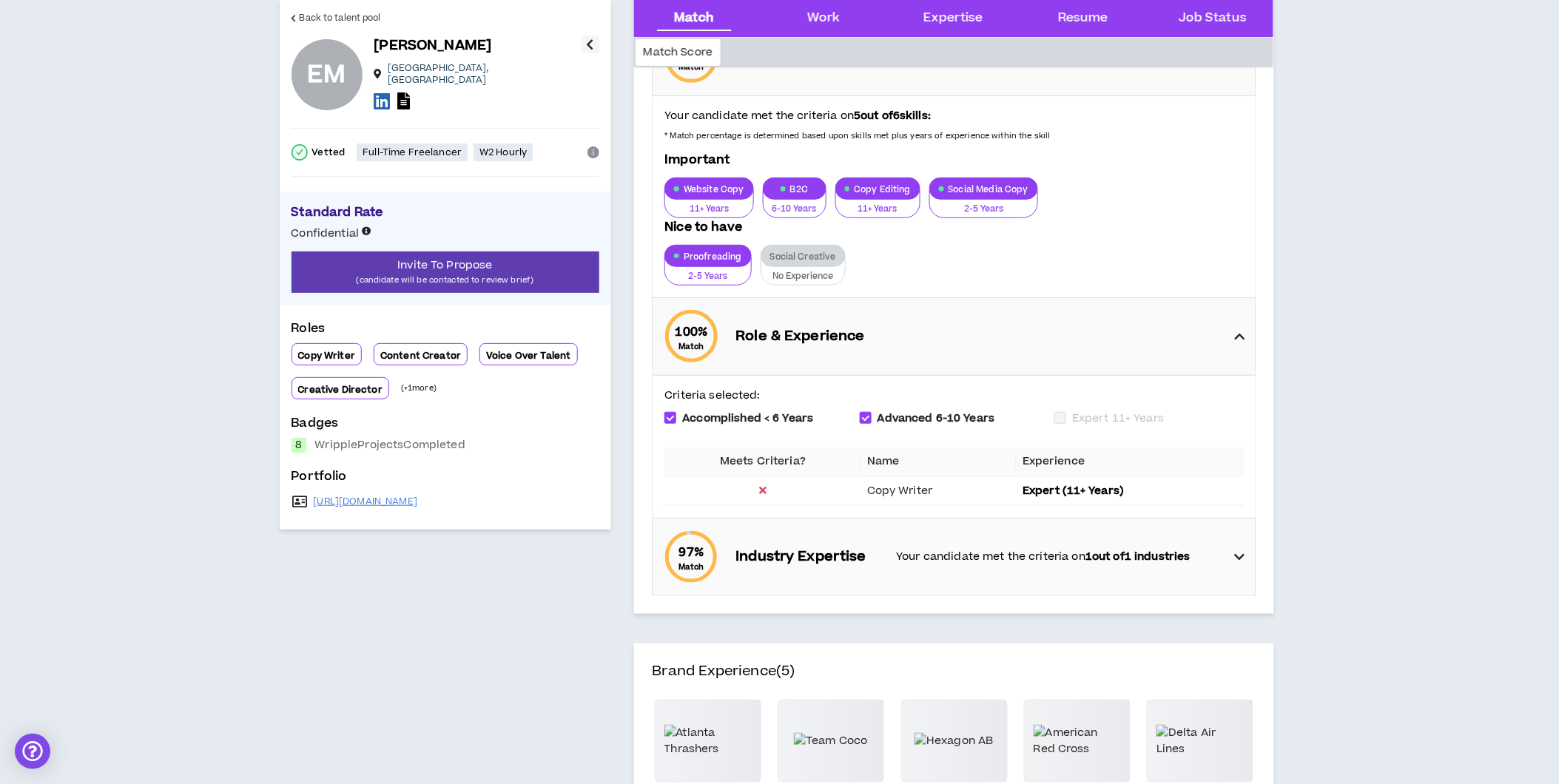
click at [1242, 553] on icon at bounding box center [1239, 557] width 10 height 18
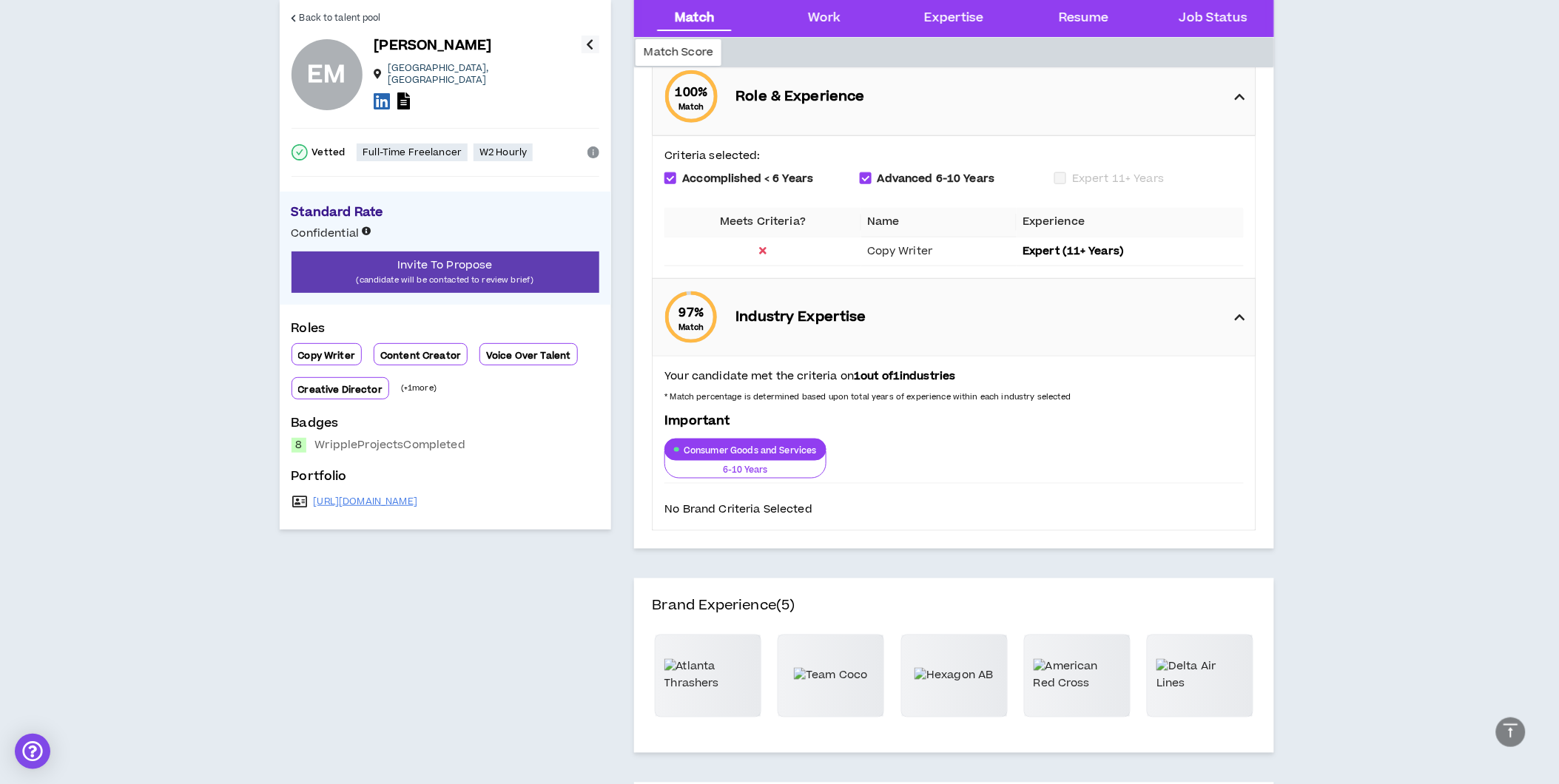
scroll to position [575, 0]
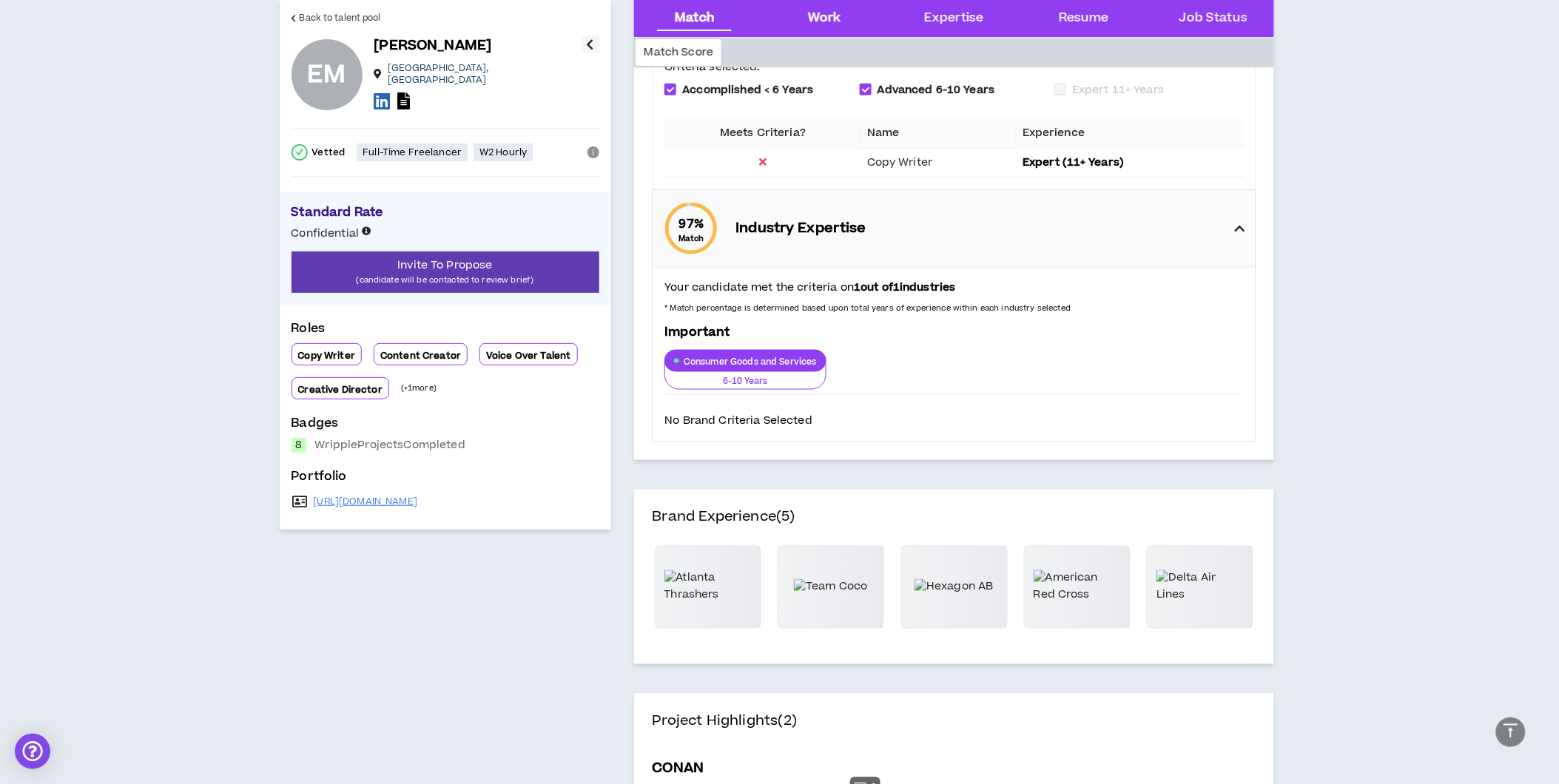
click at [814, 19] on div "Work" at bounding box center [824, 18] width 34 height 20
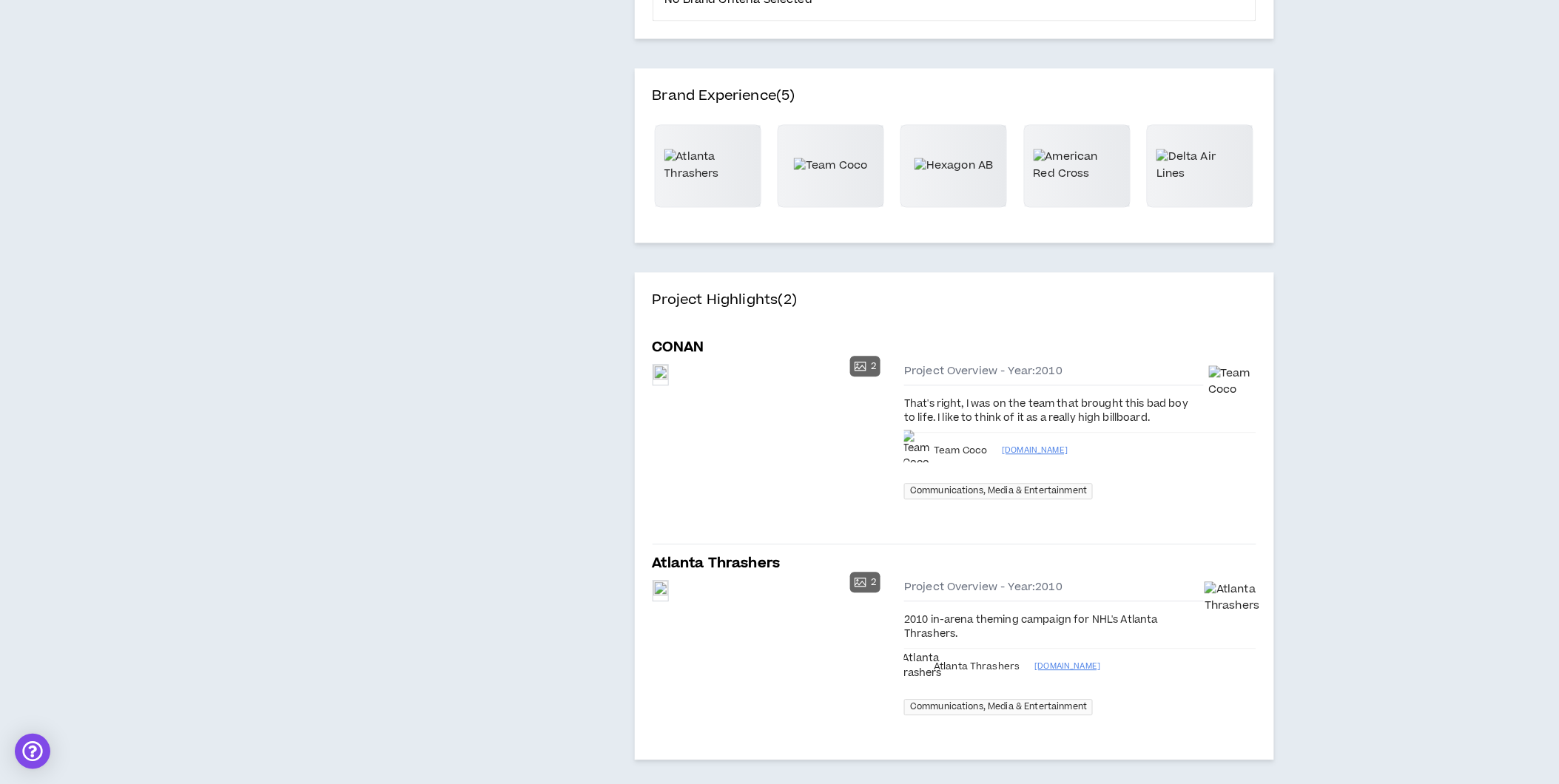
scroll to position [0, 0]
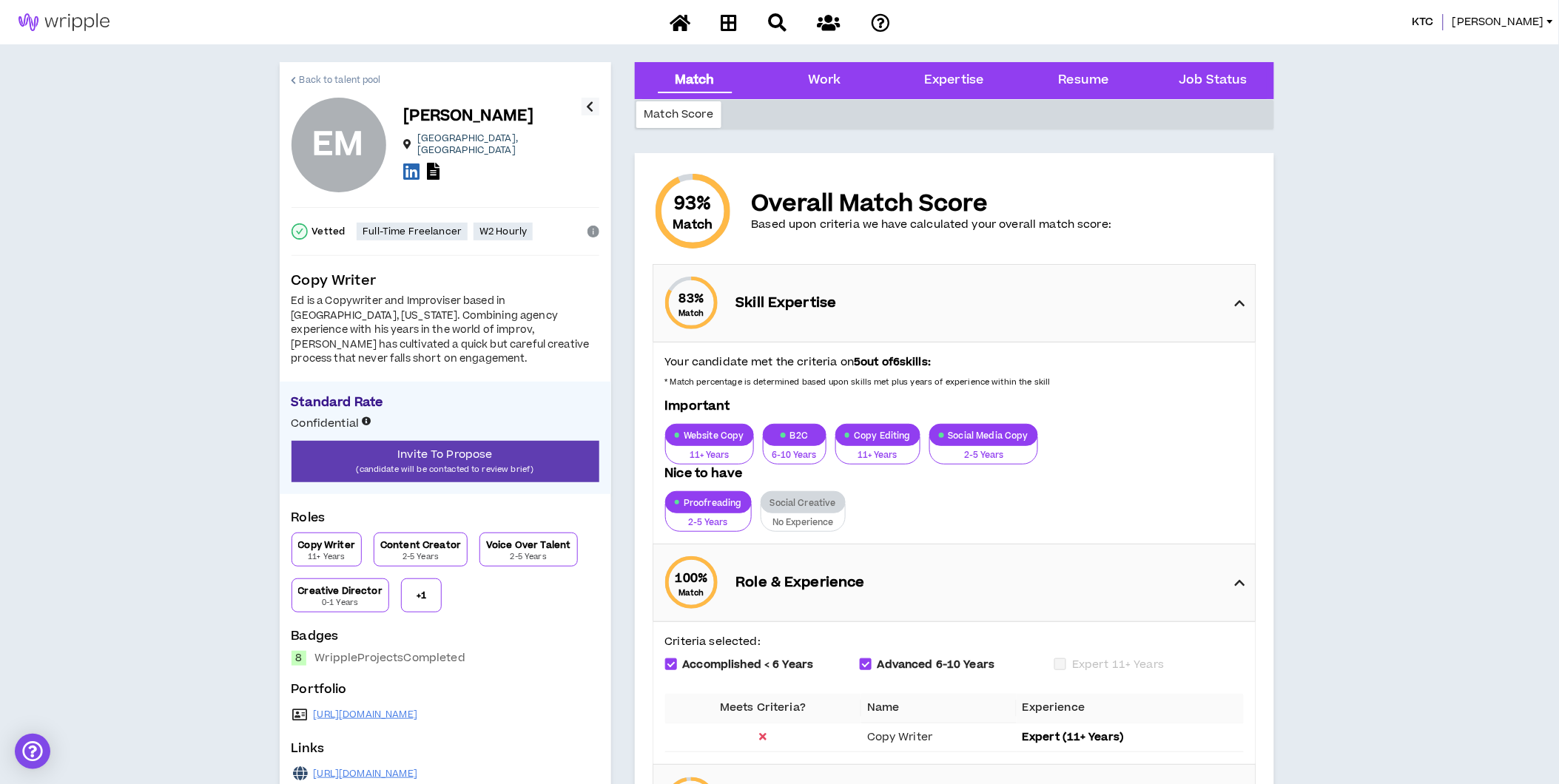
click at [320, 80] on span "Back to talent pool" at bounding box center [341, 80] width 81 height 14
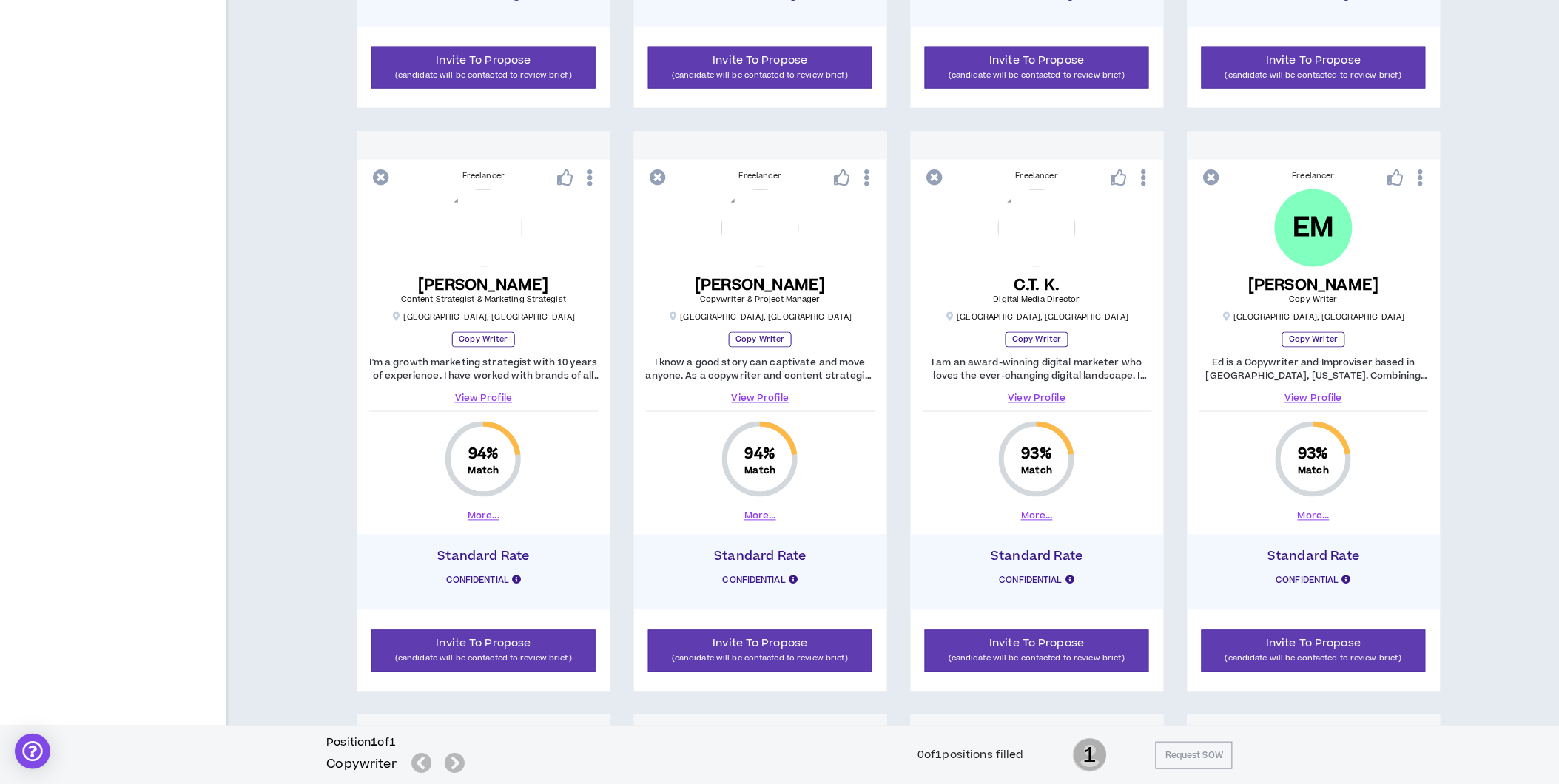
scroll to position [739, 0]
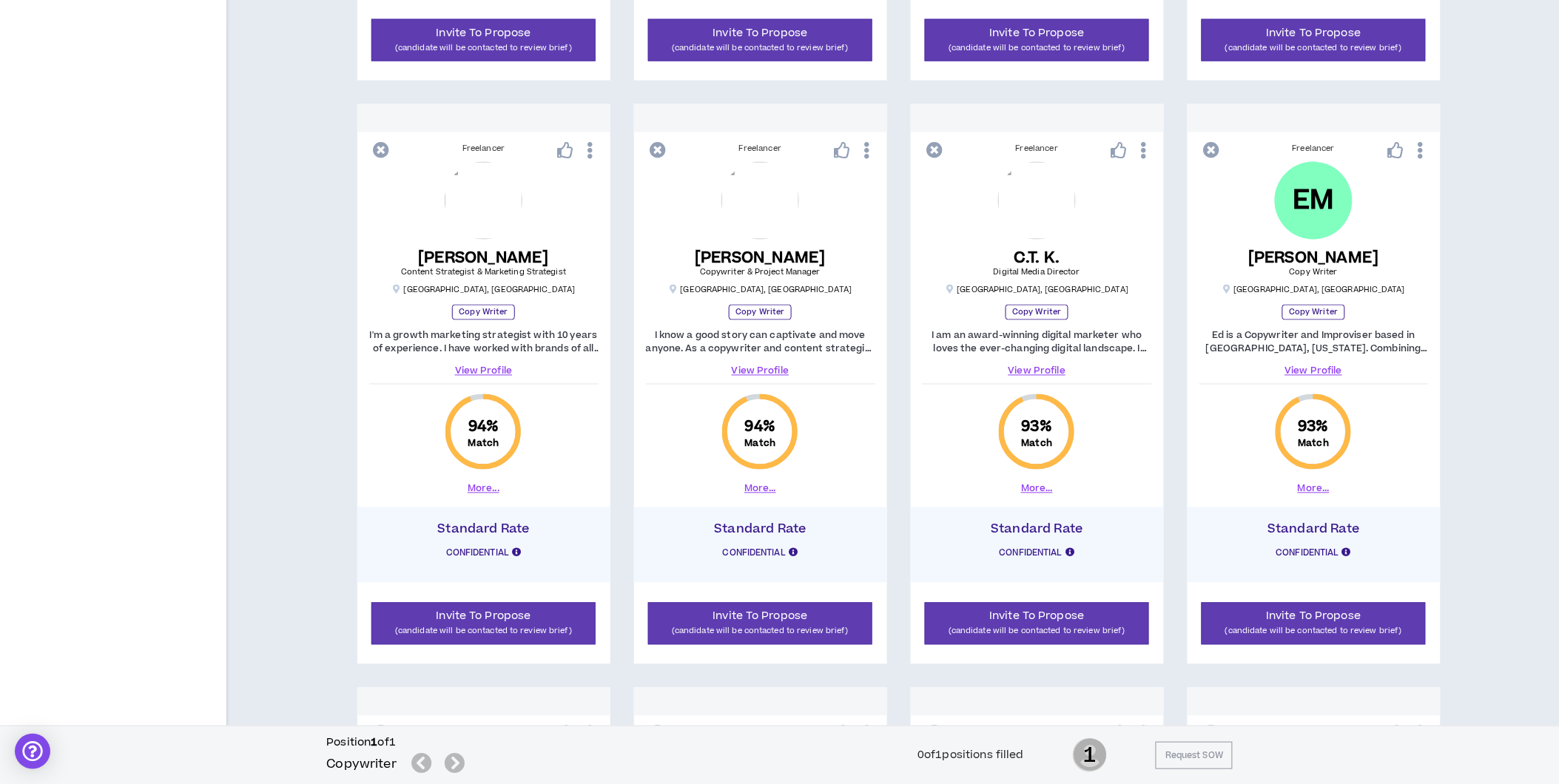
click at [1493, 404] on div "Freelancer JA John A. Associate Creative Director - Copy Atlanta , GA Copy Writ…" at bounding box center [898, 384] width 1285 height 1727
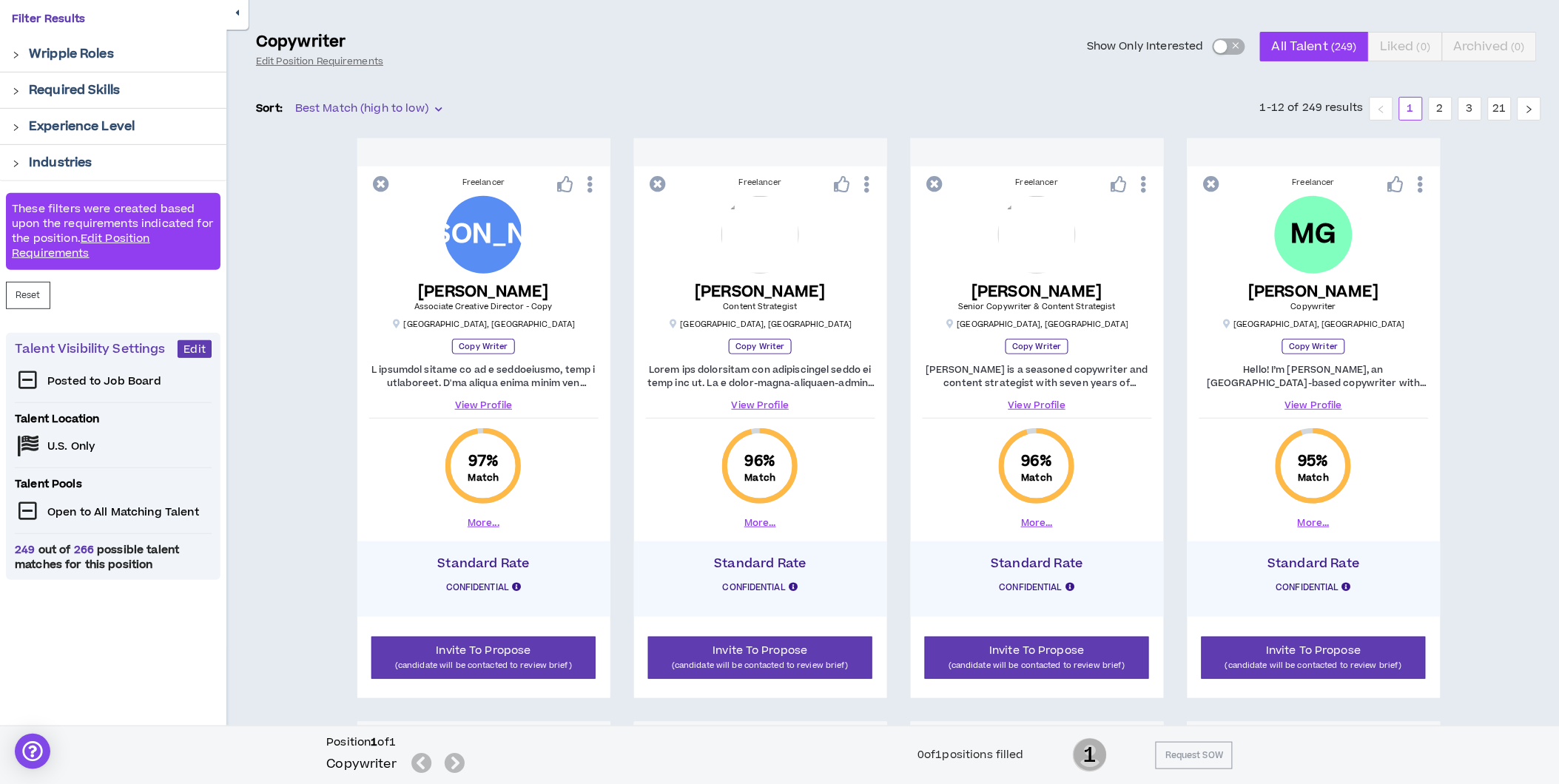
scroll to position [0, 0]
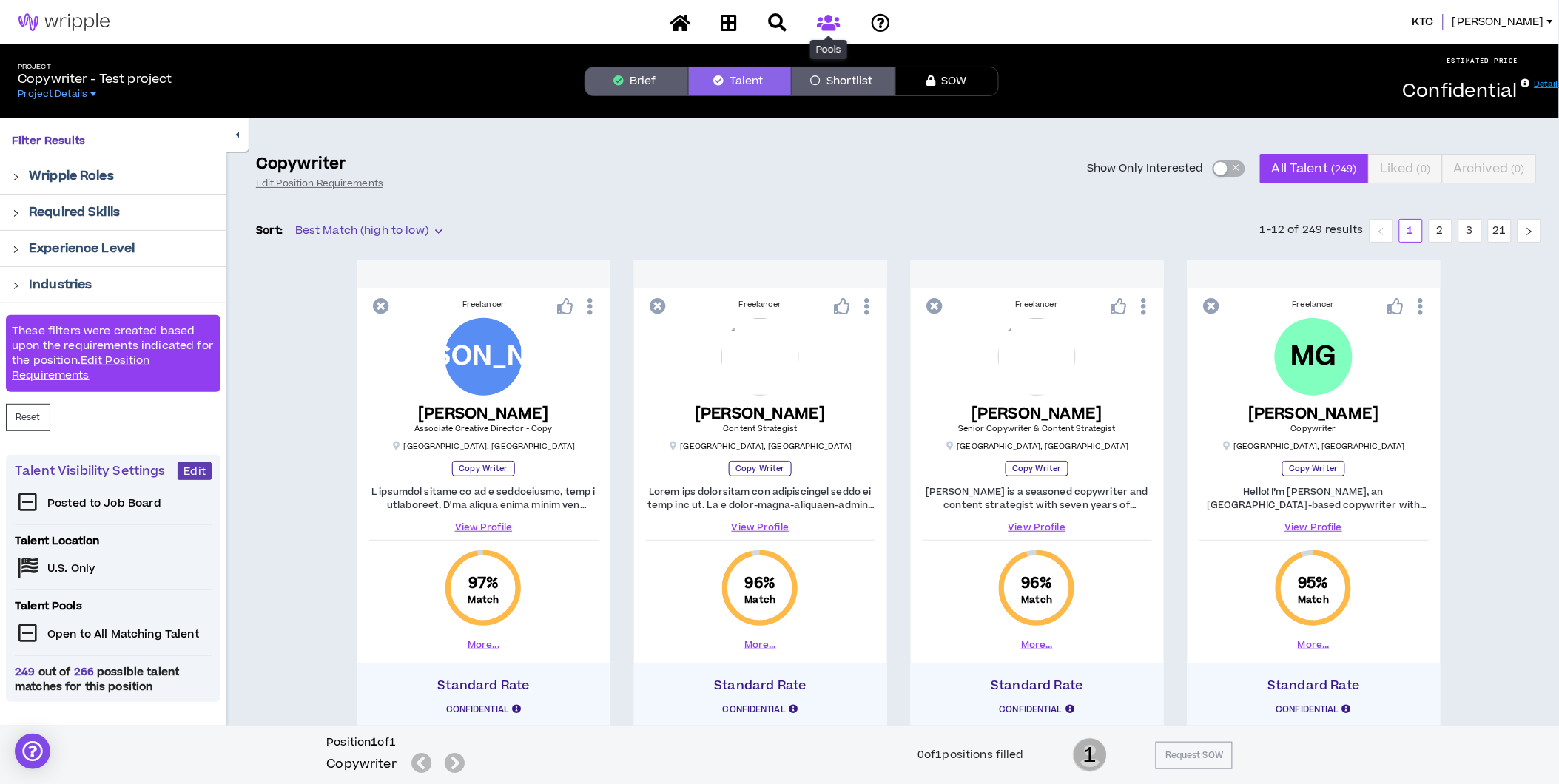
click at [827, 16] on icon at bounding box center [828, 23] width 23 height 19
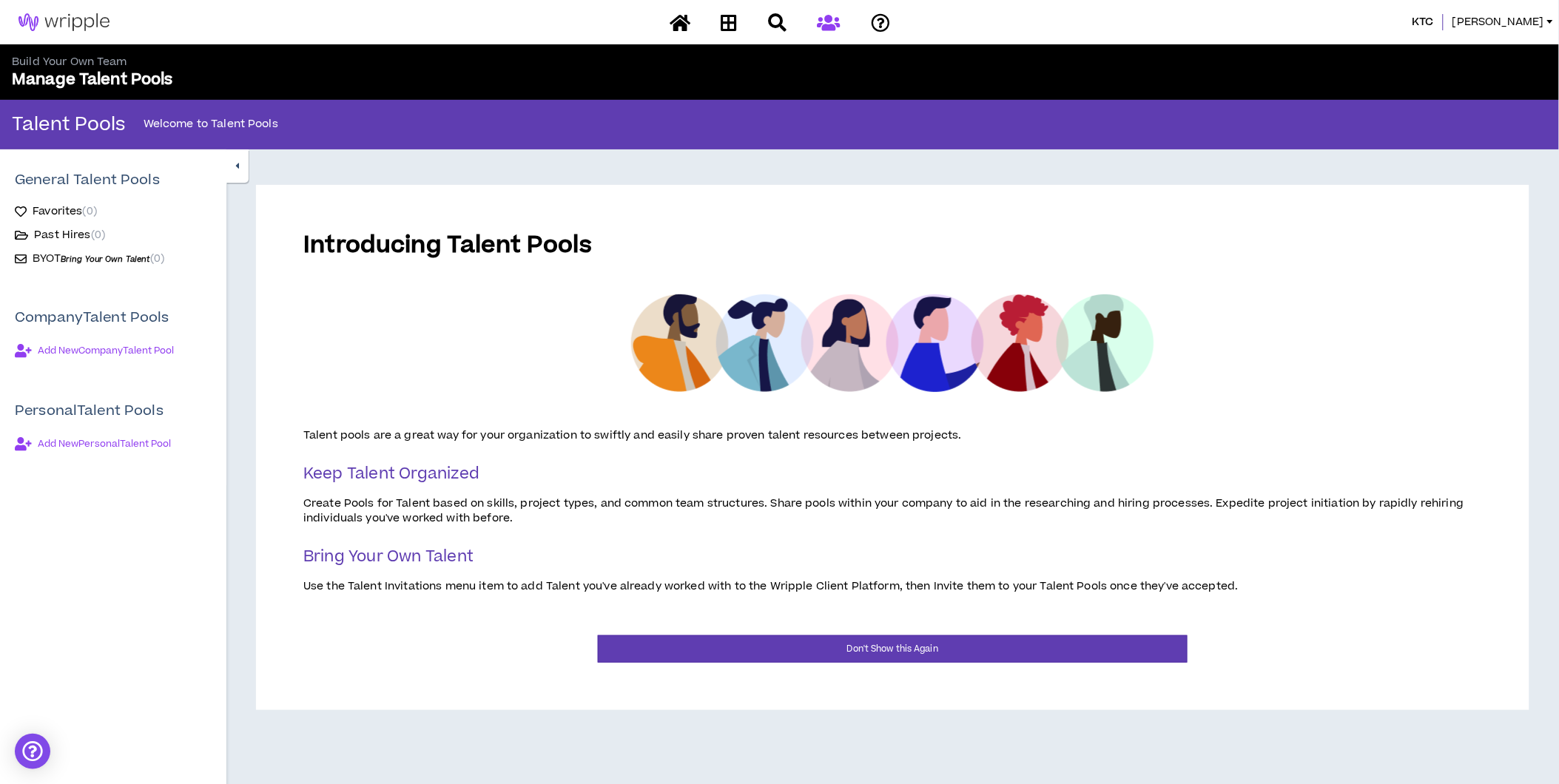
click at [60, 255] on span "BYOT Bring Your Own Talent" at bounding box center [91, 258] width 118 height 16
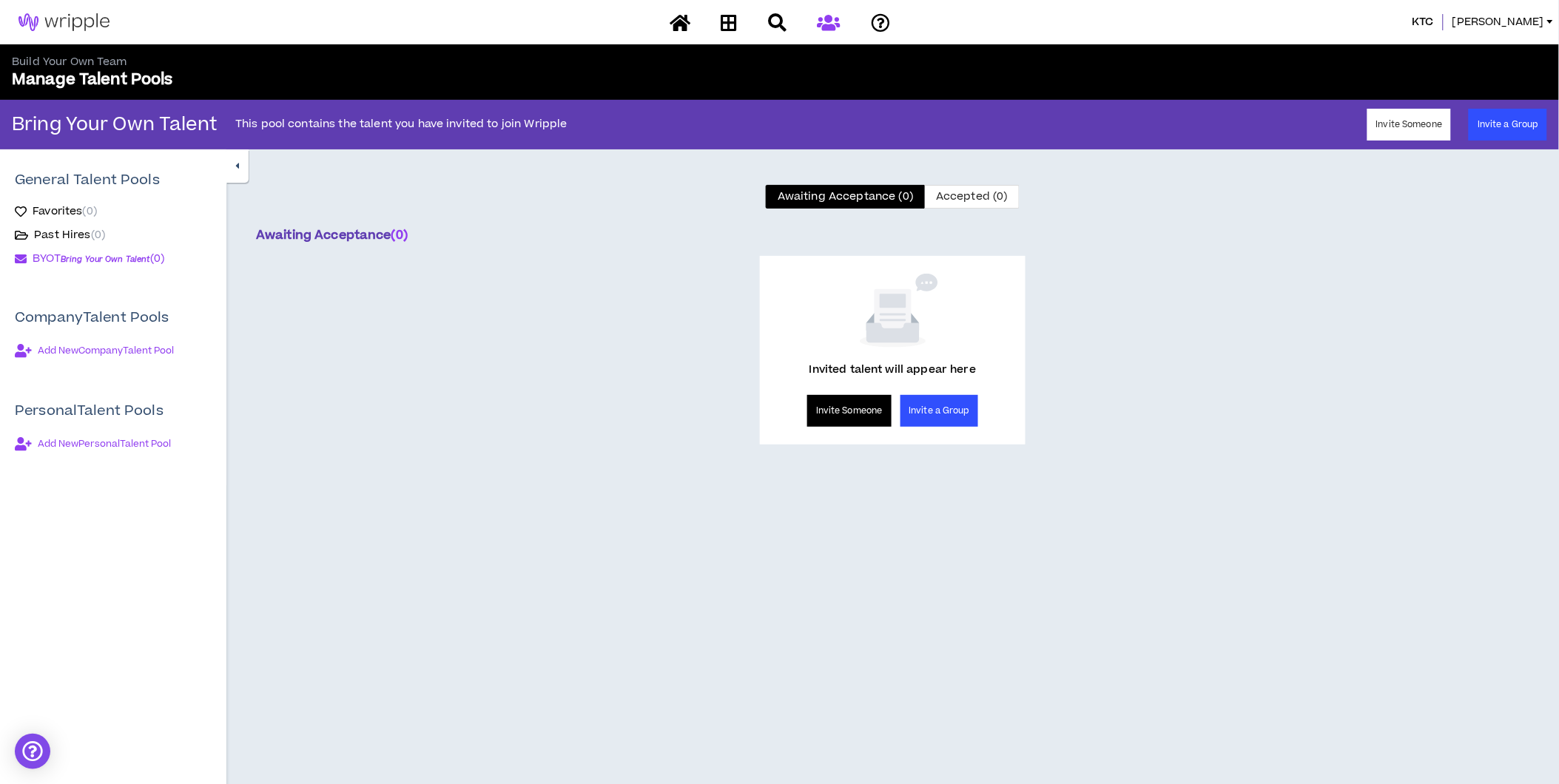
click at [860, 414] on button "Invite Someone" at bounding box center [850, 411] width 84 height 32
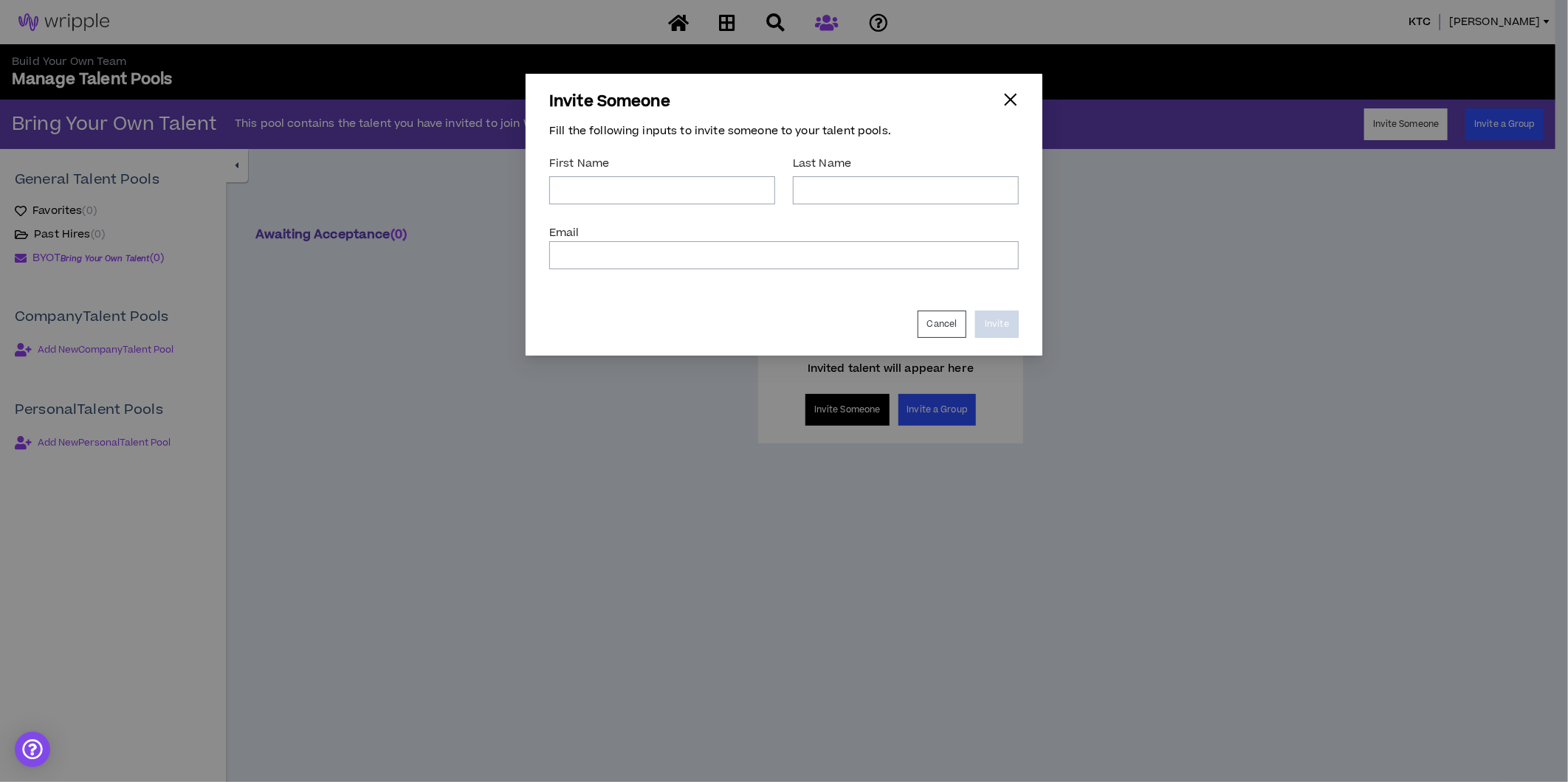
click at [1010, 100] on div "button" at bounding box center [1010, 99] width 16 height 16
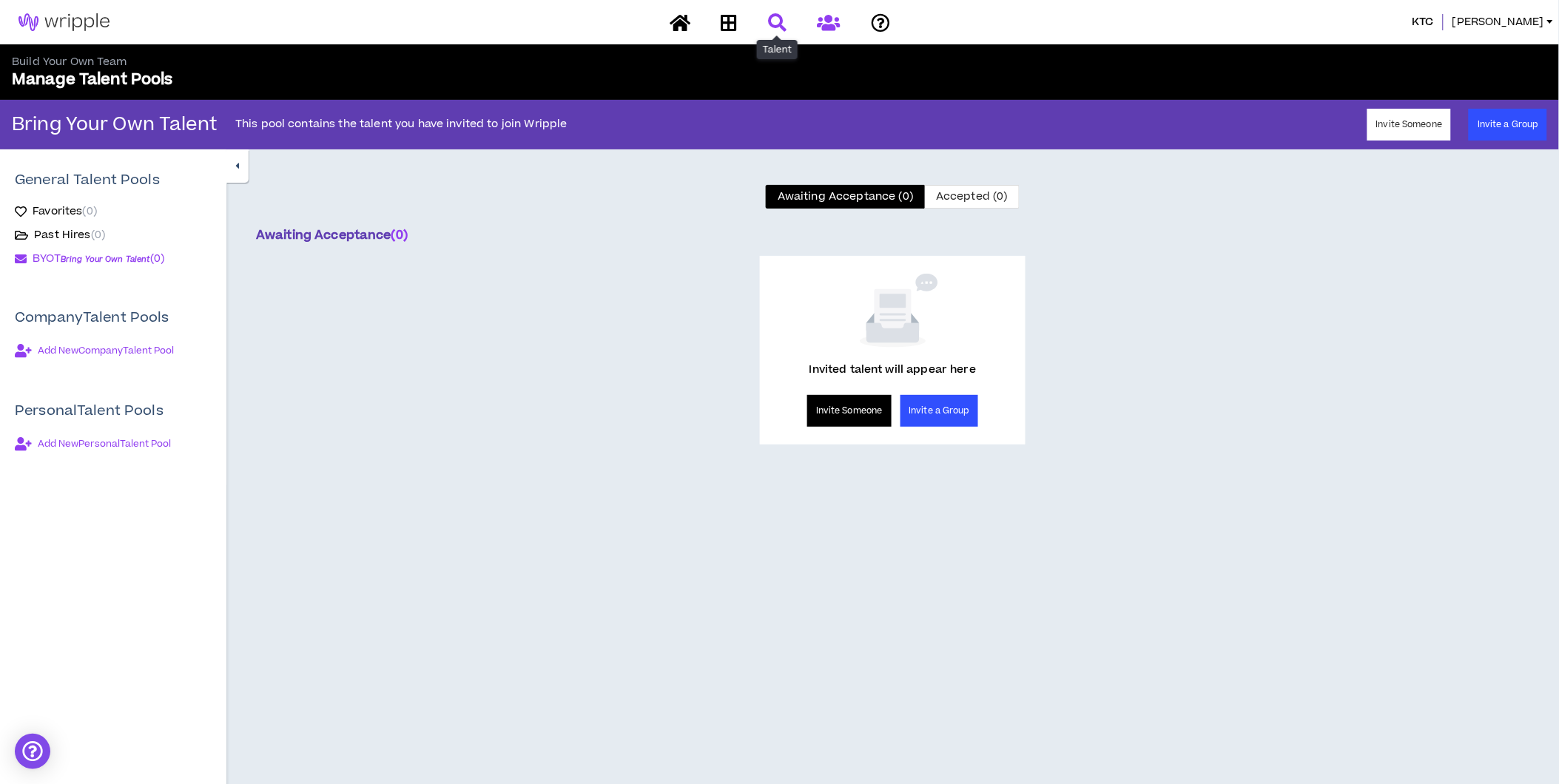
click at [776, 18] on icon at bounding box center [777, 23] width 19 height 19
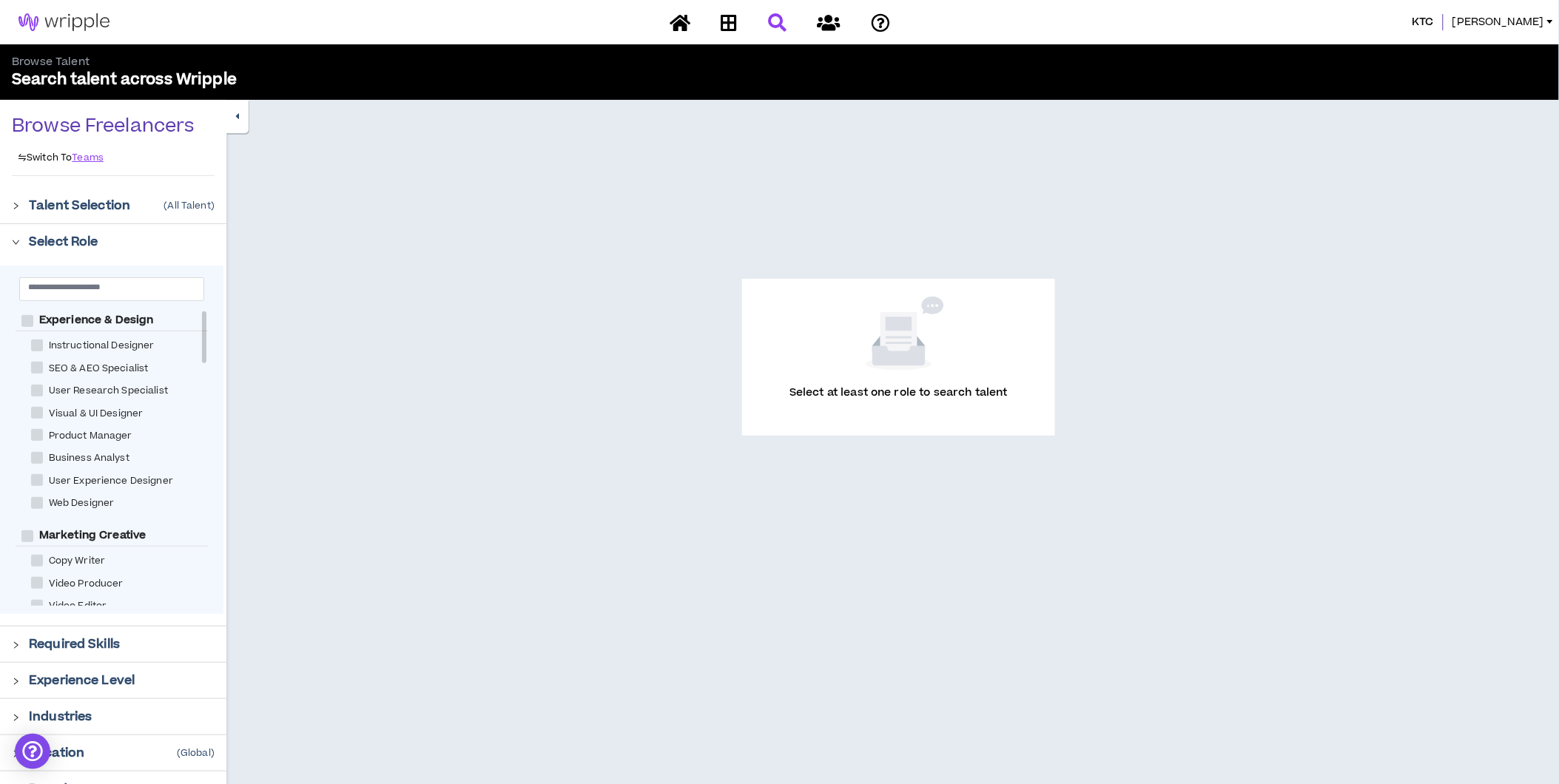
click at [669, 22] on link at bounding box center [680, 22] width 28 height 26
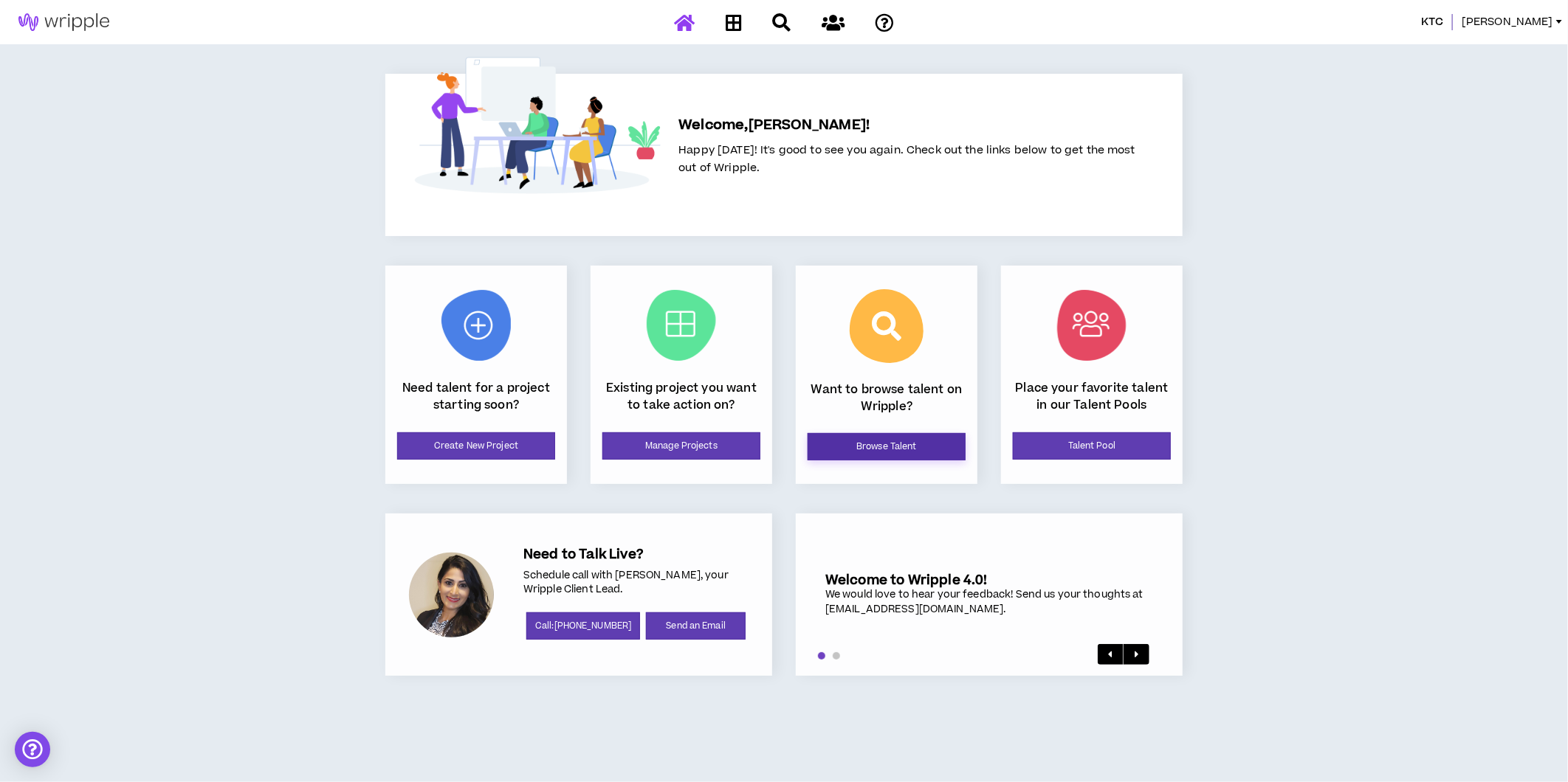
click at [890, 448] on link "Browse Talent" at bounding box center [886, 446] width 158 height 27
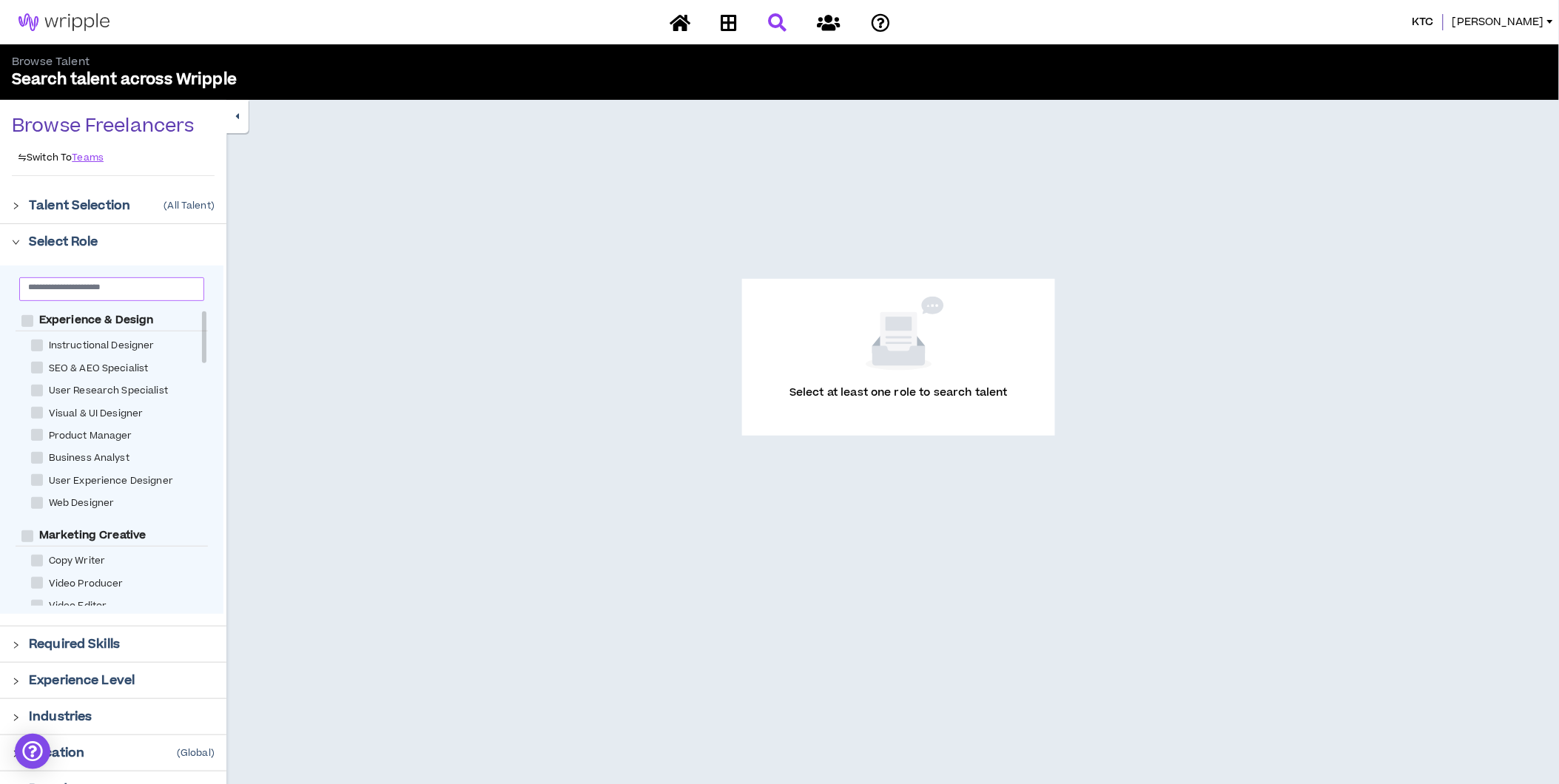
click at [102, 290] on input "text" at bounding box center [105, 287] width 155 height 11
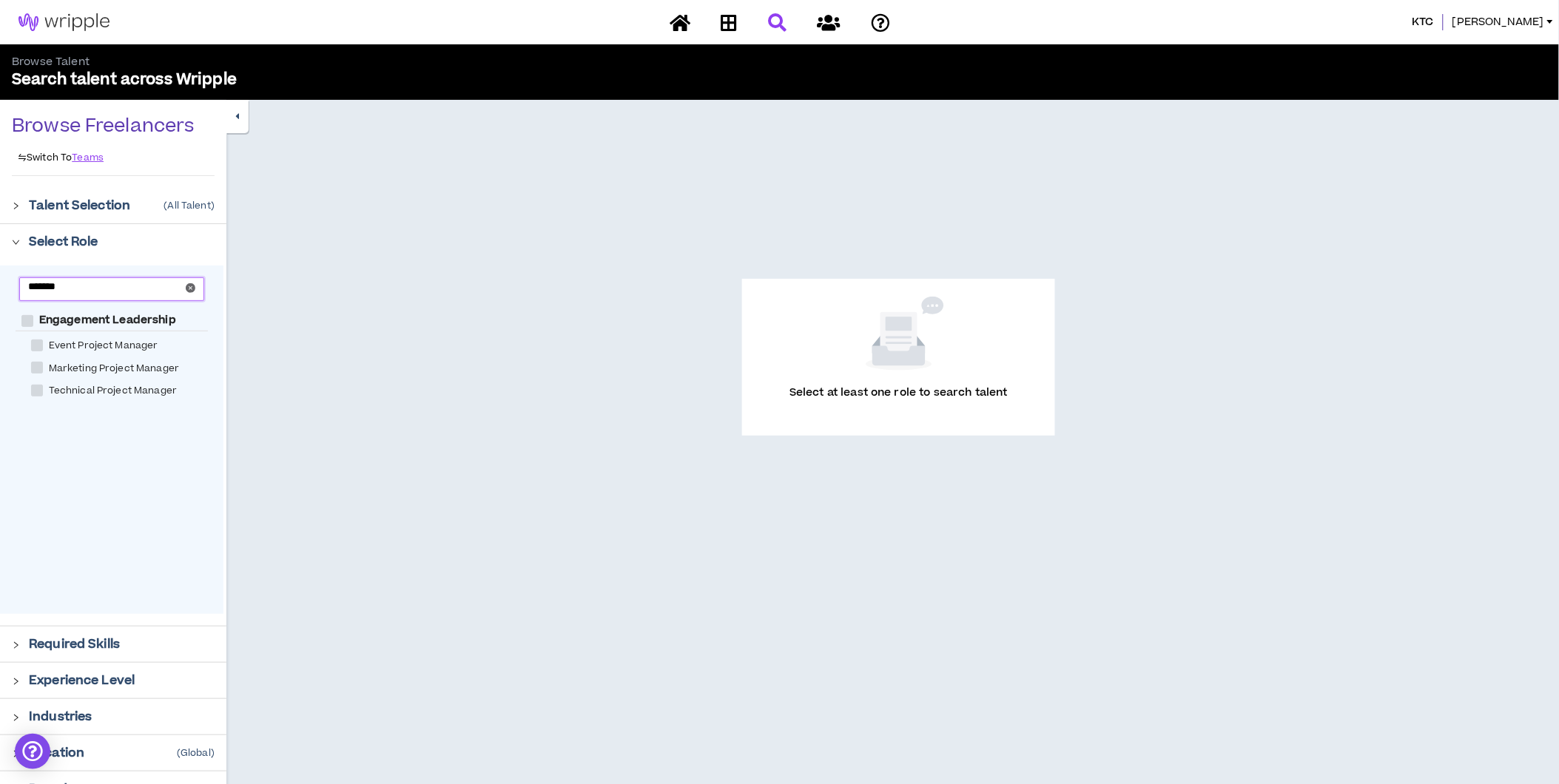
type input "*******"
click at [92, 364] on span "Marketing Project Manager" at bounding box center [114, 369] width 143 height 14
checkbox Manager "****"
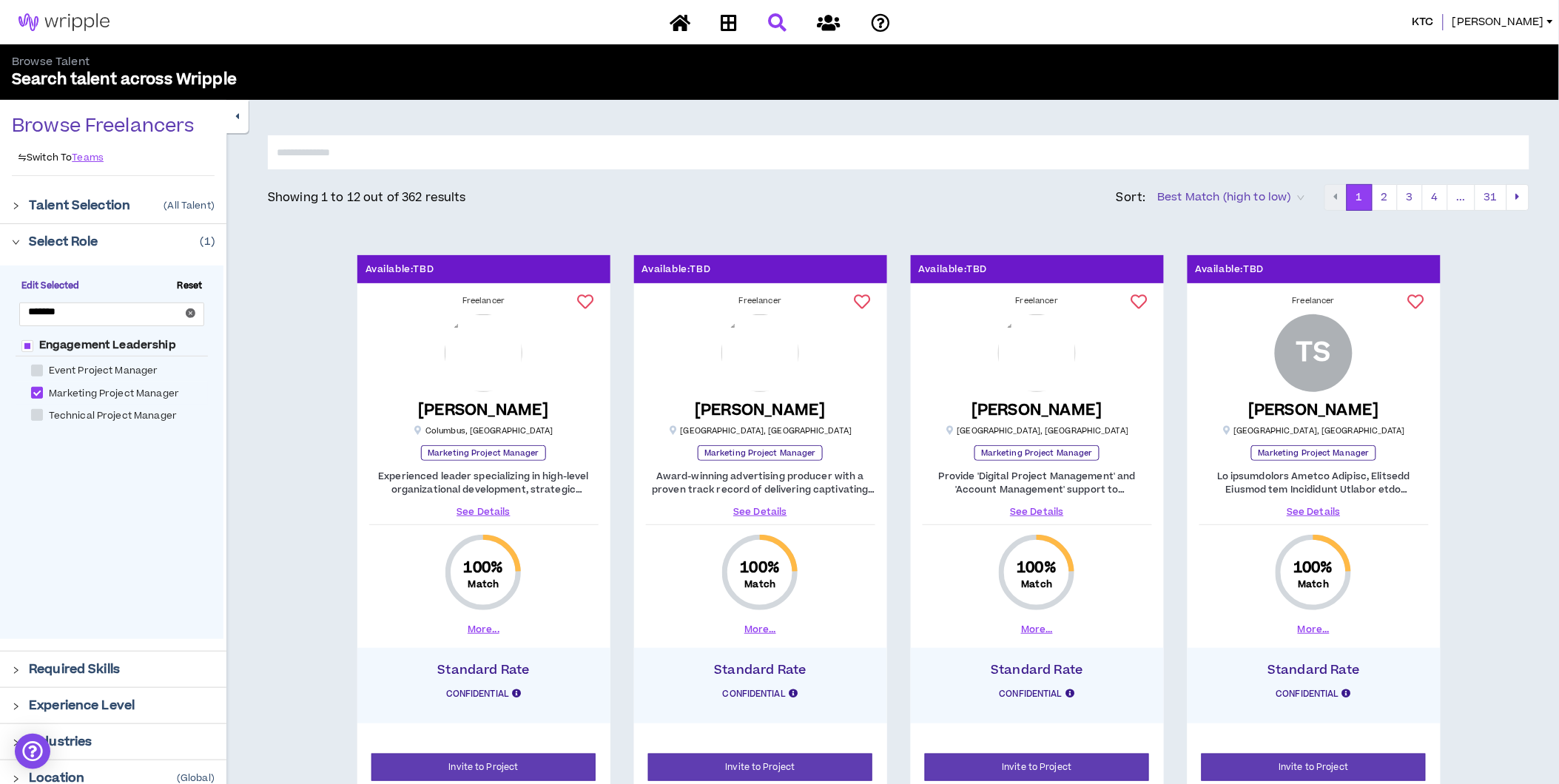
click at [69, 664] on p "Required Skills" at bounding box center [74, 669] width 91 height 18
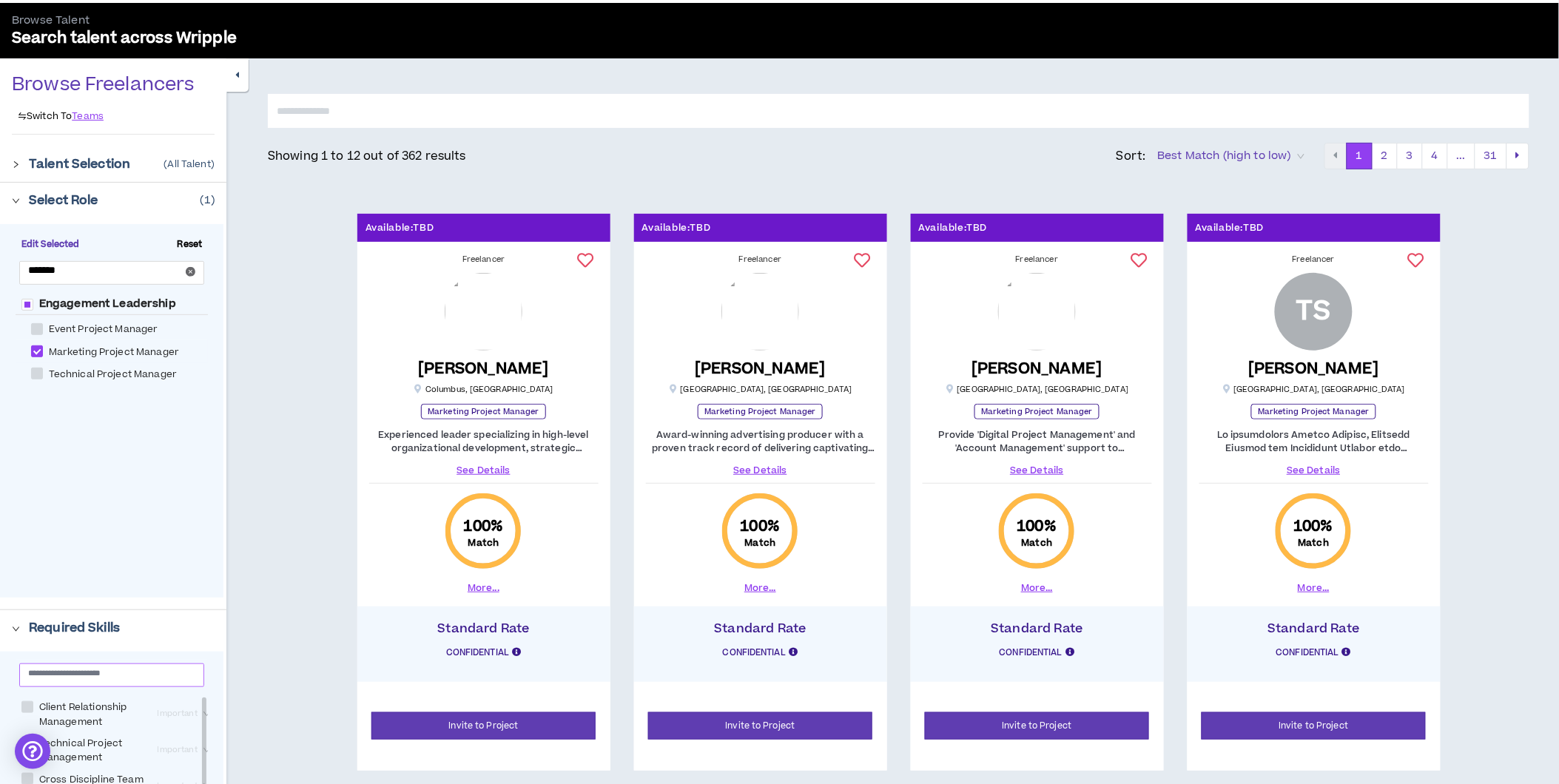
scroll to position [329, 0]
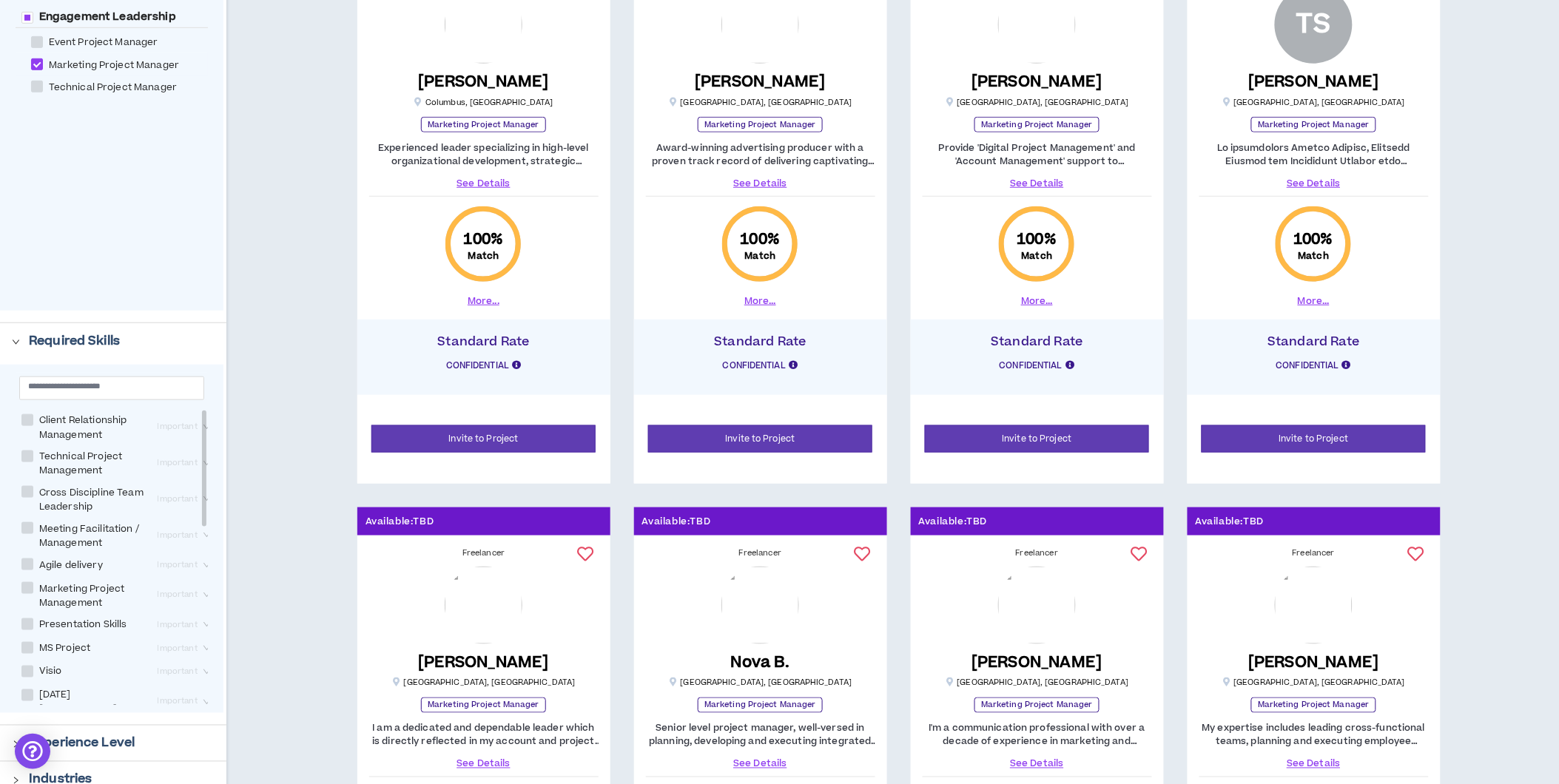
click at [62, 565] on span "Agile delivery" at bounding box center [71, 565] width 76 height 14
checkbox delivery "****"
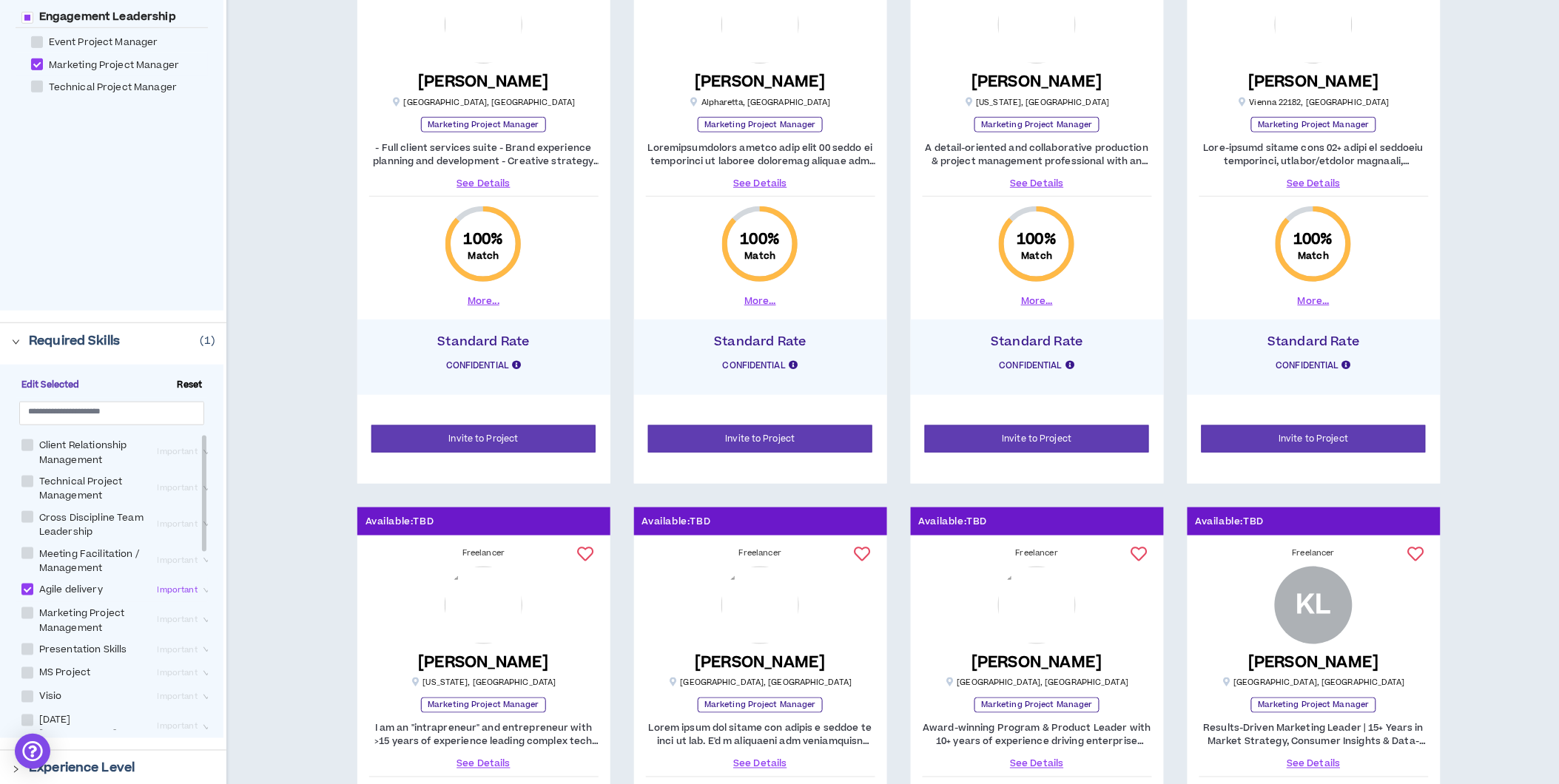
click at [61, 479] on span "Technical Project Management" at bounding box center [93, 489] width 119 height 28
checkbox Management "****"
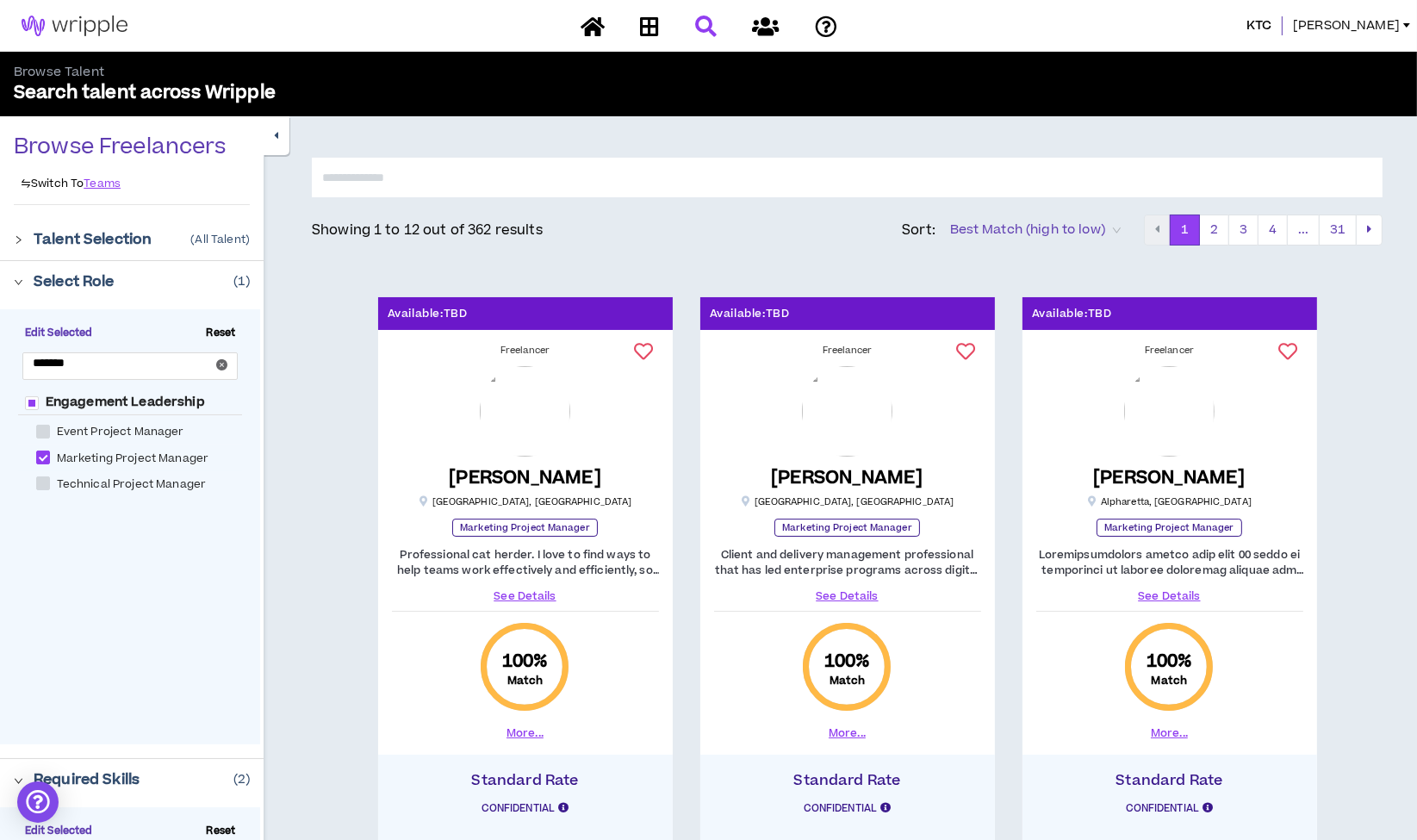
click at [1382, 24] on span "Linda" at bounding box center [1346, 25] width 106 height 19
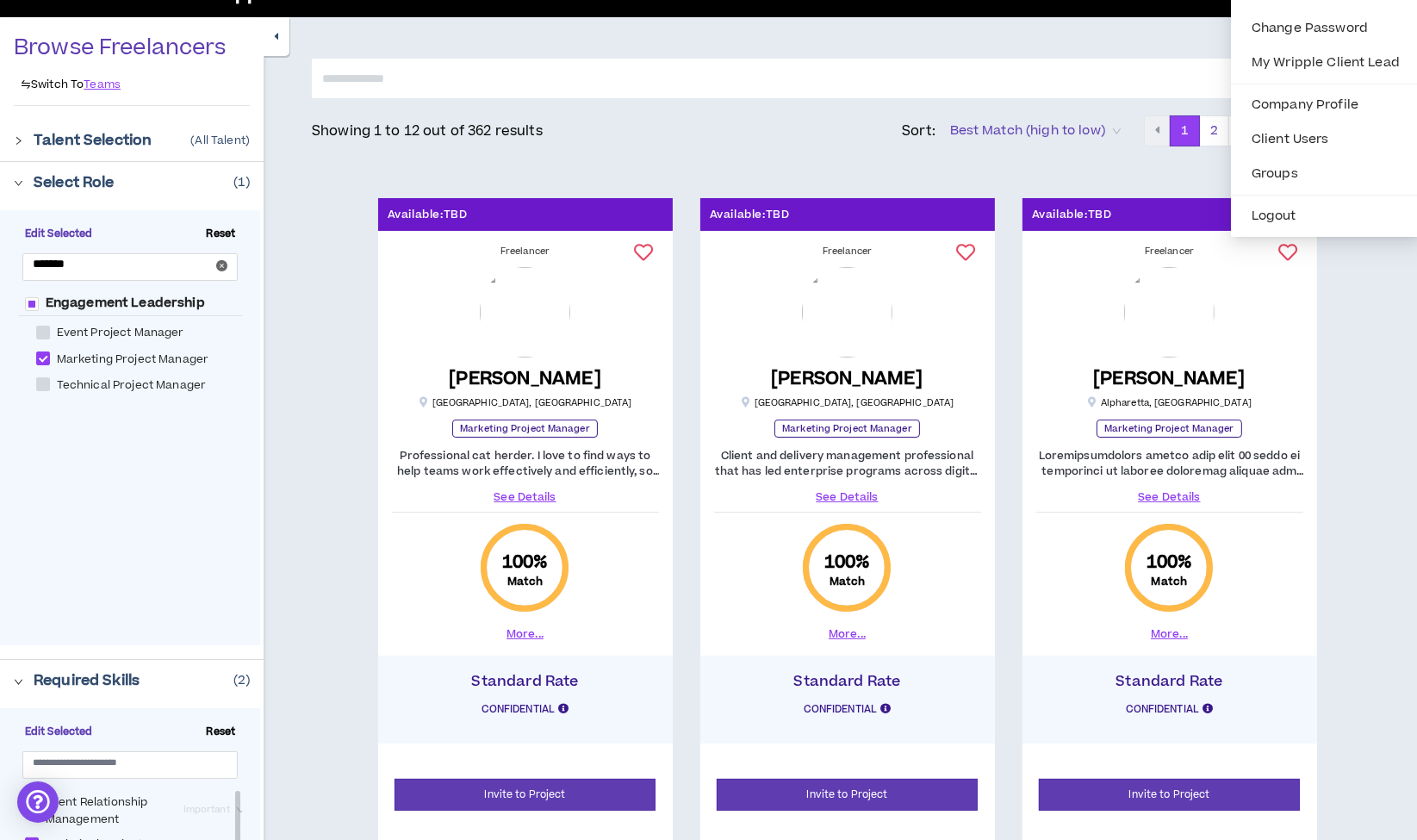
scroll to position [101, 0]
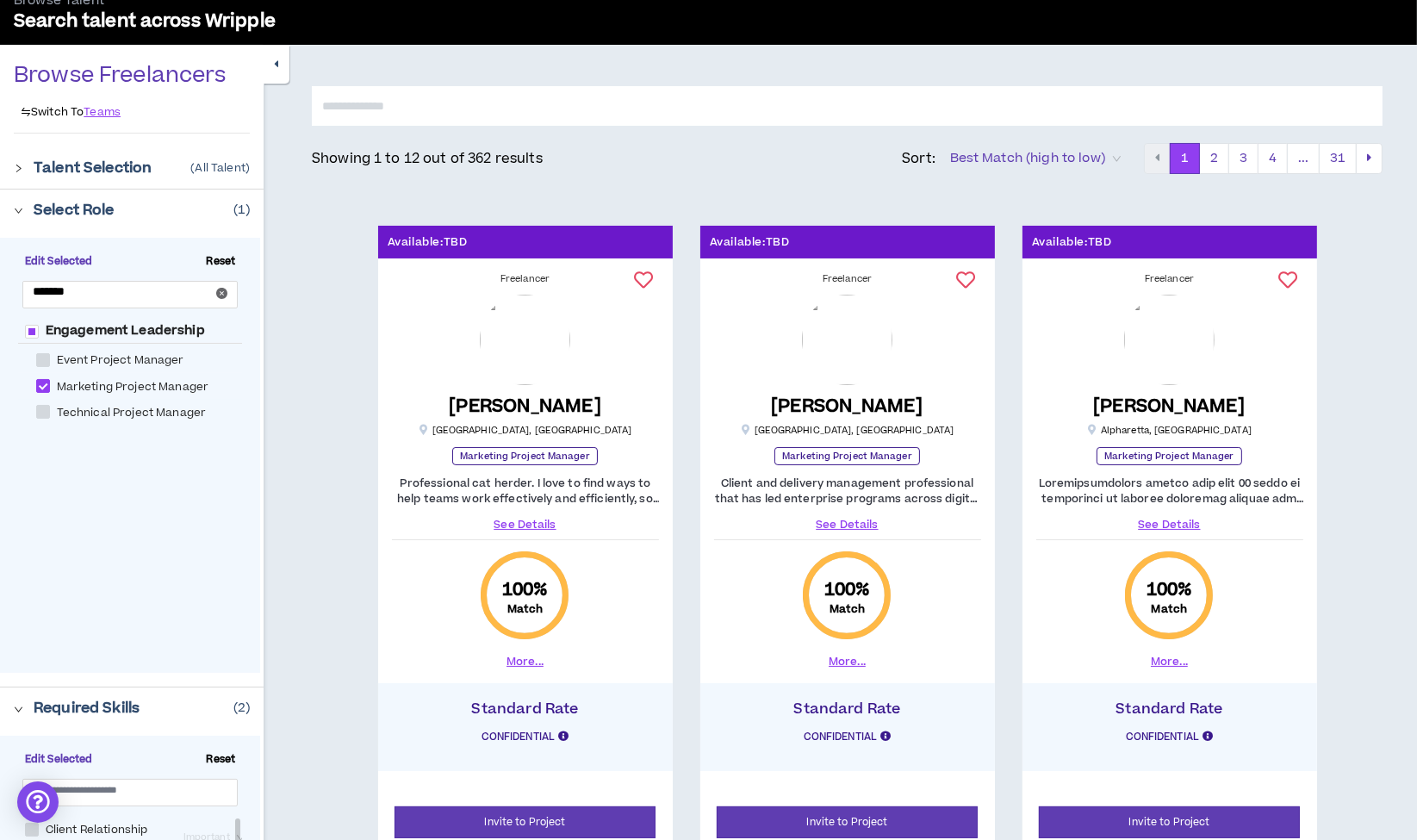
scroll to position [0, 0]
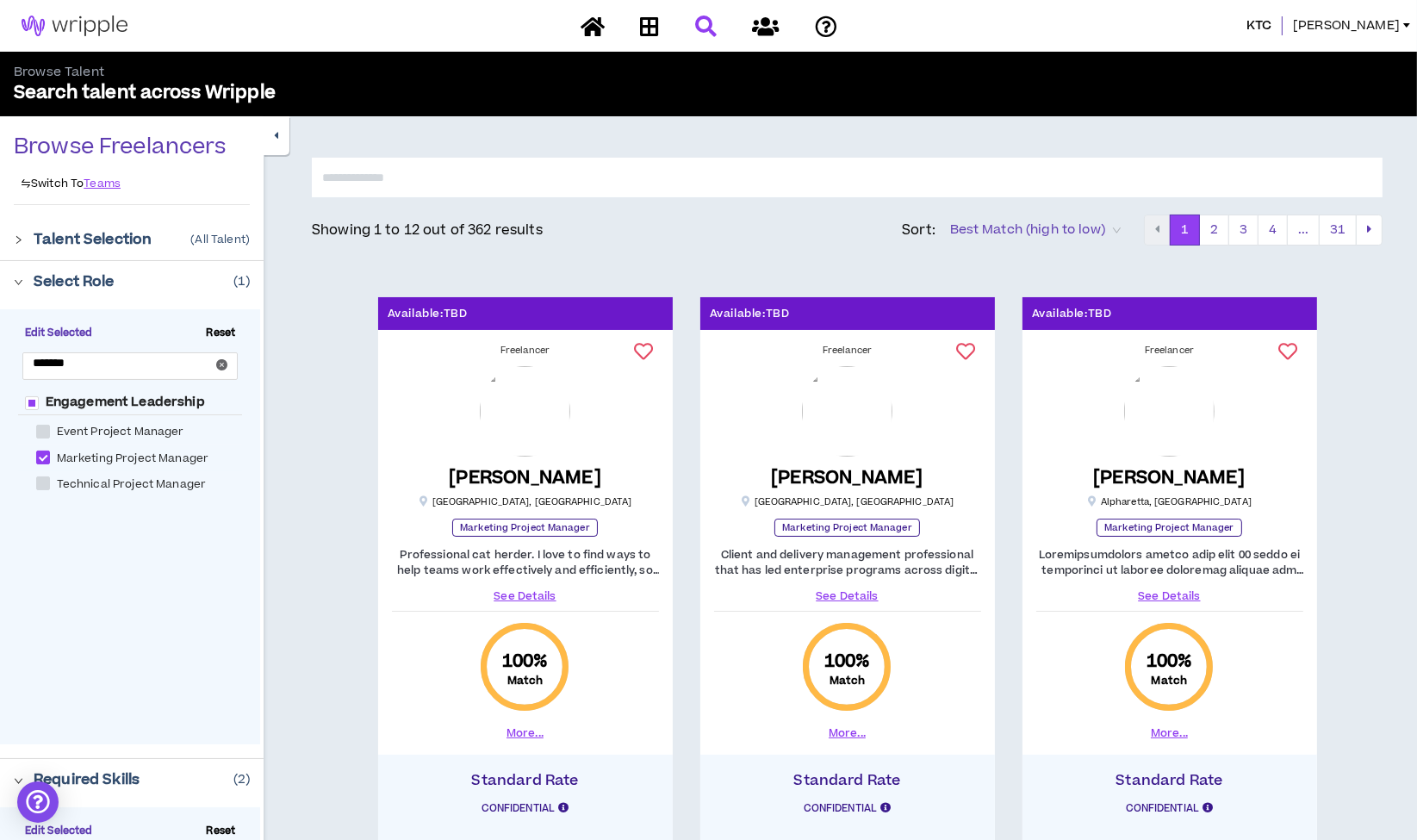
click at [1393, 25] on span "Linda" at bounding box center [1346, 25] width 106 height 19
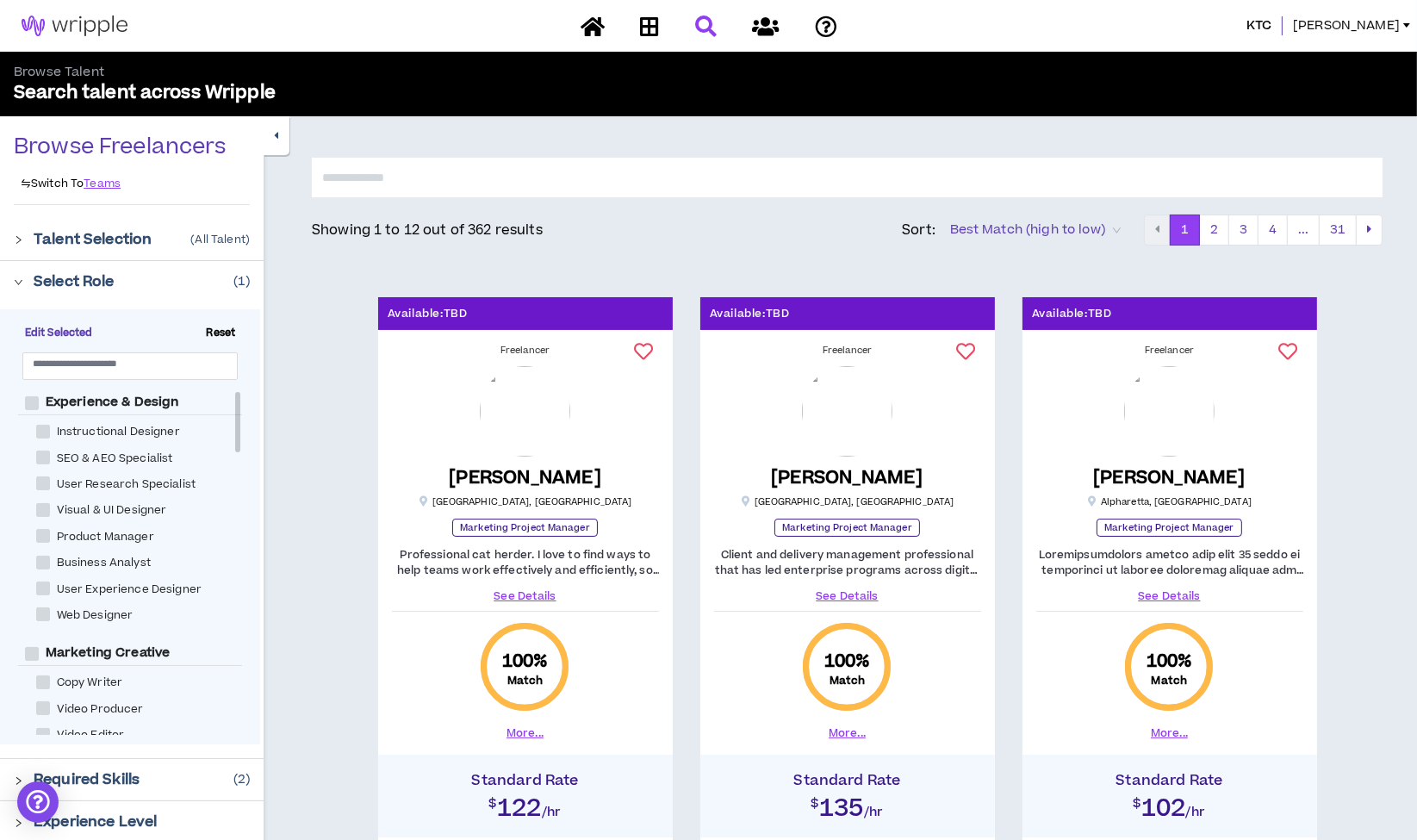
click at [1391, 29] on span "Linda" at bounding box center [1346, 25] width 106 height 19
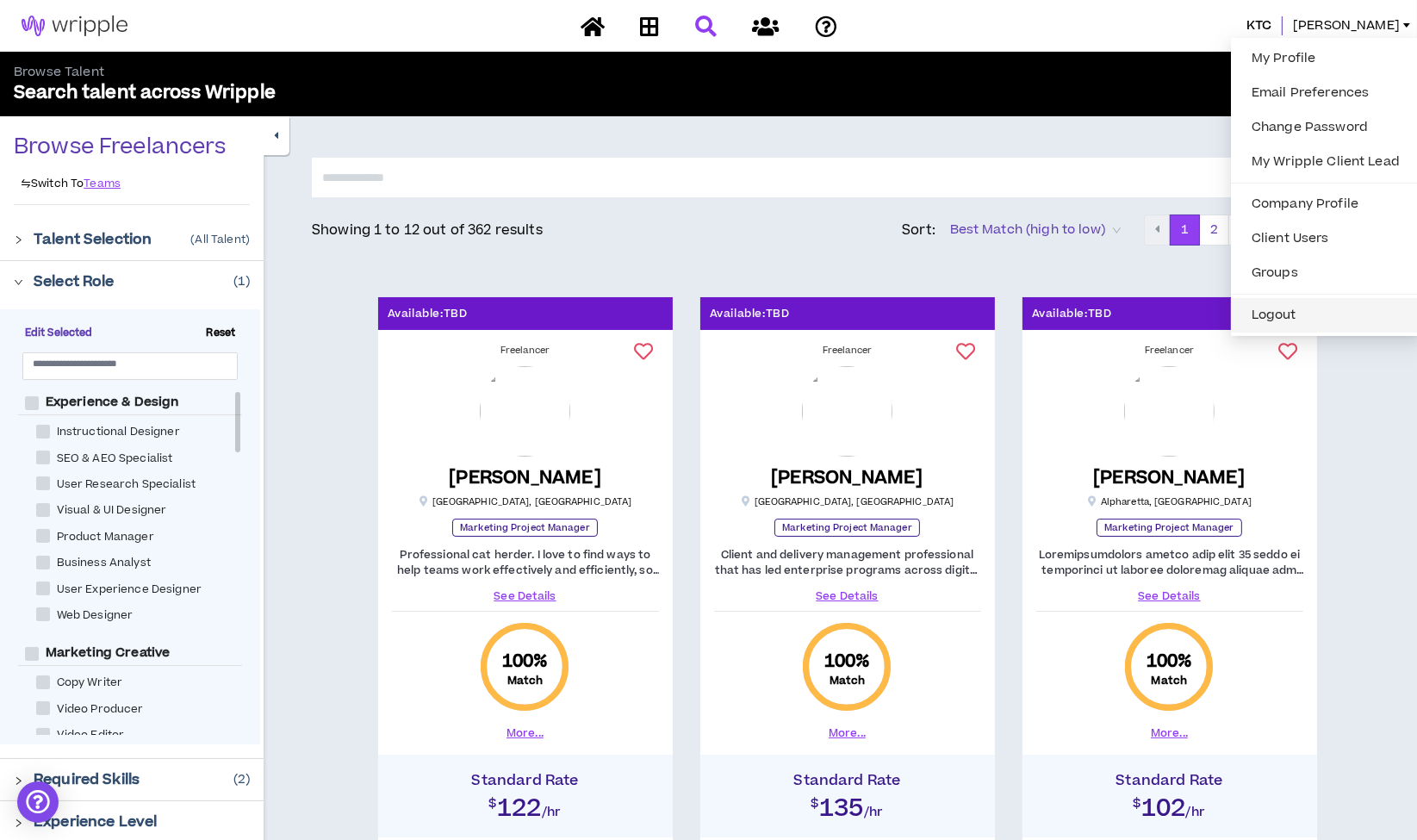
click at [1293, 315] on button "Logout" at bounding box center [1326, 315] width 169 height 25
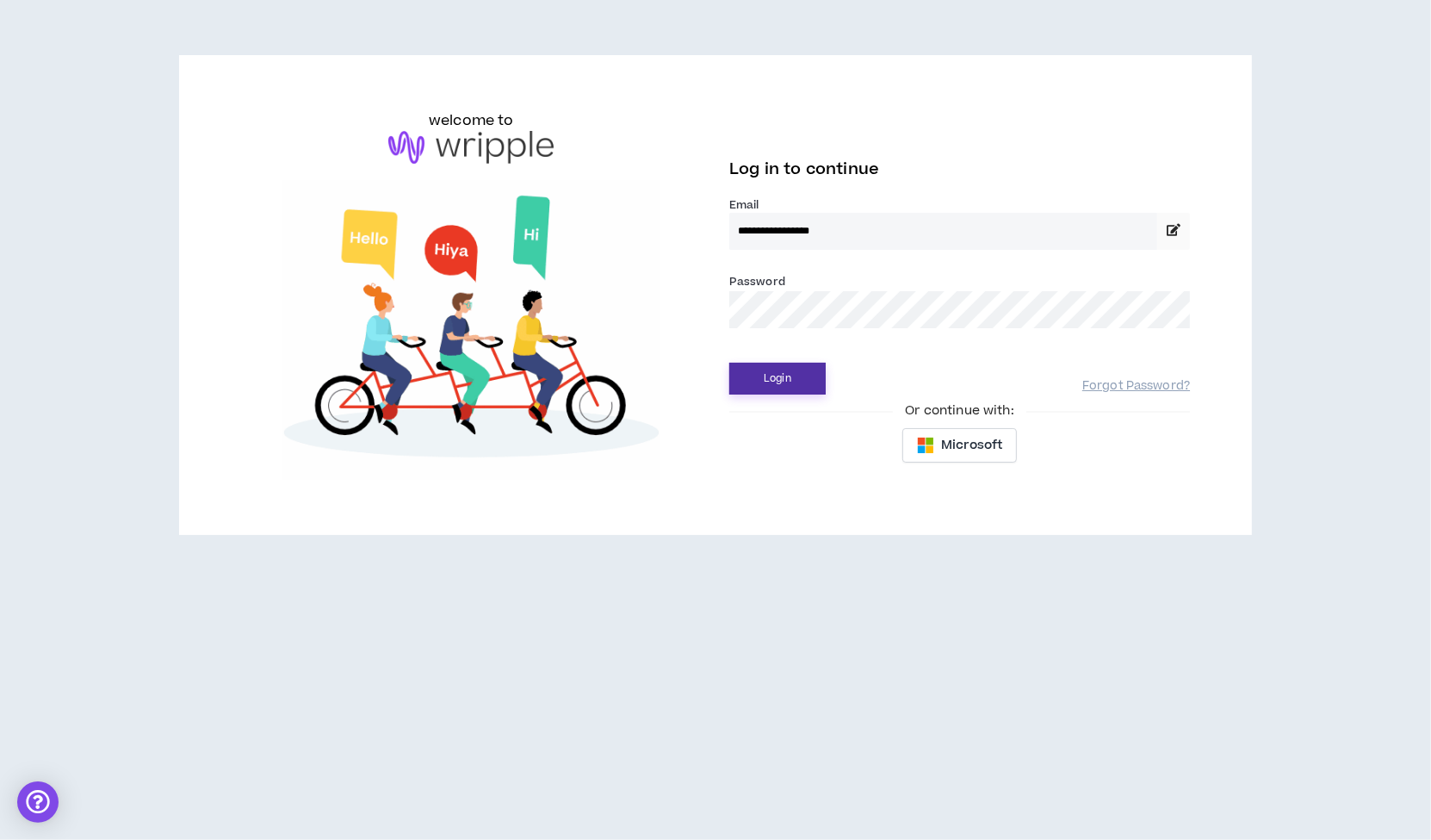
click at [789, 381] on button "Login" at bounding box center [777, 378] width 96 height 32
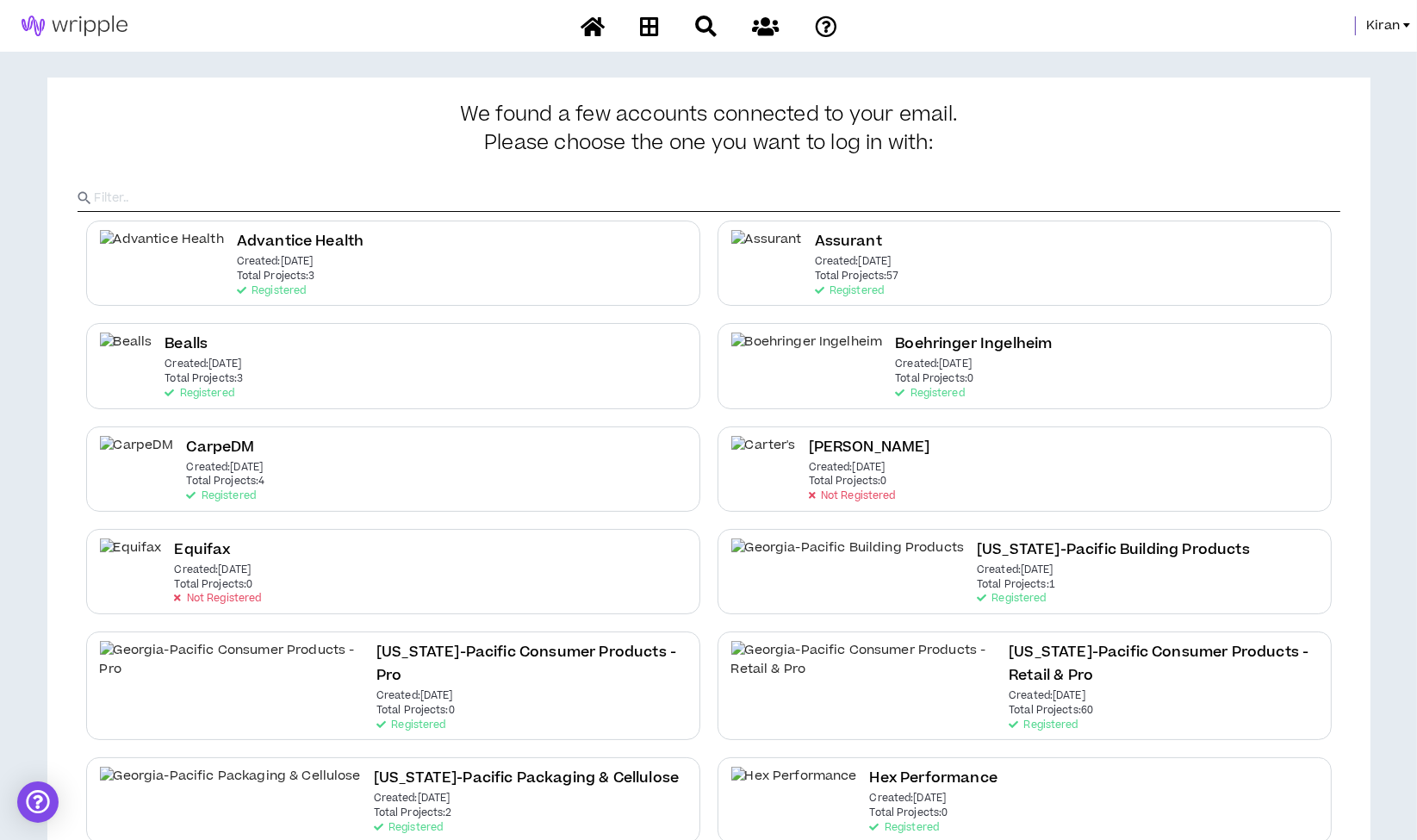
click at [1386, 19] on span "Kiran" at bounding box center [1382, 25] width 34 height 19
click at [1284, 61] on link "System Admin Portal" at bounding box center [1329, 58] width 156 height 25
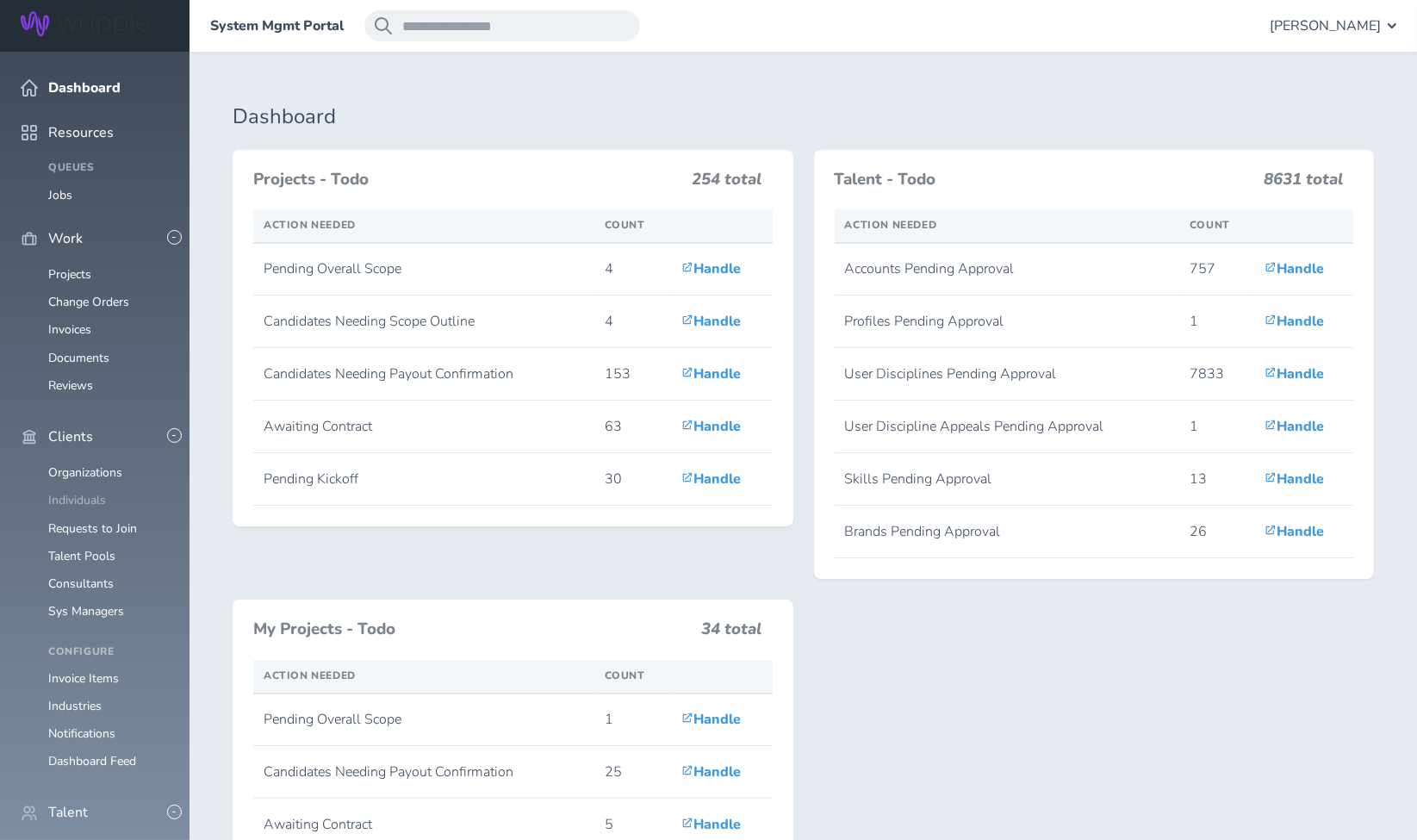
click at [83, 492] on link "Individuals" at bounding box center [76, 500] width 57 height 16
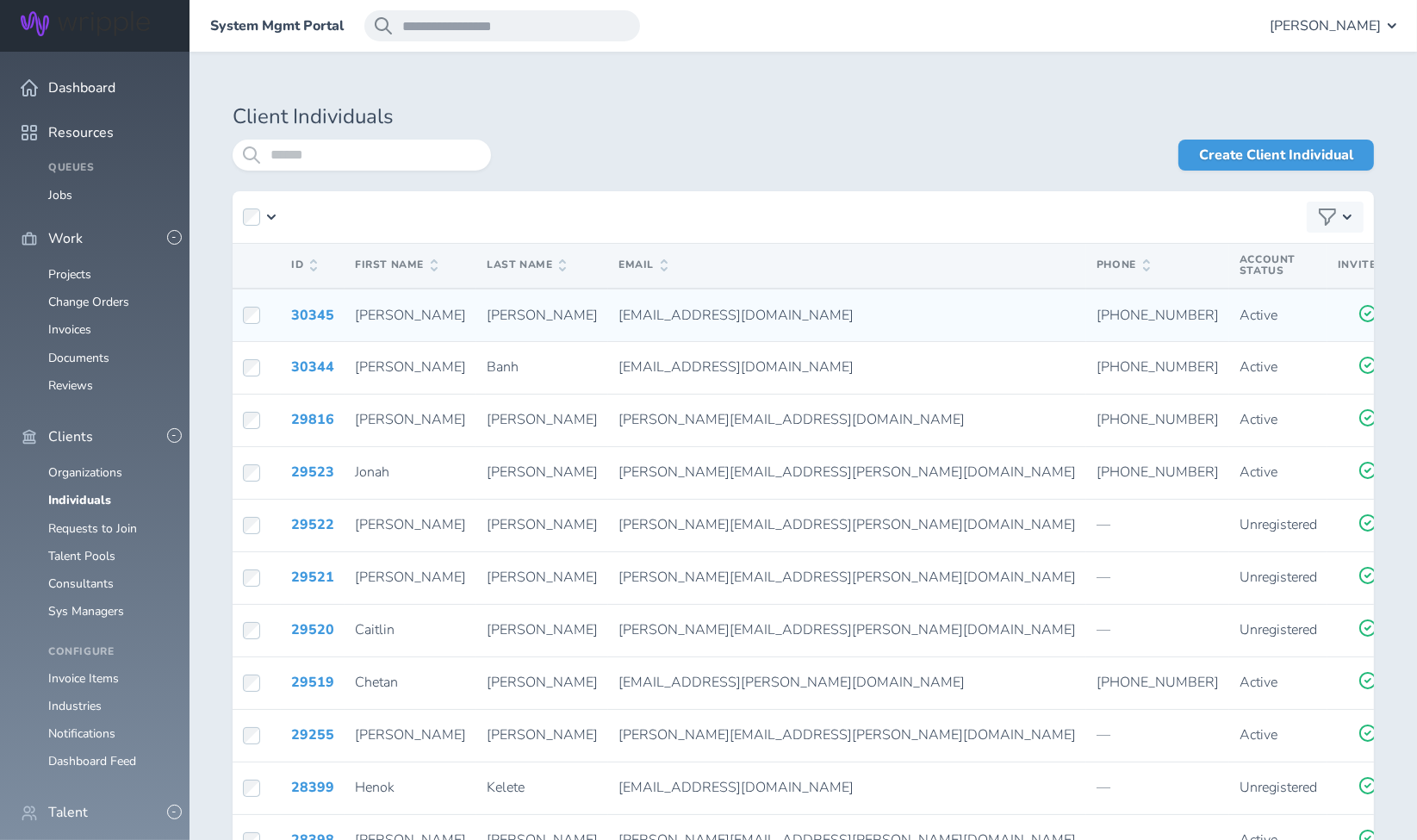
click at [1422, 310] on icon at bounding box center [1428, 313] width 14 height 15
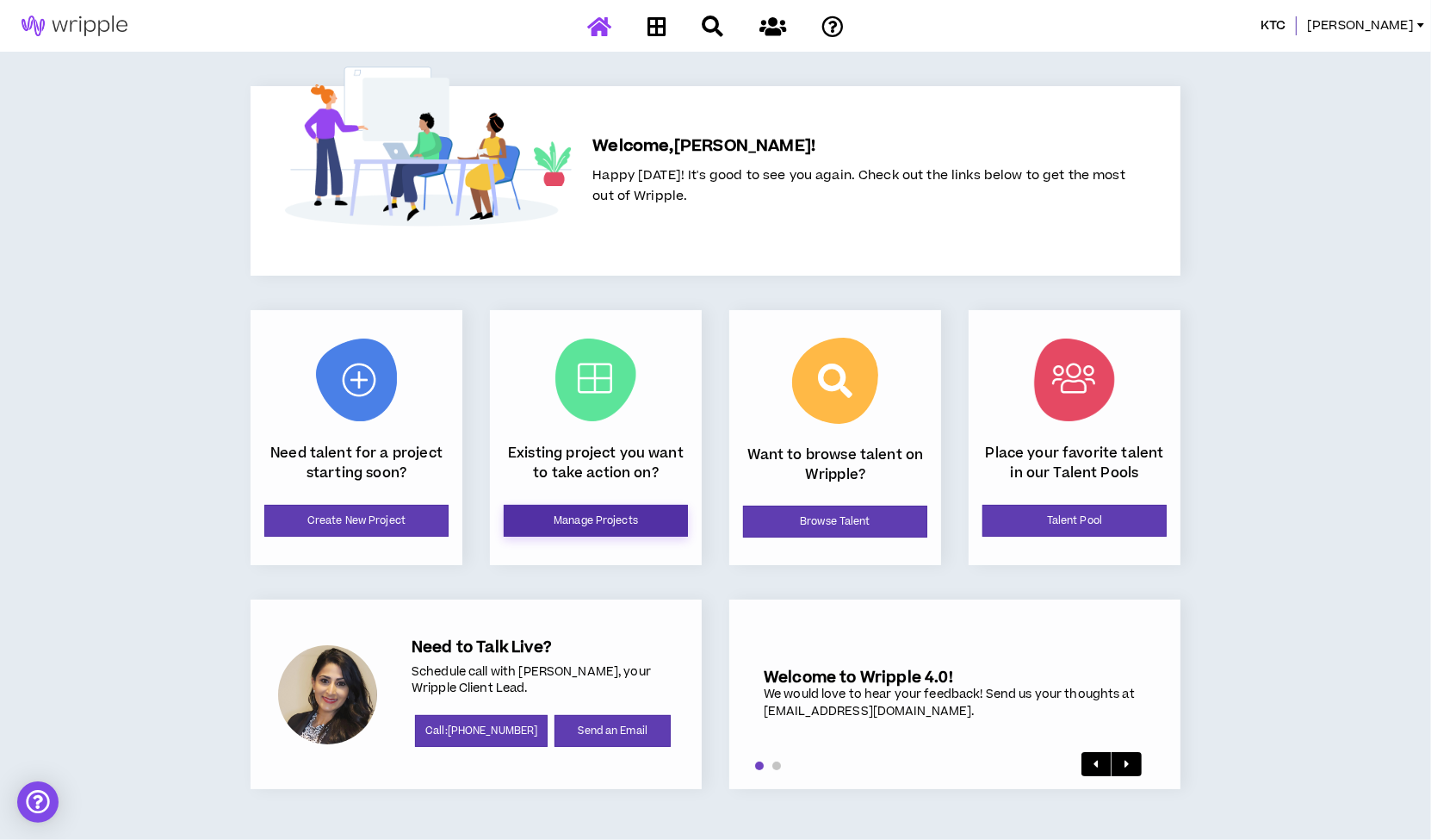
click at [553, 512] on link "Manage Projects" at bounding box center [595, 520] width 185 height 32
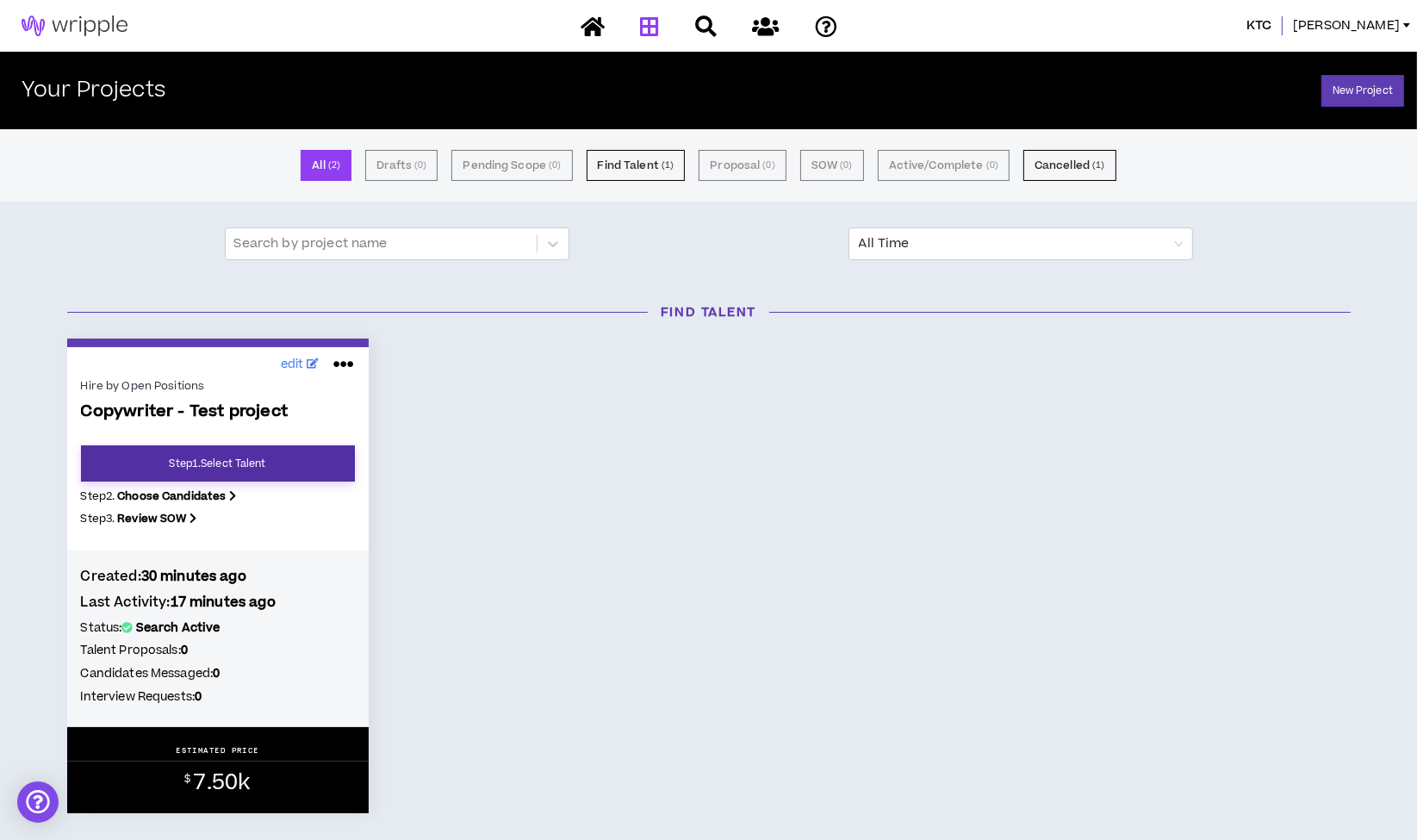
click at [302, 457] on link "Step 1 . Select Talent" at bounding box center [217, 464] width 274 height 36
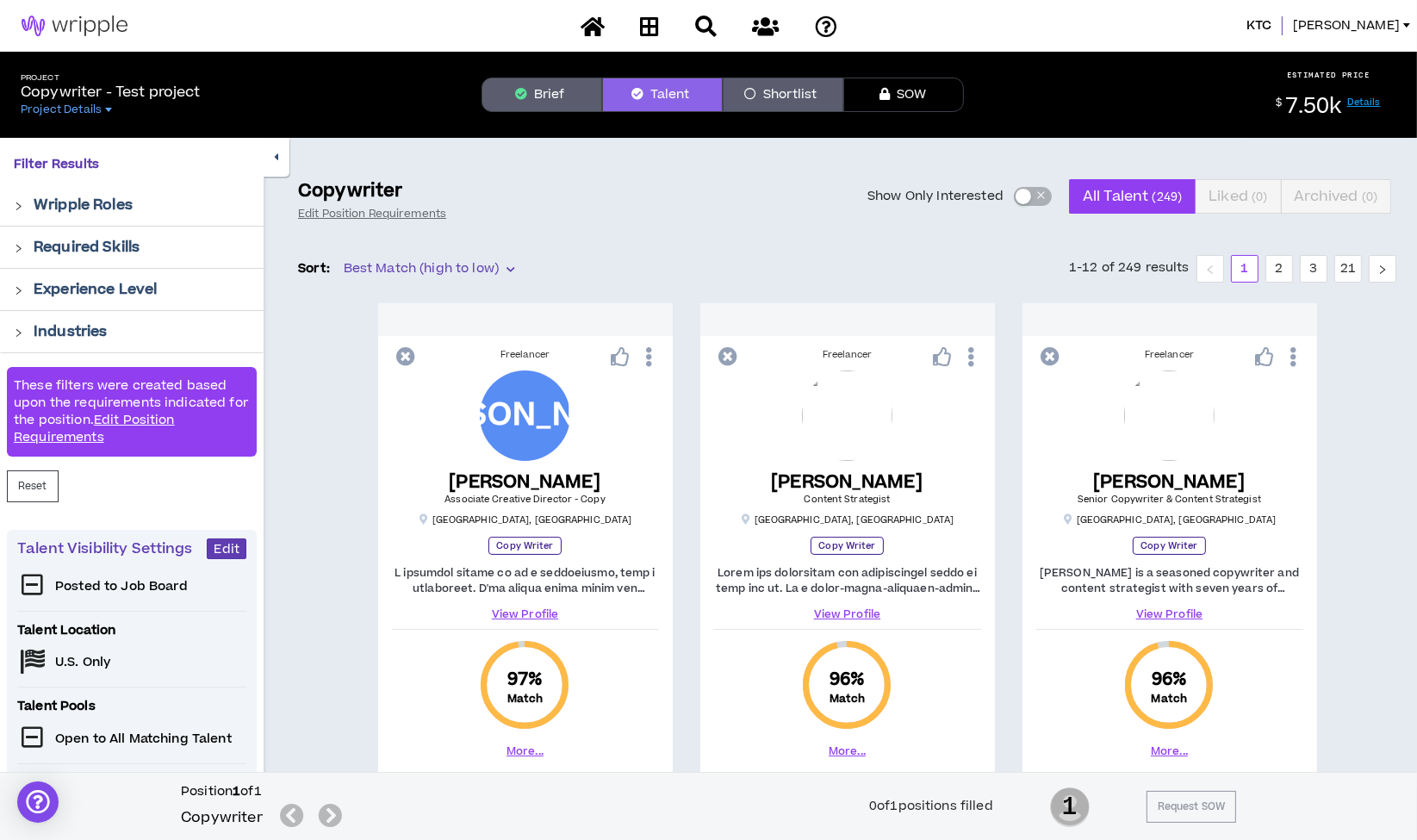
click at [1383, 38] on div "KTC Lavada" at bounding box center [708, 25] width 1417 height 52
click at [1382, 36] on div "KTC Lavada" at bounding box center [708, 25] width 1417 height 52
click at [1376, 24] on span "[PERSON_NAME]" at bounding box center [1346, 25] width 106 height 19
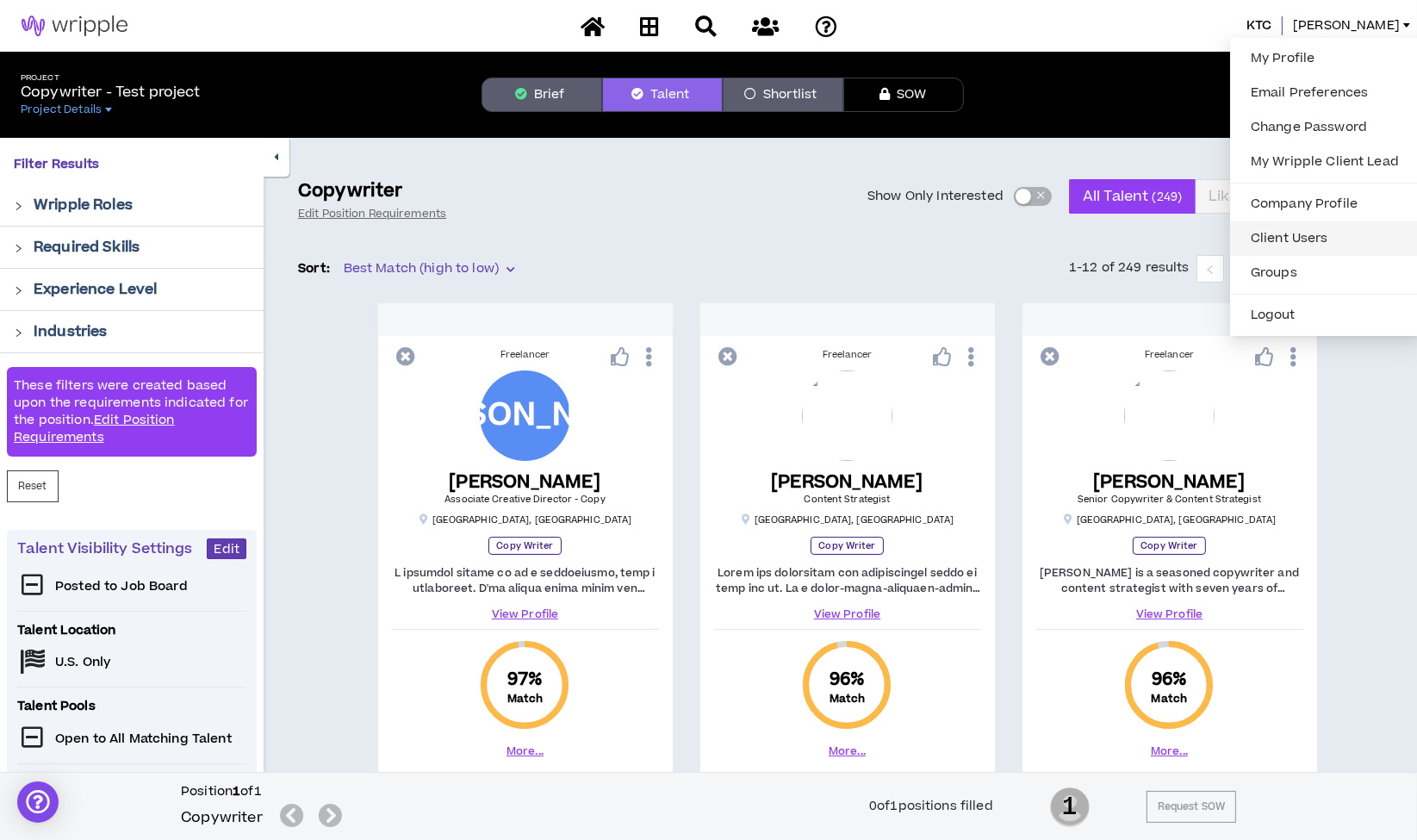
click at [1310, 238] on link "Client Users" at bounding box center [1325, 238] width 169 height 25
